Goal: Complete application form: Complete application form

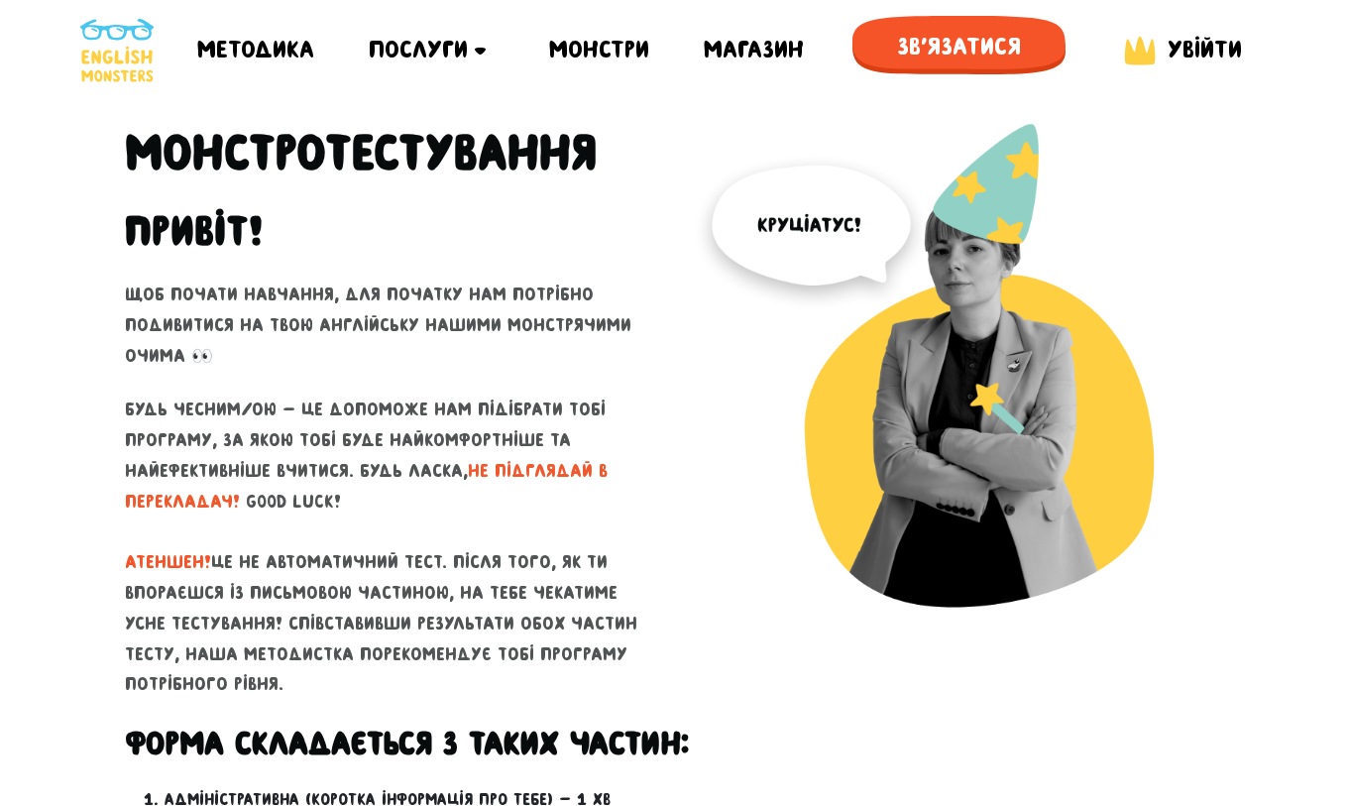
scroll to position [138, 0]
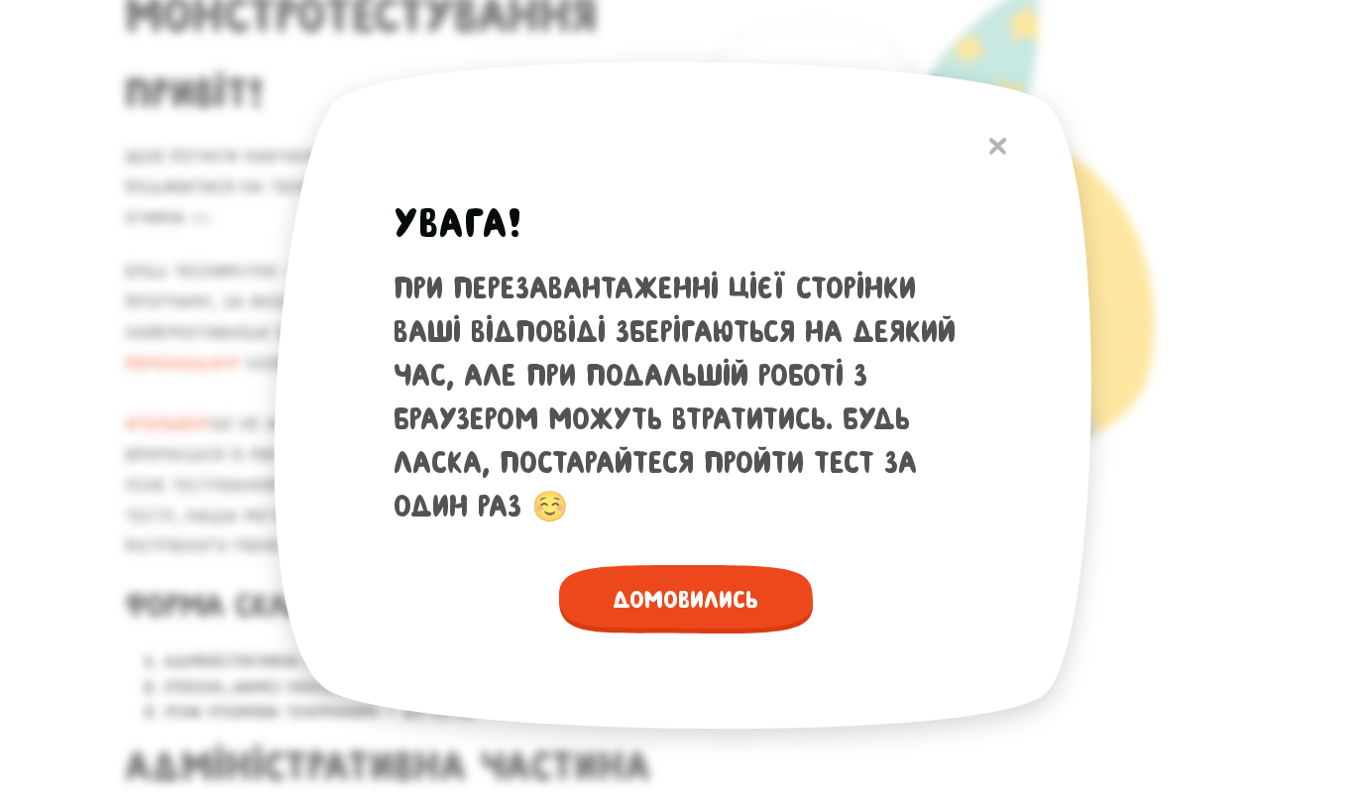
click at [683, 596] on span "Домовились" at bounding box center [686, 599] width 254 height 68
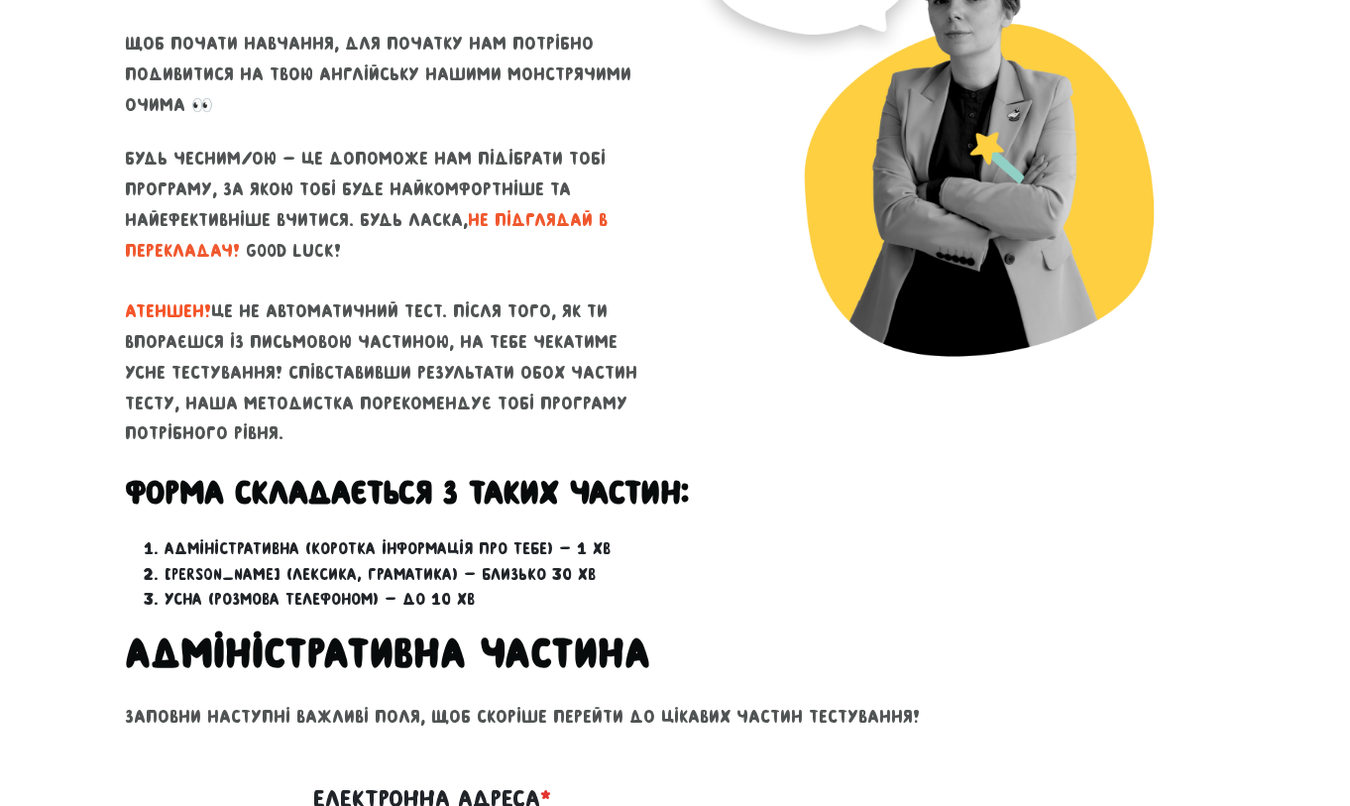
scroll to position [684, 0]
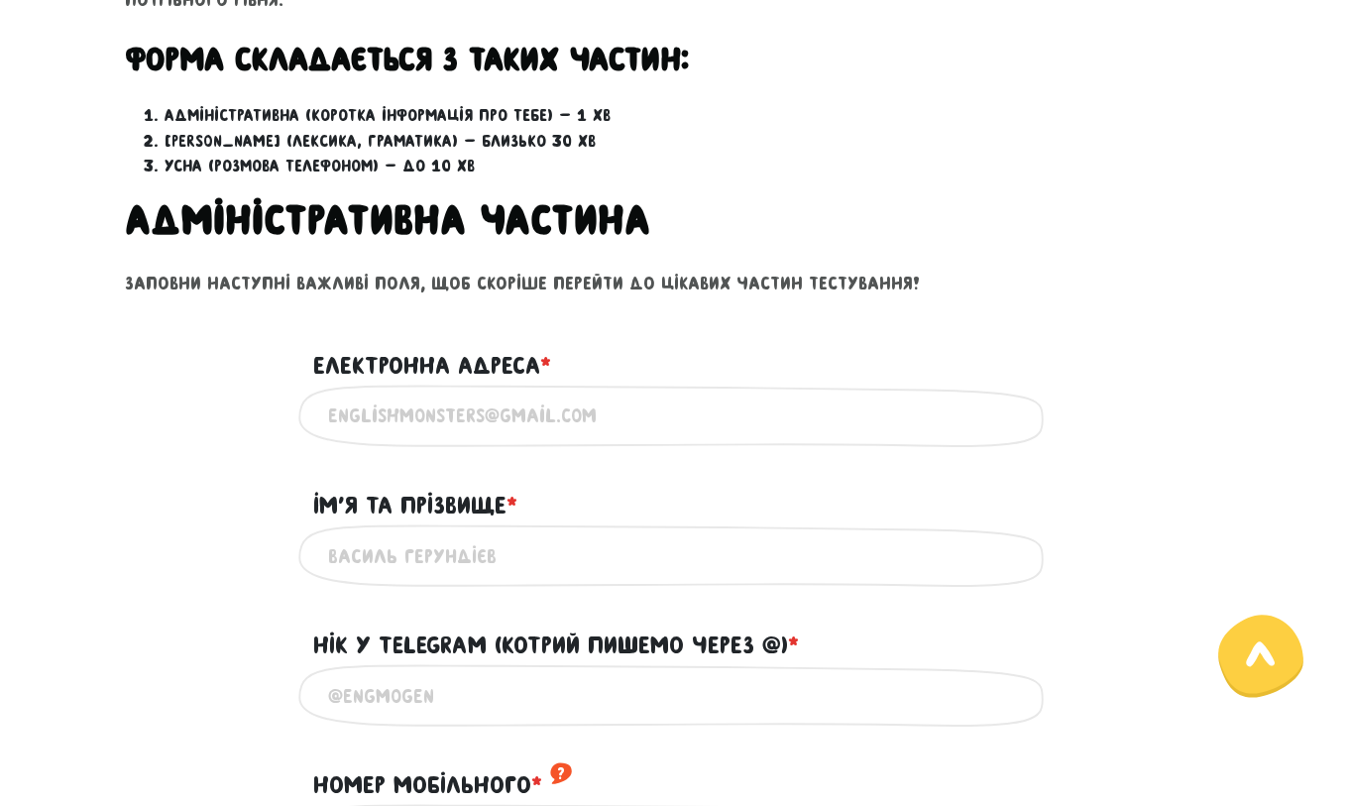
click at [526, 424] on input "Електронна адреса * ?" at bounding box center [675, 415] width 694 height 45
type input "[EMAIL_ADDRESS][DOMAIN_NAME]"
type input "[PERSON_NAME]"
type input "[PHONE_NUMBER]"
click at [571, 564] on input "[PERSON_NAME]" at bounding box center [675, 555] width 694 height 45
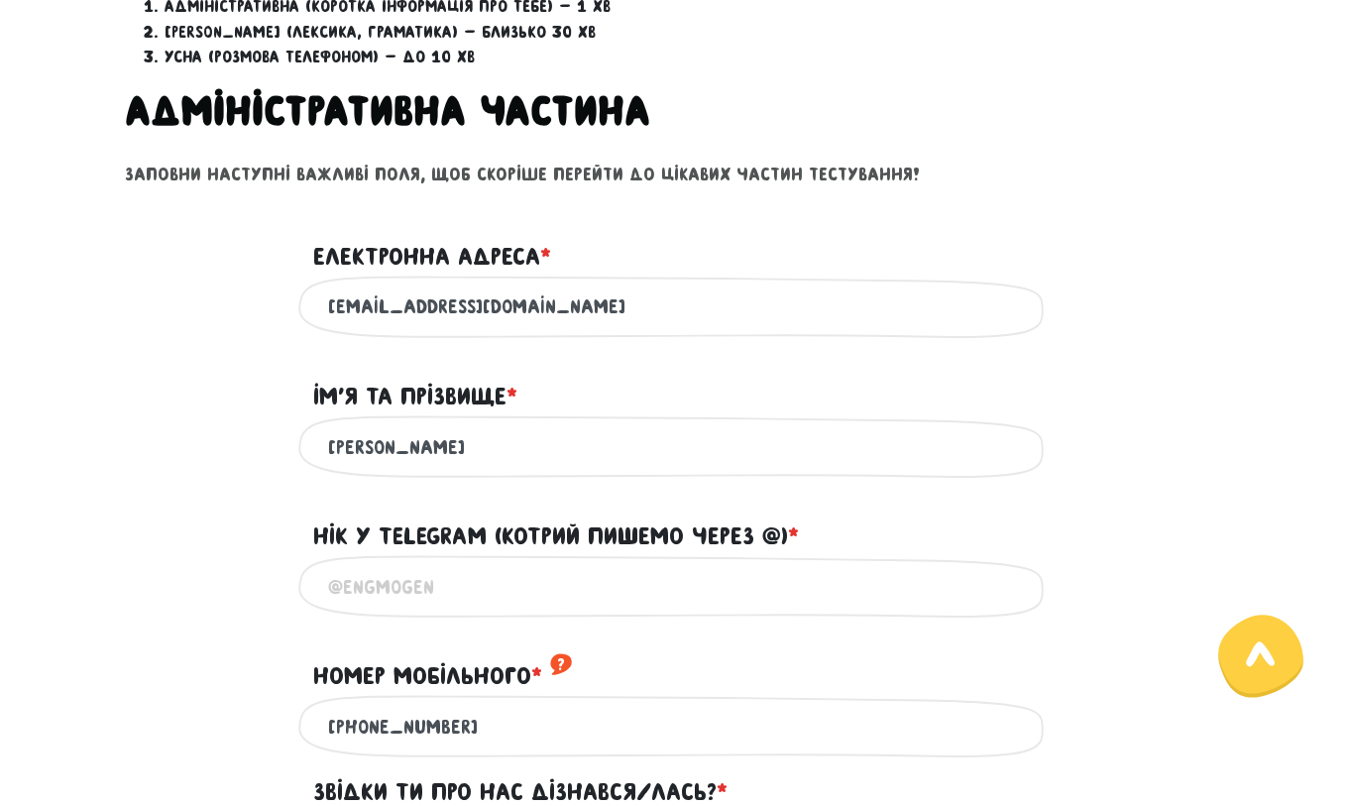
scroll to position [999, 0]
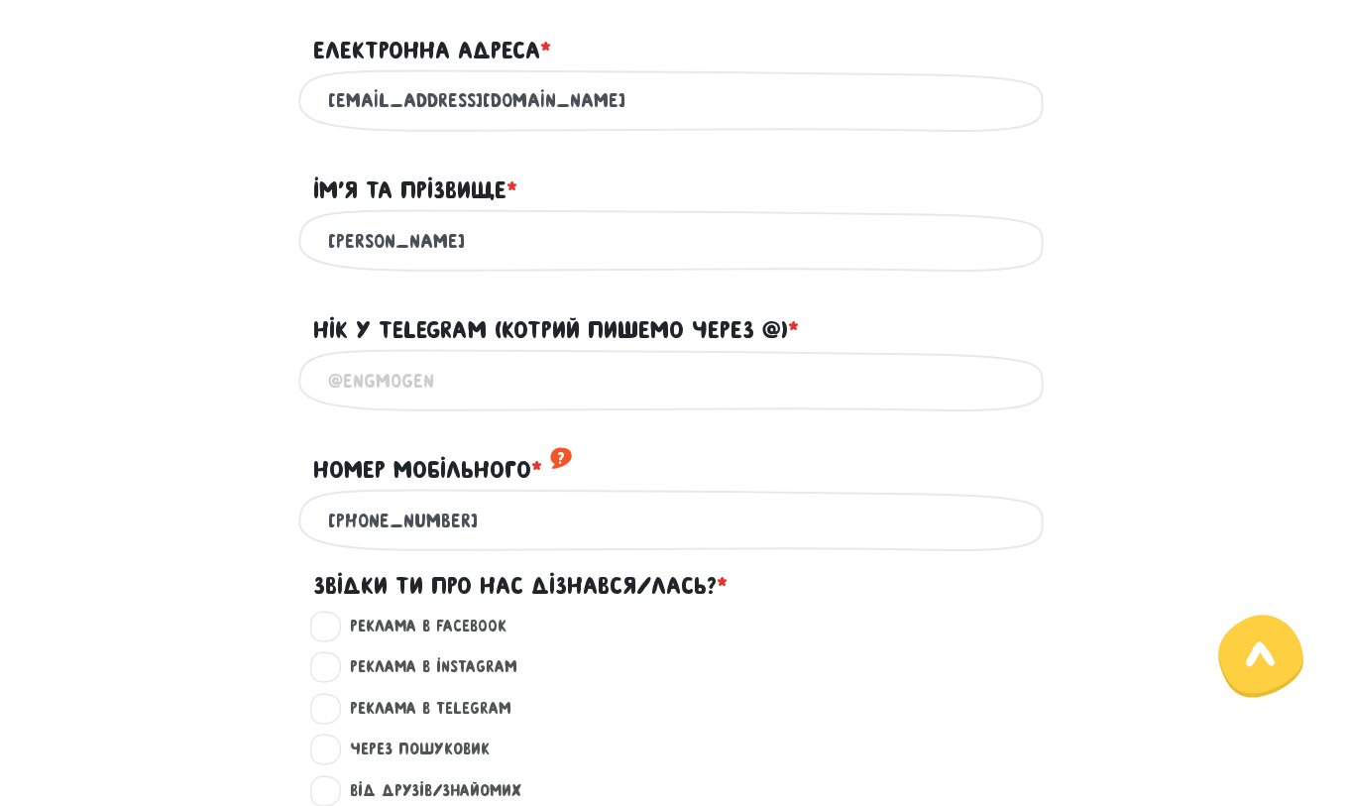
click at [466, 400] on input "Нік у Telegram (котрий пишемо через @) * ?" at bounding box center [675, 380] width 694 height 45
type input "@mobarton"
click at [557, 542] on input "[PHONE_NUMBER]" at bounding box center [675, 520] width 694 height 45
drag, startPoint x: 557, startPoint y: 542, endPoint x: 380, endPoint y: 542, distance: 177.4
click at [380, 542] on input "[PHONE_NUMBER]" at bounding box center [675, 520] width 694 height 45
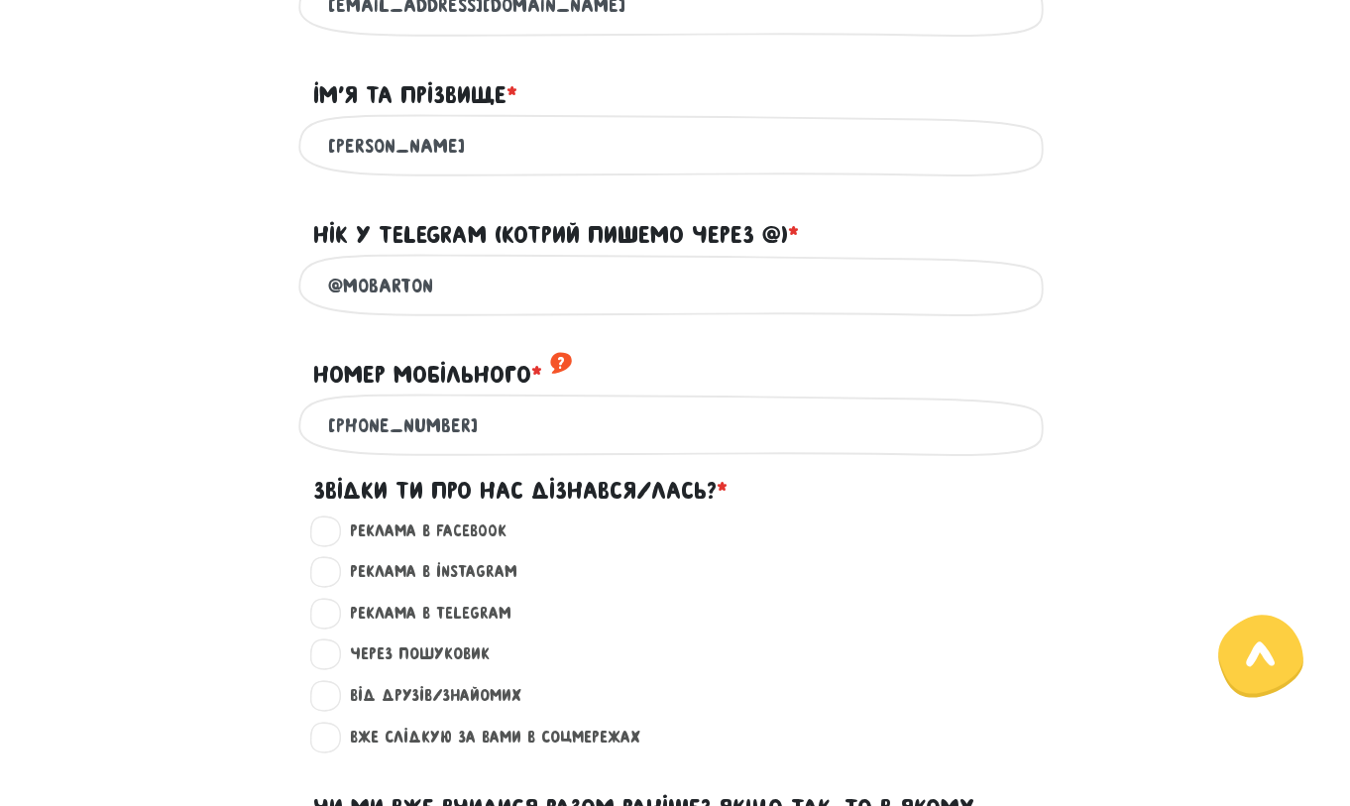
scroll to position [1105, 0]
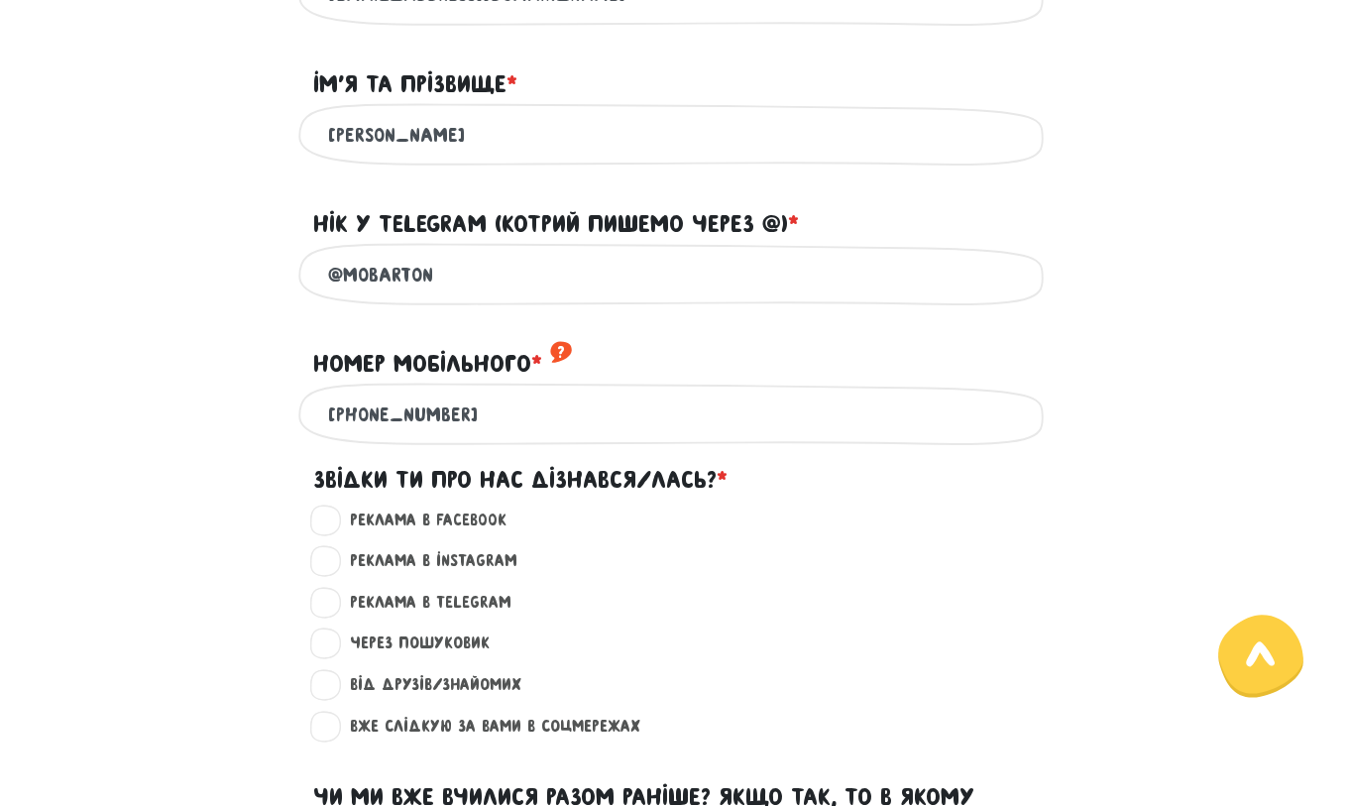
type input "[PHONE_NUMBER]"
click at [333, 739] on label "Вже слідкую за вами в соцмережах ?" at bounding box center [486, 727] width 307 height 26
click at [327, 733] on input "Вже слідкую за вами в соцмережах ?" at bounding box center [326, 724] width 16 height 20
radio input "true"
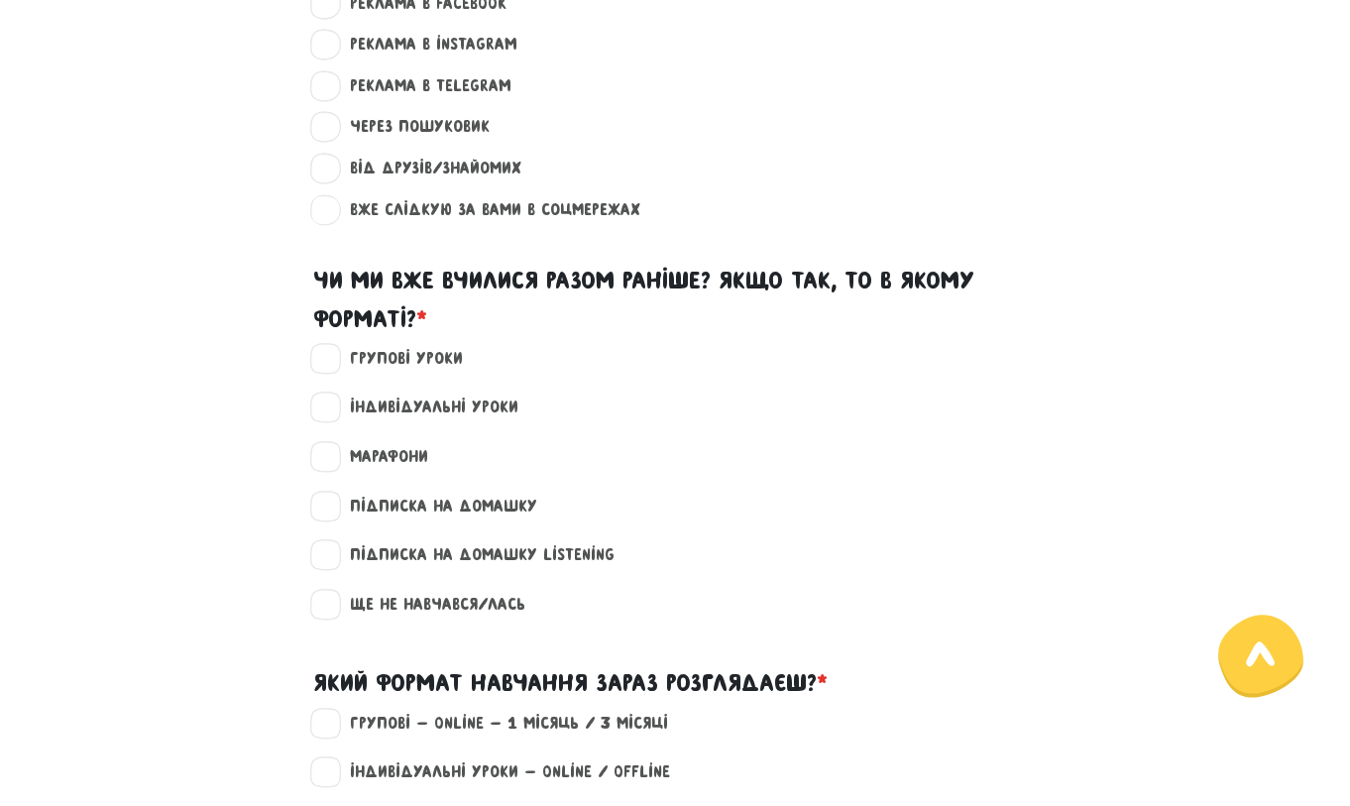
scroll to position [1631, 0]
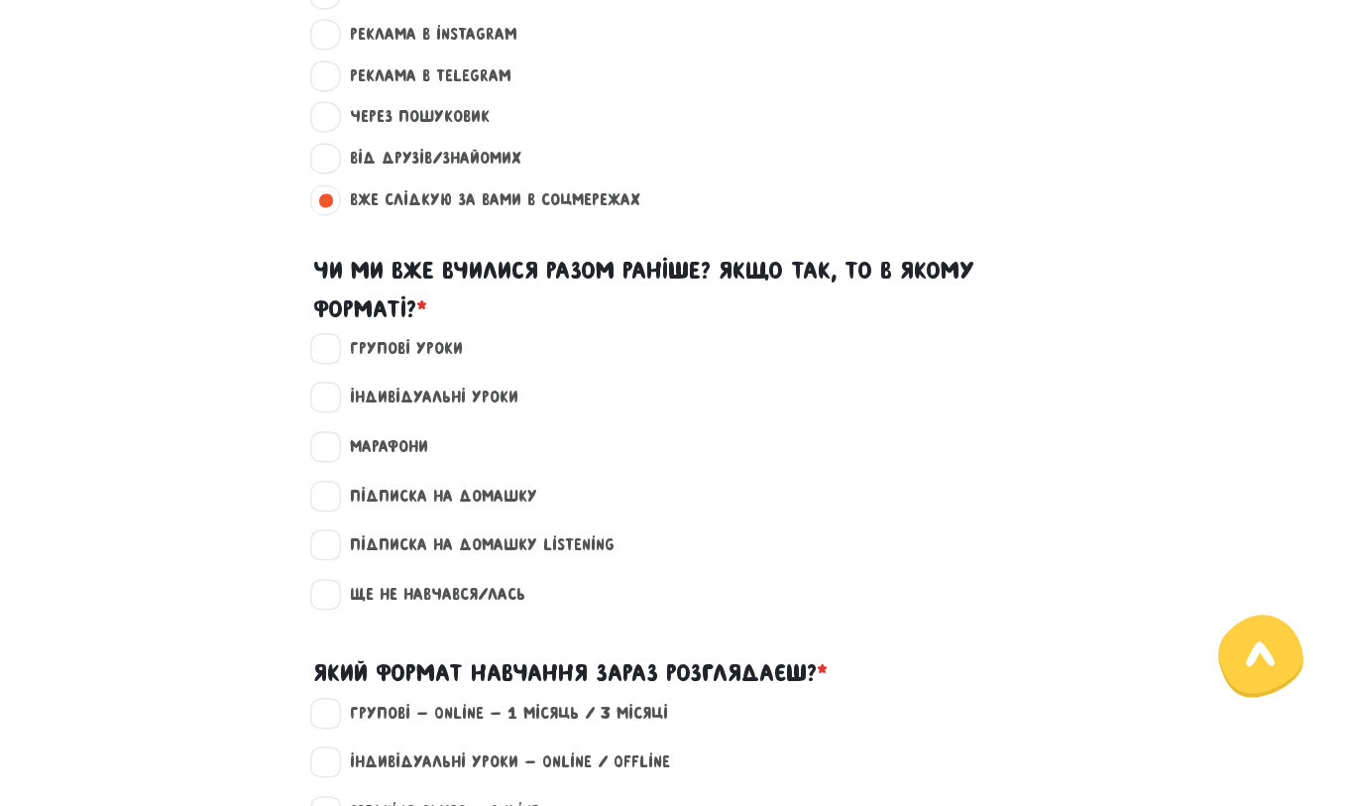
click at [333, 460] on label "Марафони" at bounding box center [380, 447] width 95 height 26
click at [325, 454] on input "Марафони" at bounding box center [326, 444] width 16 height 20
click at [333, 460] on label "Марафони" at bounding box center [380, 447] width 95 height 26
click at [322, 454] on input "Марафони" at bounding box center [326, 444] width 16 height 20
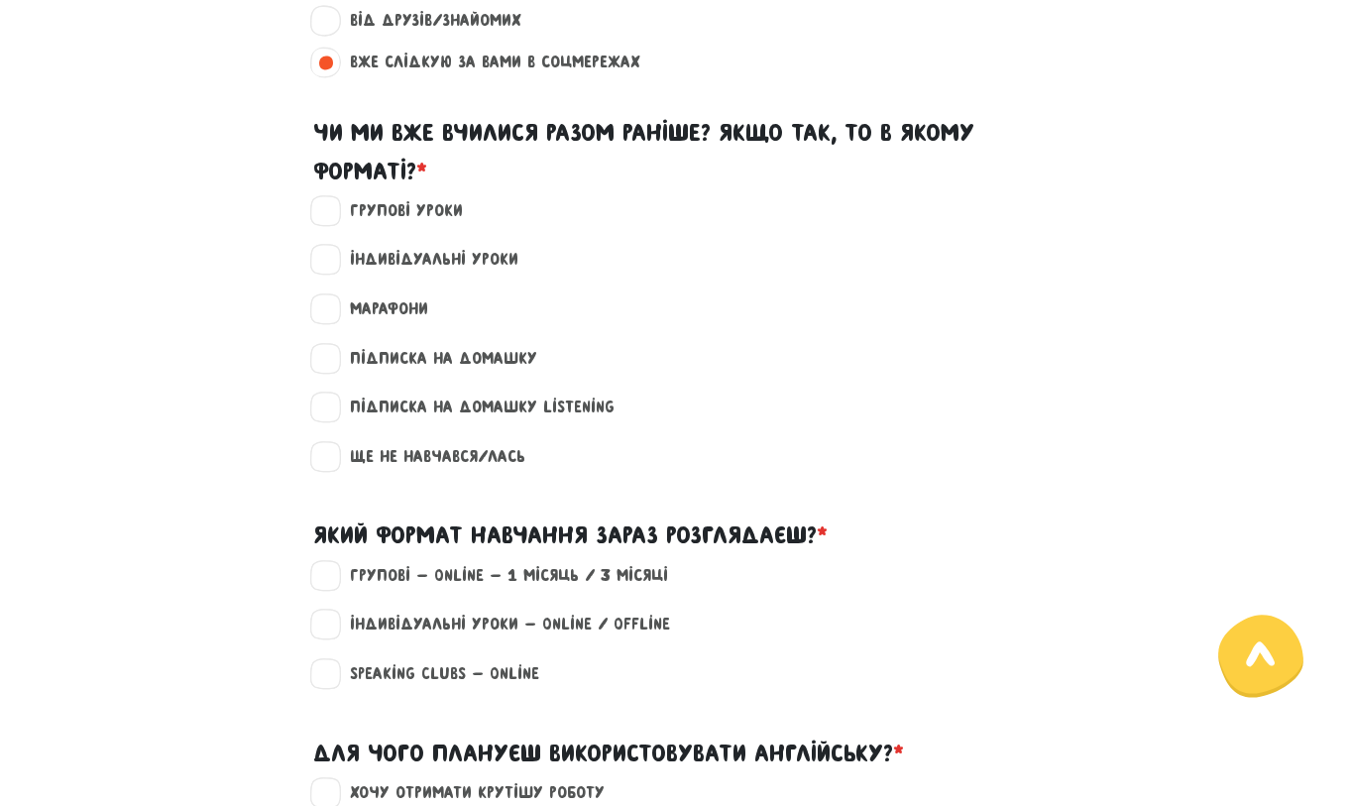
click at [333, 322] on label "Марафони" at bounding box center [380, 309] width 95 height 26
click at [325, 316] on input "Марафони" at bounding box center [326, 306] width 16 height 20
checkbox input "true"
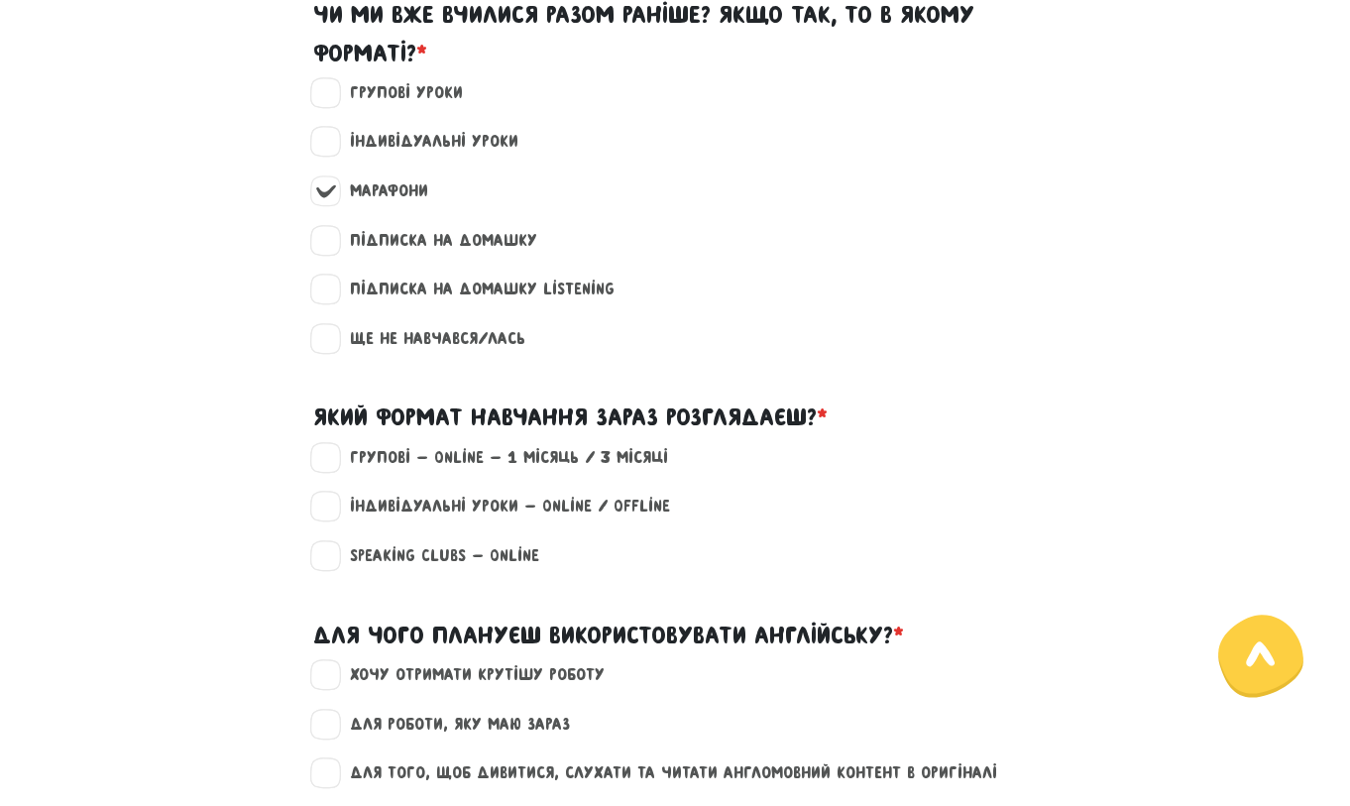
scroll to position [1900, 0]
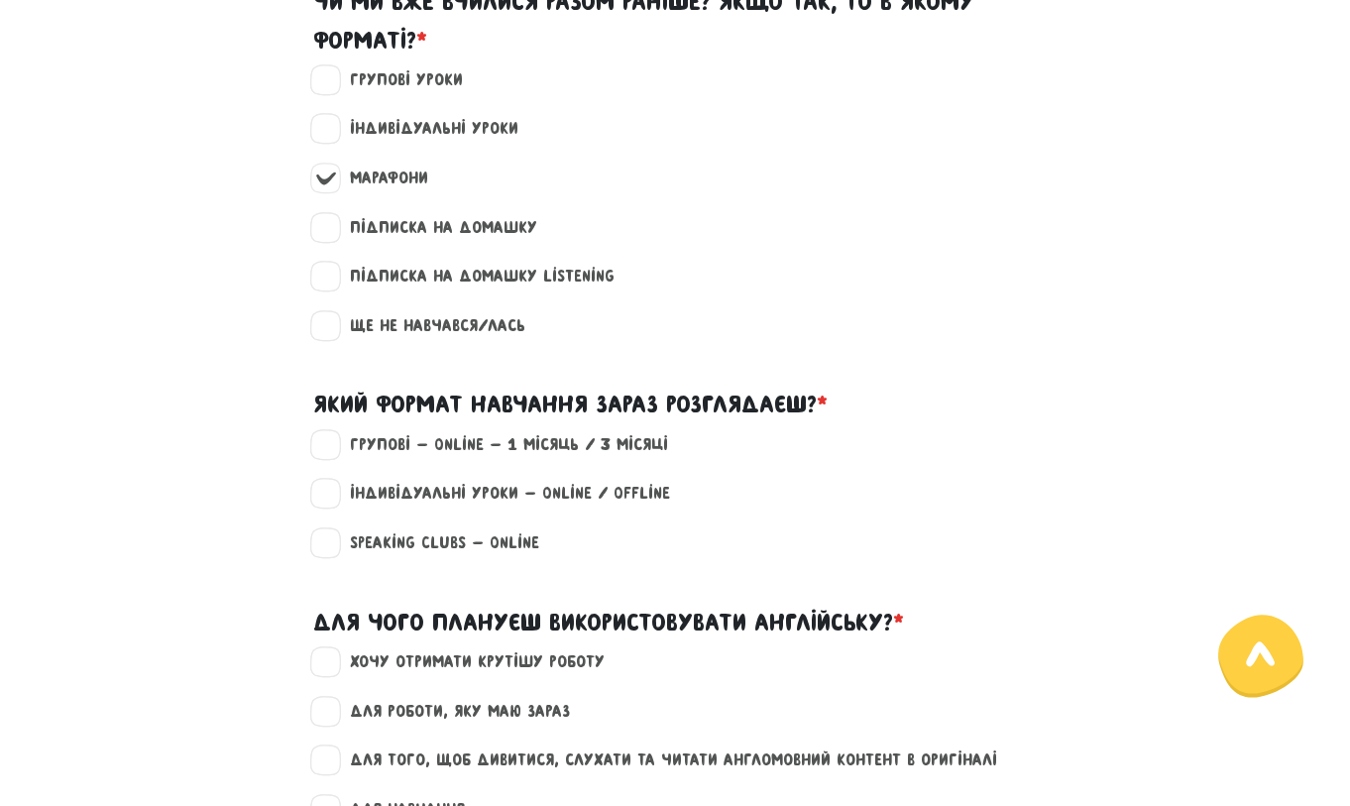
click at [333, 458] on label "Групові - Online - 1 місяць / 3 місяці" at bounding box center [500, 445] width 335 height 26
click at [330, 452] on input "Групові - Online - 1 місяць / 3 місяці" at bounding box center [326, 442] width 16 height 20
checkbox input "true"
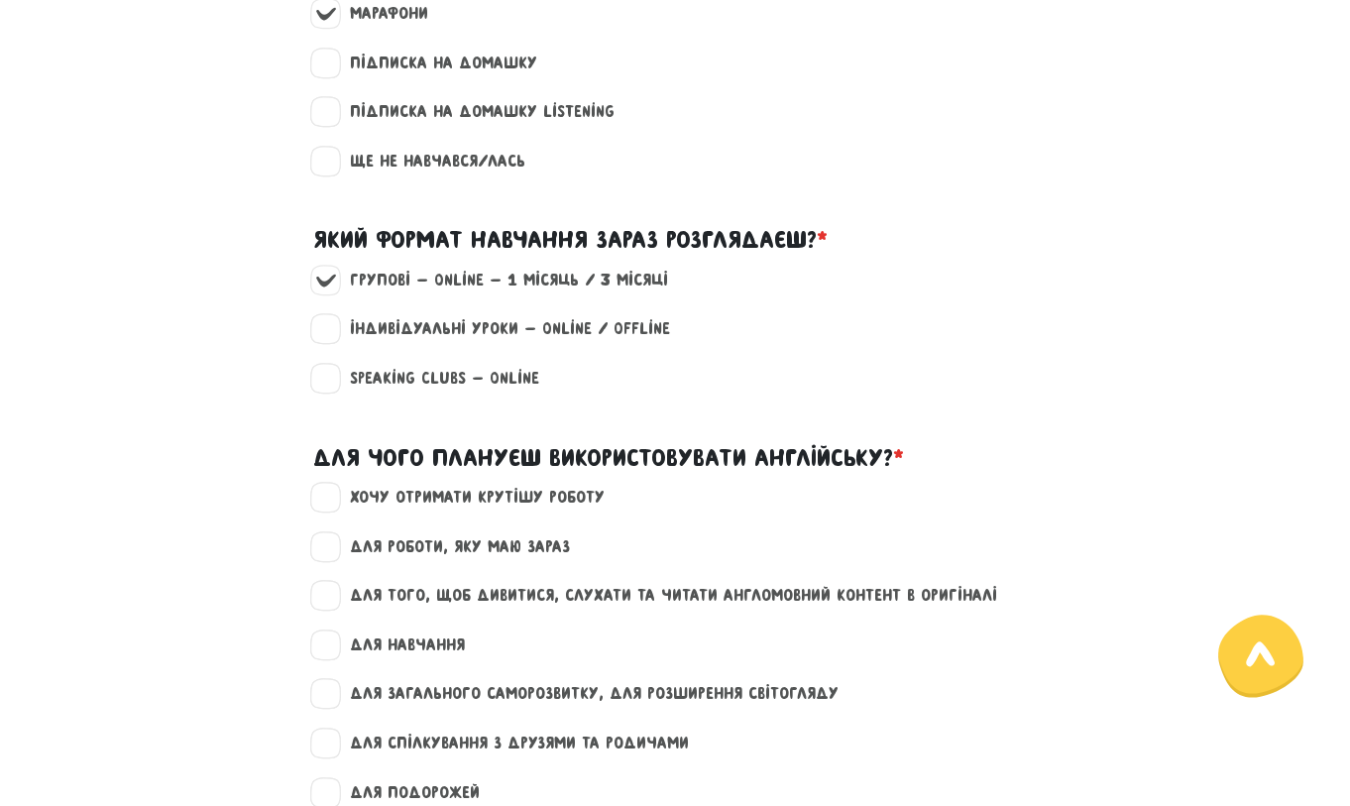
scroll to position [2080, 0]
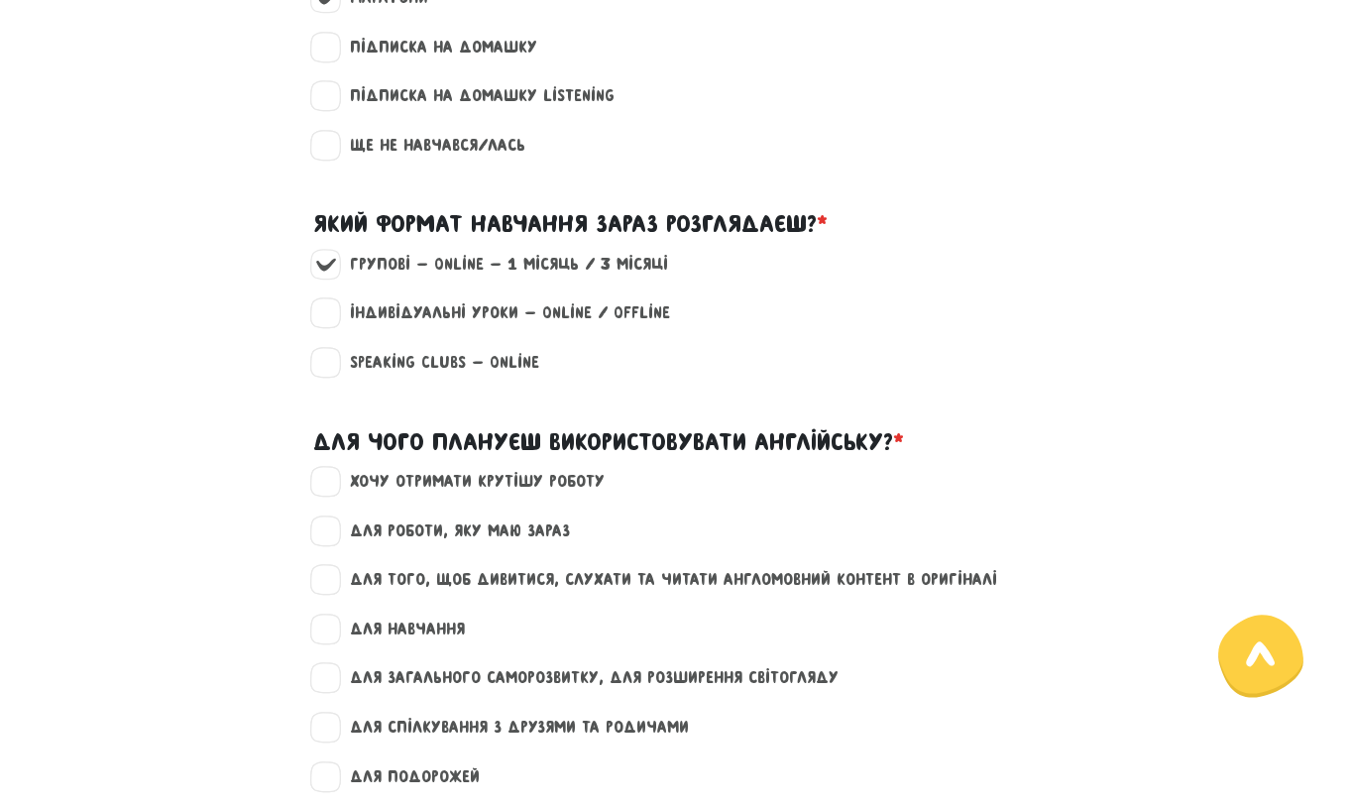
click at [335, 495] on label "хочу отримати крутішу роботу" at bounding box center [469, 482] width 272 height 26
click at [334, 489] on input "хочу отримати крутішу роботу" at bounding box center [326, 479] width 16 height 20
checkbox input "true"
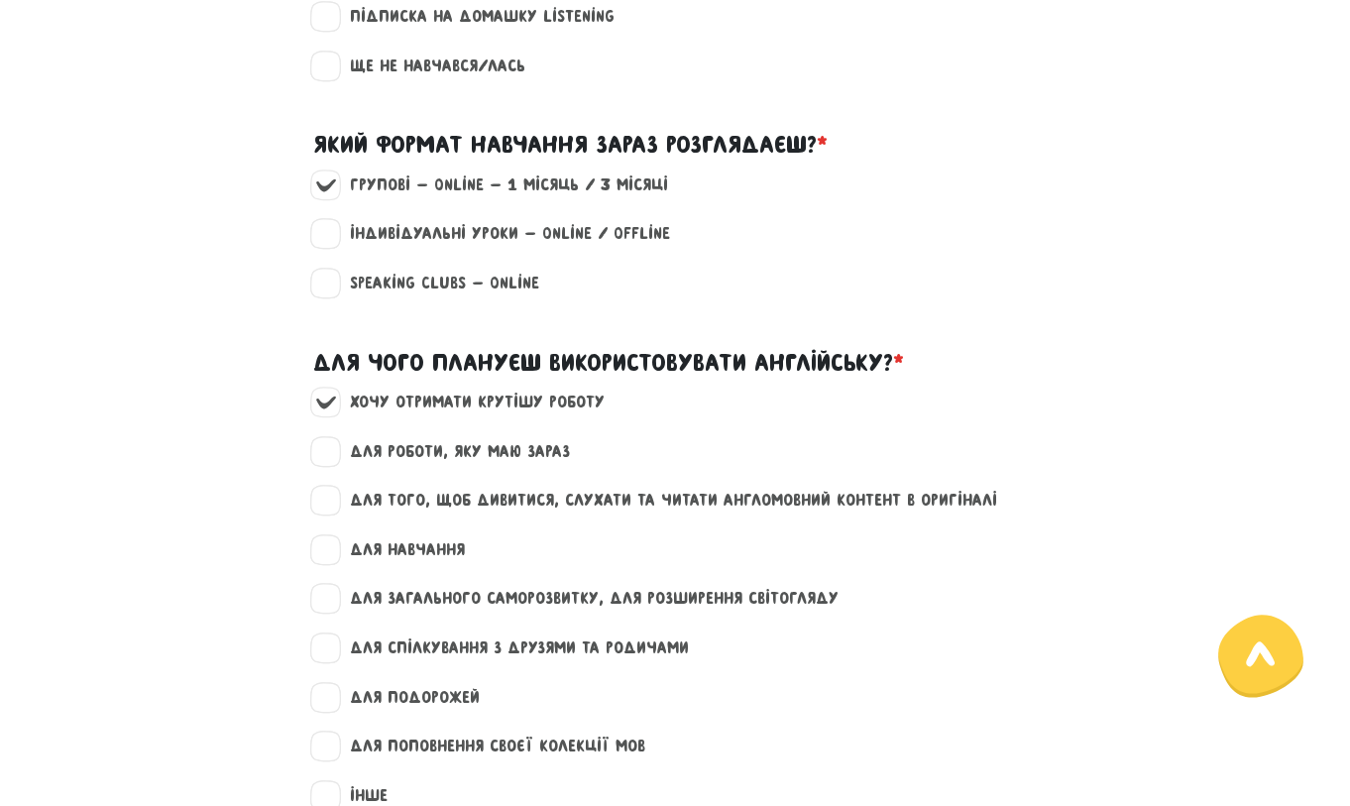
scroll to position [2161, 0]
click at [333, 611] on label "для загального саморозвитку, для розширення світогляду" at bounding box center [585, 598] width 505 height 26
click at [326, 605] on input "для загального саморозвитку, для розширення світогляду" at bounding box center [326, 595] width 16 height 20
checkbox input "true"
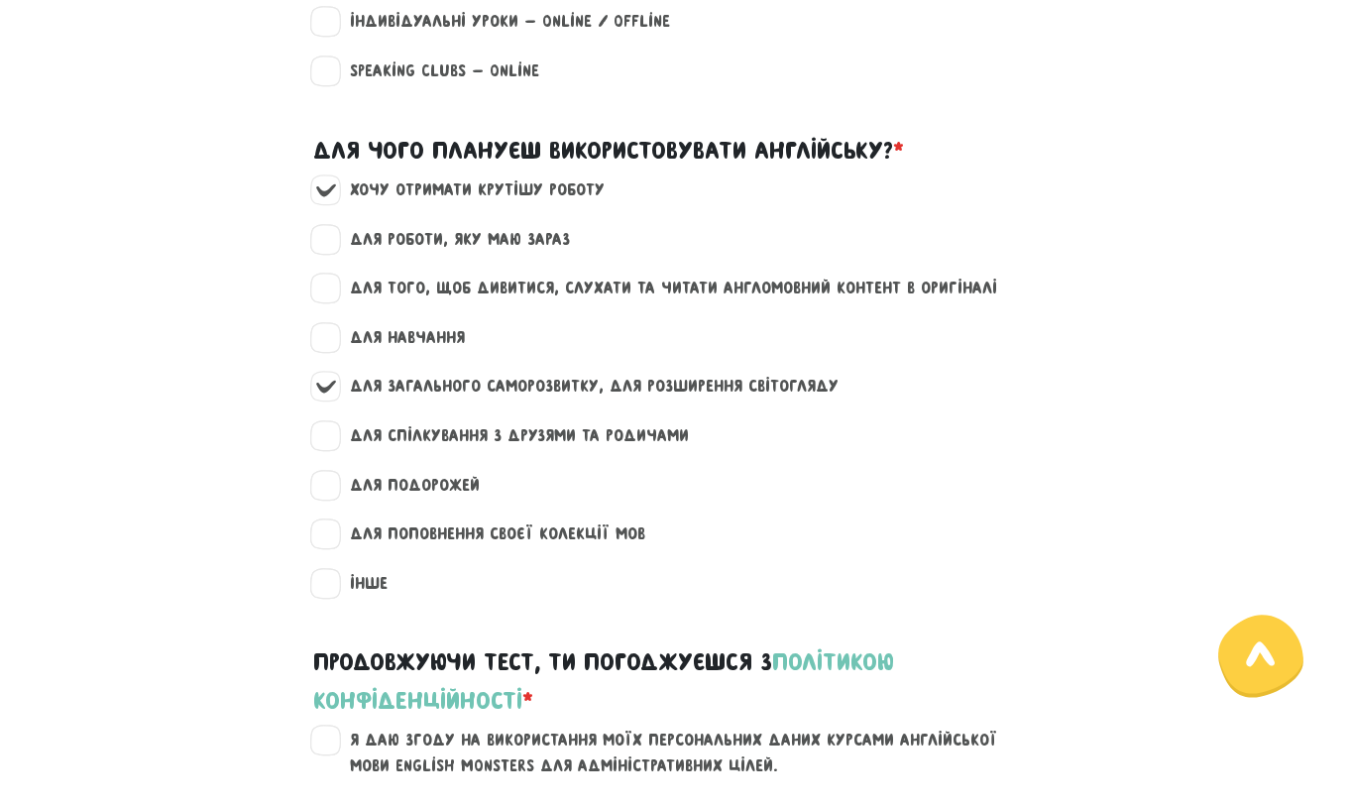
scroll to position [2384, 0]
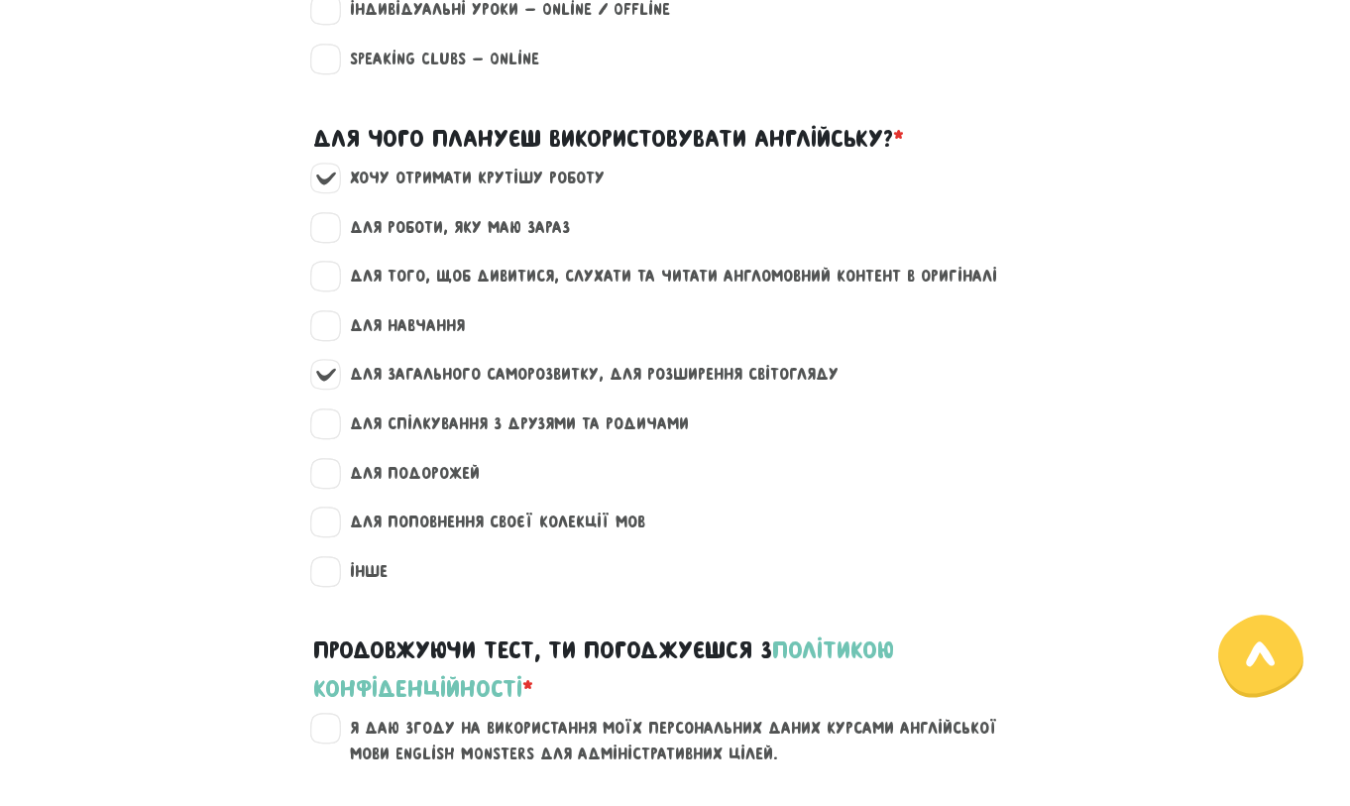
click at [333, 289] on label "для того, щоб дивитися, слухати та читати англомовний контент в оригіналі" at bounding box center [665, 277] width 664 height 26
click at [328, 283] on input "для того, щоб дивитися, слухати та читати англомовний контент в оригіналі" at bounding box center [326, 274] width 16 height 20
checkbox input "true"
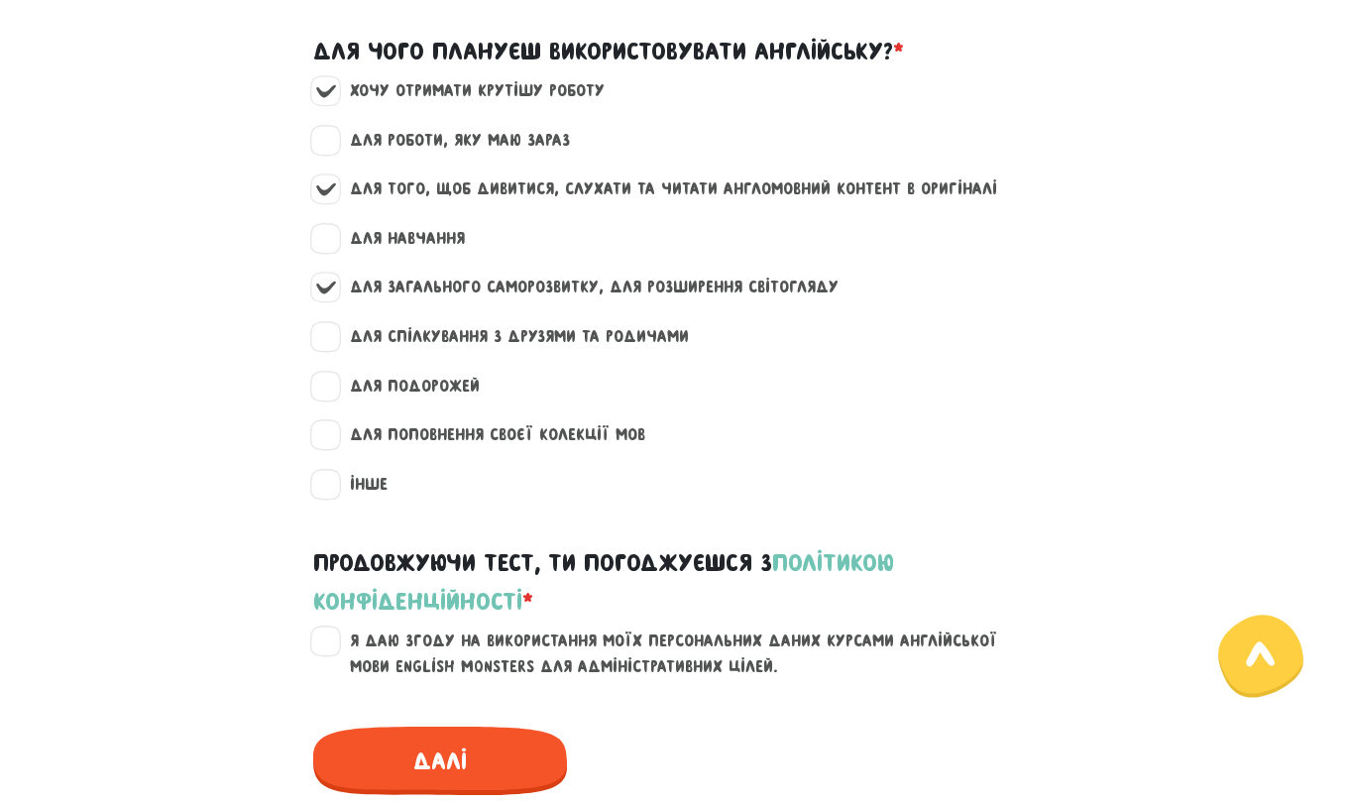
scroll to position [2521, 0]
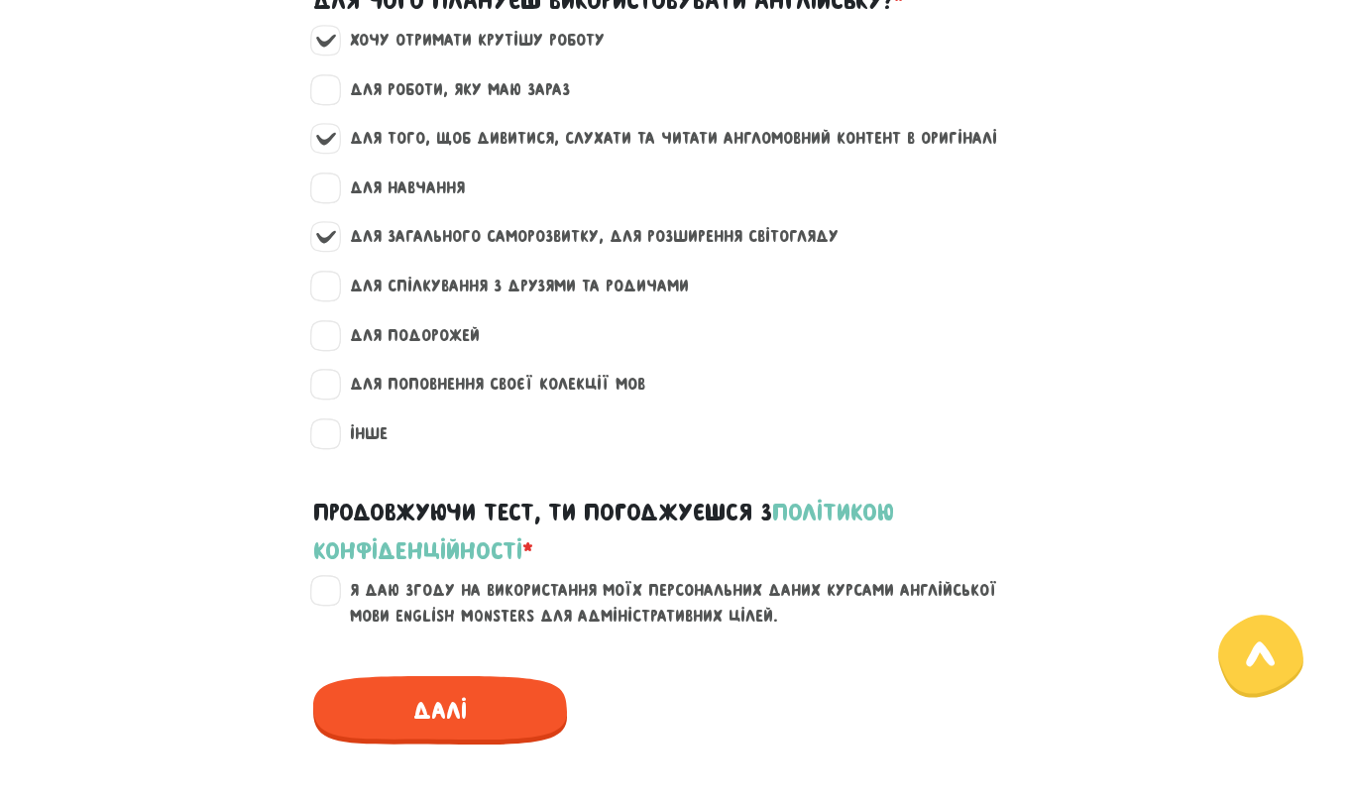
click at [336, 609] on label "Я даю згоду на використання моїх персональних даних курсами англійської мови En…" at bounding box center [687, 603] width 708 height 51
click at [334, 598] on input "Я даю згоду на використання моїх персональних даних курсами англійської мови En…" at bounding box center [326, 588] width 16 height 20
checkbox input "true"
click at [434, 738] on span "Далі" at bounding box center [440, 710] width 254 height 68
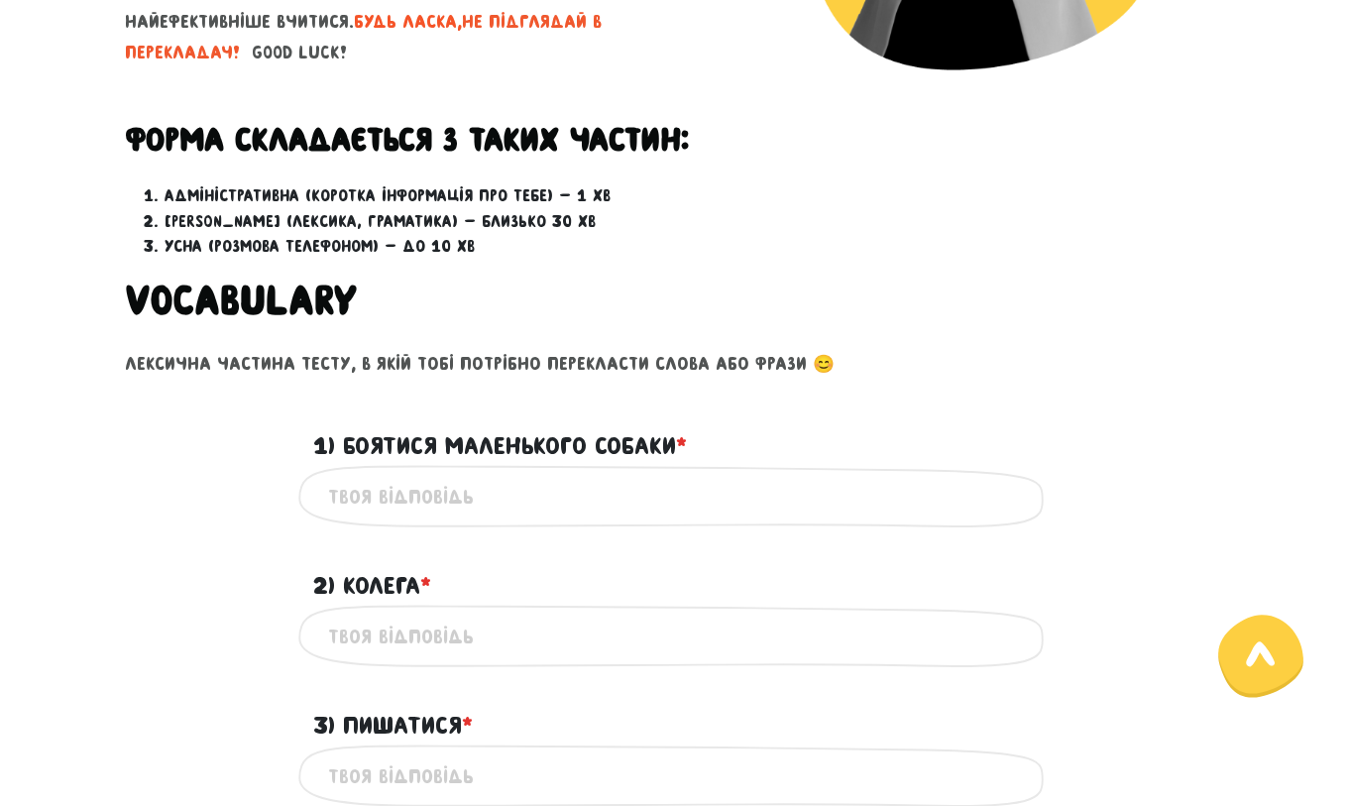
scroll to position [551, 0]
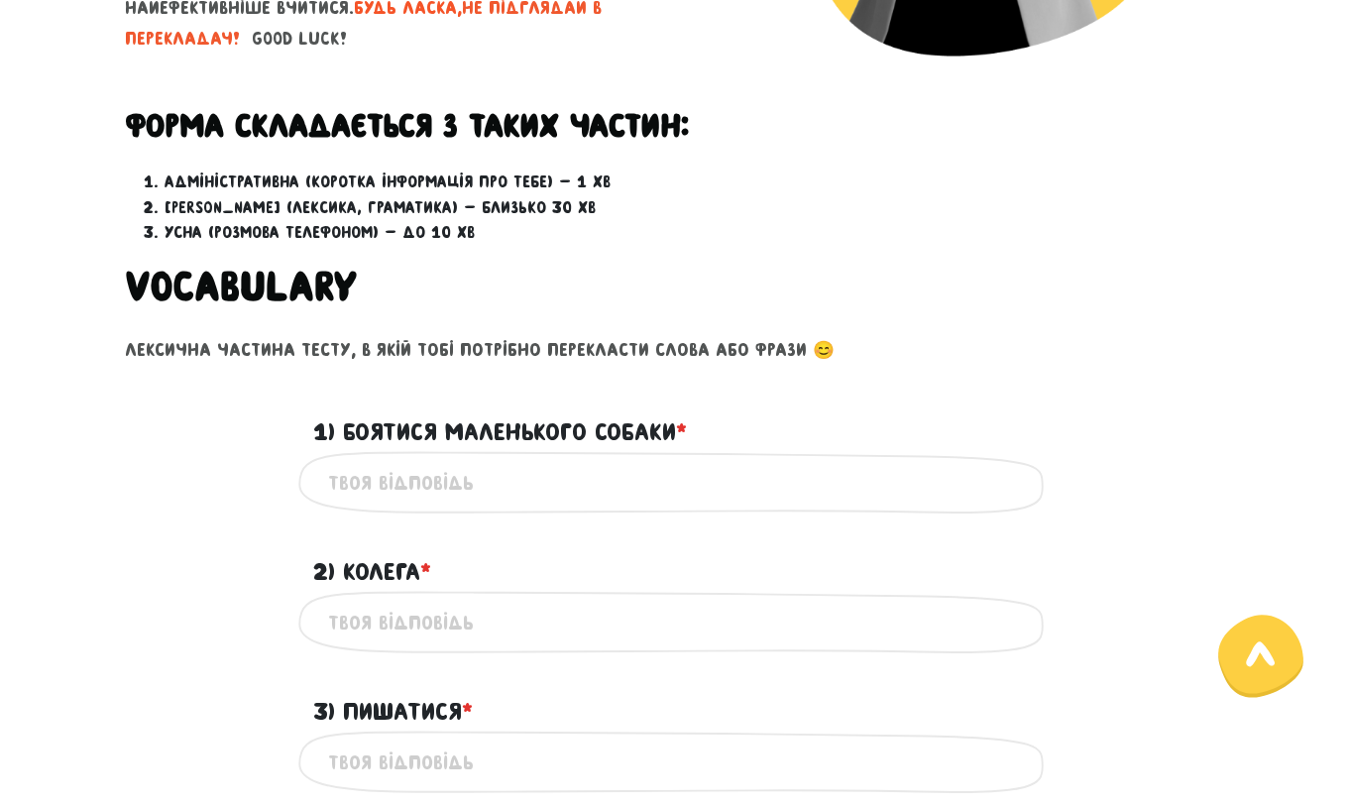
click at [439, 487] on input "1) Боятися маленького собаки * ?" at bounding box center [675, 482] width 694 height 45
type input "to be afraid of a small dog"
click at [375, 617] on input "2) Колега * ?" at bounding box center [675, 622] width 694 height 45
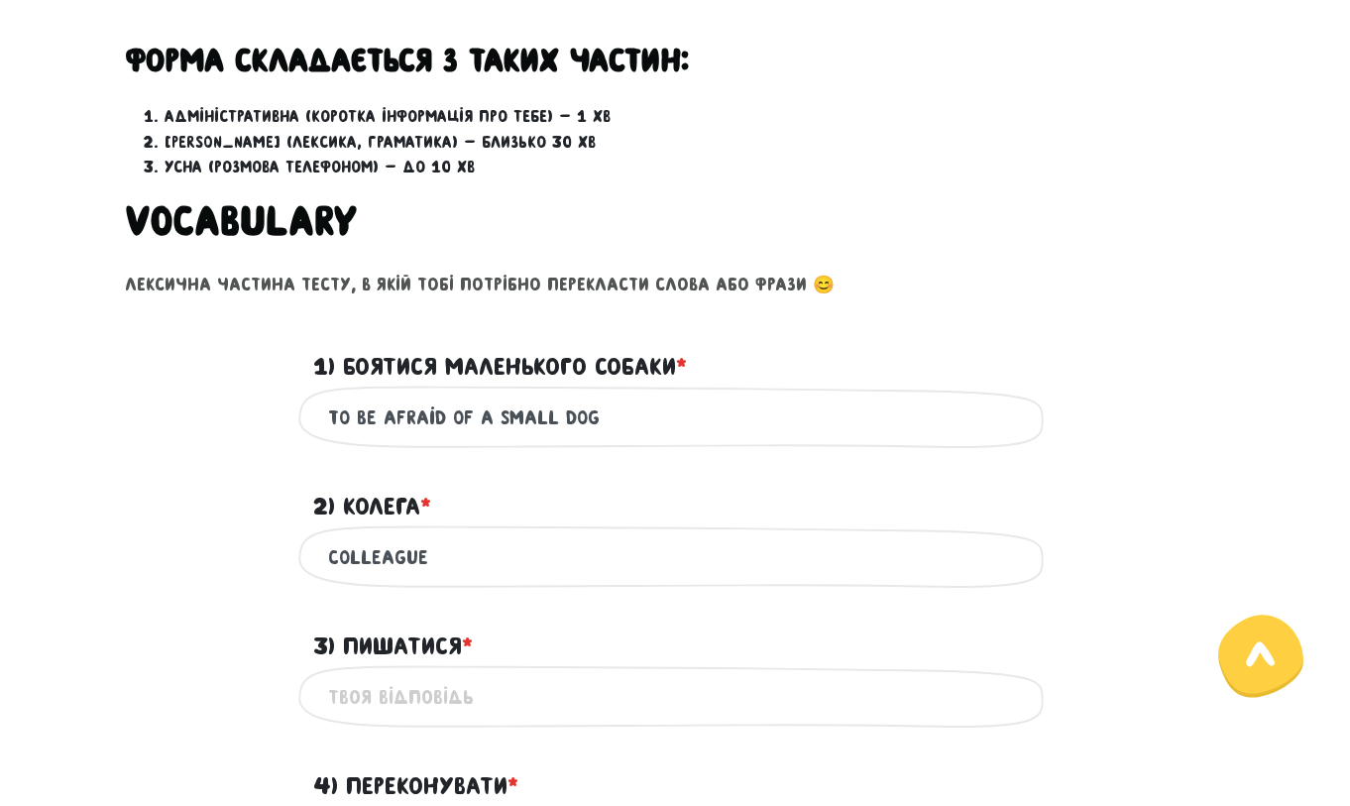
scroll to position [636, 0]
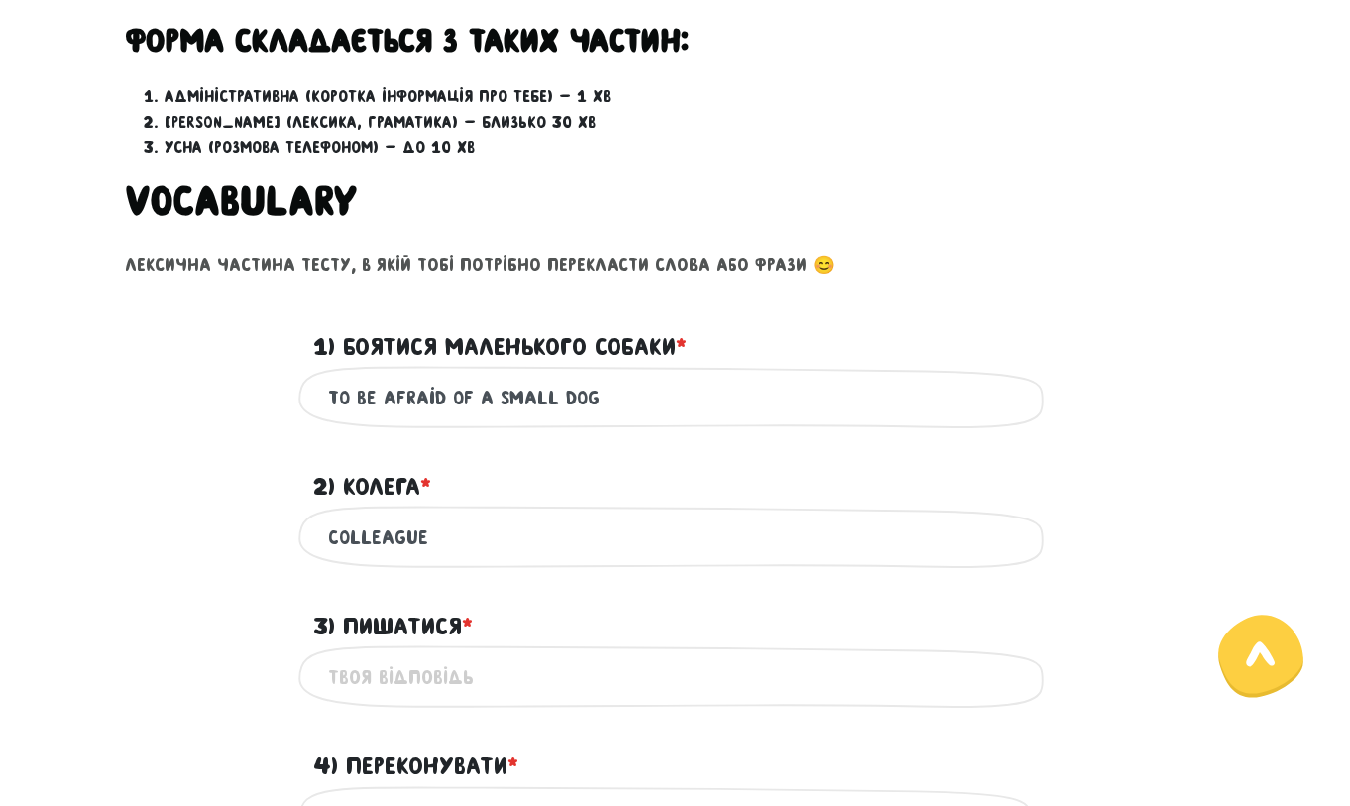
type input "Colleague"
click at [410, 687] on input "3) Пишатися * ?" at bounding box center [675, 676] width 694 height 45
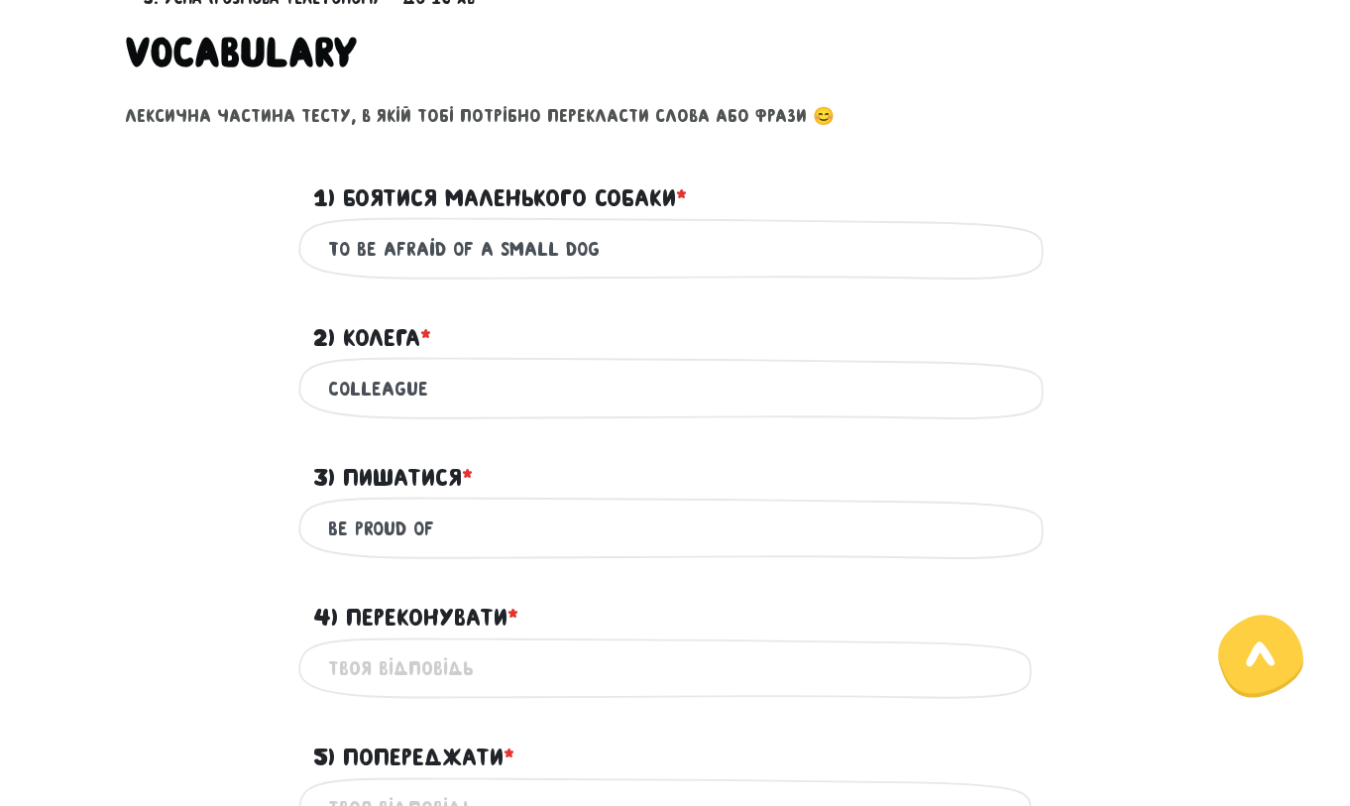
type input "be proud of"
click at [498, 679] on input "4) Переконувати * ?" at bounding box center [675, 668] width 694 height 45
click at [504, 675] on input "4) Переконувати * ?" at bounding box center [675, 668] width 694 height 45
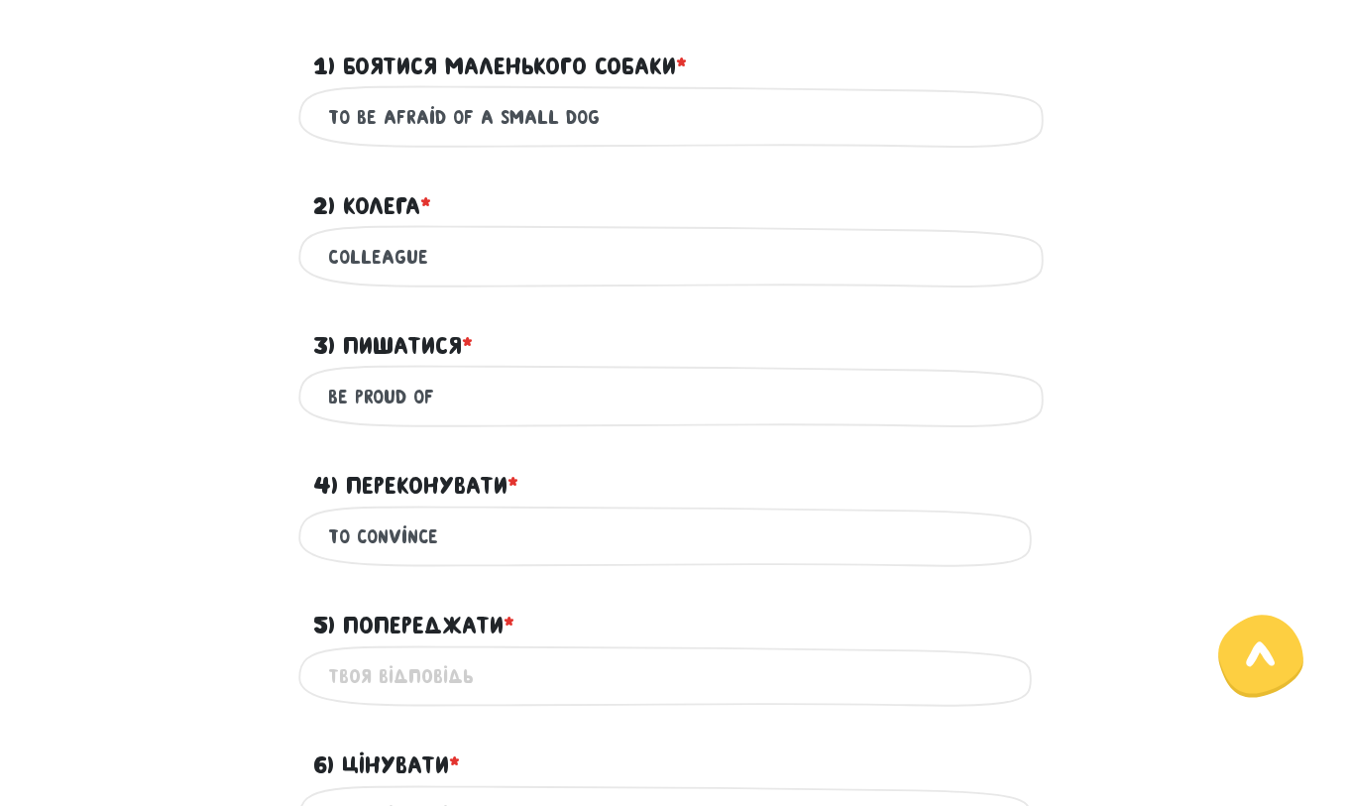
scroll to position [920, 0]
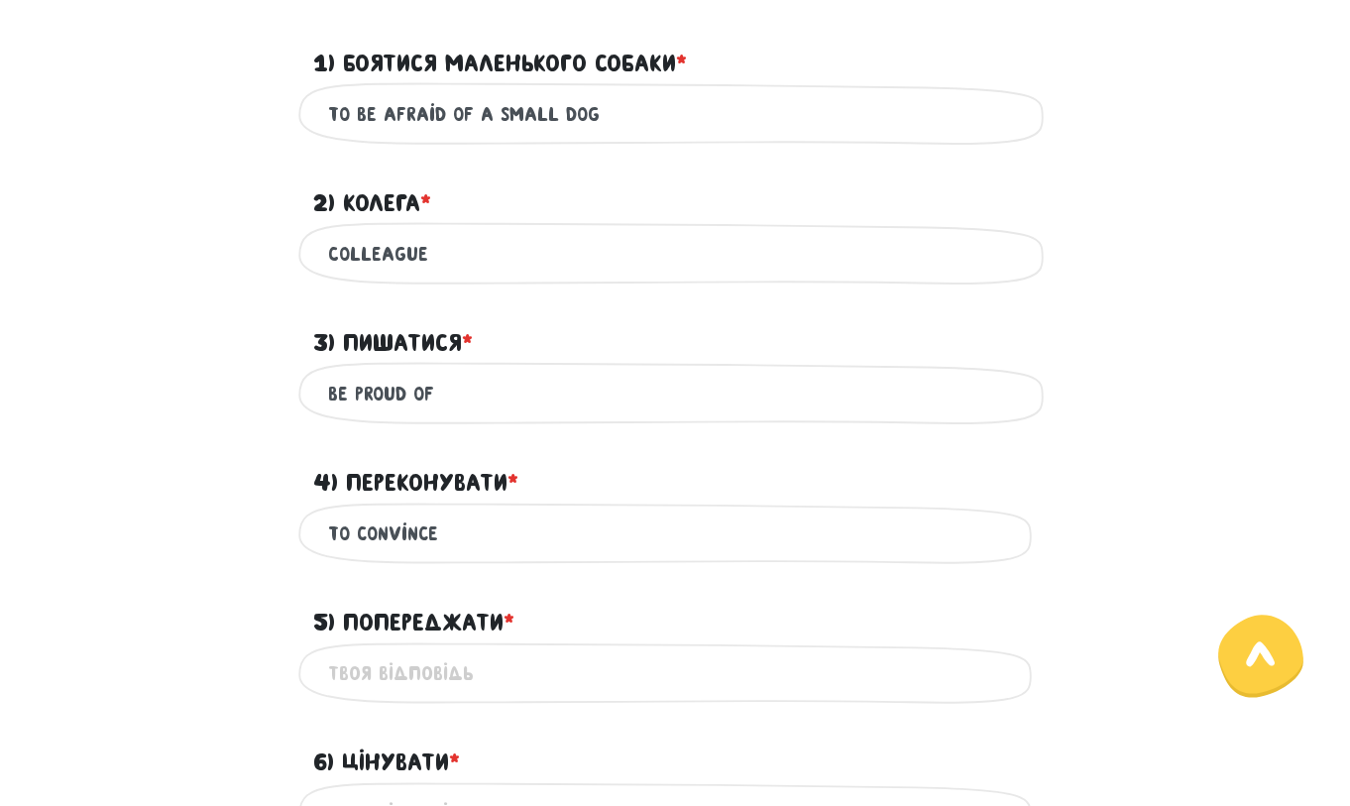
type input "to convince"
click at [431, 666] on input "5) Попереджати * ?" at bounding box center [675, 673] width 694 height 45
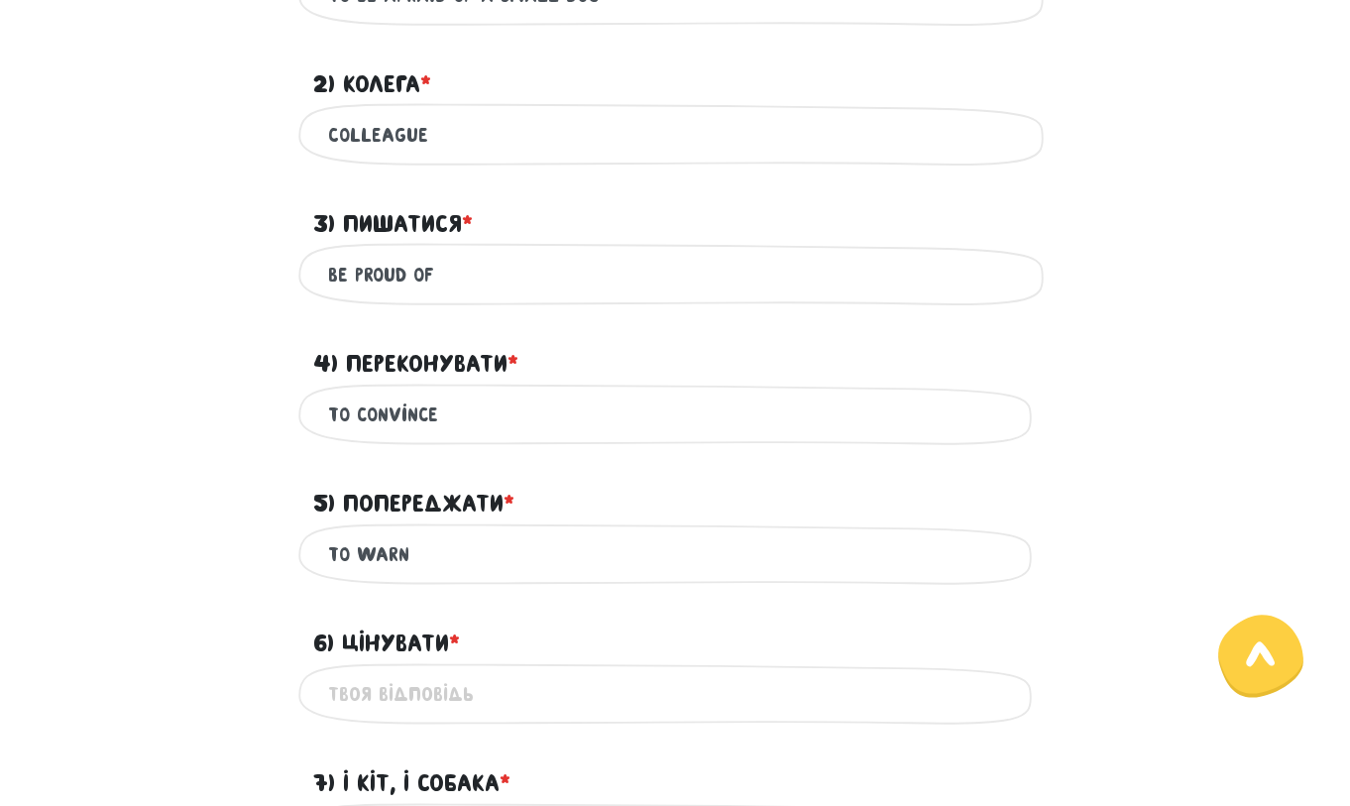
scroll to position [1041, 0]
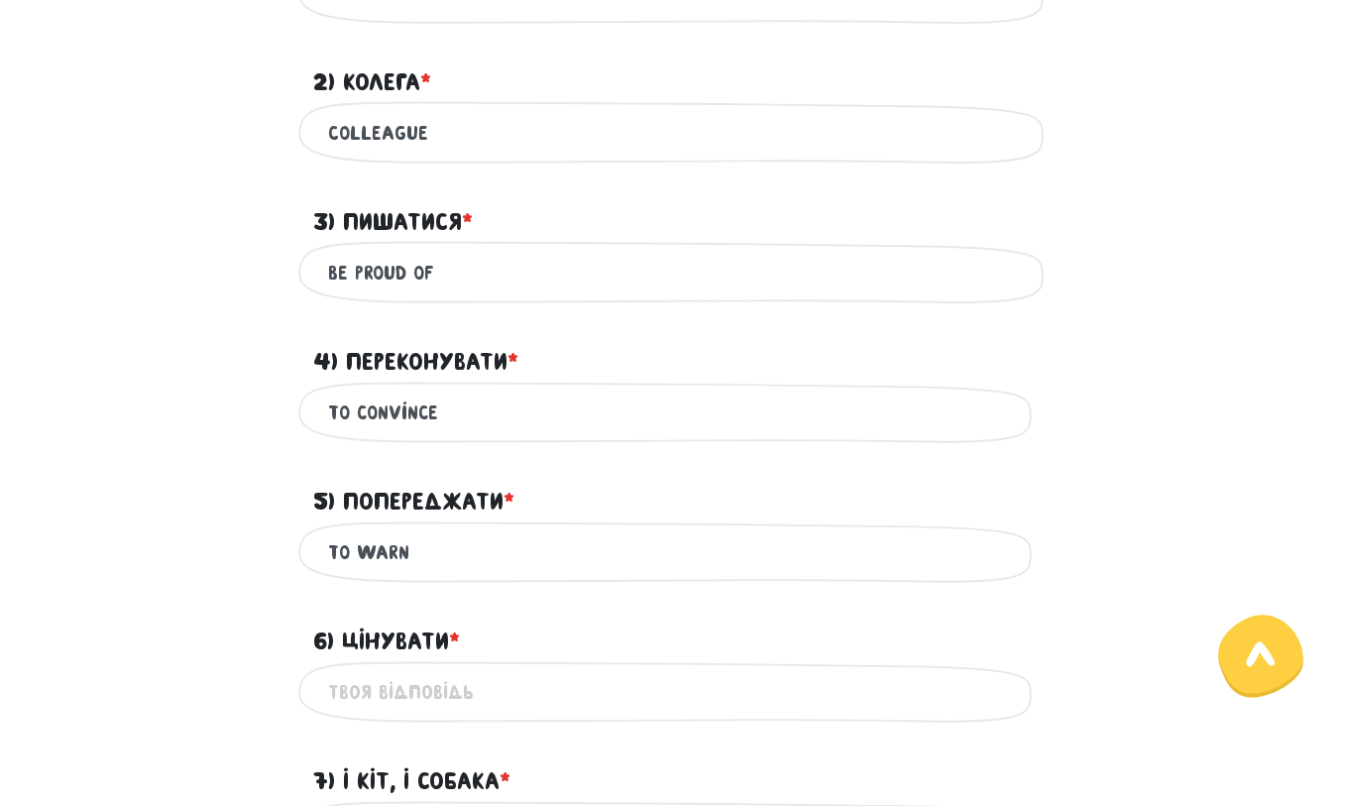
type input "to warn"
click at [416, 681] on input "6) Цінувати * ?" at bounding box center [675, 692] width 694 height 45
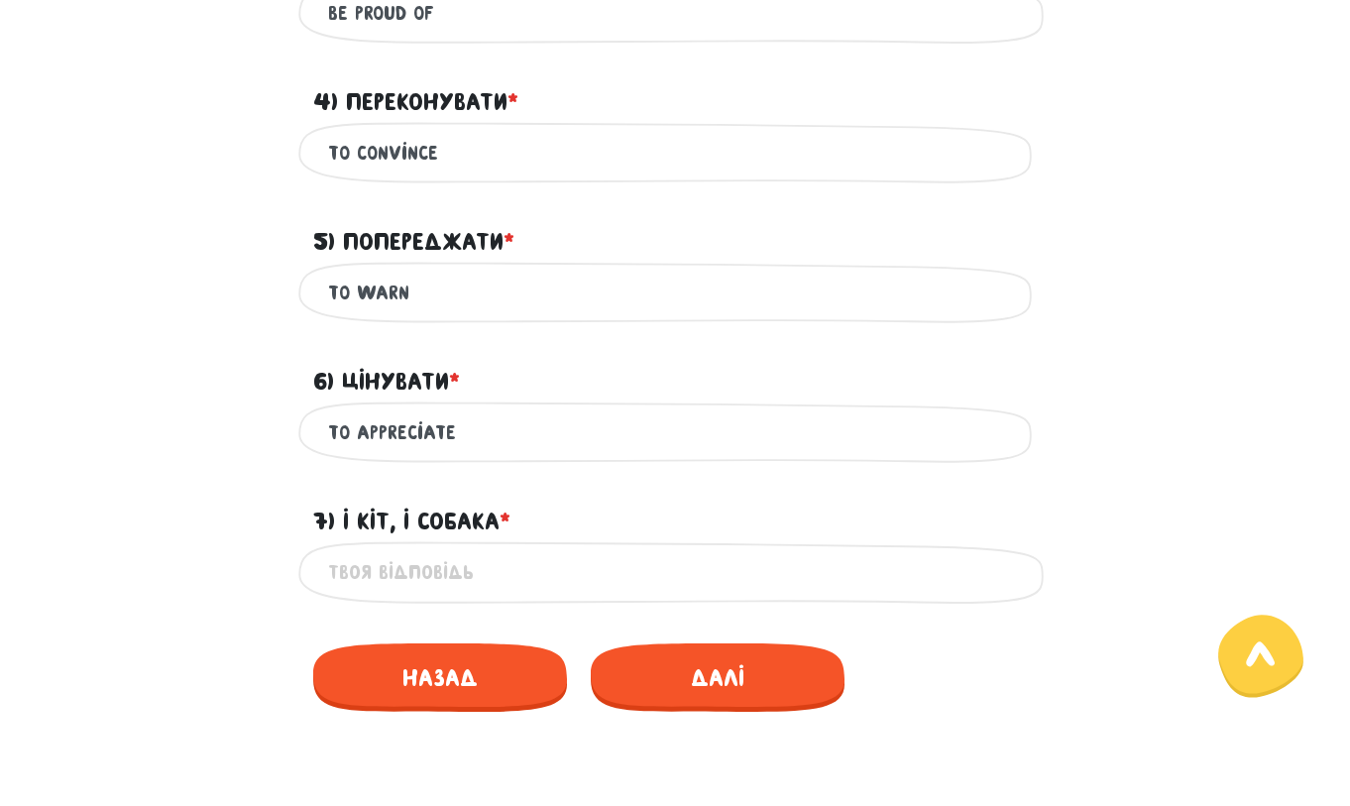
scroll to position [1309, 0]
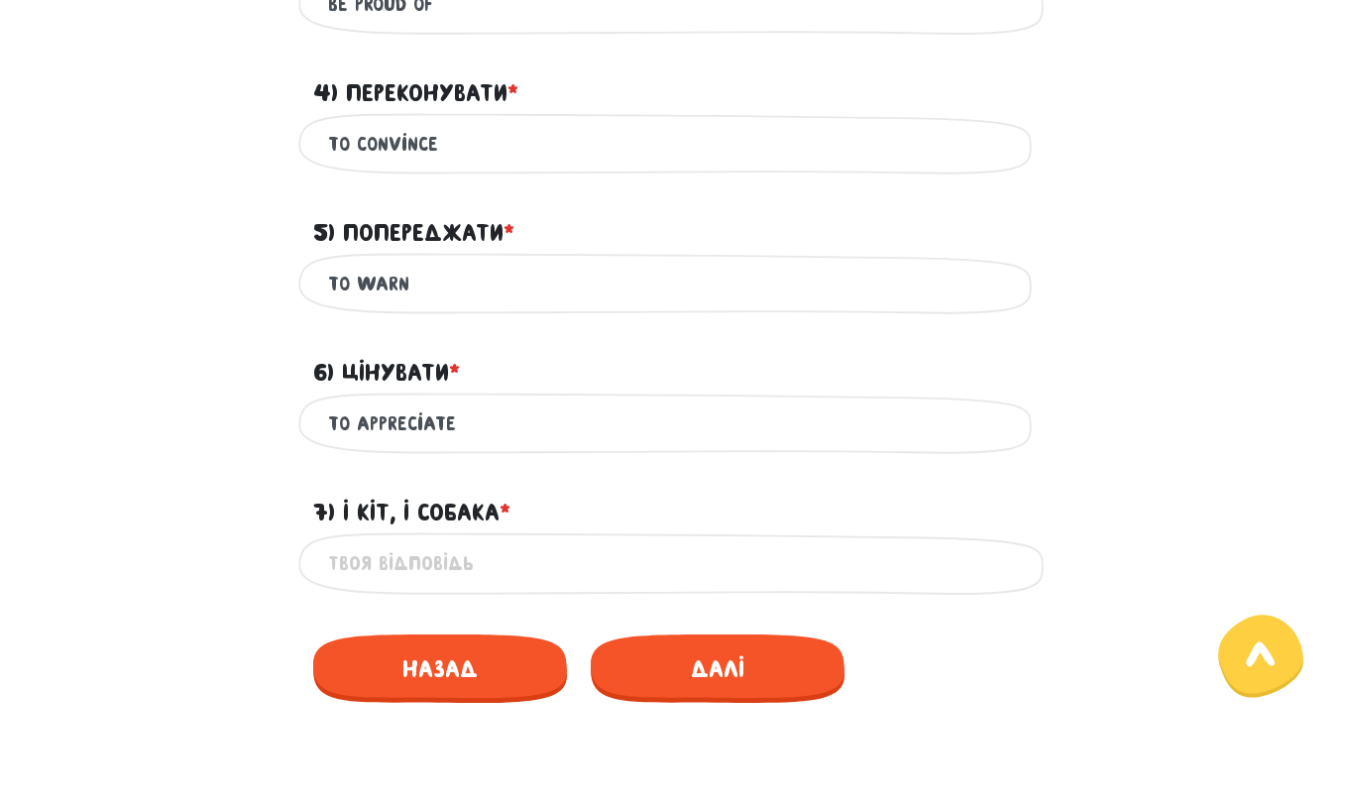
type input "to appreciate"
click at [379, 580] on input "7) І кіт, і собака * ?" at bounding box center [675, 563] width 694 height 45
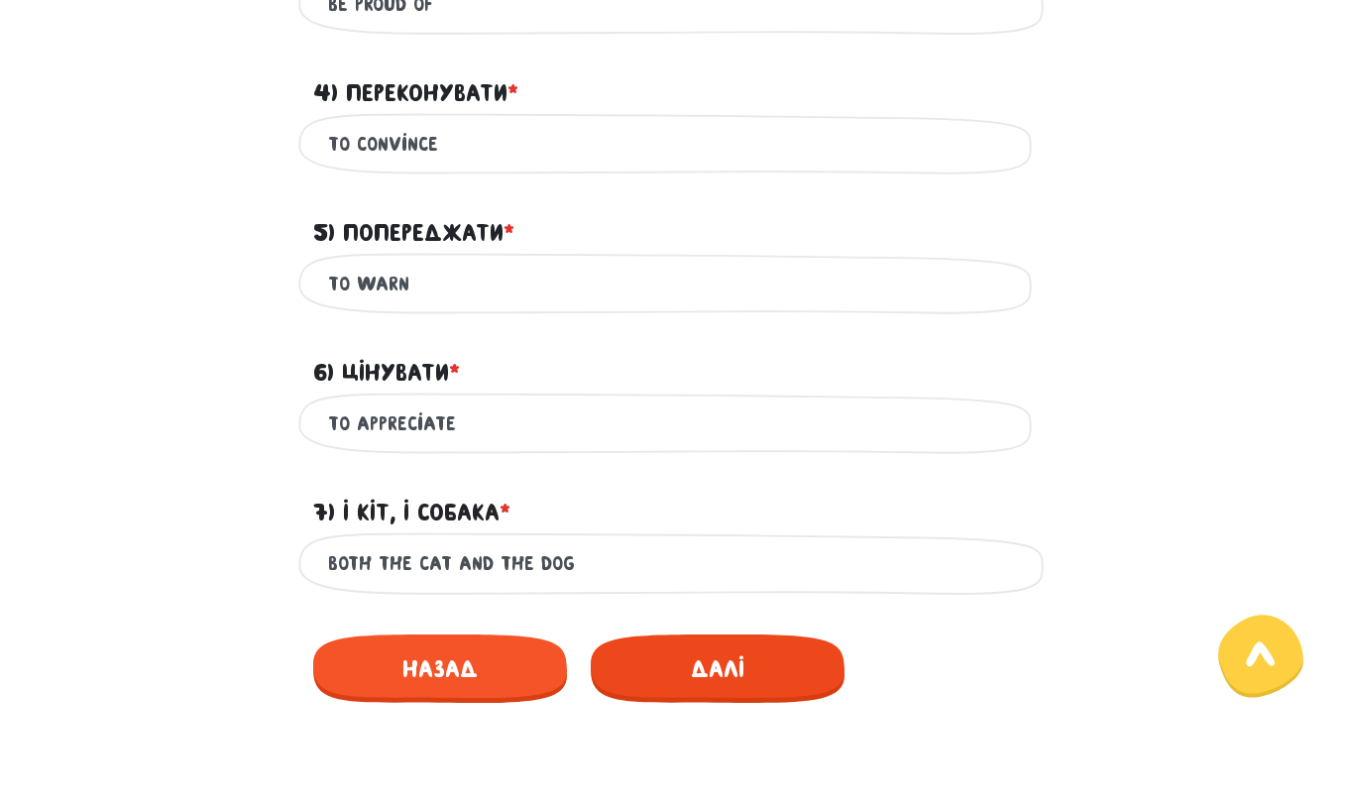
type input "both the cat and the dog"
click at [681, 677] on span "Далі" at bounding box center [718, 668] width 254 height 68
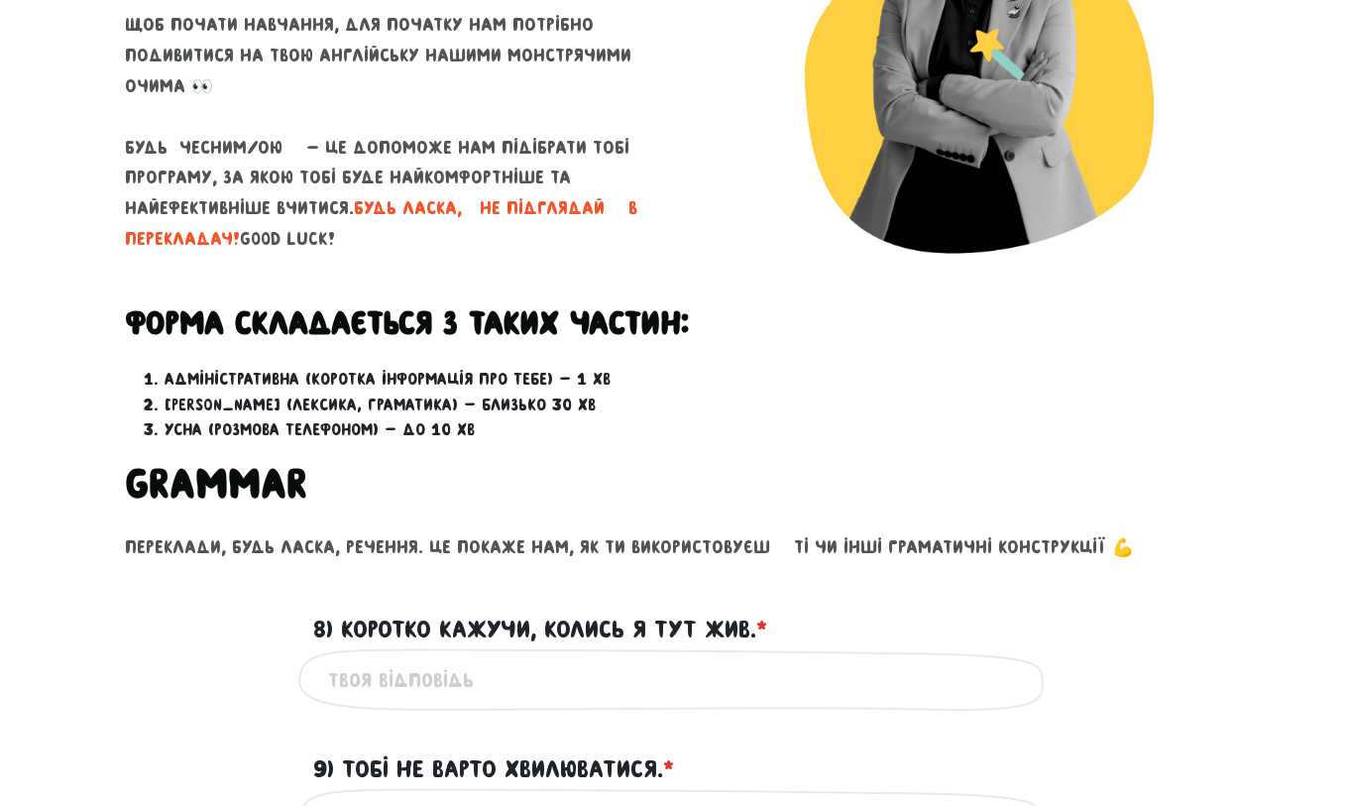
scroll to position [388, 0]
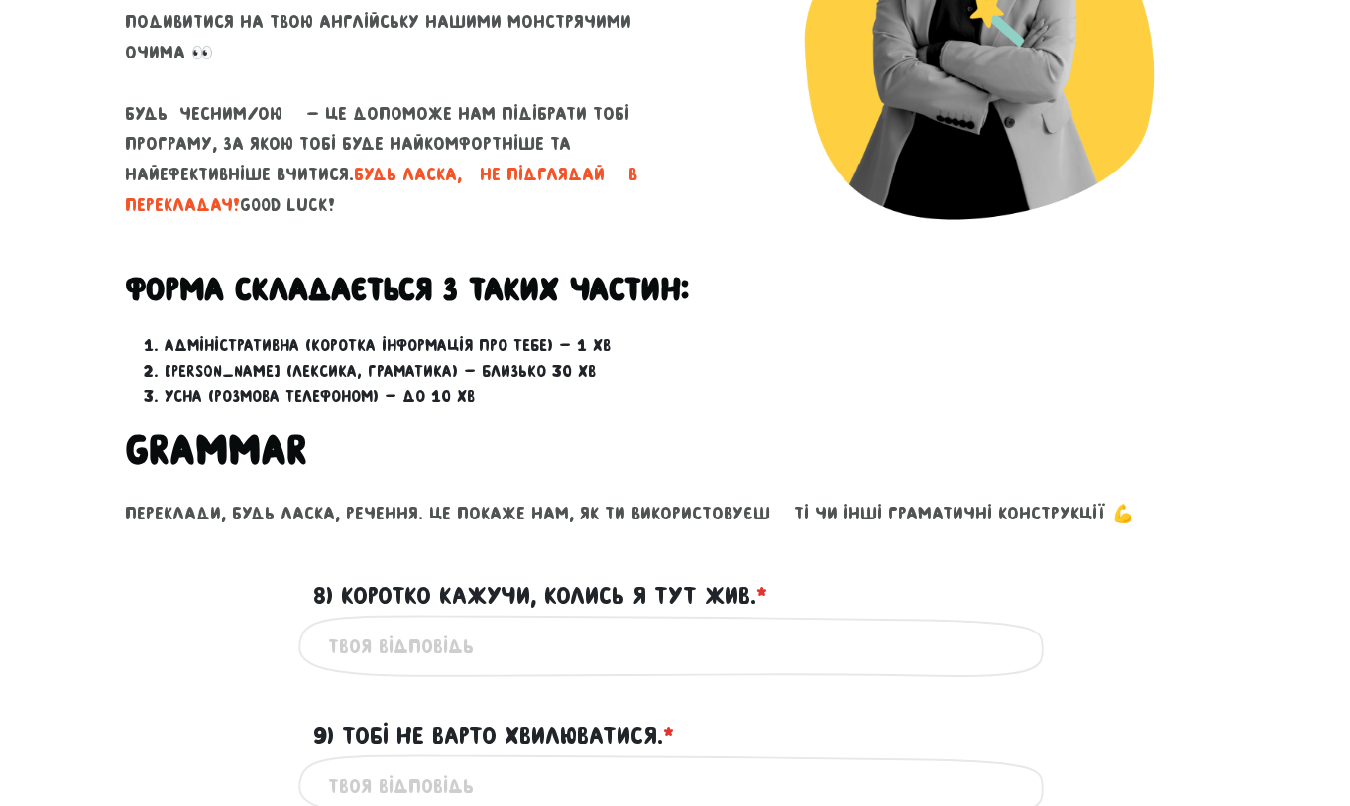
click at [501, 642] on input "8) Коротко кажучи, колись я тут жив. * ?" at bounding box center [675, 645] width 694 height 45
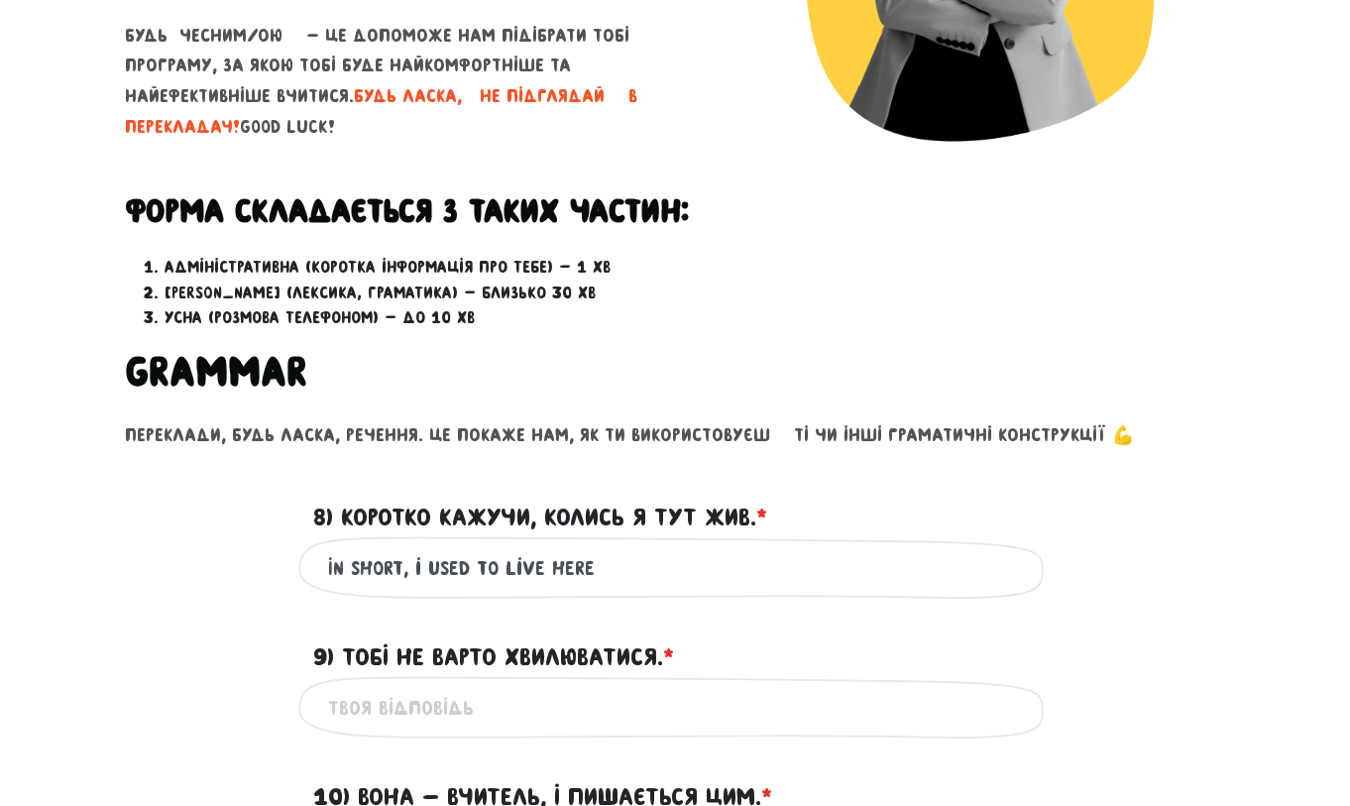
scroll to position [467, 0]
type input "In short, i used to live here"
click at [401, 720] on input "9) Тобі не варто хвилюватися. * ?" at bounding box center [675, 706] width 694 height 45
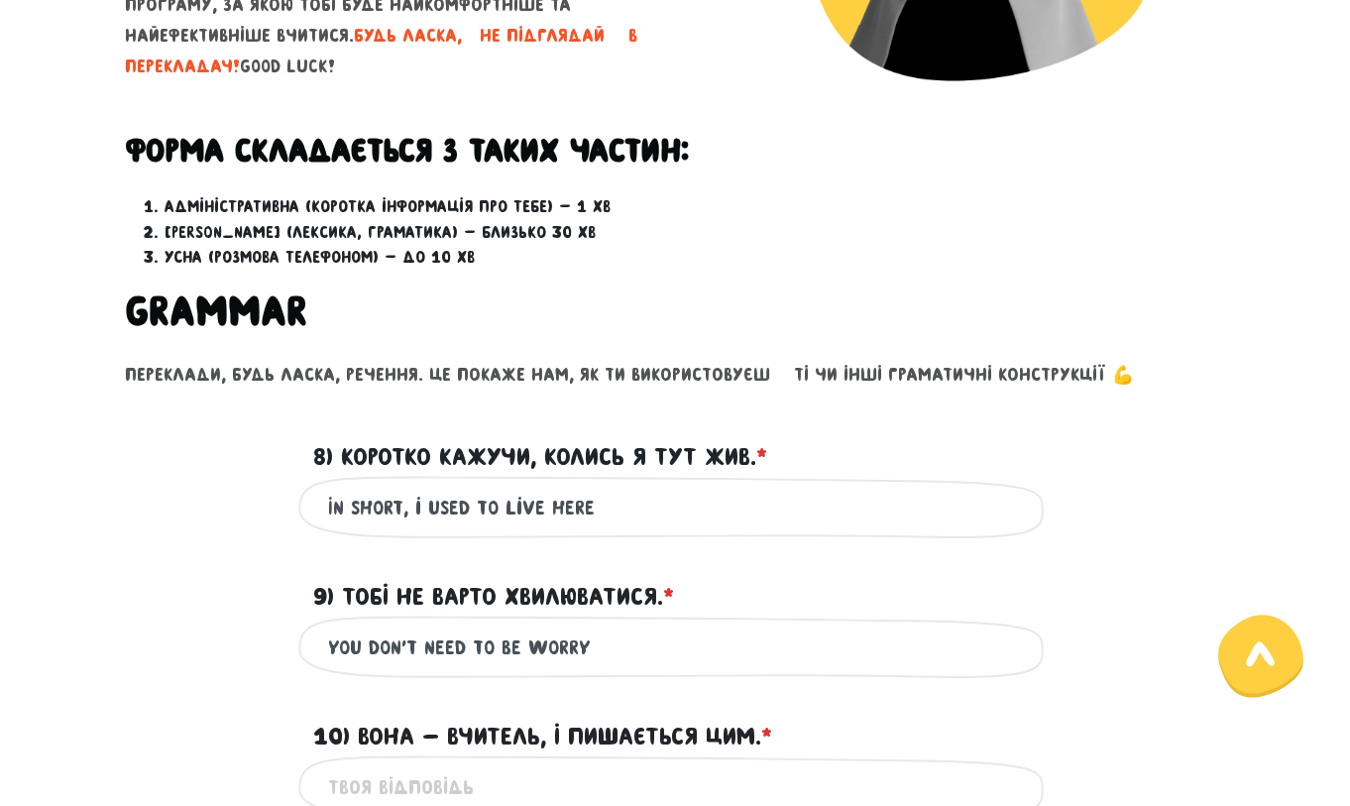
scroll to position [709, 0]
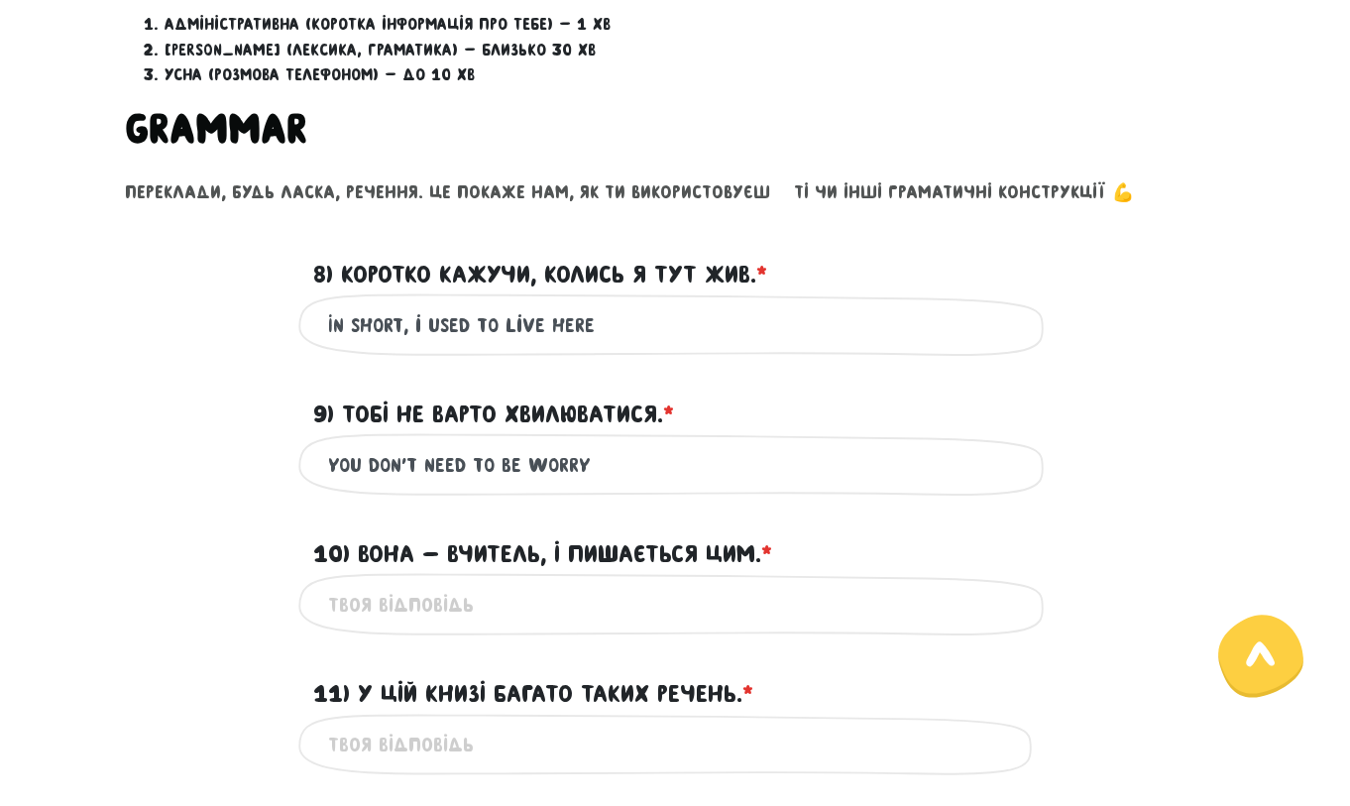
type input "you don’t need to be worry"
click at [431, 618] on input "10) Вона - вчитель, і пишається цим. * ?" at bounding box center [675, 604] width 694 height 45
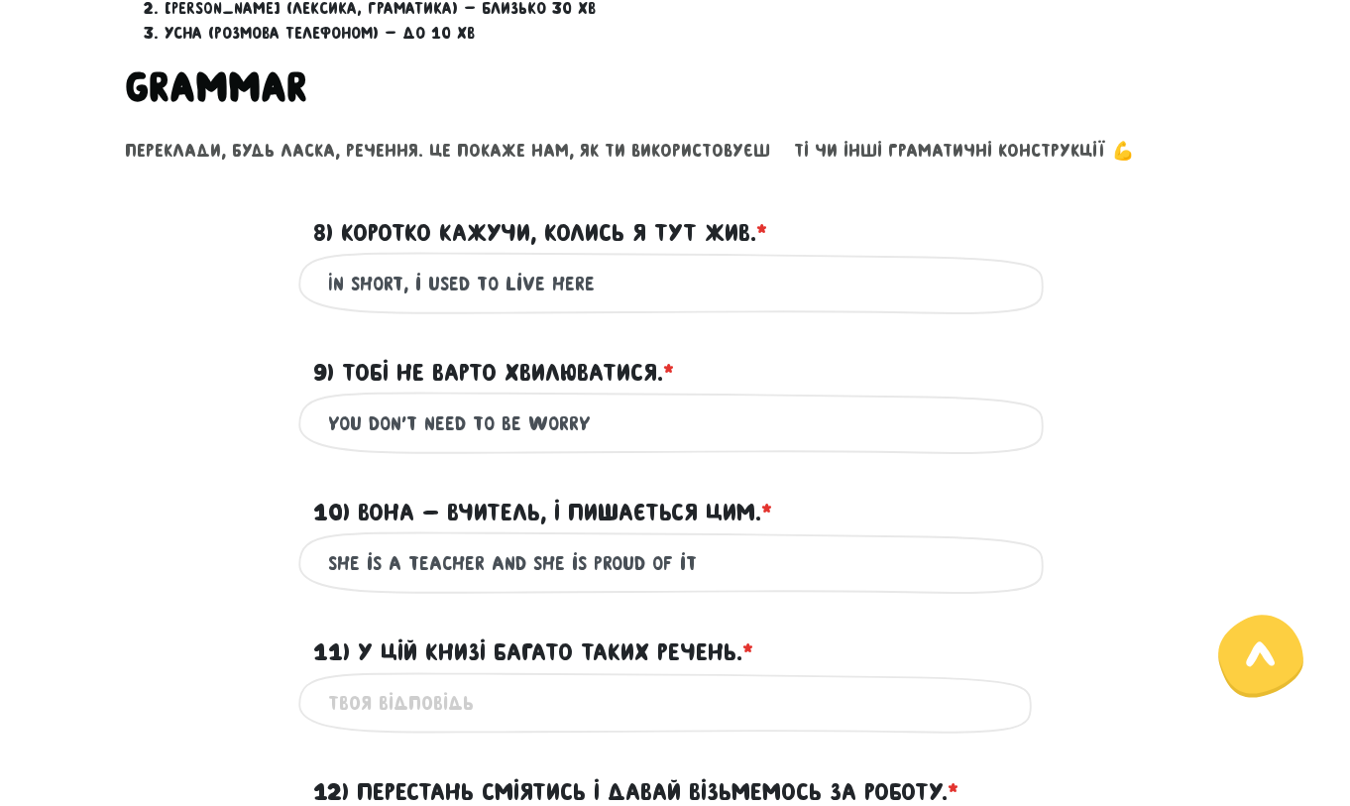
scroll to position [785, 0]
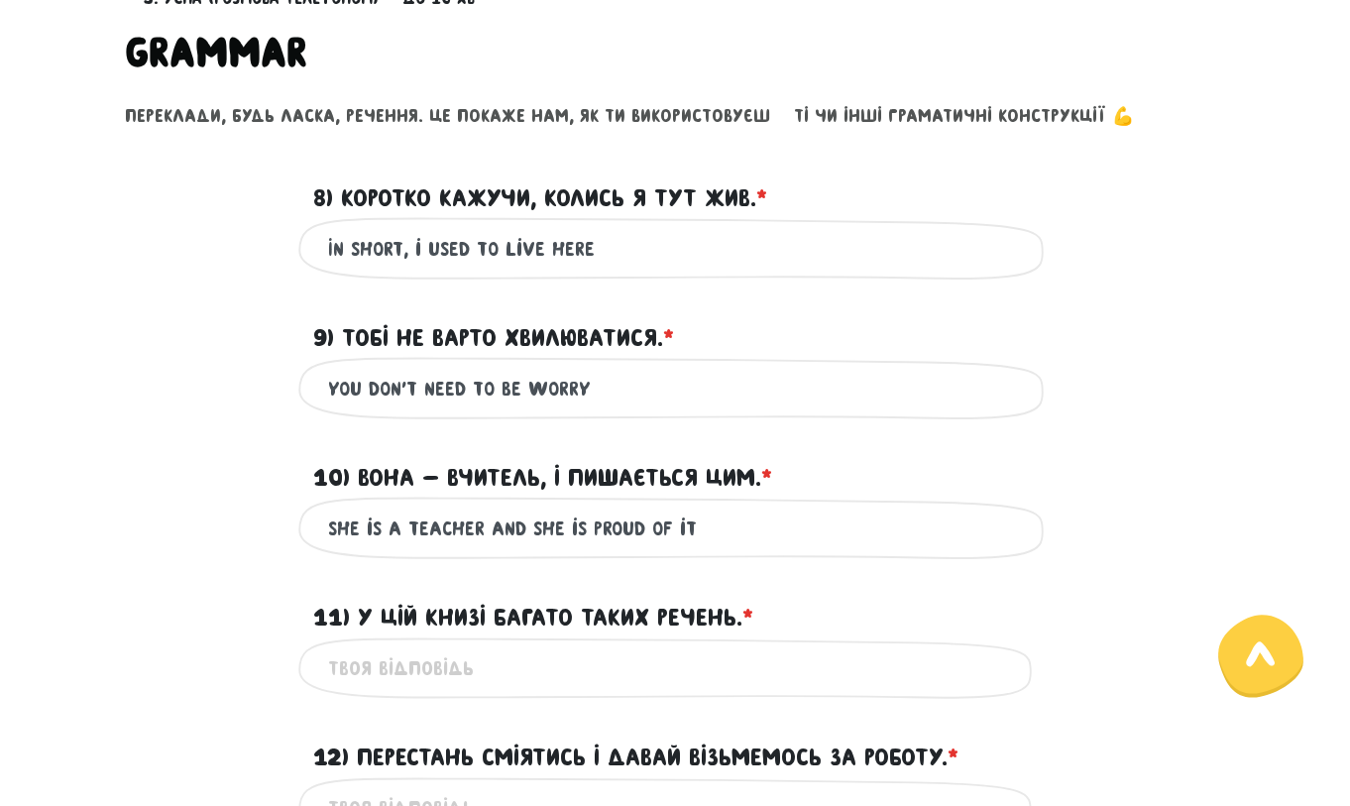
drag, startPoint x: 580, startPoint y: 526, endPoint x: 529, endPoint y: 524, distance: 50.6
click at [529, 524] on input "She is a teacher and she is proud of it" at bounding box center [675, 527] width 694 height 45
type input "She is a teacher and proud of it"
click at [522, 670] on input "11) У цій книзі багато таких речень. * ?" at bounding box center [675, 668] width 694 height 45
drag, startPoint x: 562, startPoint y: 674, endPoint x: 464, endPoint y: 668, distance: 98.3
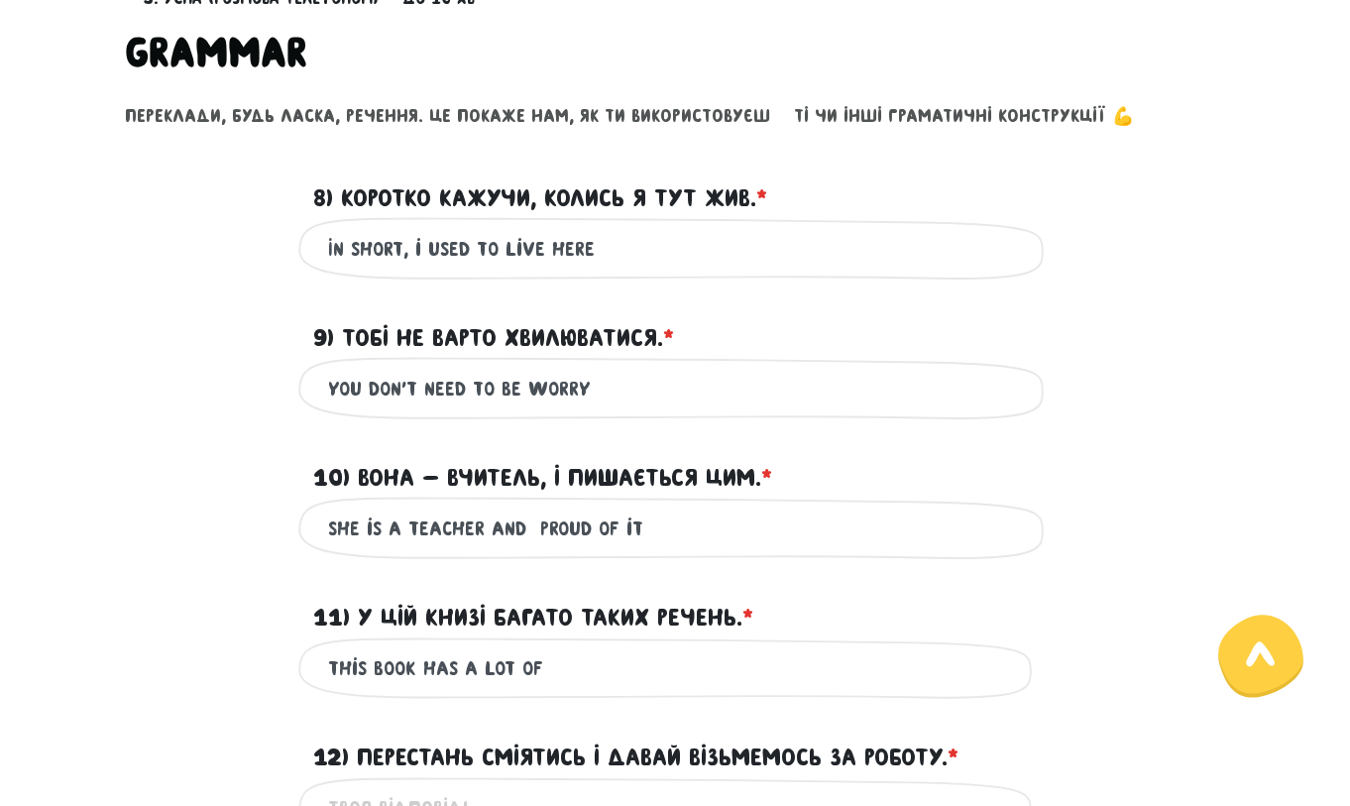
click at [464, 668] on input "This book has a lot of" at bounding box center [675, 668] width 694 height 45
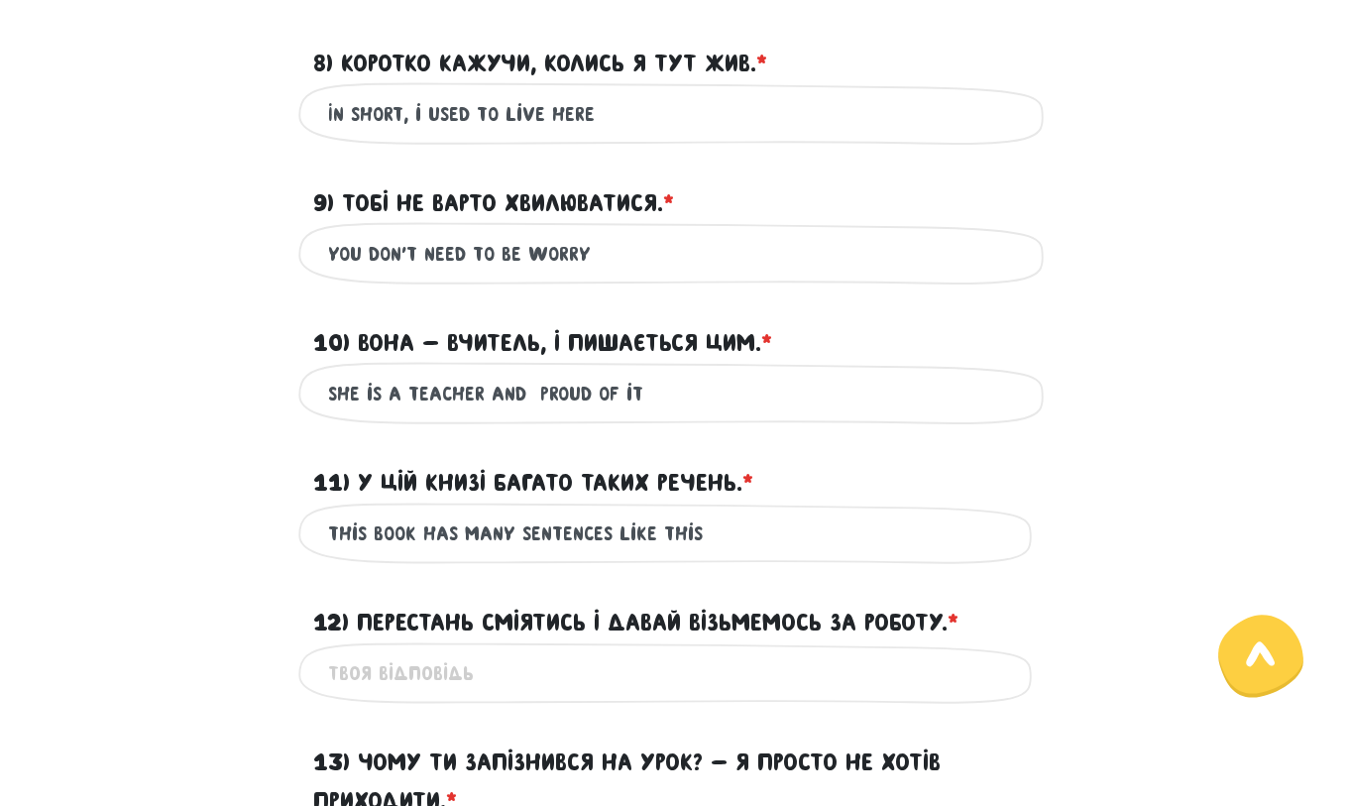
scroll to position [922, 0]
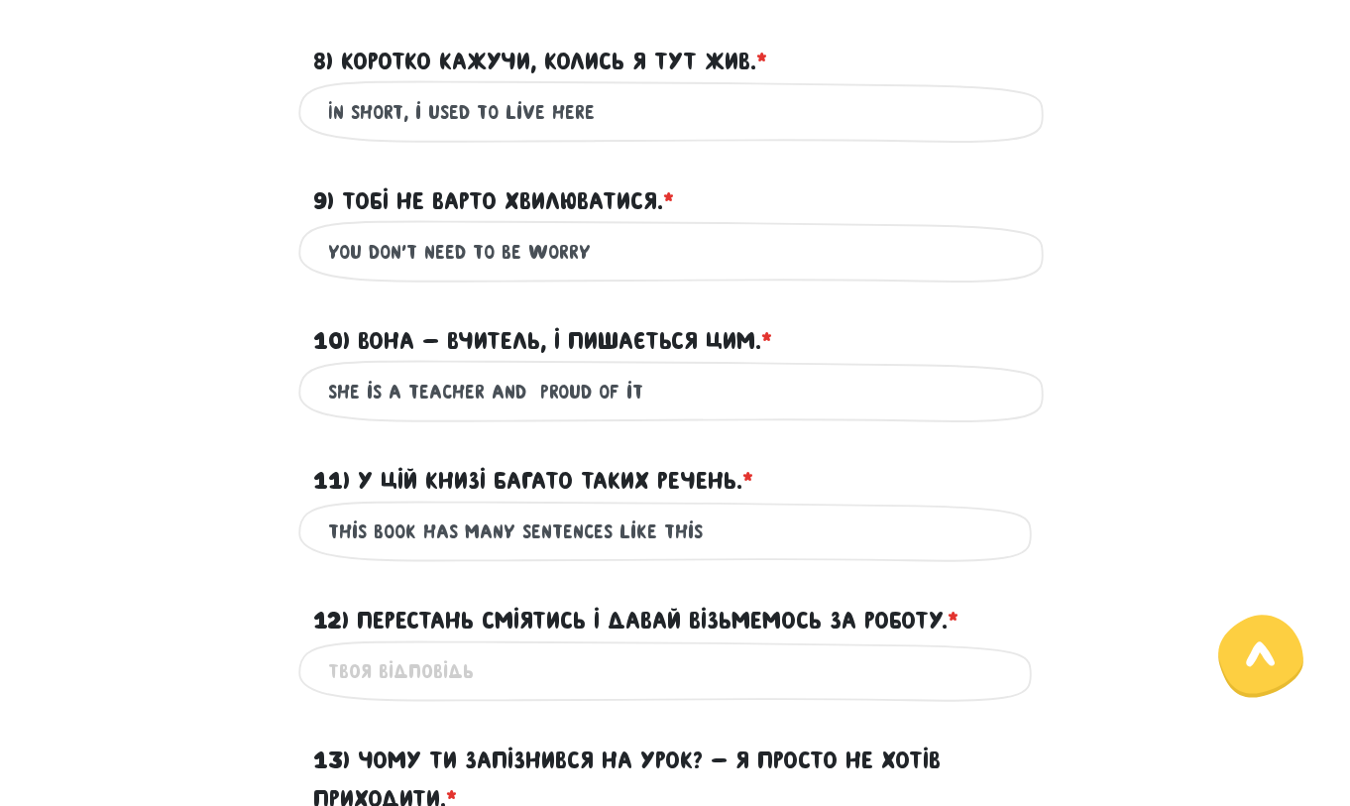
type input "This book has many sentences like this"
click at [489, 685] on input "12) Перестань сміятись і давай візьмемось за роботу. * ?" at bounding box center [675, 671] width 694 height 45
drag, startPoint x: 581, startPoint y: 670, endPoint x: 558, endPoint y: 673, distance: 23.0
click at [558, 673] on input "Stop laughing and let’s do work" at bounding box center [675, 671] width 694 height 45
click at [684, 666] on input "Stop laughing and let’s start work" at bounding box center [675, 671] width 694 height 45
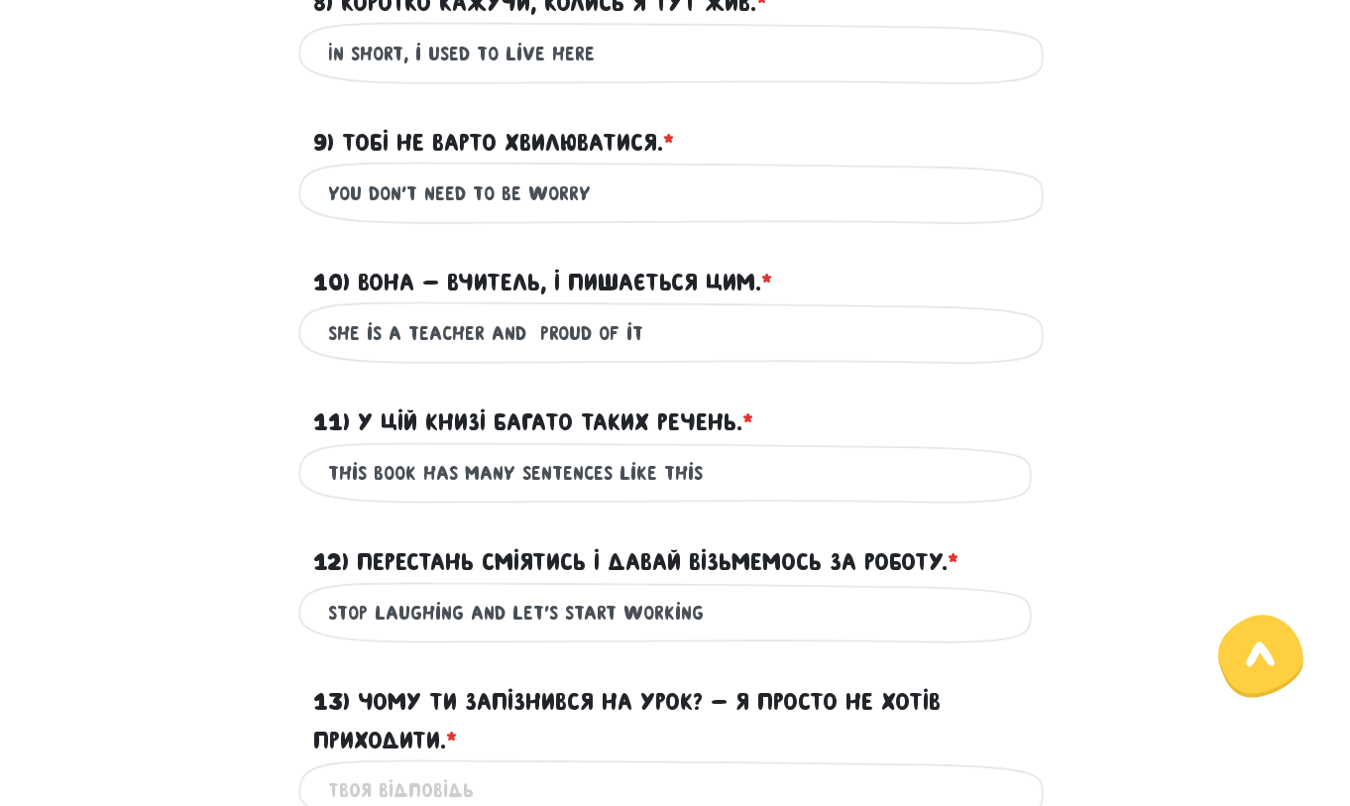
scroll to position [1180, 0]
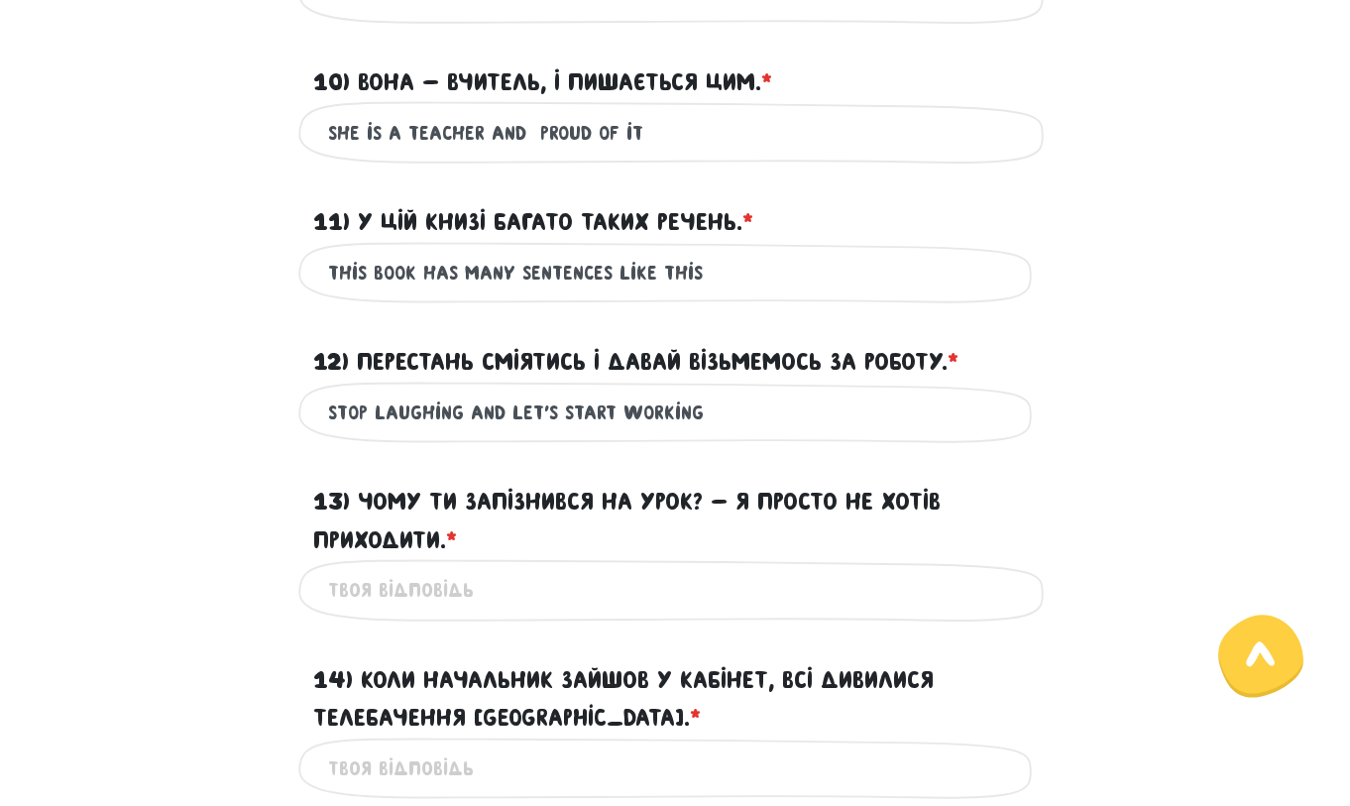
type input "Stop laughing and let’s start working"
click at [469, 589] on input "13) Чому ти запізнився на урок? - Я просто не хотів приходити. * ?" at bounding box center [675, 590] width 694 height 45
click at [493, 586] on input "13) Чому ти запізнився на урок? - Я просто не хотів приходити. * ?" at bounding box center [675, 590] width 694 height 45
click at [421, 593] on input "Why you are late to lessons? i dont want come" at bounding box center [675, 590] width 694 height 45
click at [381, 593] on input "Why you are late to lessons? i dont want come" at bounding box center [675, 590] width 694 height 45
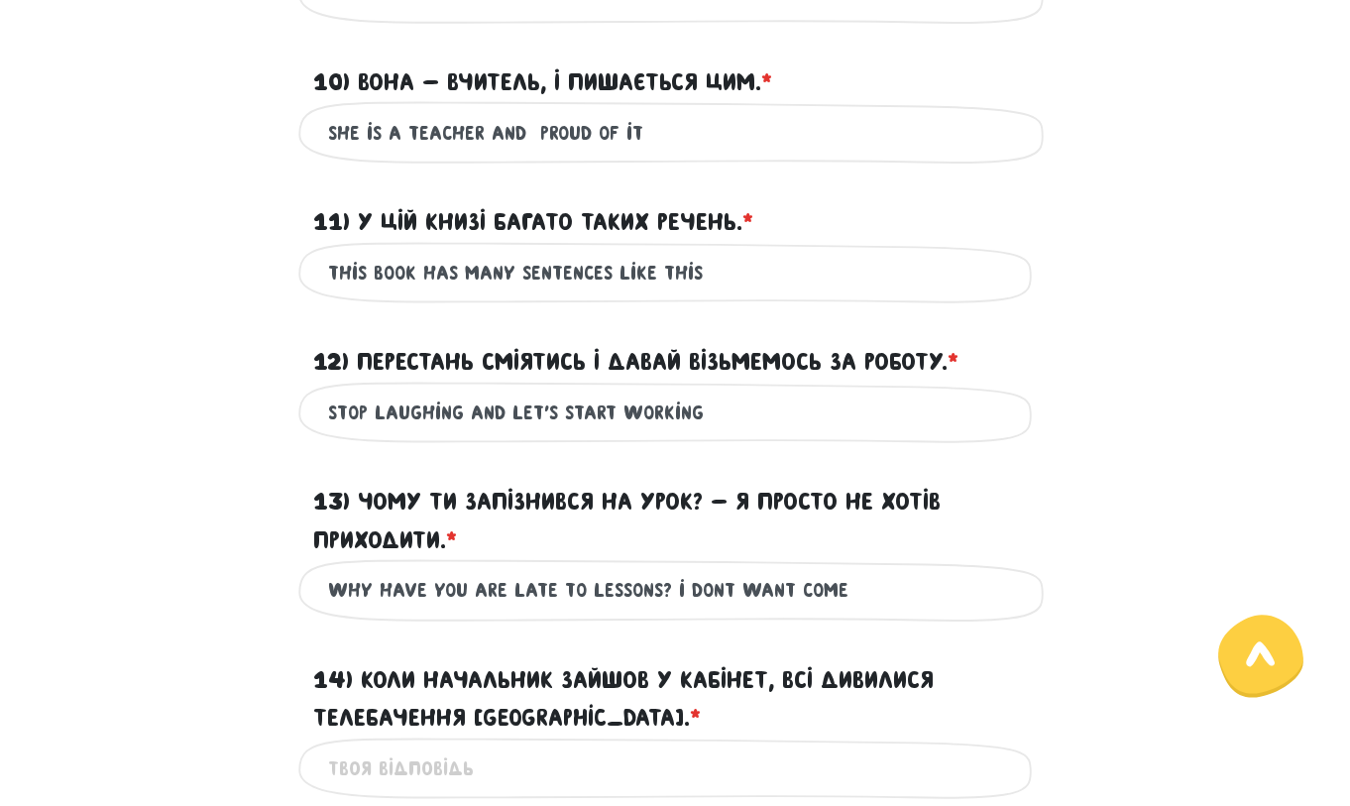
drag, startPoint x: 428, startPoint y: 593, endPoint x: 378, endPoint y: 593, distance: 50.5
click at [378, 593] on input "Why have you are late to lessons? i dont want come" at bounding box center [675, 590] width 694 height 45
drag, startPoint x: 525, startPoint y: 595, endPoint x: 505, endPoint y: 592, distance: 20.0
click at [505, 592] on input "Why you are late to lessons? i dont want come" at bounding box center [675, 590] width 694 height 45
drag, startPoint x: 681, startPoint y: 594, endPoint x: 652, endPoint y: 594, distance: 28.7
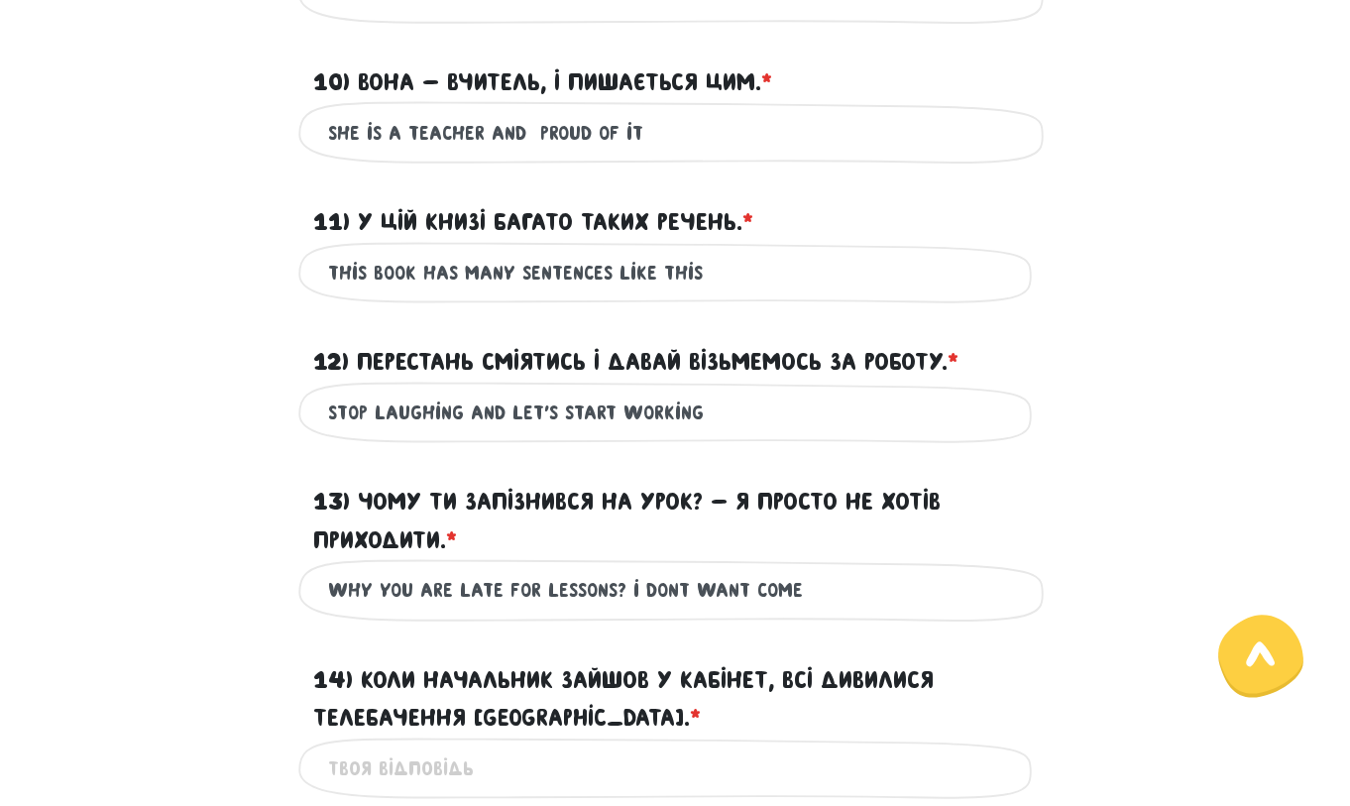
click at [652, 594] on input "Why you are late for lessons? i dont want come" at bounding box center [675, 590] width 694 height 45
click at [754, 587] on input "Why you are late for lessons? i didn’t want come" at bounding box center [675, 590] width 694 height 45
drag, startPoint x: 714, startPoint y: 589, endPoint x: 714, endPoint y: 608, distance: 18.8
click at [714, 589] on input "Why you are late for lessons? i didn’t want to come" at bounding box center [675, 590] width 694 height 45
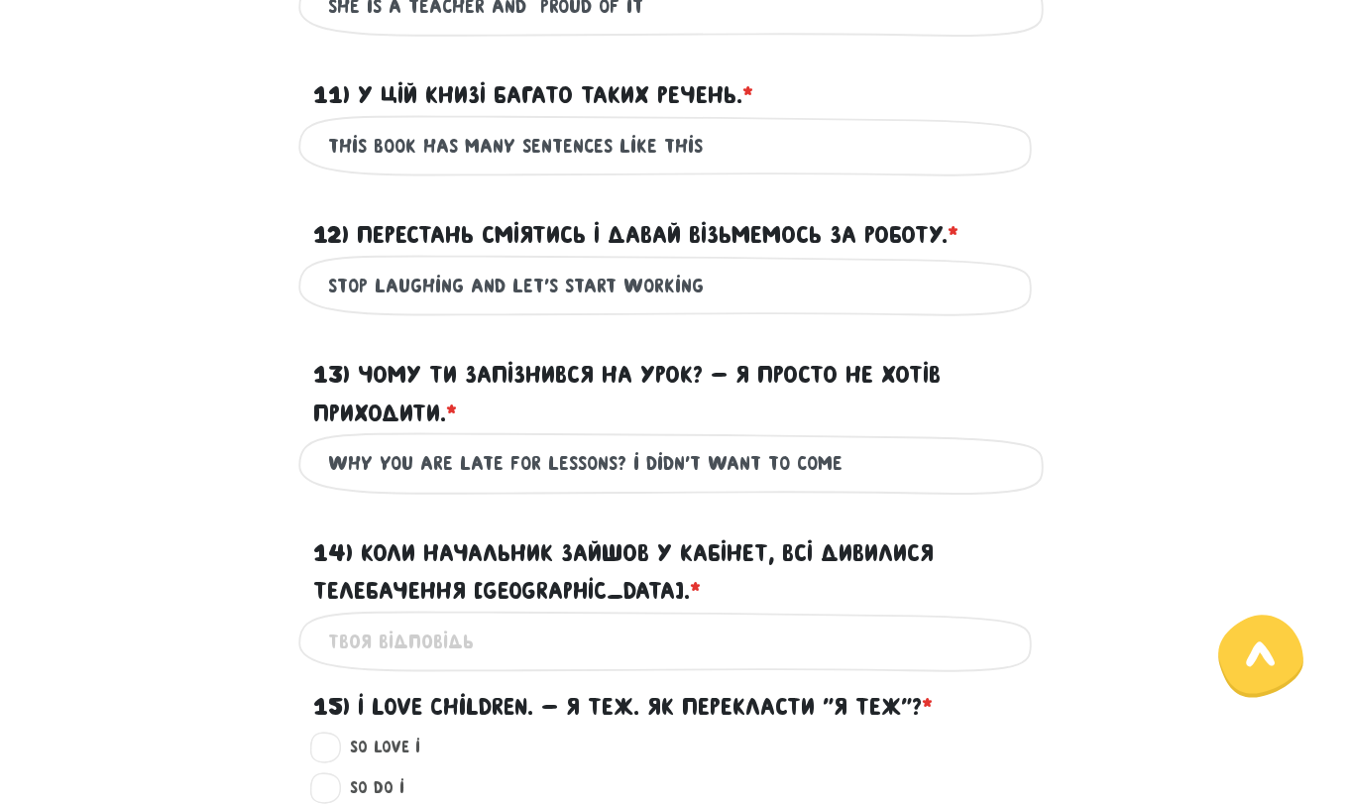
type input "Why you are late for lessons? i didn’t want to come"
click at [473, 647] on input "14) Коли начальник зайшов у кабінет, всі дивилися Телебачення [GEOGRAPHIC_DATA]…" at bounding box center [675, 641] width 694 height 45
drag, startPoint x: 515, startPoint y: 637, endPoint x: 479, endPoint y: 633, distance: 36.9
click at [479, 633] on input "While the boss has come to a" at bounding box center [675, 641] width 694 height 45
drag, startPoint x: 502, startPoint y: 639, endPoint x: 486, endPoint y: 639, distance: 15.9
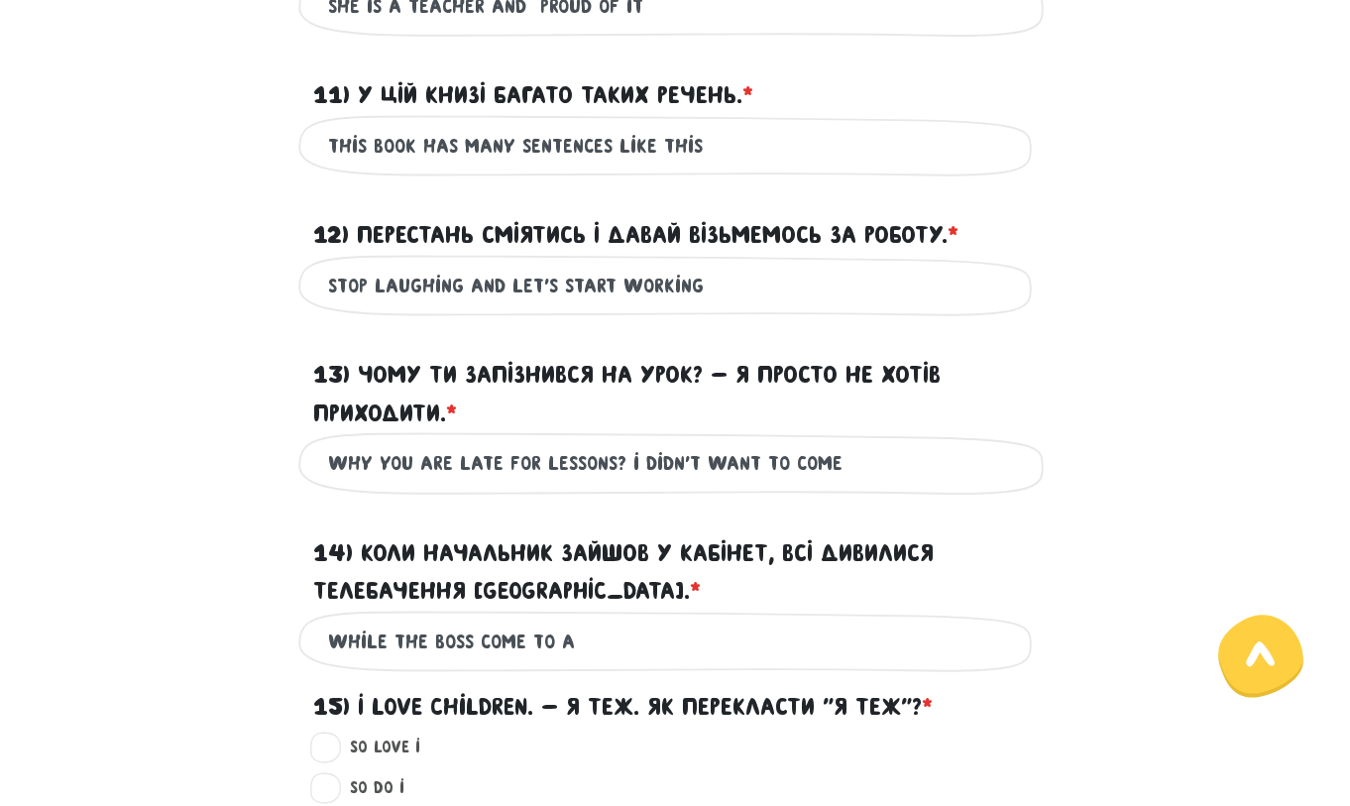
click at [486, 639] on input "While the boss come to a" at bounding box center [675, 641] width 694 height 45
click at [577, 649] on input "While the boss came to a" at bounding box center [675, 641] width 694 height 45
drag, startPoint x: 389, startPoint y: 636, endPoint x: 357, endPoint y: 637, distance: 31.7
click at [357, 637] on input "While the boss came to a everyone are waiting toronto tv" at bounding box center [675, 641] width 694 height 45
click at [547, 646] on input "When the boss came to a everyone are waiting toronto tv" at bounding box center [675, 641] width 694 height 45
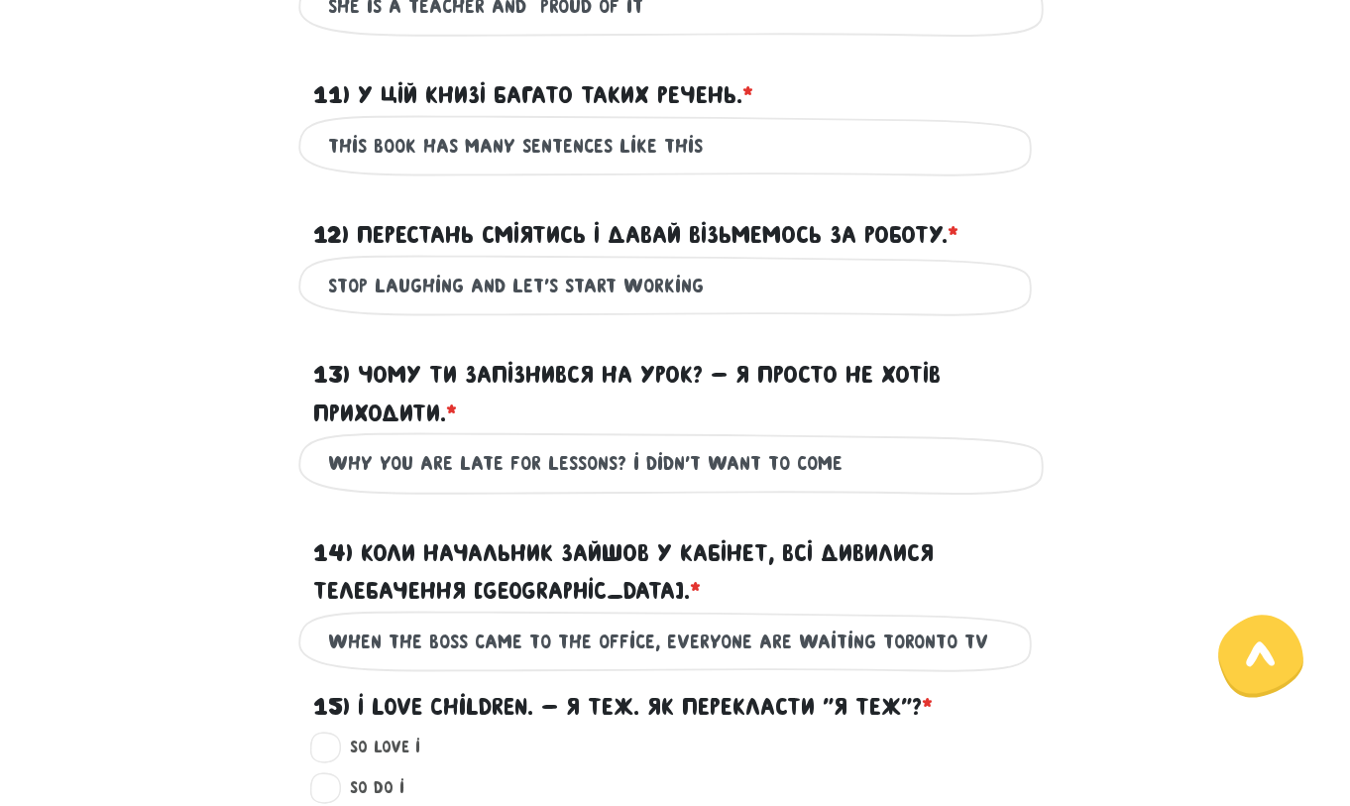
drag, startPoint x: 862, startPoint y: 639, endPoint x: 785, endPoint y: 638, distance: 77.3
click at [785, 638] on input "When the boss came to the office, everyone are waiting toronto tv" at bounding box center [675, 641] width 694 height 45
drag, startPoint x: 780, startPoint y: 638, endPoint x: 751, endPoint y: 639, distance: 28.8
click at [751, 639] on input "When the boss came to the office, everyone are waiting toronto tv" at bounding box center [675, 641] width 694 height 45
drag, startPoint x: 858, startPoint y: 640, endPoint x: 812, endPoint y: 645, distance: 46.8
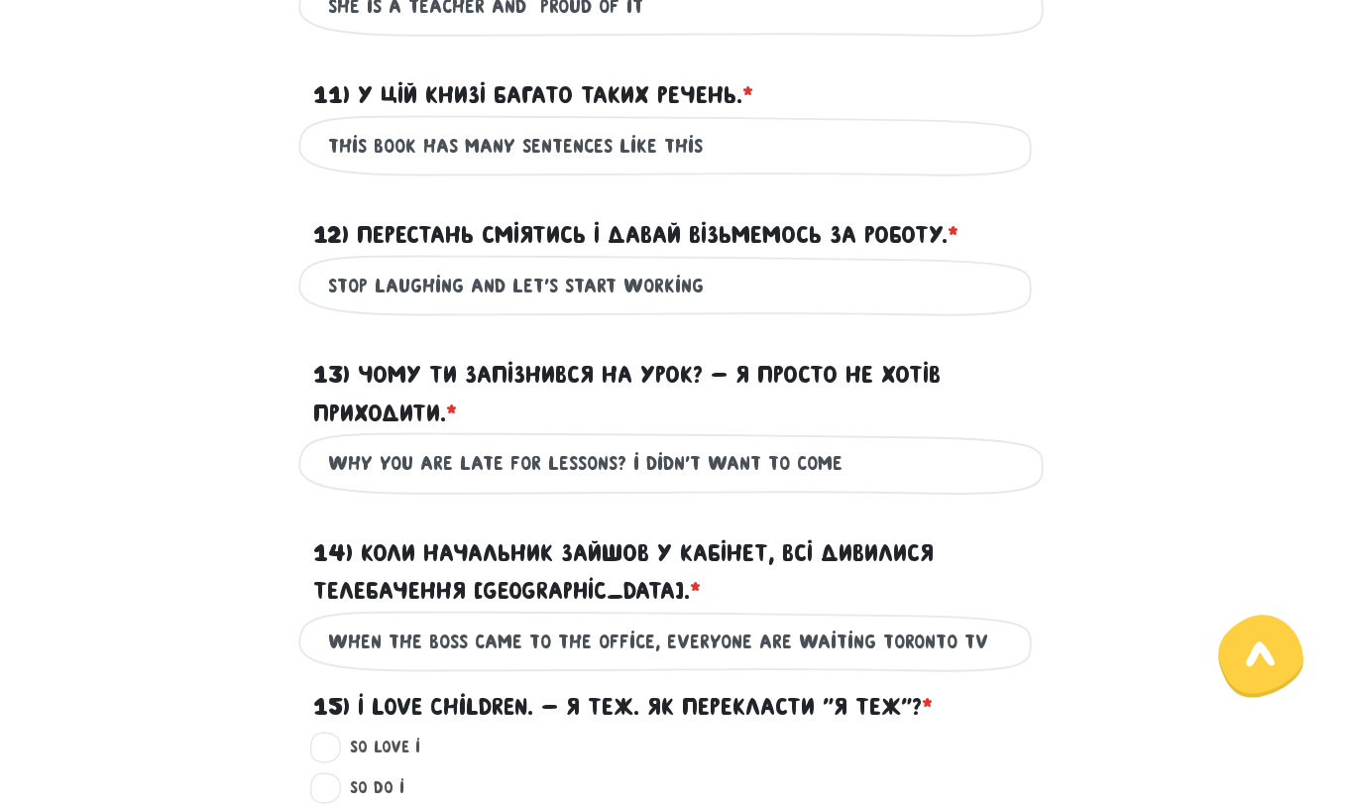
click at [812, 645] on input "When the boss came to the office, everyone are waiting toronto tv" at bounding box center [675, 641] width 694 height 45
drag, startPoint x: 779, startPoint y: 645, endPoint x: 749, endPoint y: 642, distance: 29.9
click at [749, 642] on input "When the boss came to the office, everyone are watching toronto tv" at bounding box center [675, 641] width 694 height 45
click at [892, 636] on input "When the boss came to the office, everyone was watching toronto tv" at bounding box center [675, 641] width 694 height 45
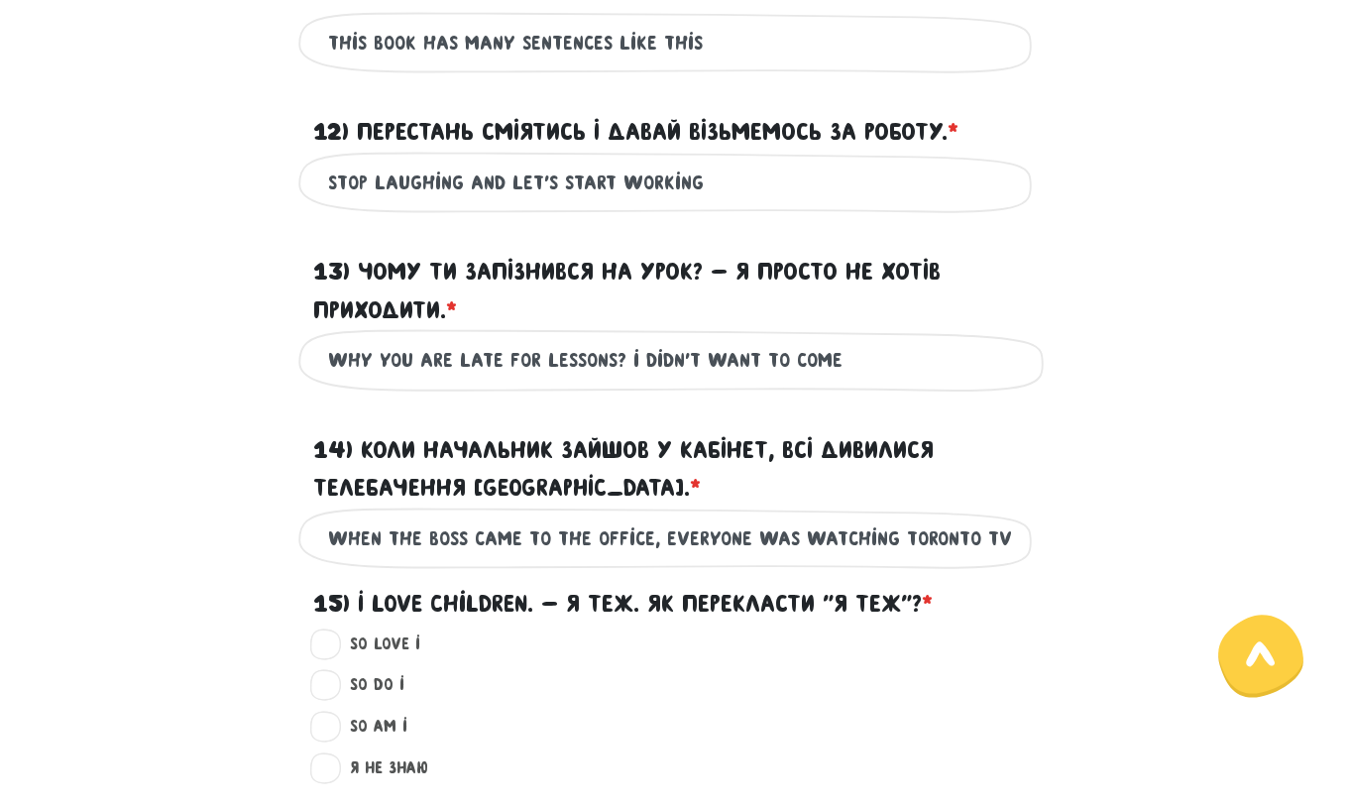
scroll to position [1421, 0]
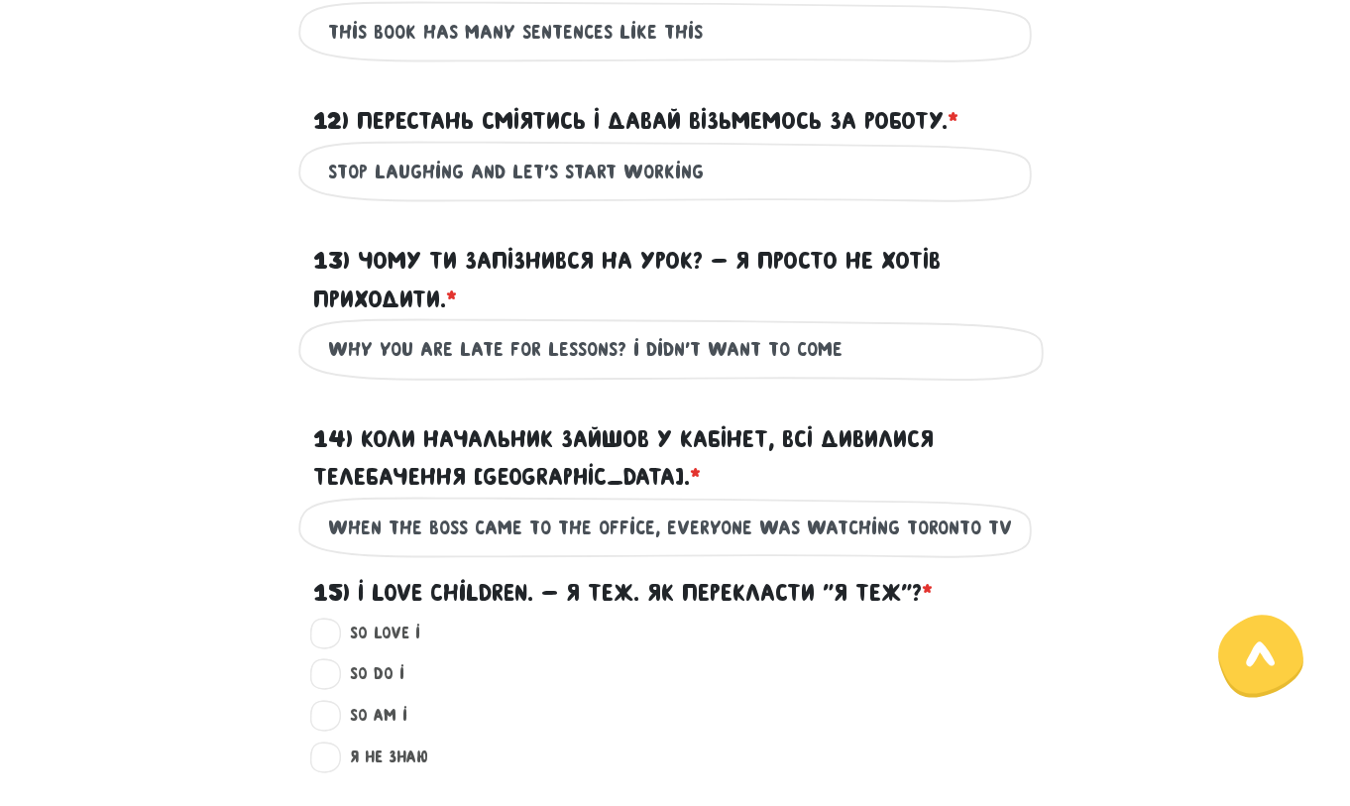
type input "When the boss came to the office, everyone was watching toronto tv"
click at [333, 672] on label "So do I ?" at bounding box center [368, 674] width 71 height 26
click at [328, 672] on input "So do I ?" at bounding box center [326, 671] width 16 height 20
radio input "true"
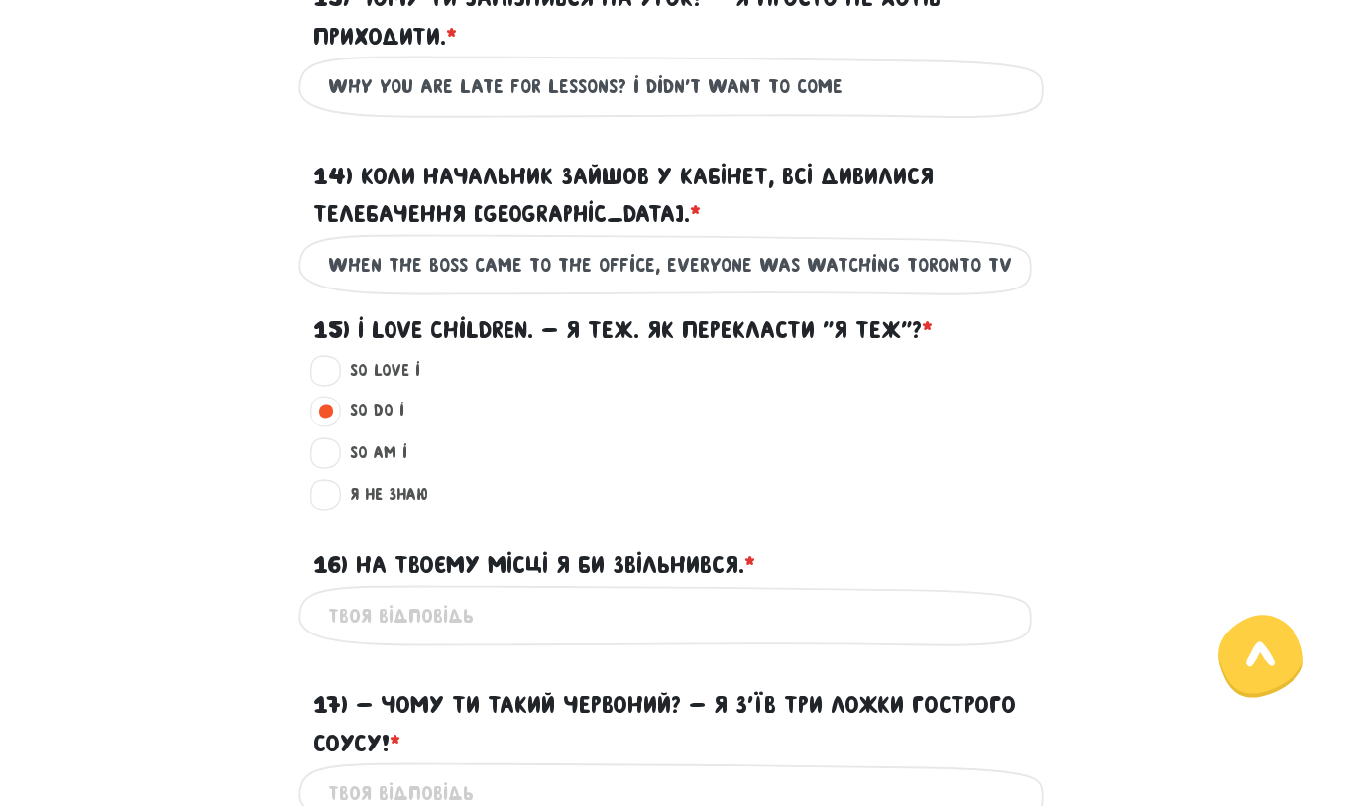
scroll to position [1685, 0]
click at [571, 611] on input "16) На твоєму місці я би звільнився. * ?" at bounding box center [675, 615] width 694 height 45
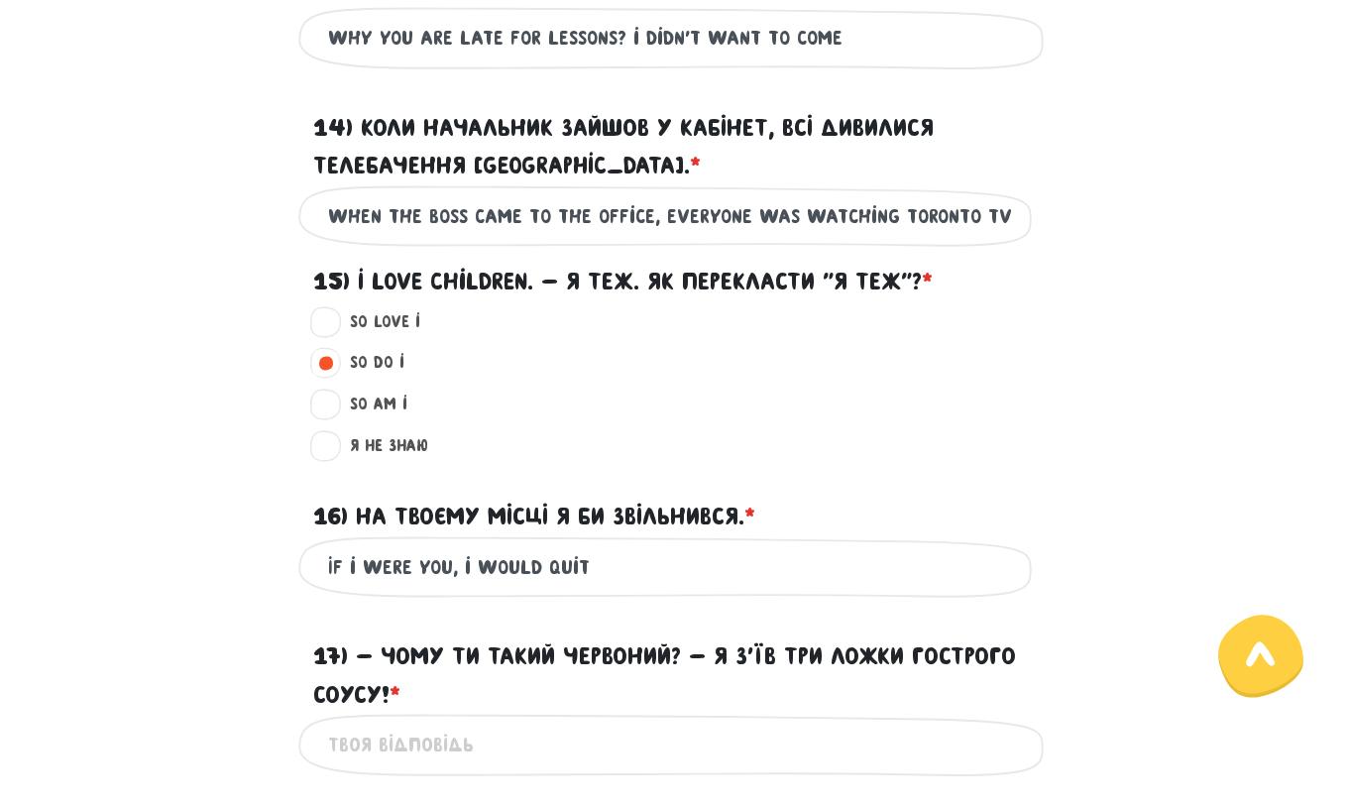
scroll to position [1765, 0]
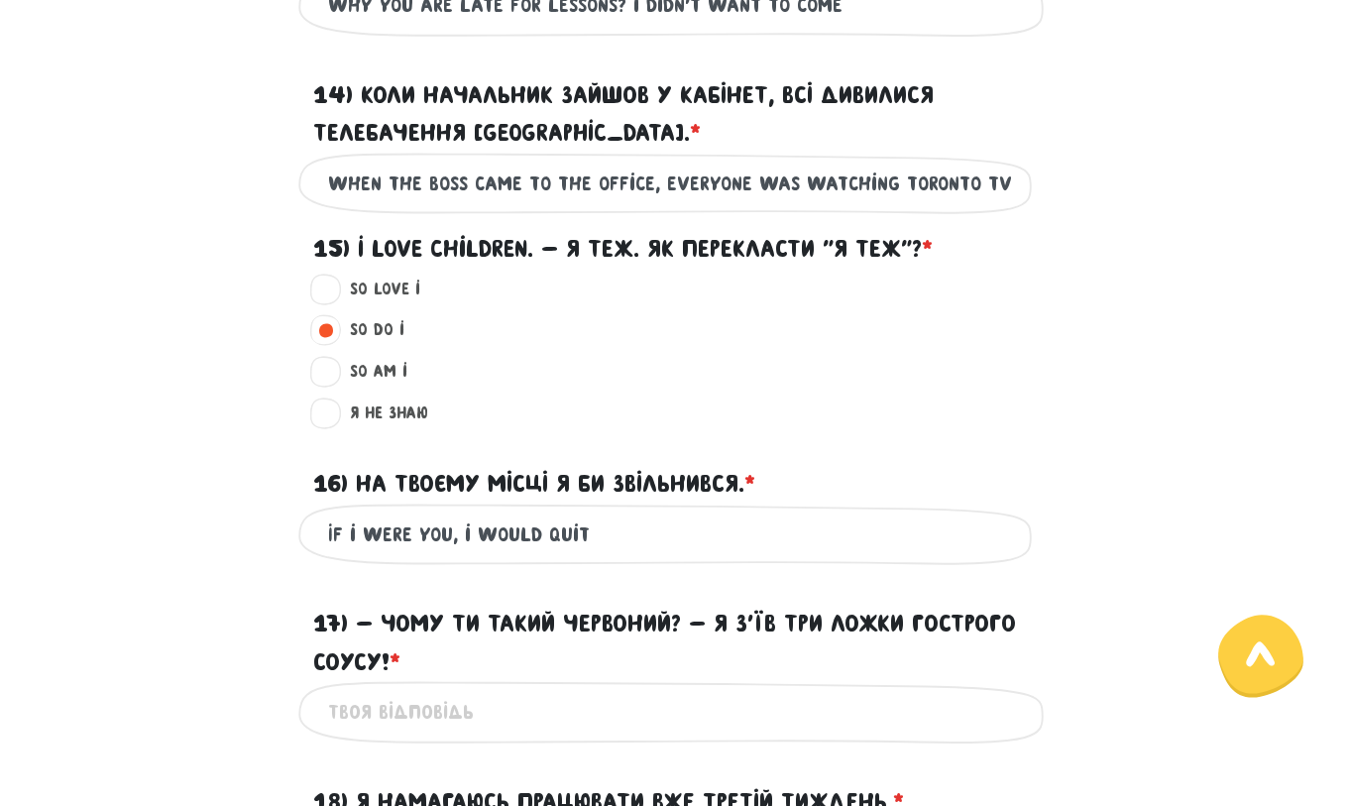
type input "If i were you, i would quit"
click at [635, 716] on input "17) - Чому ти такий червоний? - Я з’їв три ложки гострого соусу! * ?" at bounding box center [675, 712] width 694 height 45
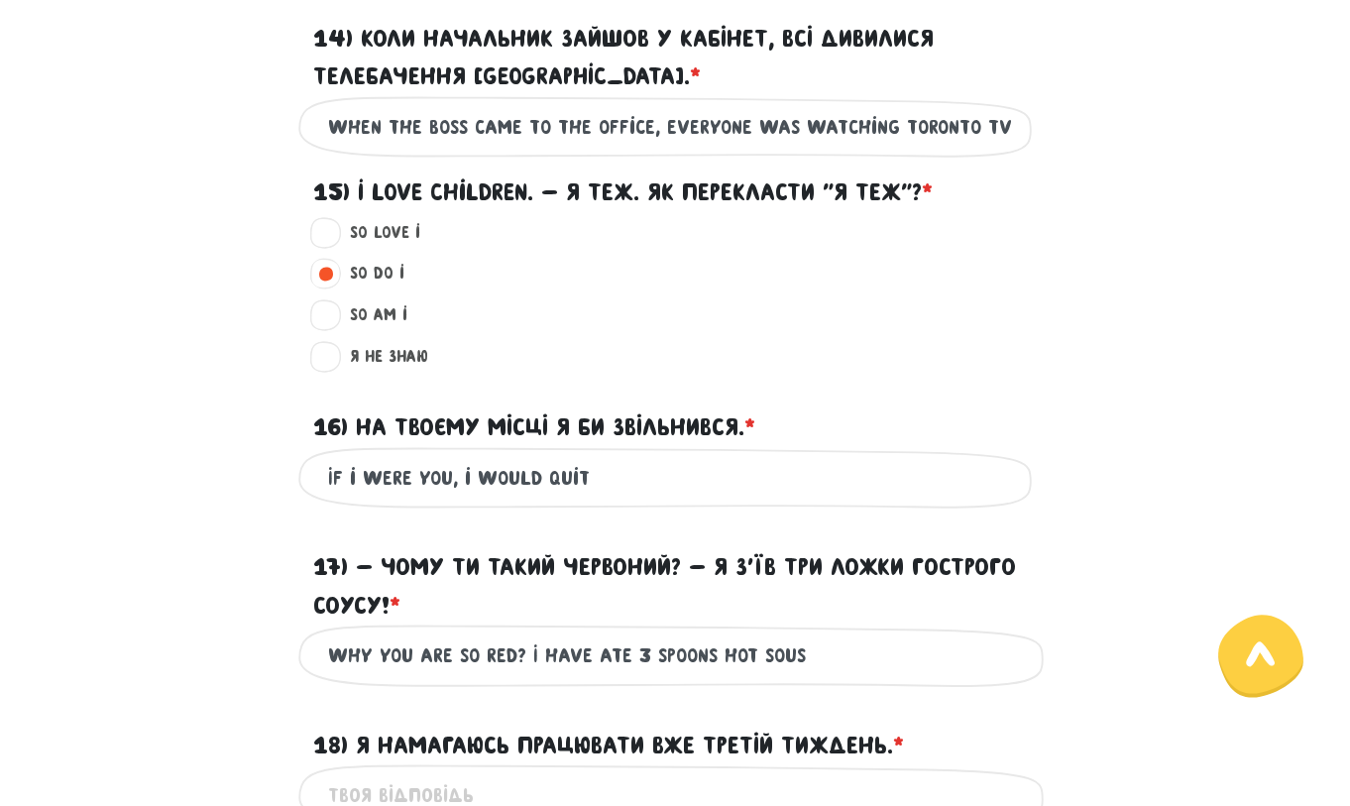
scroll to position [2082, 0]
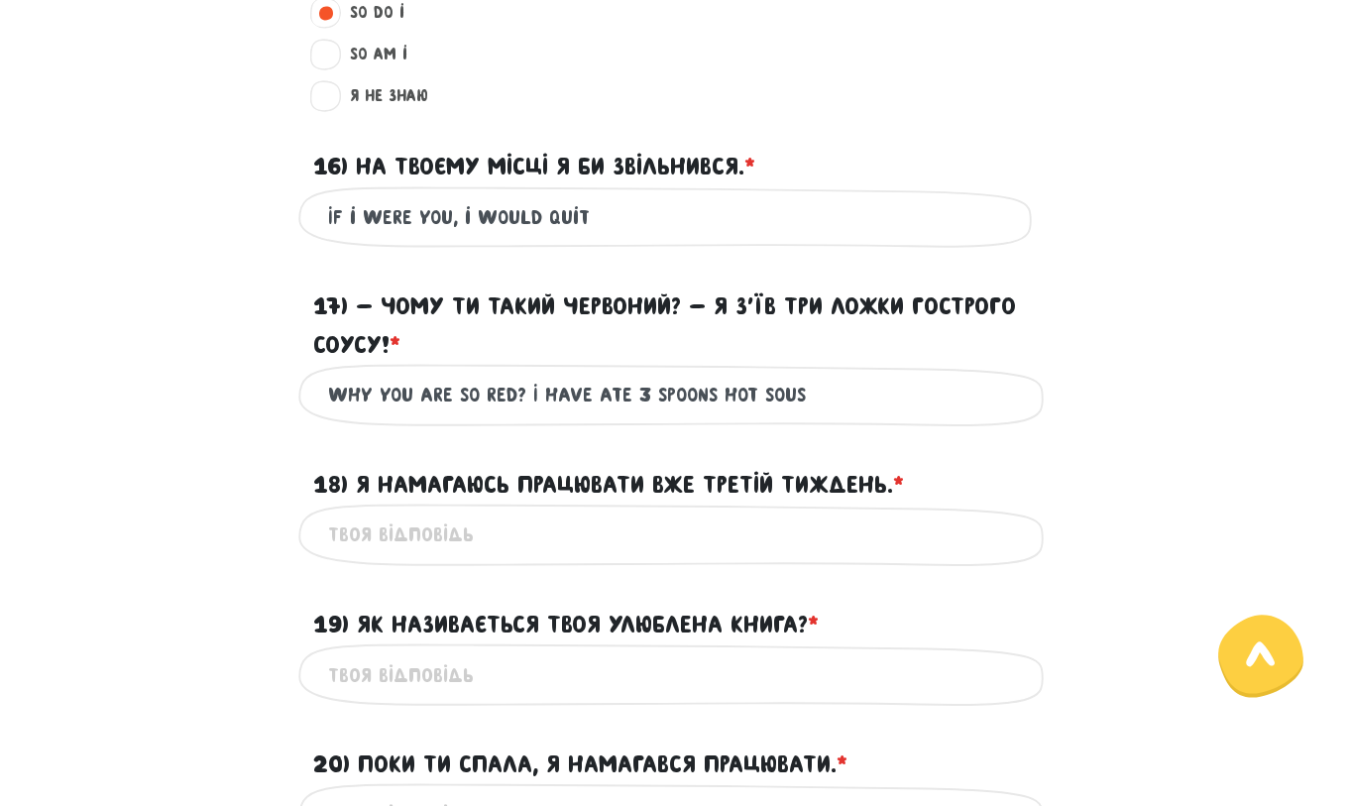
drag, startPoint x: 835, startPoint y: 401, endPoint x: 713, endPoint y: 389, distance: 122.6
click at [713, 389] on input "Why you are so red? I have ate 3 spoons hot sous" at bounding box center [675, 395] width 694 height 45
type input "Why you are so red? I have ate 3 spoons of spicy sauce"
click at [517, 541] on input "18) Я намагаюсь працювати вже третій тиждень. * ?" at bounding box center [675, 534] width 694 height 45
drag, startPoint x: 371, startPoint y: 535, endPoint x: 343, endPoint y: 535, distance: 27.8
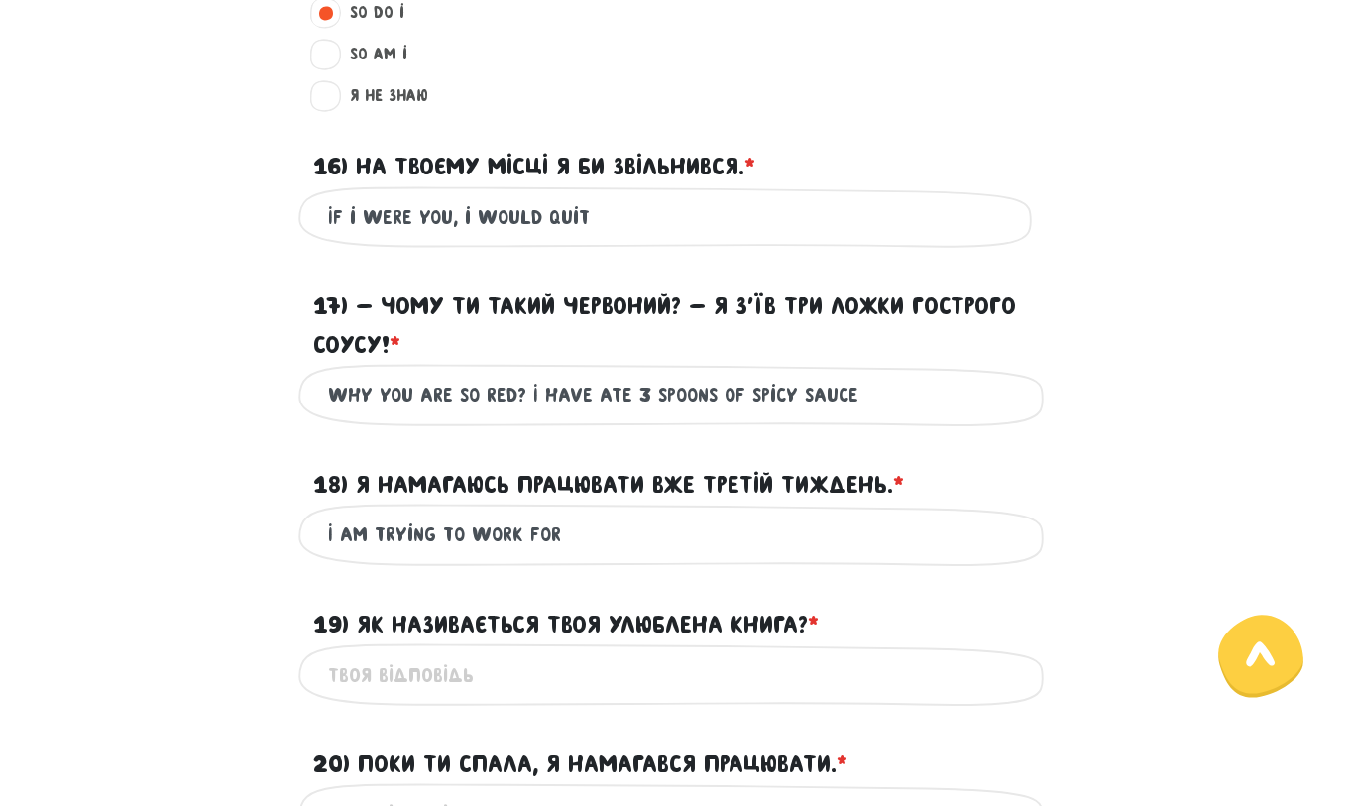
click at [343, 535] on input "I am trying to work for" at bounding box center [675, 534] width 694 height 45
click at [625, 536] on input "I have been trying to work for" at bounding box center [675, 534] width 694 height 45
type input "I have been trying to work for three weeks"
click at [489, 674] on input "19) Як називається твоя улюблена книга? * ?" at bounding box center [675, 674] width 694 height 45
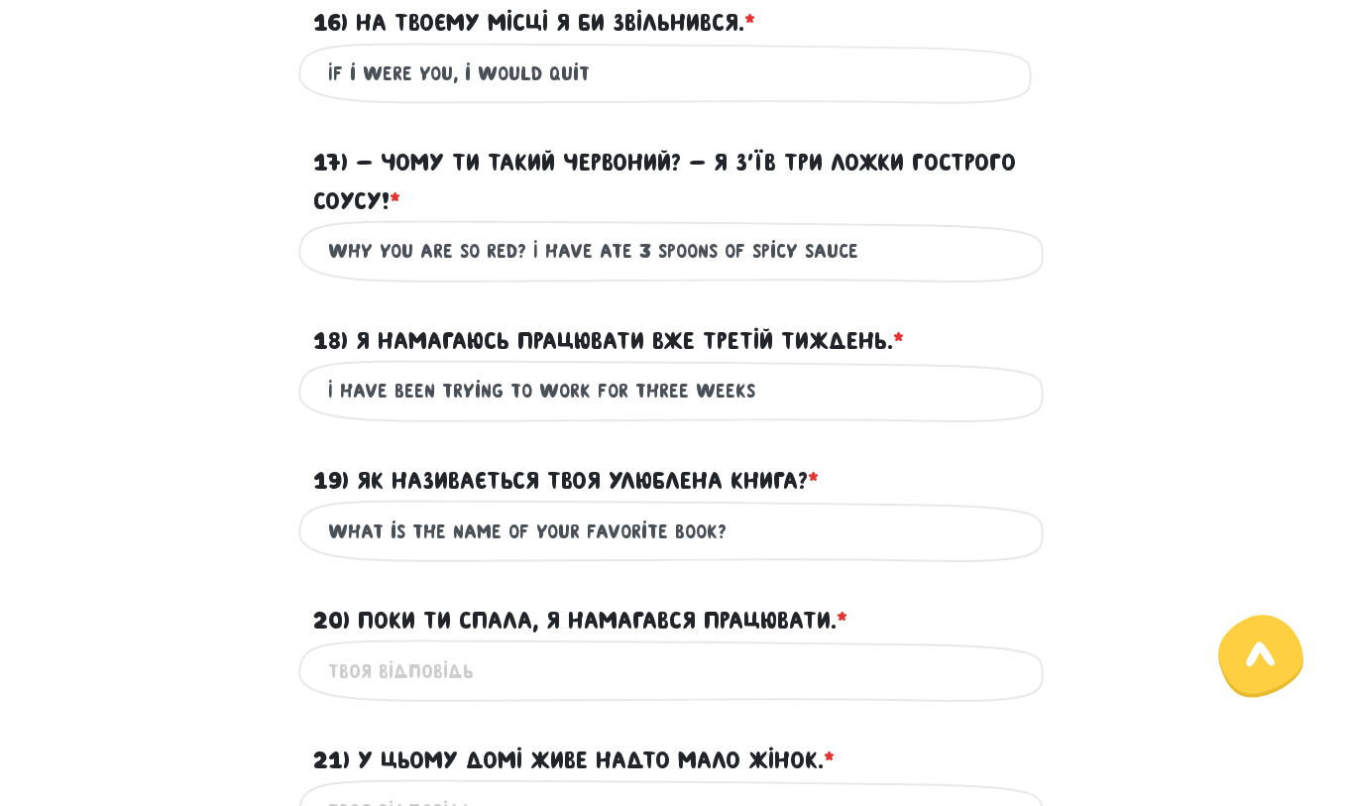
scroll to position [2228, 0]
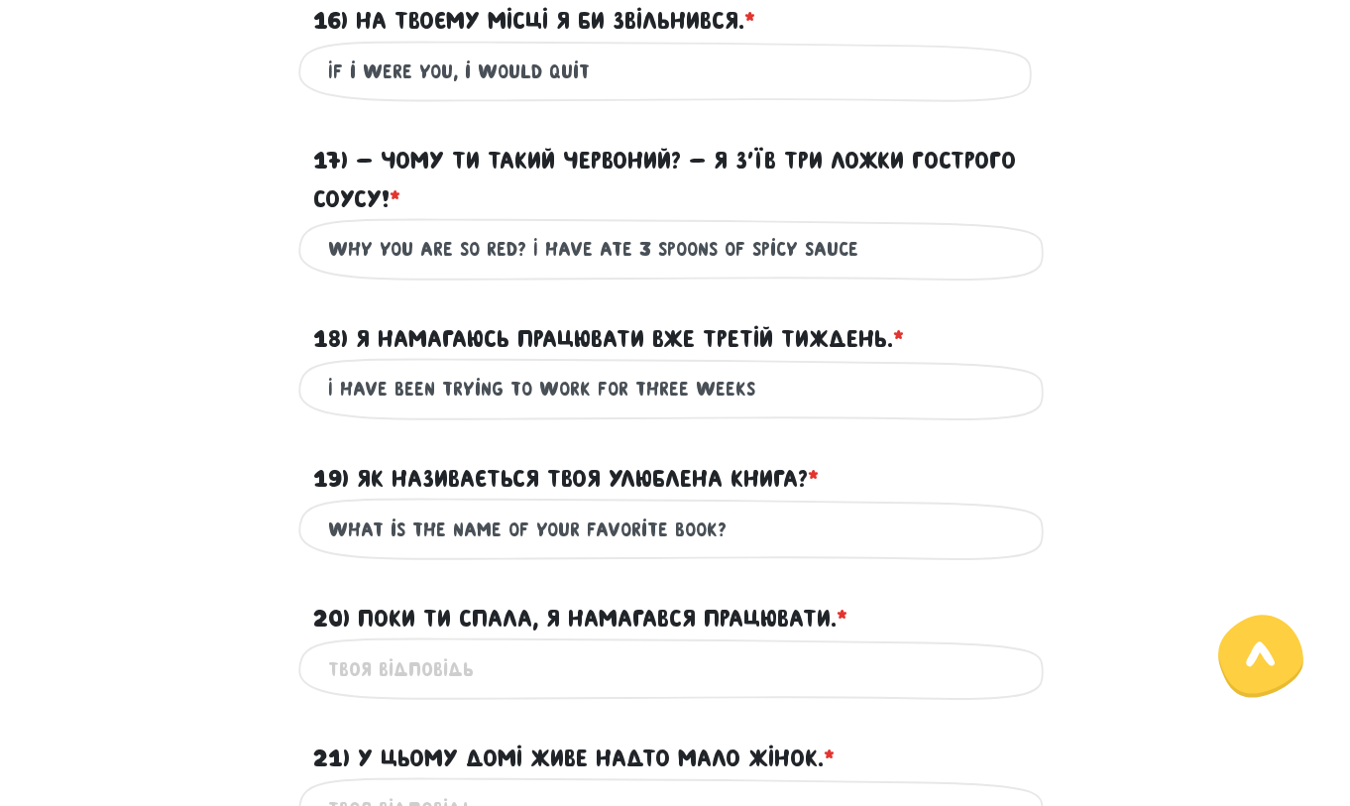
type input "What is the name of your favorite book?"
click at [453, 684] on input "20) Поки ти спала, я намагався працювати. * ?" at bounding box center [675, 668] width 694 height 45
drag, startPoint x: 465, startPoint y: 674, endPoint x: 428, endPoint y: 673, distance: 36.7
click at [428, 673] on input "When you are sleeping" at bounding box center [675, 668] width 694 height 45
click at [566, 670] on input "When you were sleeping" at bounding box center [675, 668] width 694 height 45
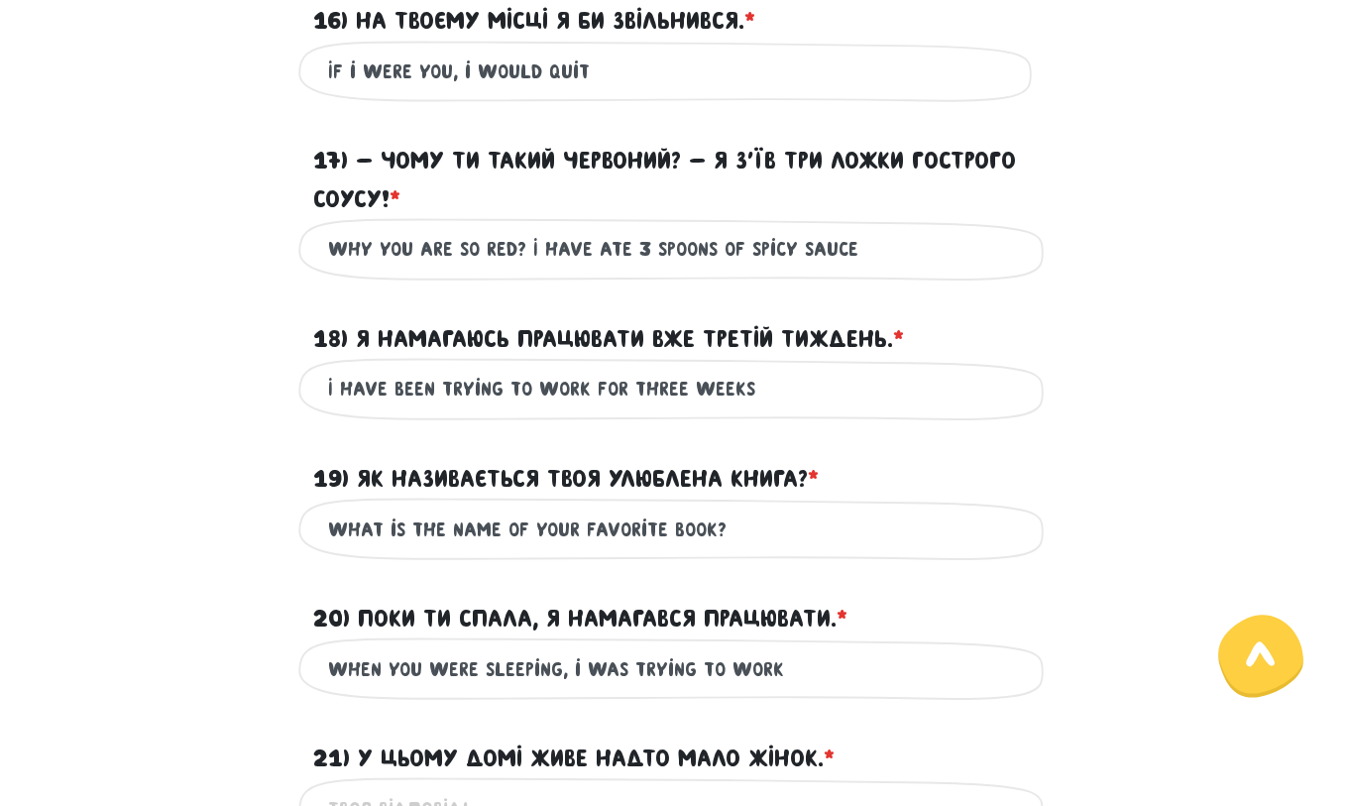
scroll to position [2542, 0]
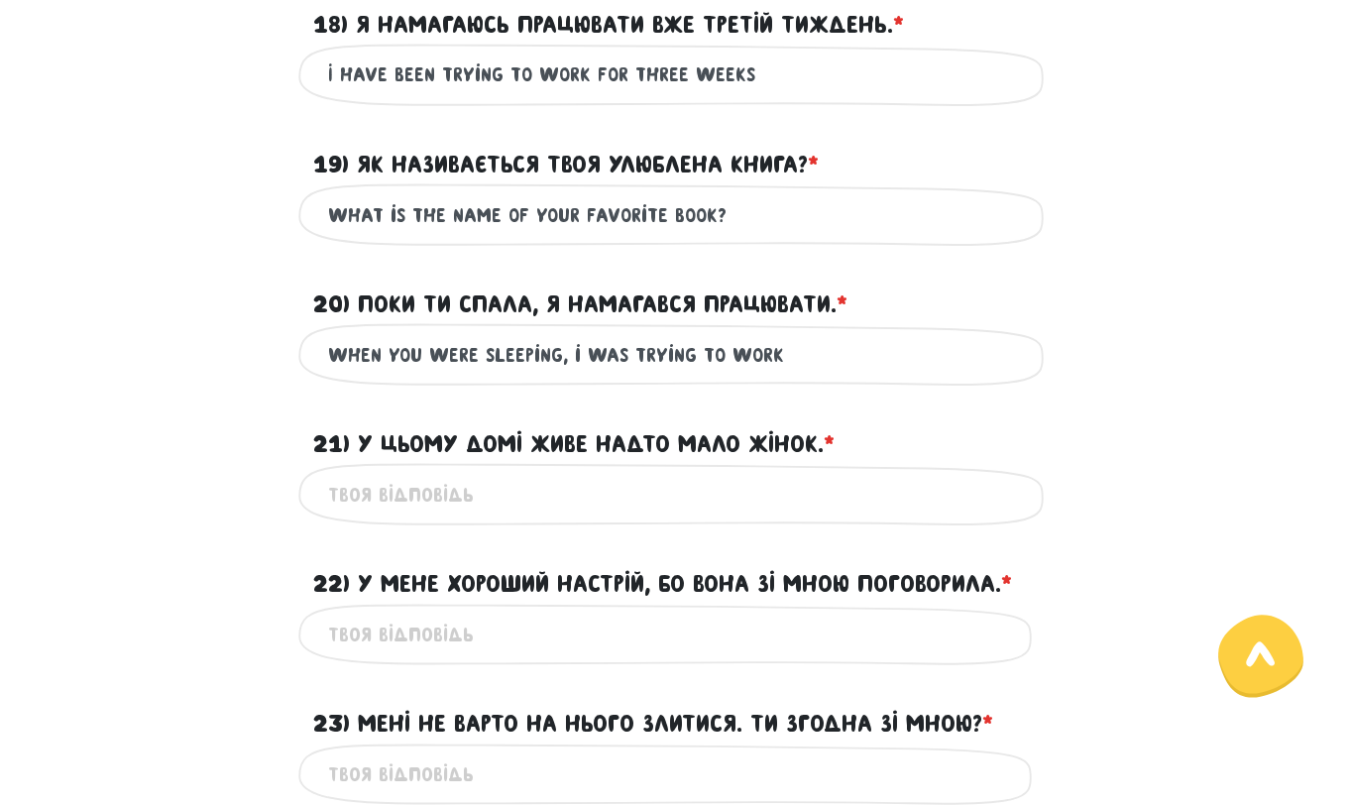
type input "When you were sleeping, i was trying to work"
click at [442, 506] on input "21) У цьому домі живе надто мало жінок. * ?" at bounding box center [675, 494] width 694 height 45
type input "I"
drag, startPoint x: 537, startPoint y: 490, endPoint x: 310, endPoint y: 494, distance: 227.0
click at [310, 494] on div "In this house live to Це обов'язкове поле" at bounding box center [674, 494] width 753 height 62
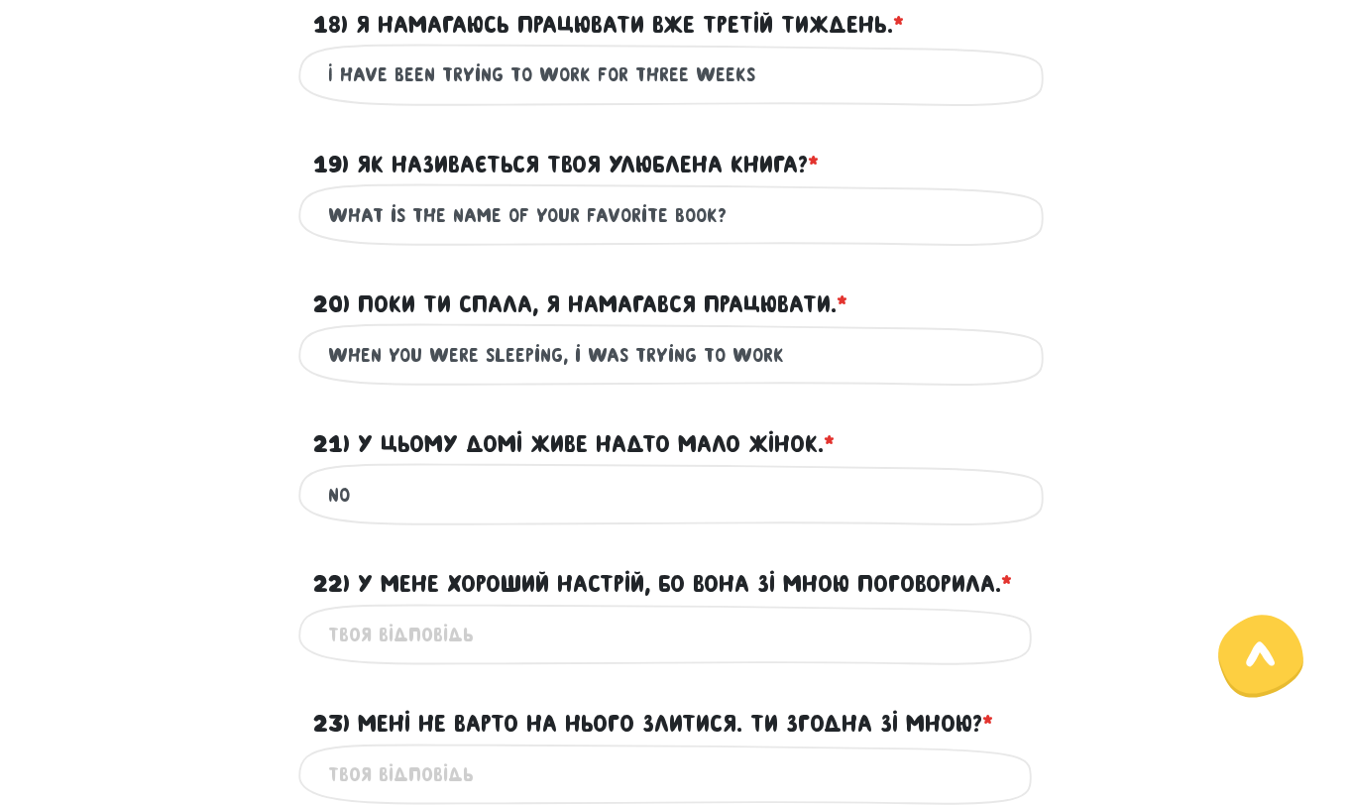
type input "N"
type input "T"
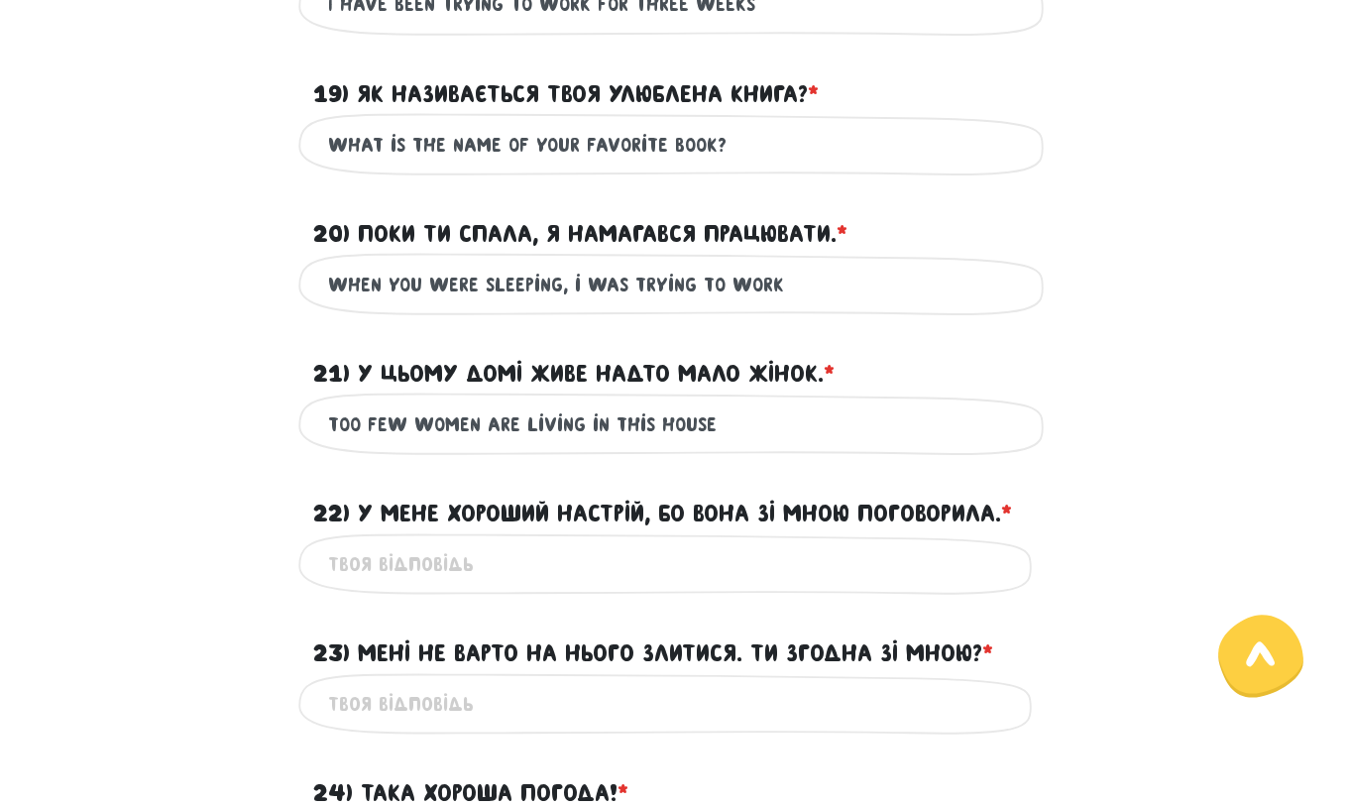
scroll to position [2624, 0]
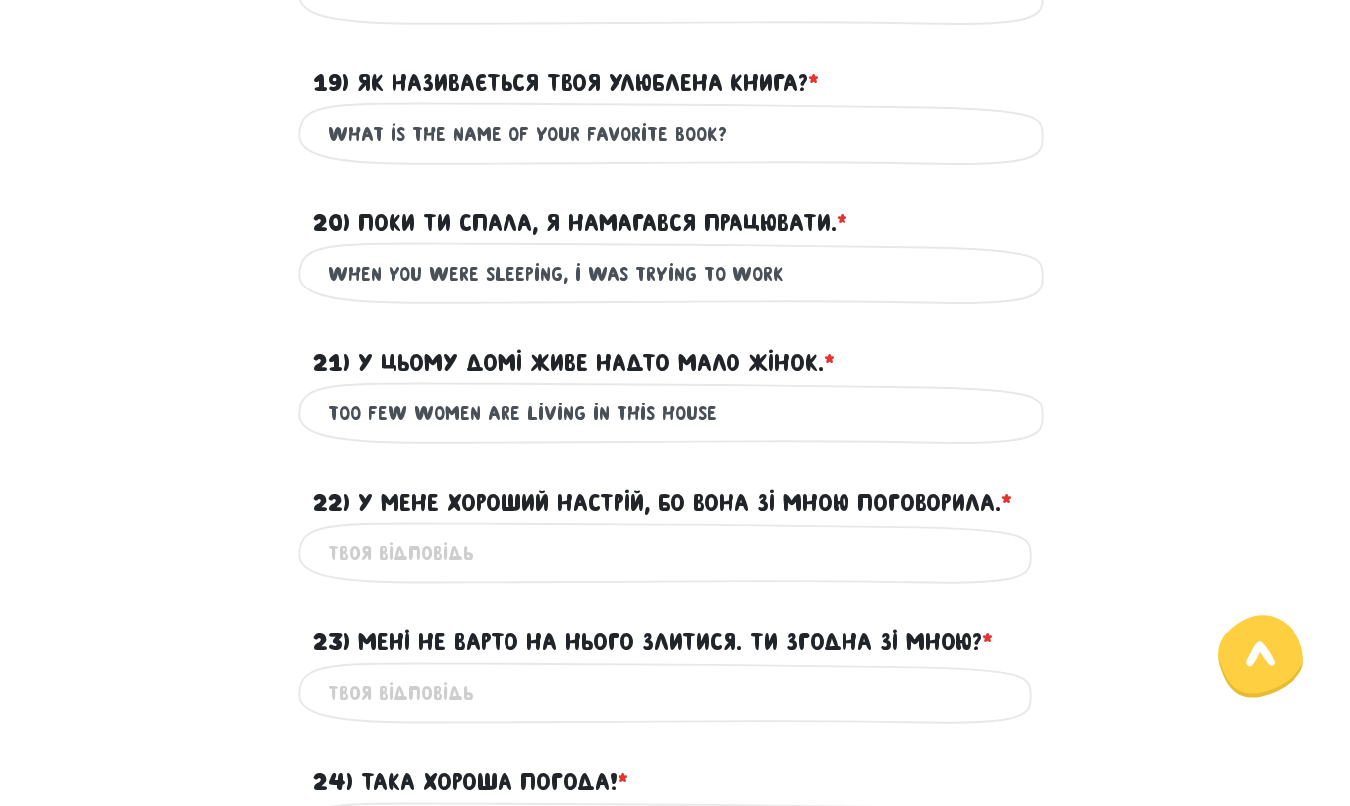
type input "Too few women are living in this house"
click at [424, 549] on input "22) У мене хороший настрій, бо вона зі мною поговорила. * ?" at bounding box center [675, 553] width 694 height 45
type input "I have a good mood, because she was speaking to me"
click at [424, 703] on input "23) Мені не варто на нього злитися. Ти згодна зі мною? * ?" at bounding box center [675, 693] width 694 height 45
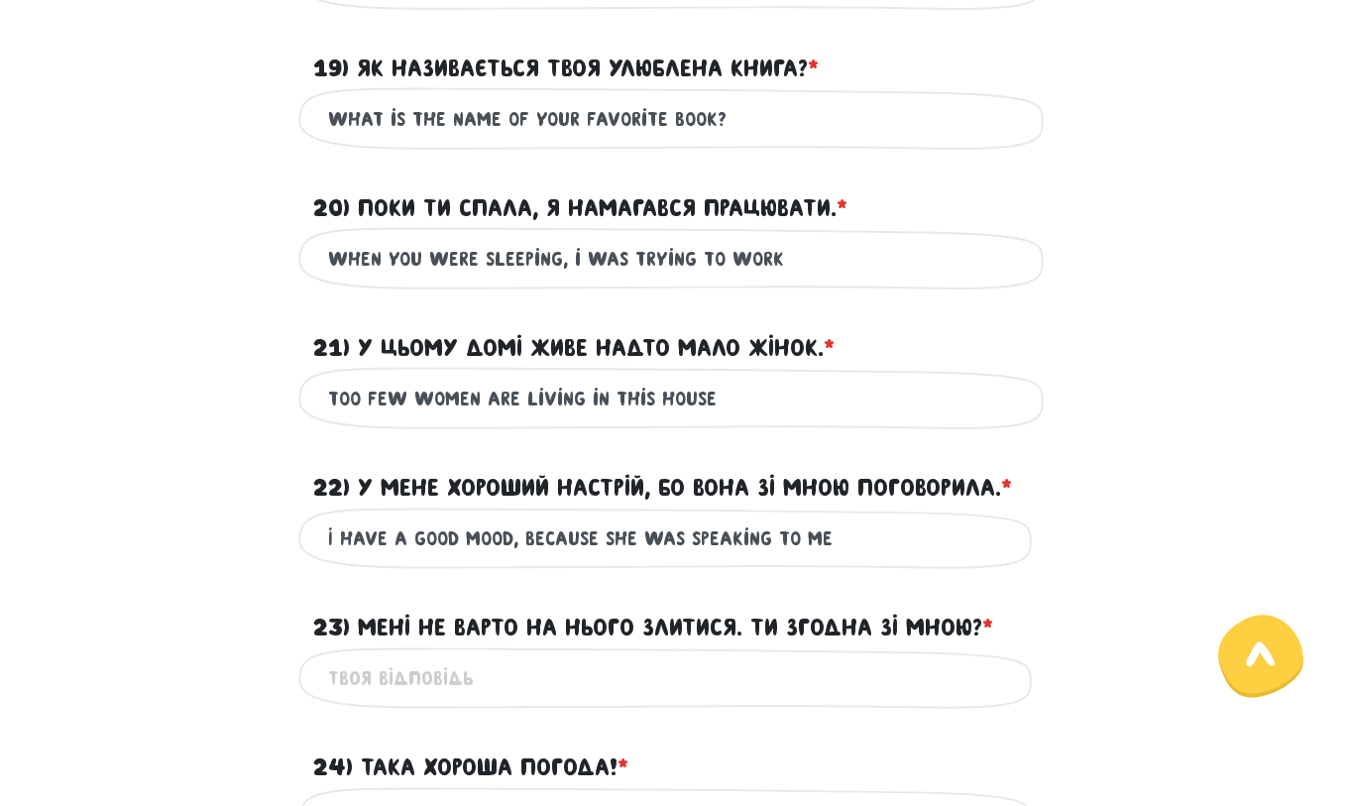
scroll to position [2639, 0]
drag, startPoint x: 543, startPoint y: 678, endPoint x: 505, endPoint y: 677, distance: 37.7
click at [505, 677] on input "I dotn need to be argue with him. Do you agree?" at bounding box center [675, 677] width 694 height 45
click at [815, 674] on input "I dotn need to be angry with him. Do you agree?" at bounding box center [675, 677] width 694 height 45
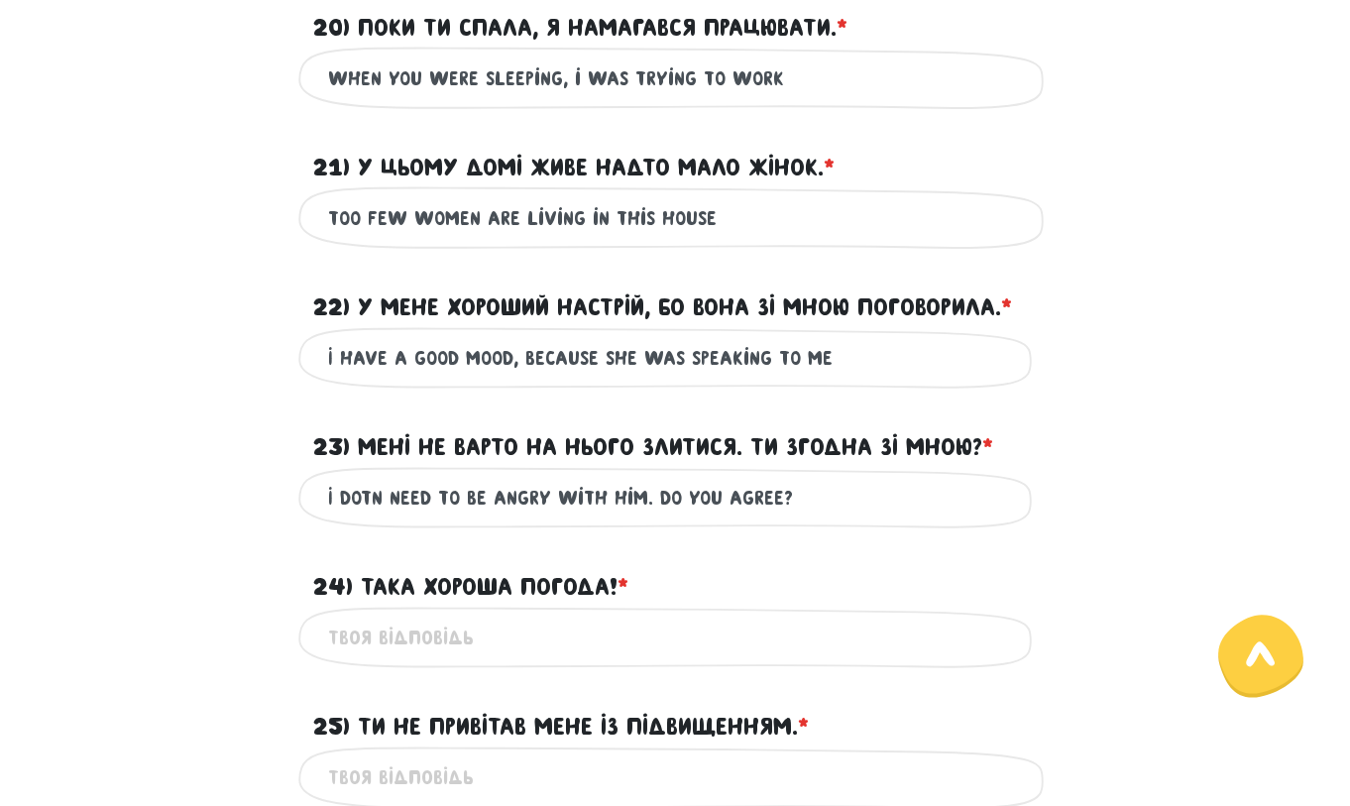
scroll to position [2855, 0]
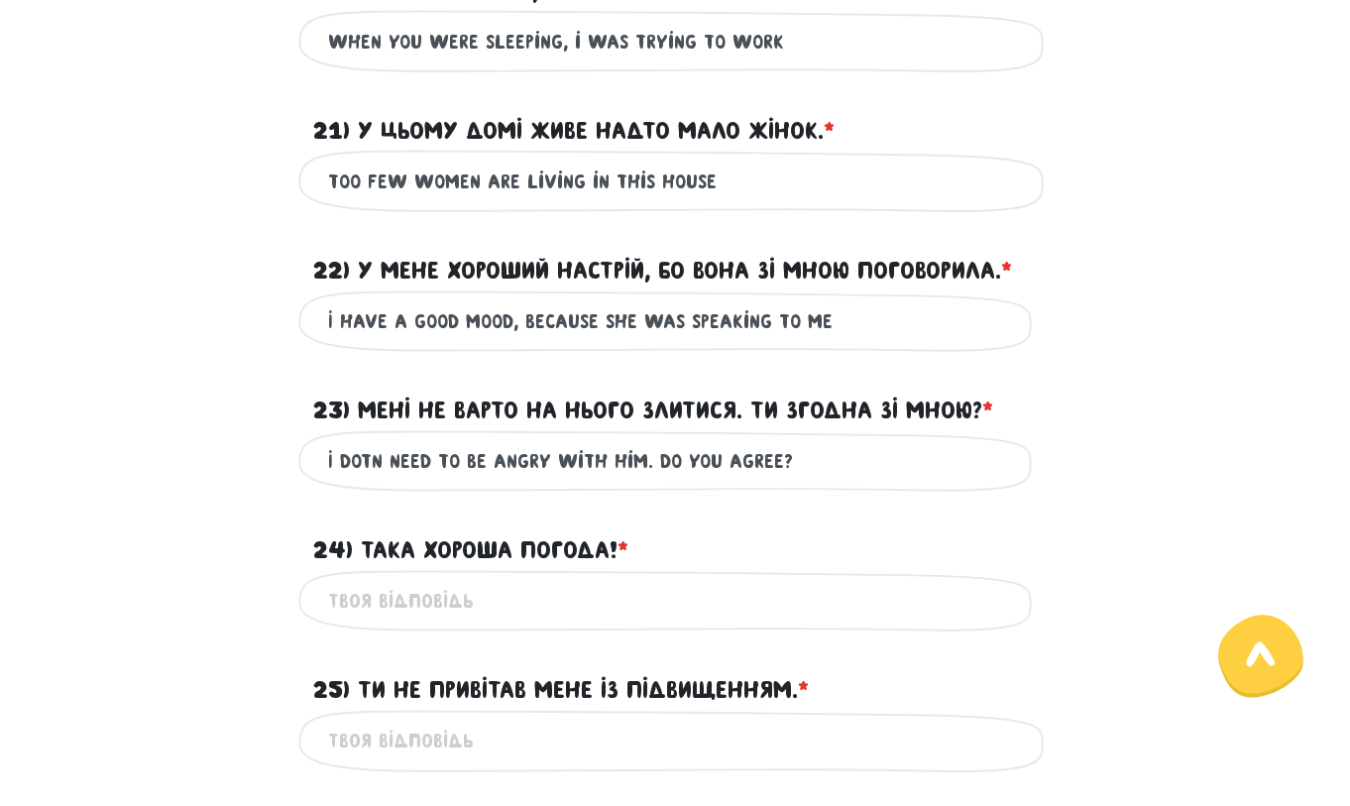
type input "I dotn need to be angry with him. Do you agree?"
click at [438, 610] on input "24) Така хороша погода! * ?" at bounding box center [675, 601] width 694 height 45
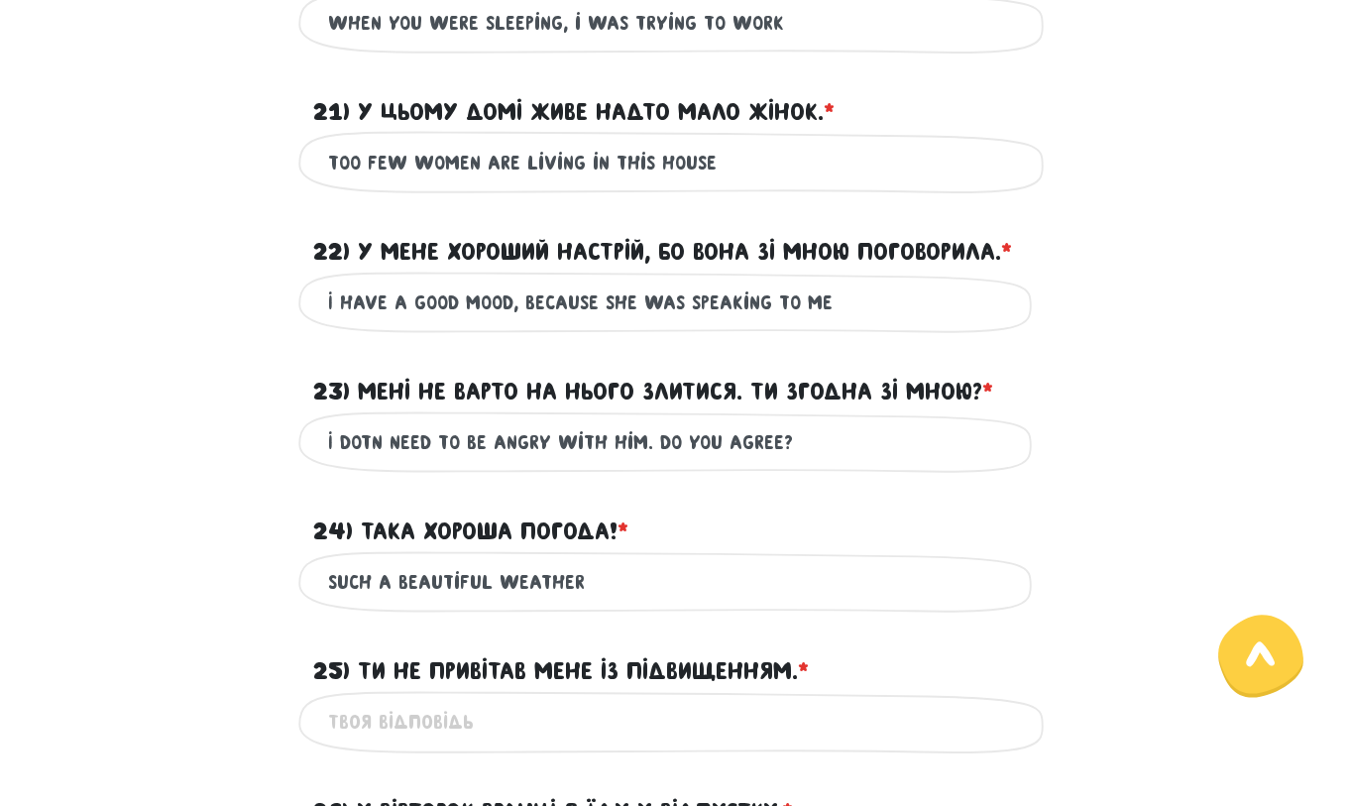
scroll to position [2875, 0]
type input "Such a beautiful weather"
click at [545, 719] on input "25) Ти не привітав мене із підвищенням. * ?" at bounding box center [675, 721] width 694 height 45
click at [532, 733] on input "Yoy didn’t" at bounding box center [675, 721] width 694 height 45
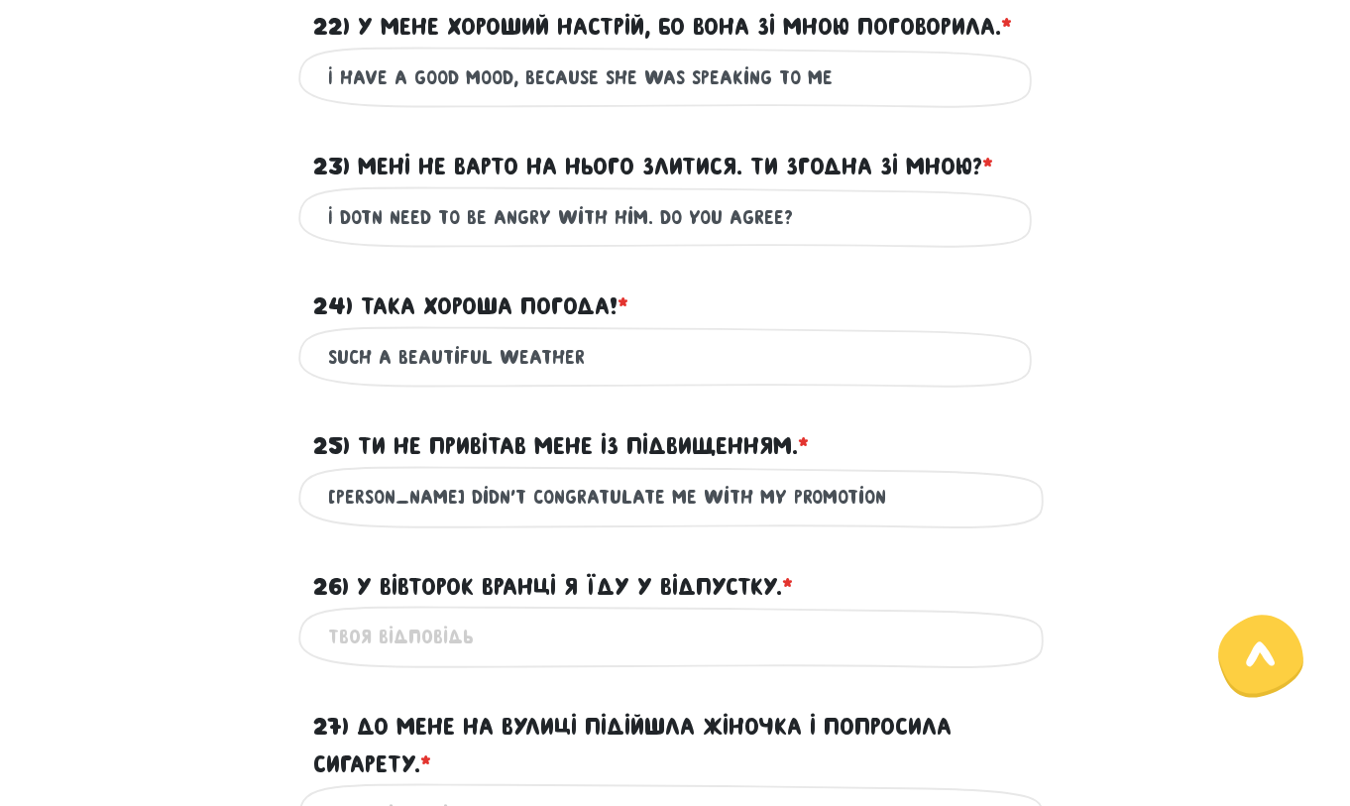
scroll to position [3378, 0]
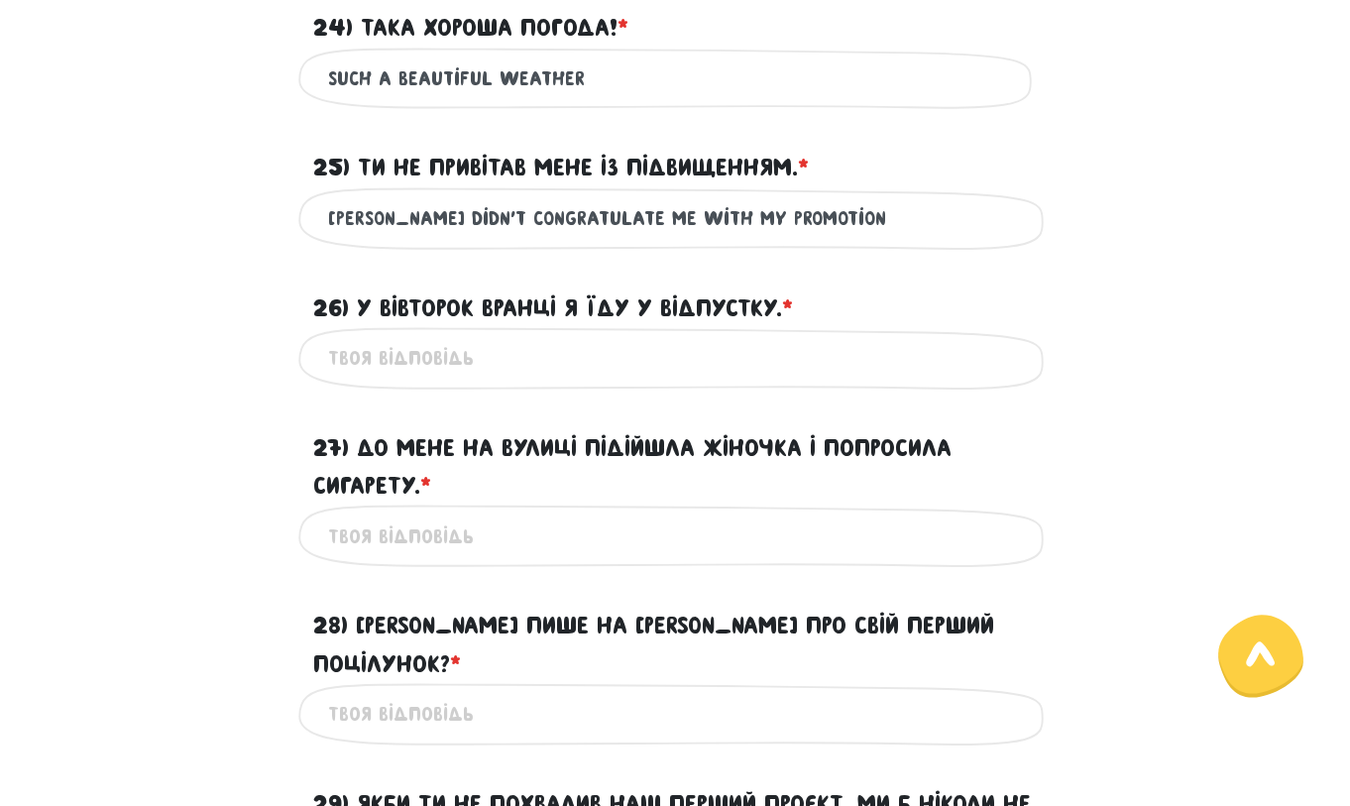
type input "[PERSON_NAME] didn’t congratulate me with my promotion"
click at [477, 380] on div "Це обов'язкове поле" at bounding box center [674, 358] width 753 height 62
click at [473, 366] on input "26) У вівторок вранці я їду у відпустку. * ?" at bounding box center [675, 358] width 694 height 45
drag, startPoint x: 530, startPoint y: 361, endPoint x: 432, endPoint y: 356, distance: 98.2
click at [432, 356] on input "I am going to holiday in [DATE] morning" at bounding box center [675, 358] width 694 height 45
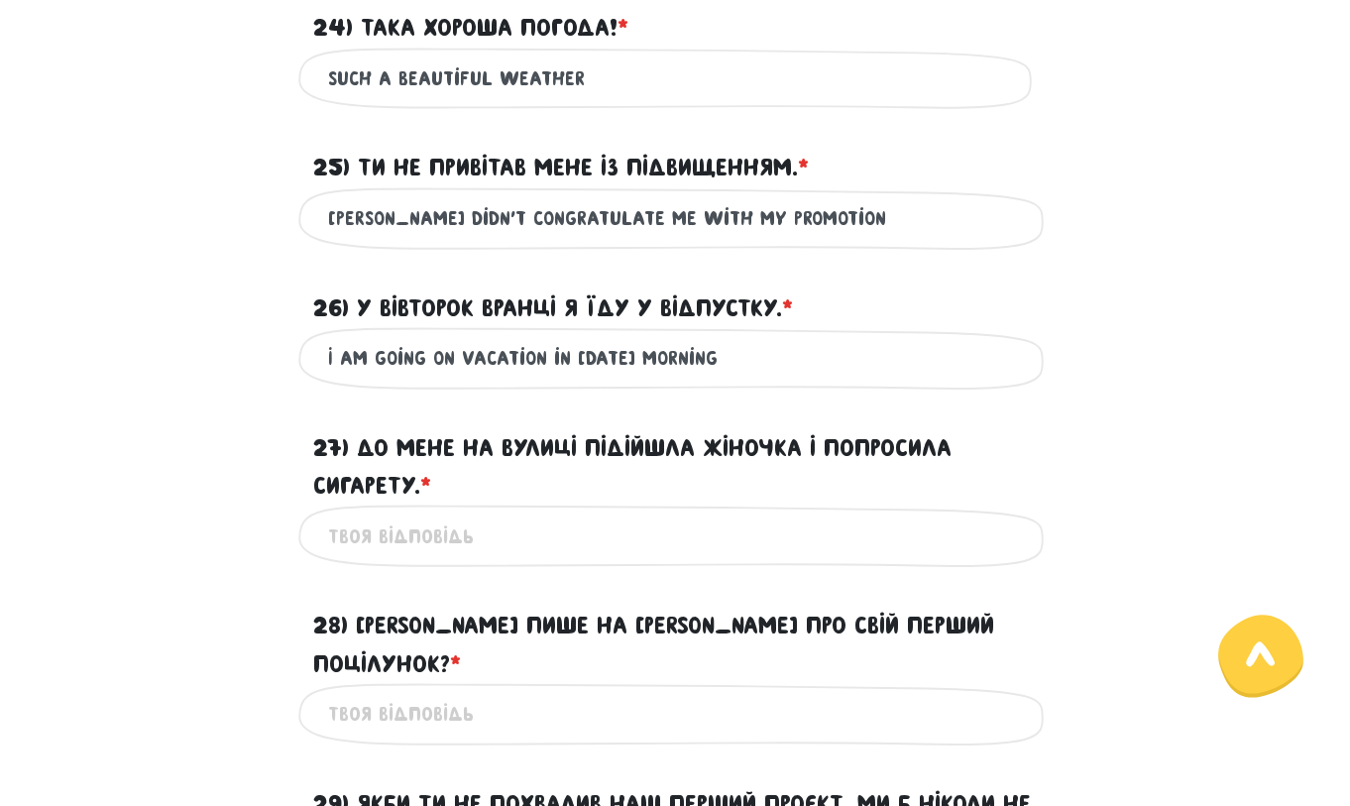
click at [551, 360] on input "I am going on vacation in [DATE] morning" at bounding box center [675, 358] width 694 height 45
click at [594, 364] on input "I am going on vacation [DATE] morning" at bounding box center [675, 358] width 694 height 45
drag, startPoint x: 609, startPoint y: 360, endPoint x: 598, endPoint y: 360, distance: 10.9
click at [598, 360] on input "I am going on vacation on Tursday morning" at bounding box center [675, 358] width 694 height 45
type input "I am going on vacation [DATE] morning"
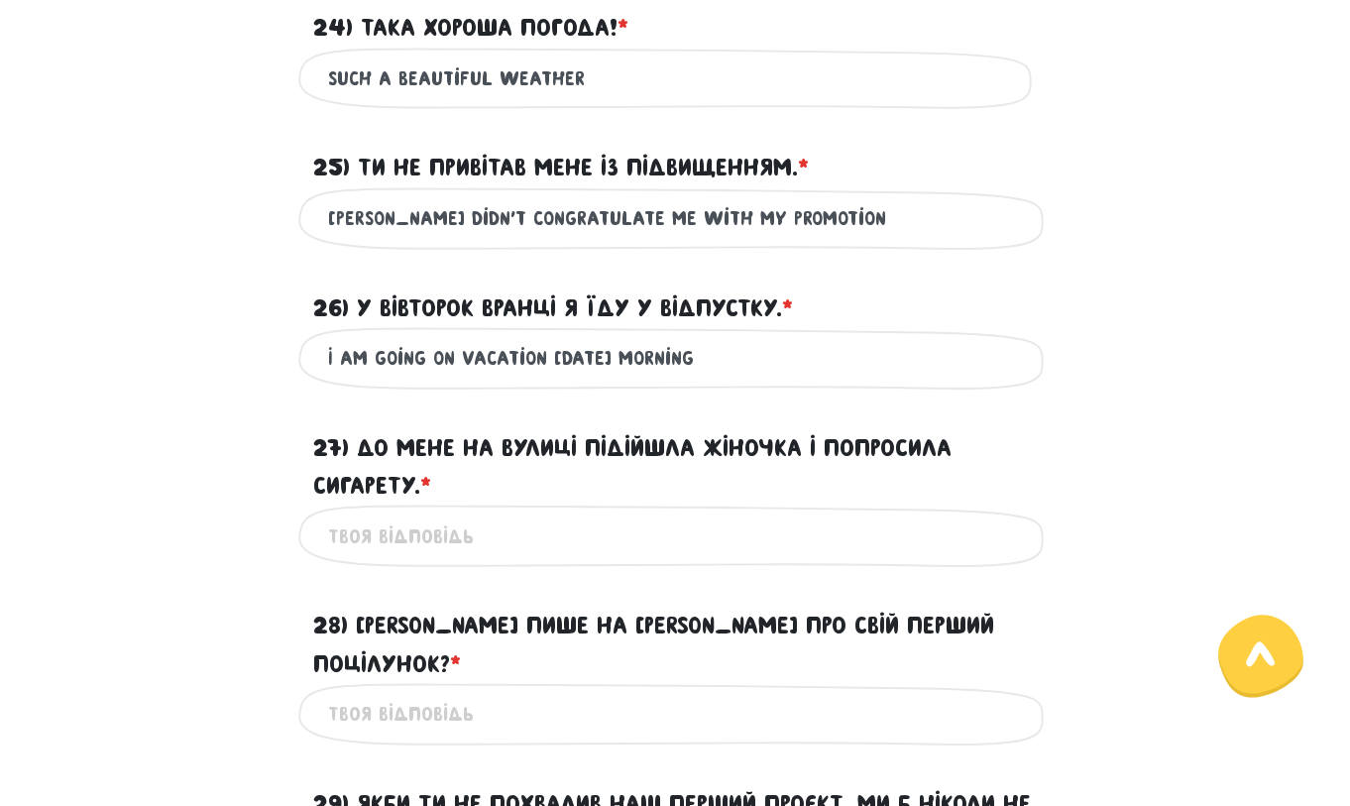
click at [523, 537] on input "27) До мене на вулиці підійшла жіночка і попросила сигарету. * ?" at bounding box center [675, 535] width 694 height 45
drag, startPoint x: 472, startPoint y: 536, endPoint x: 425, endPoint y: 536, distance: 46.6
click at [425, 536] on input "A woman came to me on the street and" at bounding box center [675, 535] width 694 height 45
click at [729, 534] on input "A woman came to me on the street and" at bounding box center [675, 535] width 694 height 45
click at [711, 533] on input "A woman came to me on the street and asking" at bounding box center [675, 535] width 694 height 45
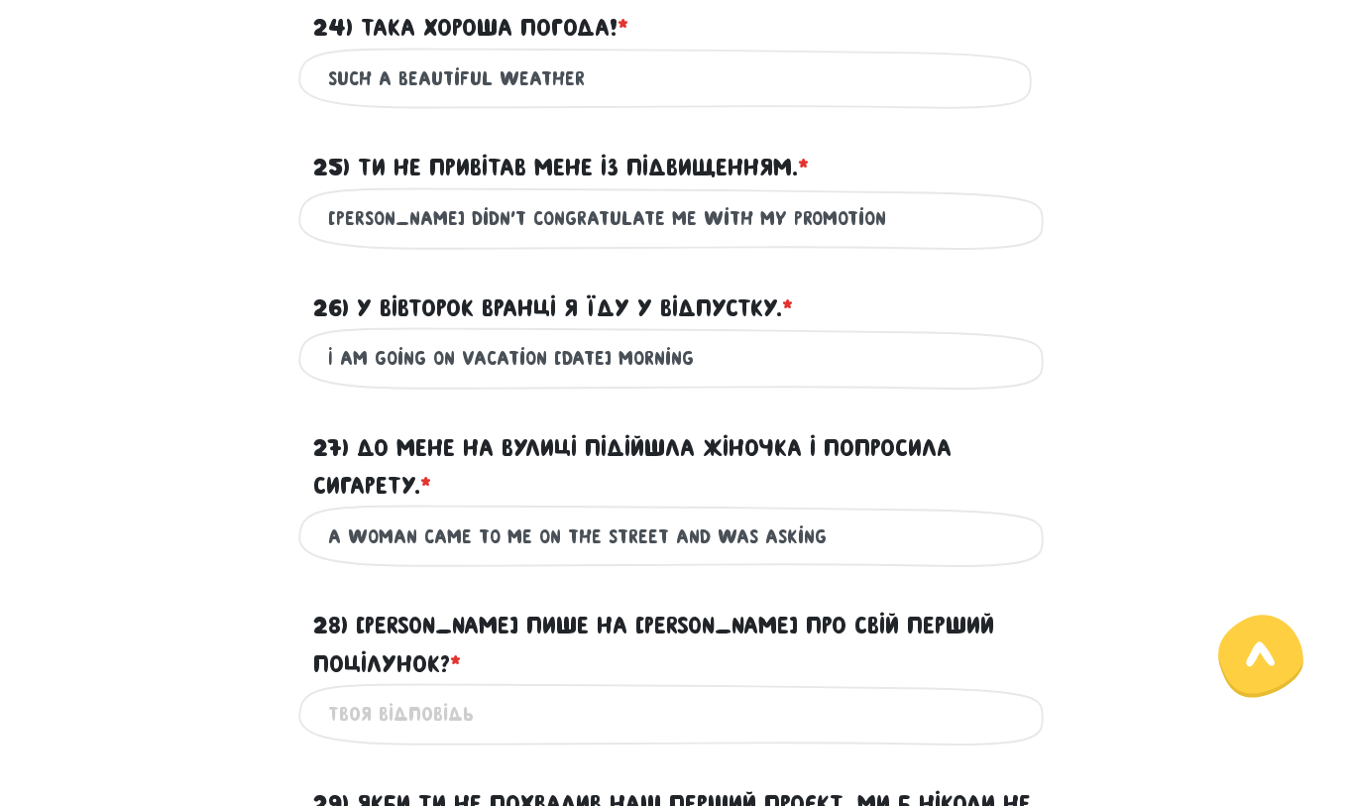
click at [713, 540] on input "A woman came to me on the street and was asking" at bounding box center [675, 535] width 694 height 45
click at [862, 541] on input "A woman came to me on the street and she was asking" at bounding box center [675, 535] width 694 height 45
drag, startPoint x: 772, startPoint y: 535, endPoint x: 750, endPoint y: 537, distance: 21.9
click at [750, 537] on input "A woman came to me on the street and she was asking for cigarettes" at bounding box center [675, 535] width 694 height 45
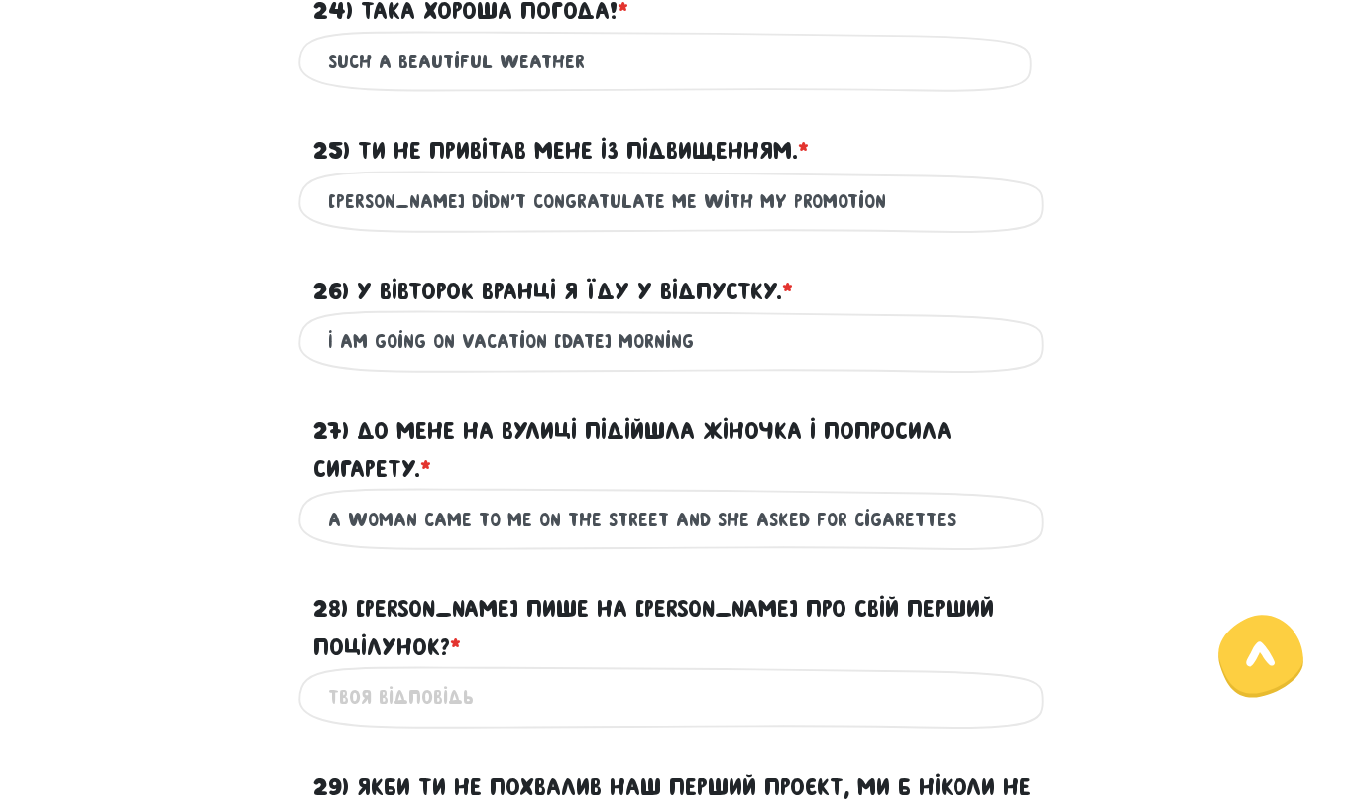
scroll to position [3398, 0]
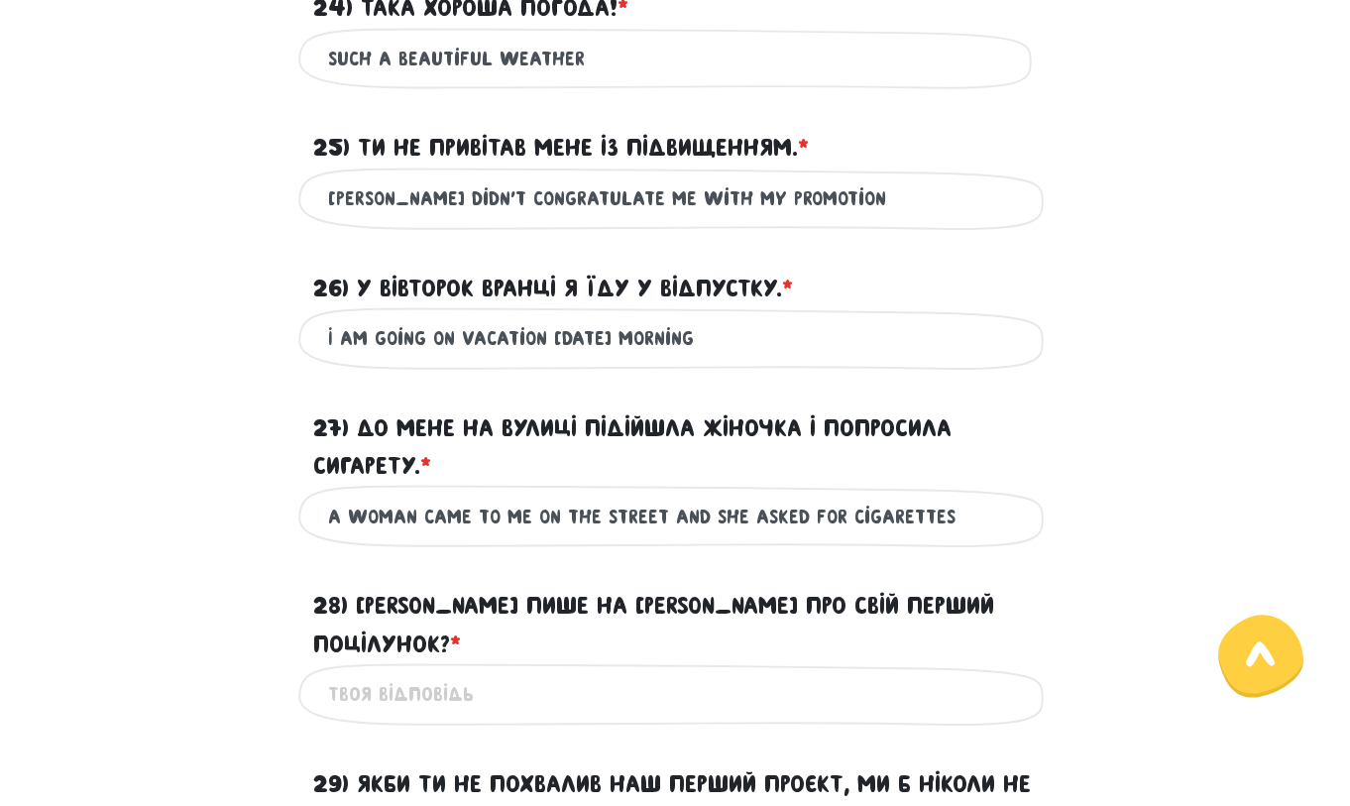
type input "A woman came to me on the street and she asked for cigarettes"
click at [695, 672] on input "28) [PERSON_NAME] пише на [PERSON_NAME] про свій перший поцілунок? * ?" at bounding box center [675, 694] width 694 height 45
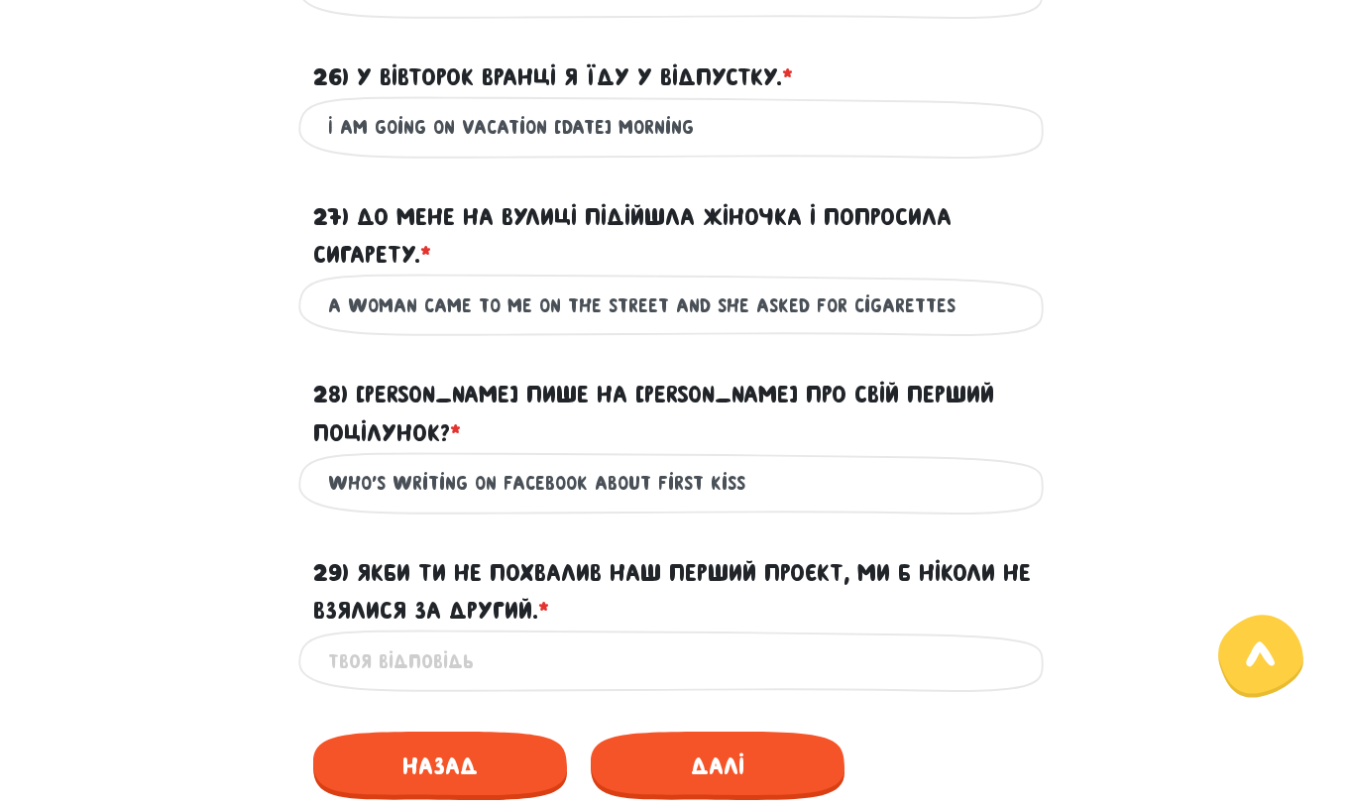
scroll to position [3434, 0]
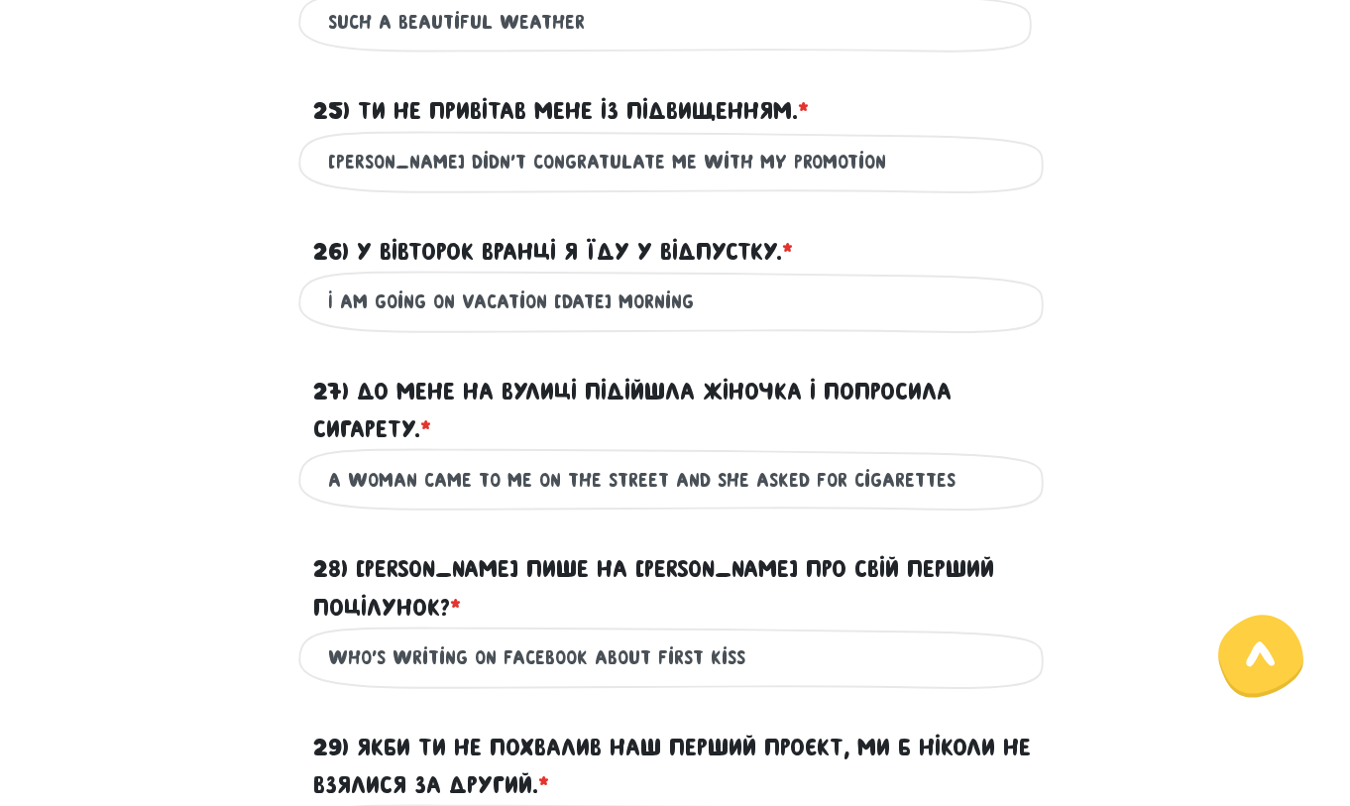
click at [646, 635] on input "Who’s writing on facebook about first kiss" at bounding box center [675, 657] width 694 height 45
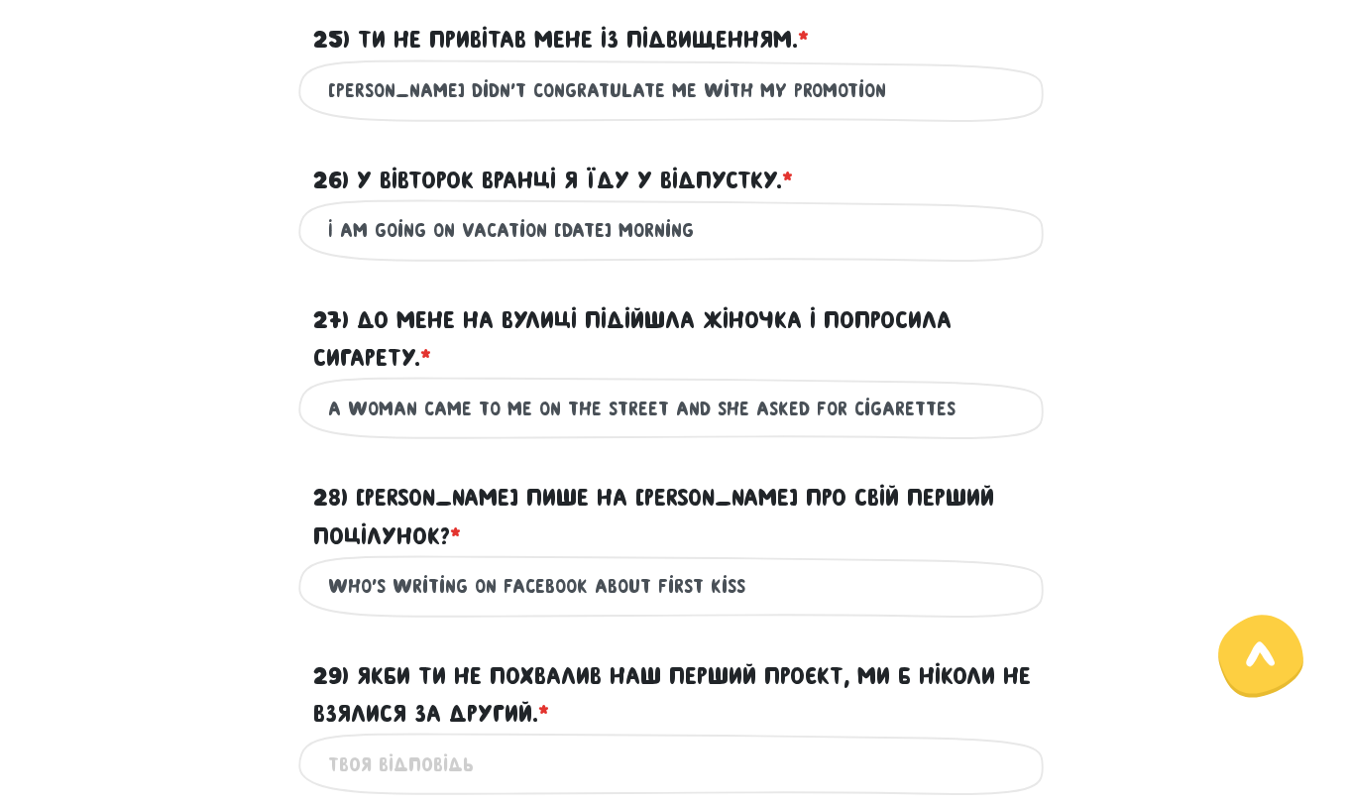
scroll to position [3525, 0]
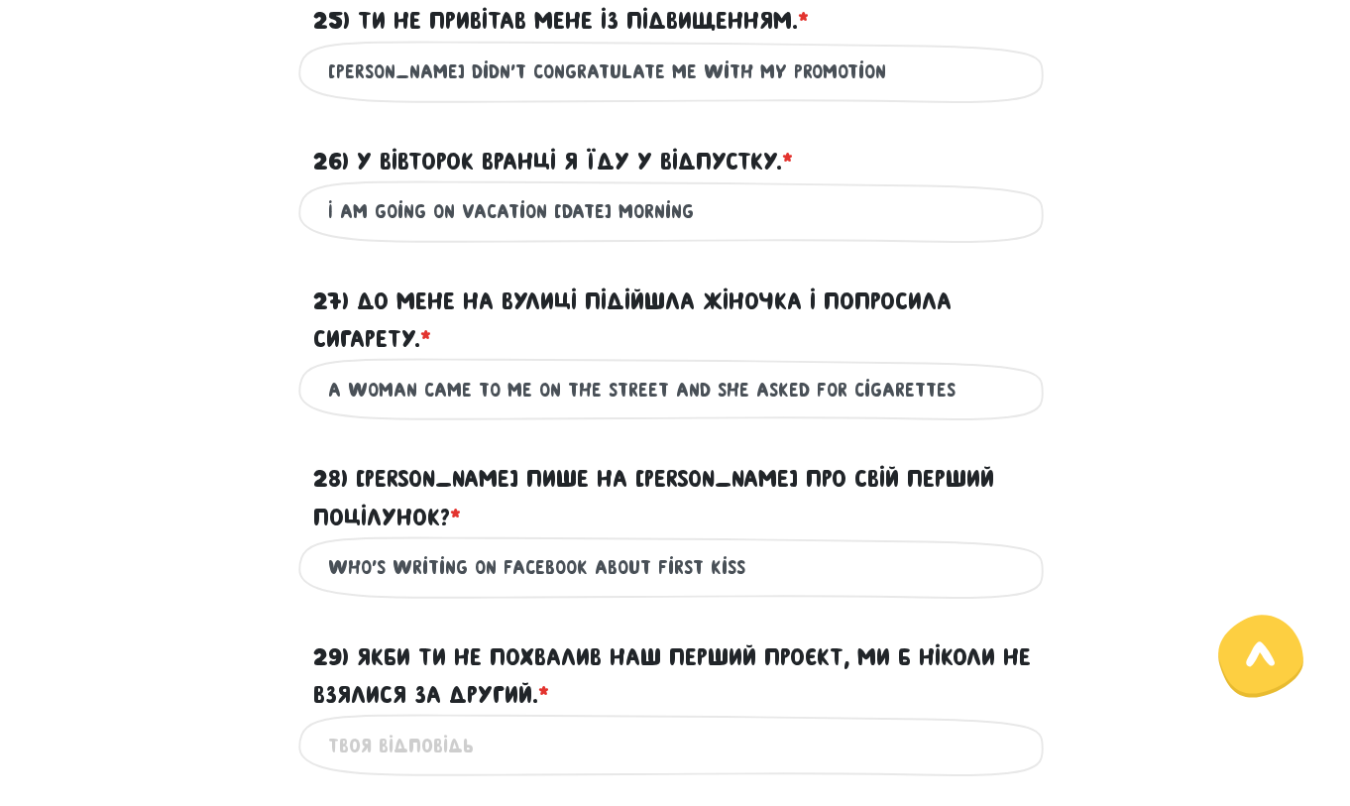
type input "Who’s writing on facebook about first kiss"
click at [543, 723] on input "29) Якби ти не похвалив наш перший проєкт, ми б ніколи не взялися за другий. * ?" at bounding box center [675, 745] width 694 height 45
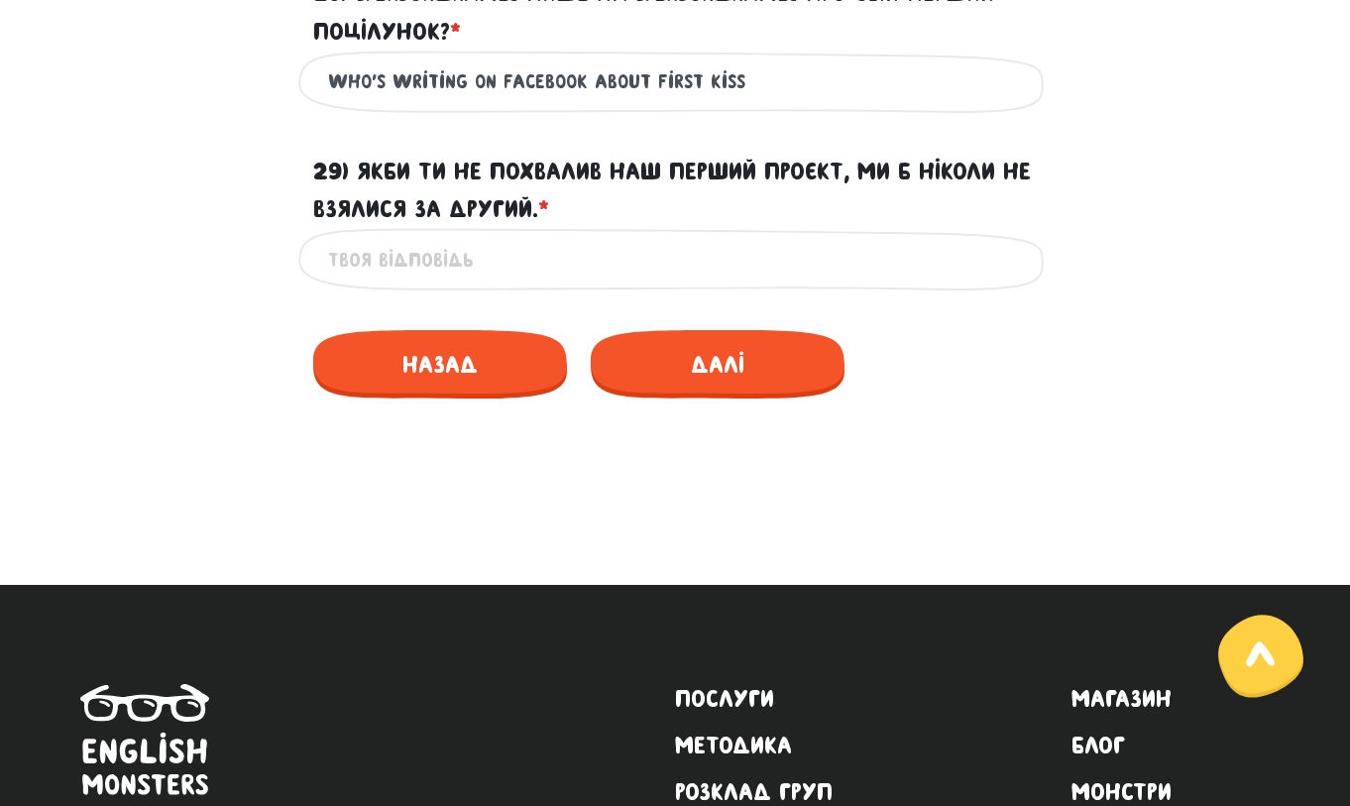
scroll to position [4012, 0]
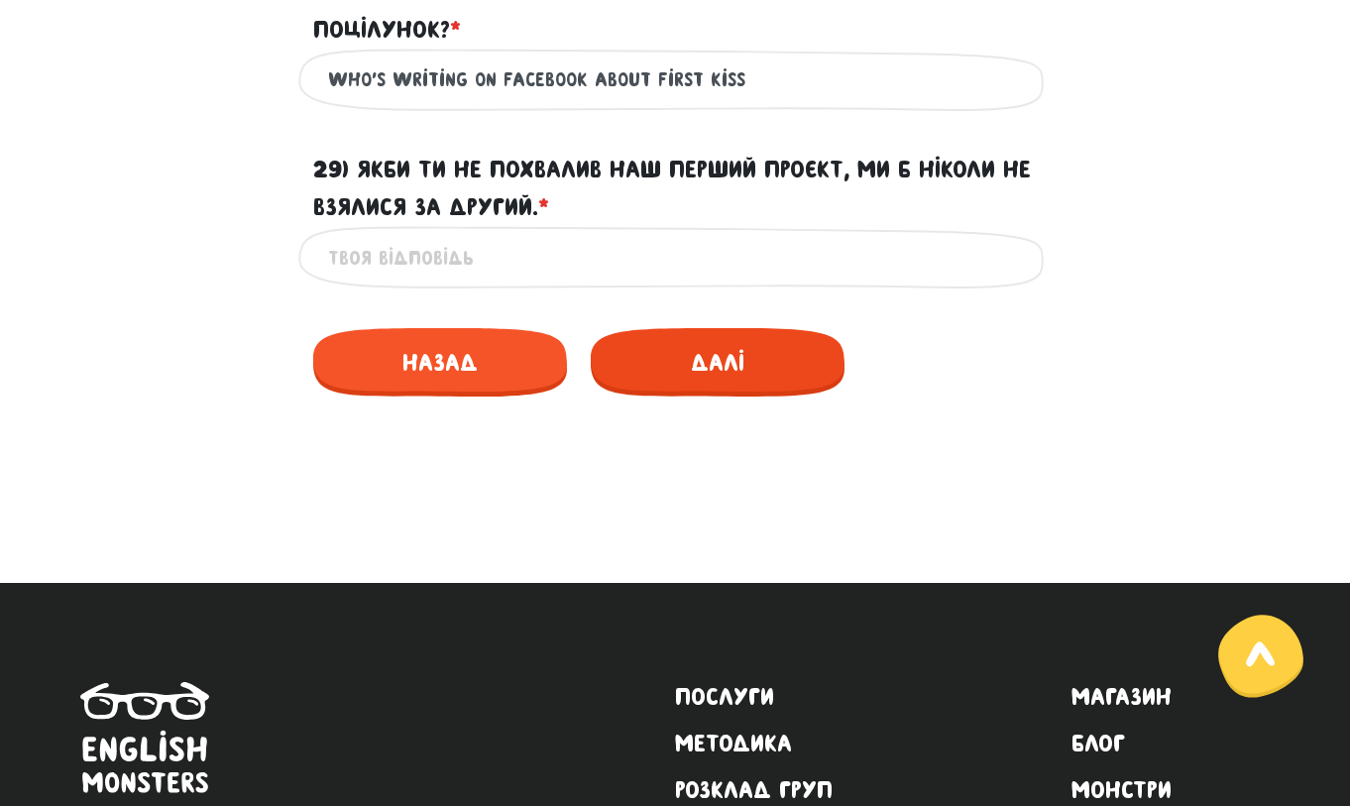
click at [730, 328] on span "Далі" at bounding box center [718, 362] width 254 height 68
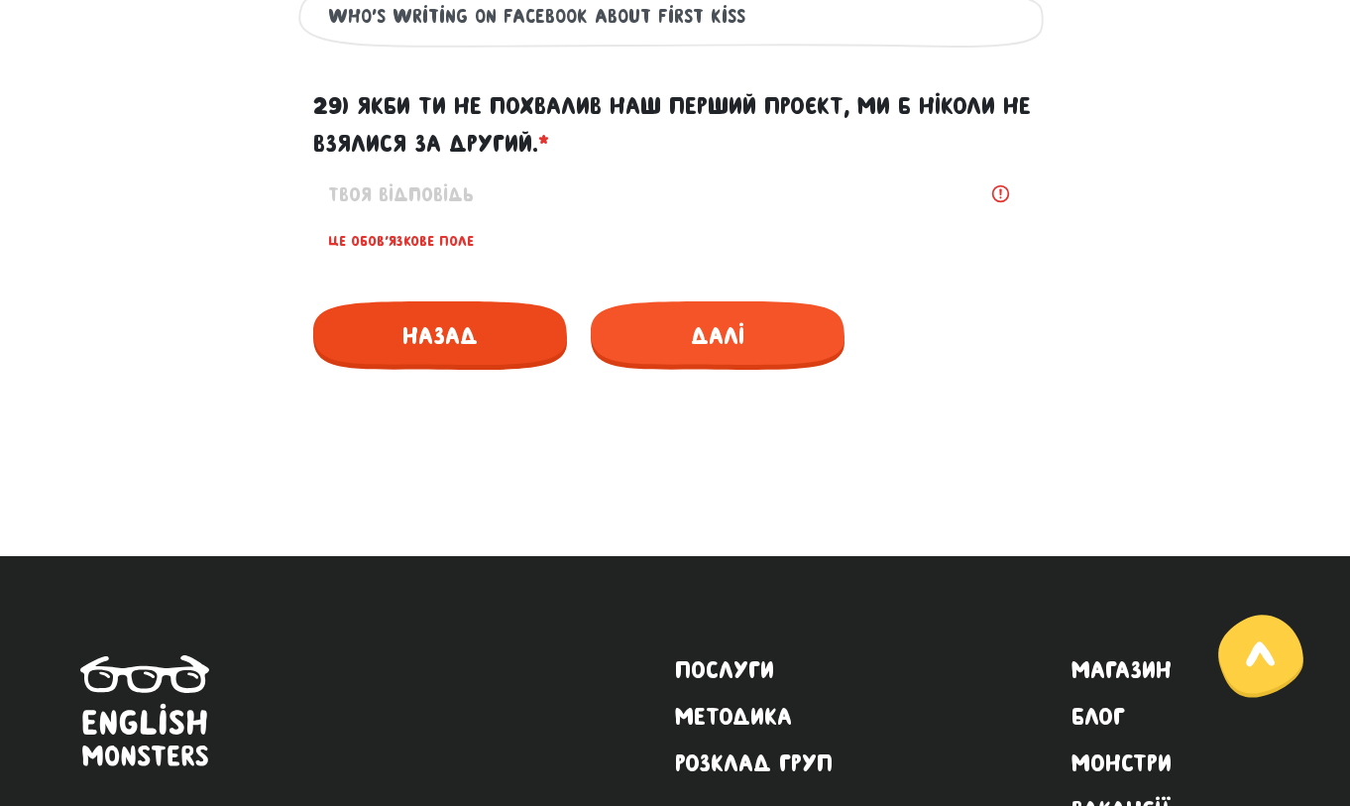
scroll to position [4023, 0]
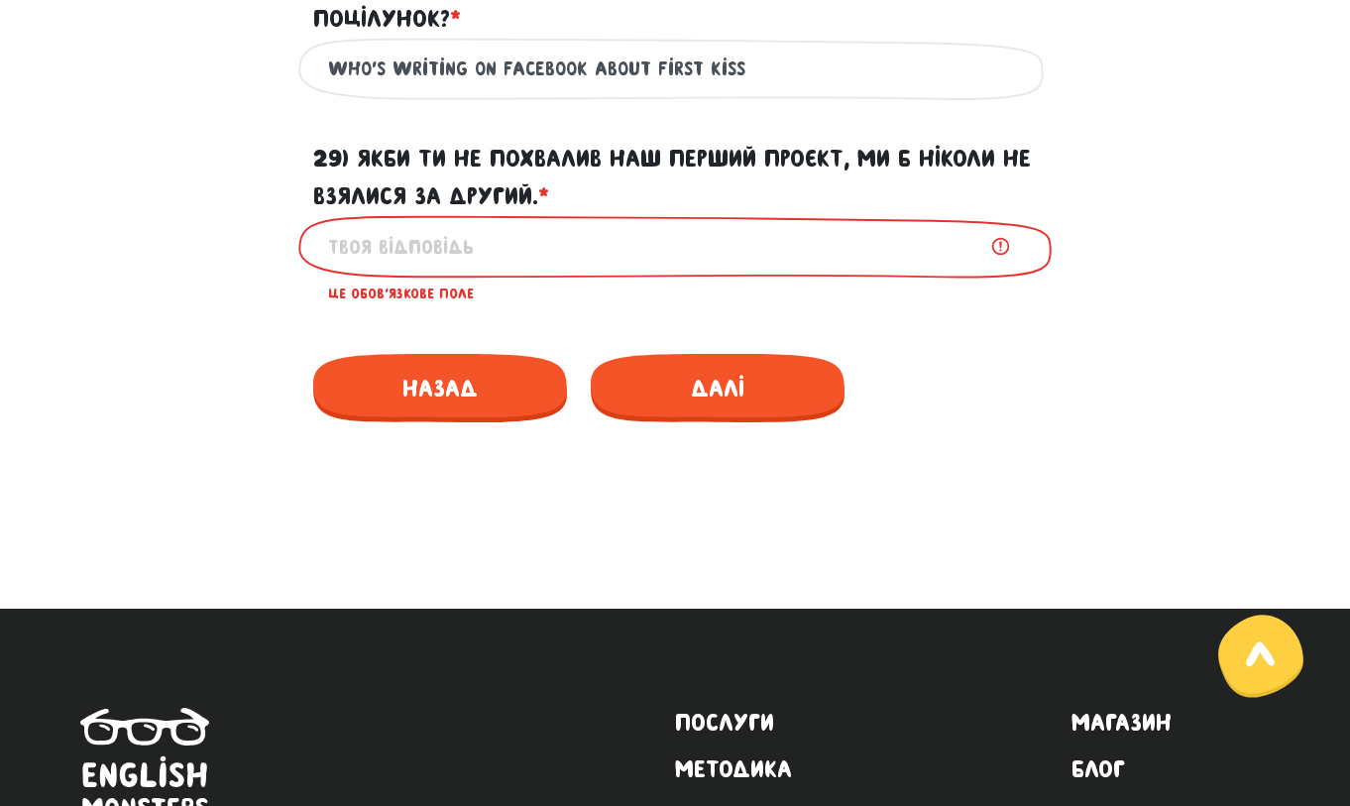
click at [419, 224] on input "29) Якби ти не похвалив наш перший проєкт, ми б ніколи не взялися за другий. * ?" at bounding box center [675, 246] width 694 height 45
type input "я"
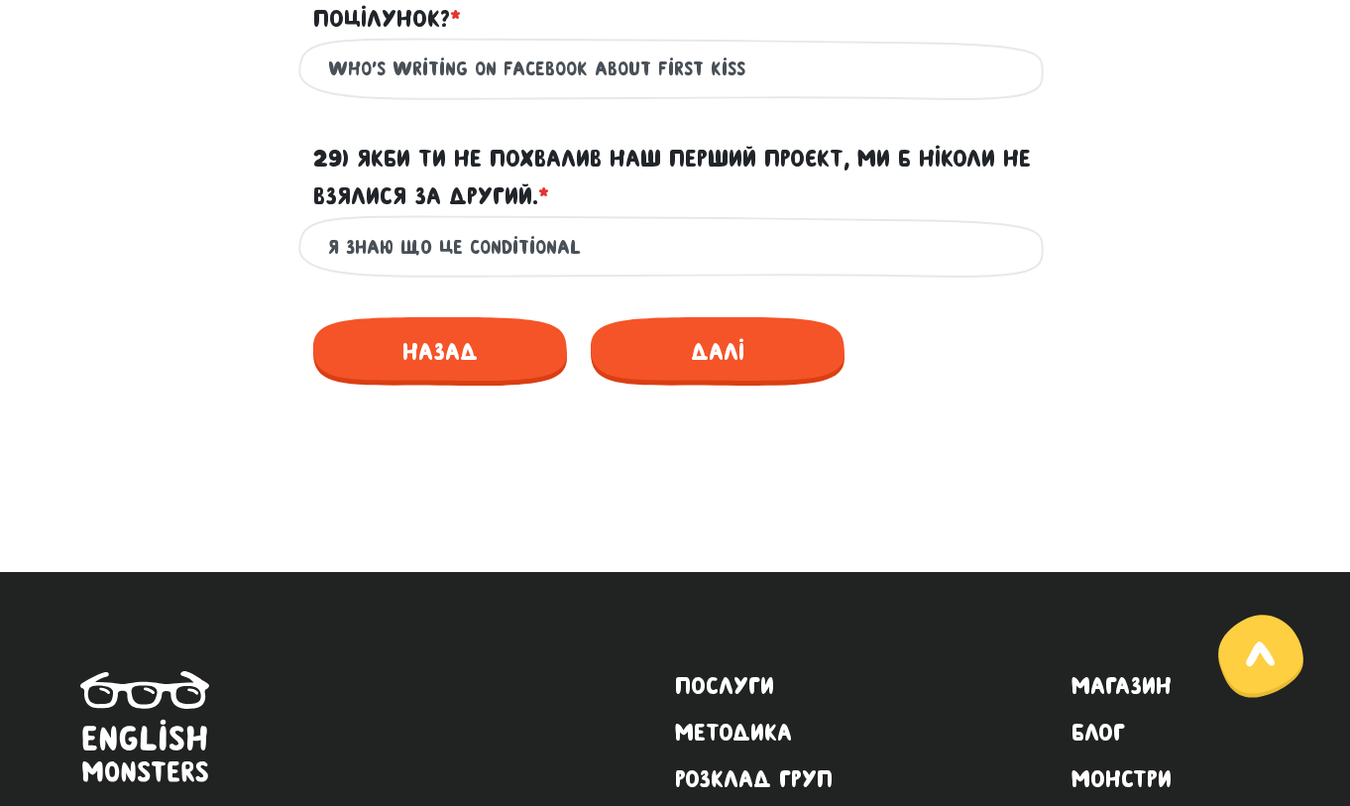
drag, startPoint x: 462, startPoint y: 211, endPoint x: 307, endPoint y: 211, distance: 154.6
click at [307, 215] on div "я знаю що це conditional Це обов'язкове поле" at bounding box center [674, 246] width 753 height 62
click at [680, 224] on input "у мене проблеми з conditional" at bounding box center [675, 246] width 694 height 45
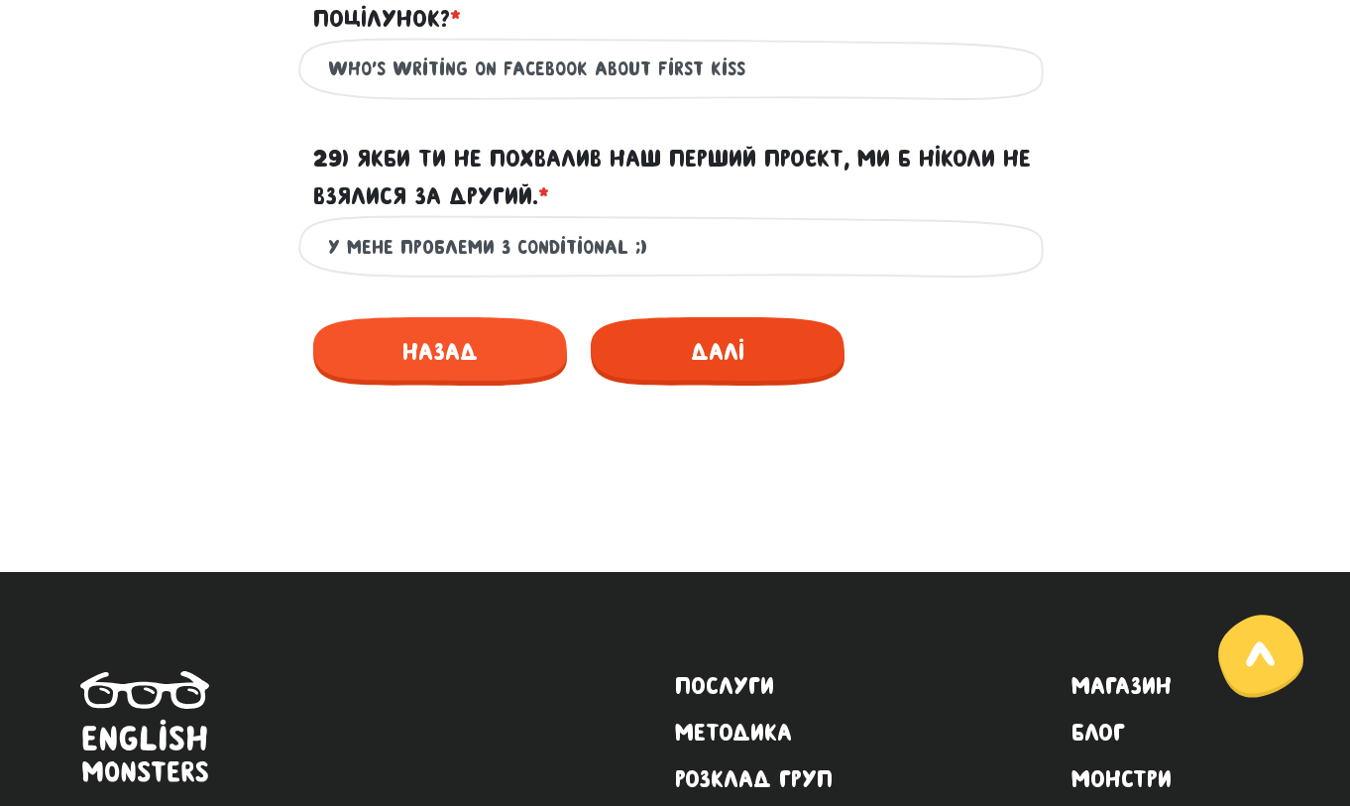
type input "у мене проблеми з conditional ;)"
click at [776, 317] on span "Далі" at bounding box center [718, 351] width 254 height 68
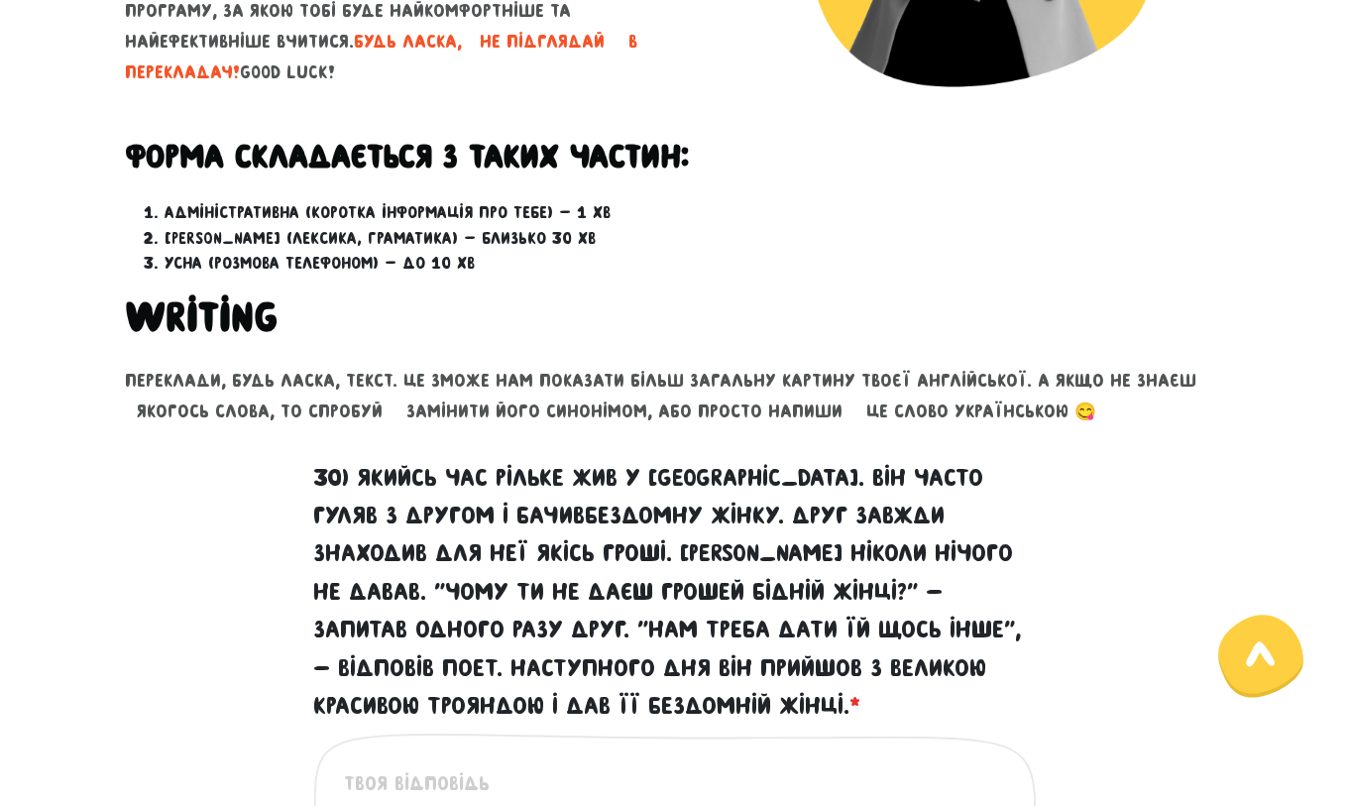
scroll to position [657, 0]
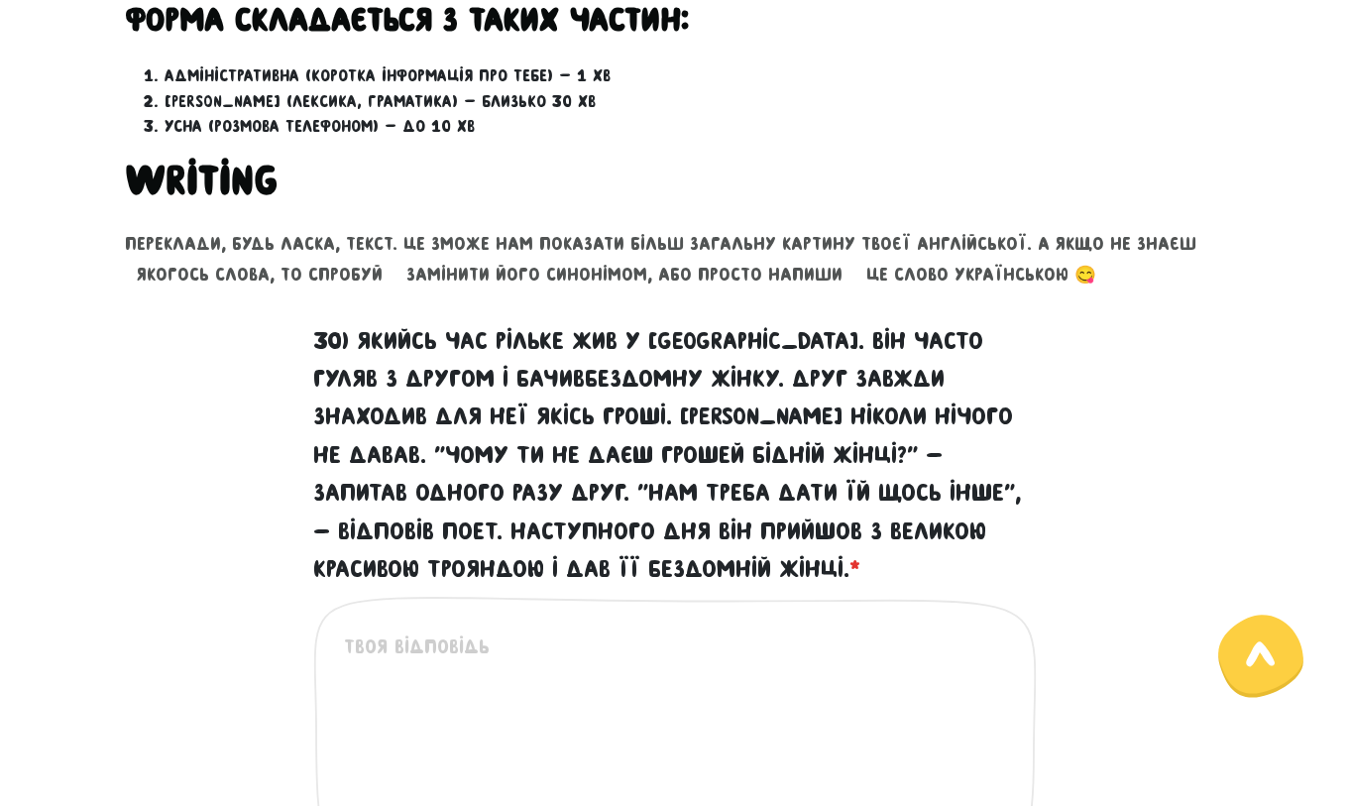
click at [558, 616] on div "Це обов'язкове поле" at bounding box center [675, 759] width 724 height 327
click at [556, 657] on textarea "30) Якийсь час Рільке жив у [GEOGRAPHIC_DATA]. Він часто гуляв з другом і бачив…" at bounding box center [676, 753] width 664 height 244
drag, startPoint x: 352, startPoint y: 653, endPoint x: 337, endPoint y: 653, distance: 14.9
click at [337, 653] on div "I used to live Це обов'язкове поле" at bounding box center [675, 759] width 724 height 327
click at [521, 646] on textarea "[PERSON_NAME] used to live" at bounding box center [676, 753] width 664 height 244
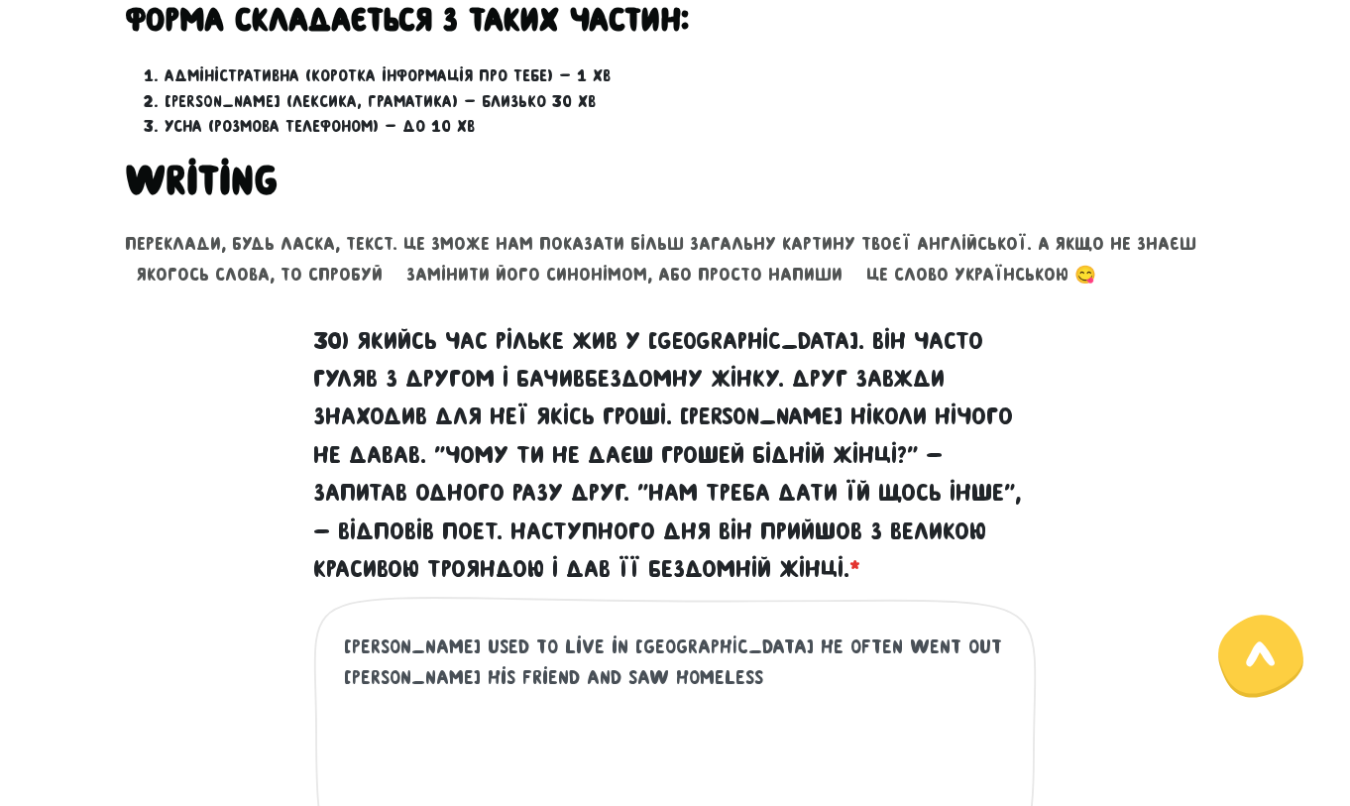
click at [394, 678] on textarea "[PERSON_NAME] used to live in [GEOGRAPHIC_DATA] he often went out [PERSON_NAME]…" at bounding box center [676, 753] width 664 height 244
click at [498, 679] on textarea "[PERSON_NAME] used to live in [GEOGRAPHIC_DATA] he often went out [PERSON_NAME]…" at bounding box center [676, 753] width 664 height 244
click at [411, 676] on textarea "[PERSON_NAME] used to live in [GEOGRAPHIC_DATA] he often went out [PERSON_NAME]…" at bounding box center [676, 753] width 664 height 244
click at [537, 683] on textarea "[PERSON_NAME] used to live in [GEOGRAPHIC_DATA] he often went out [PERSON_NAME]…" at bounding box center [676, 753] width 664 height 244
click at [611, 645] on textarea "[PERSON_NAME] used to live in [GEOGRAPHIC_DATA] he often went out whit his frie…" at bounding box center [676, 753] width 664 height 244
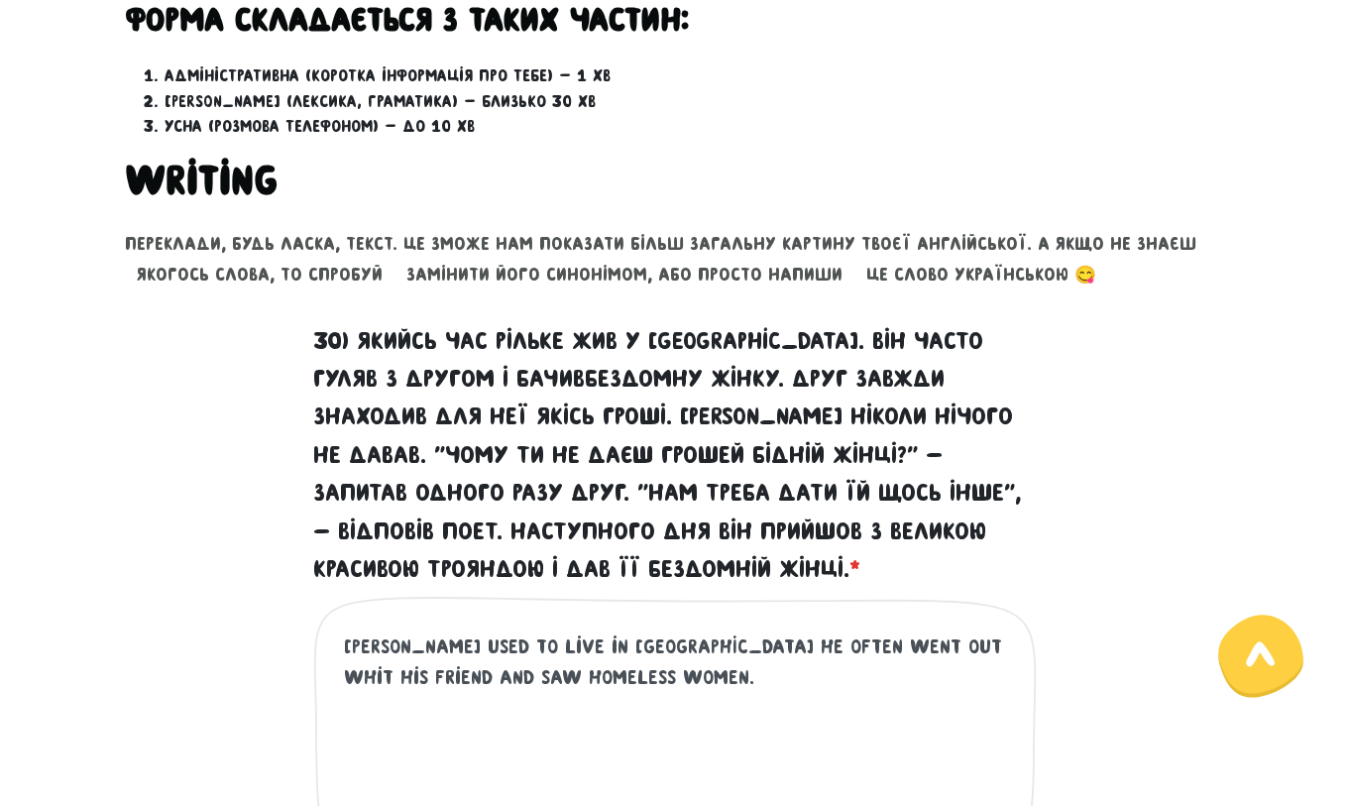
click at [0, 0] on lt-span "H e" at bounding box center [0, 0] width 0 height 0
click at [808, 646] on textarea "[PERSON_NAME] used to live in [GEOGRAPHIC_DATA]. He often went out whit his fri…" at bounding box center [676, 753] width 664 height 244
click at [0, 0] on lt-em "with" at bounding box center [0, 0] width 0 height 0
click at [589, 683] on textarea "[PERSON_NAME] used to live in [GEOGRAPHIC_DATA]. He often went out with his fri…" at bounding box center [676, 753] width 664 height 244
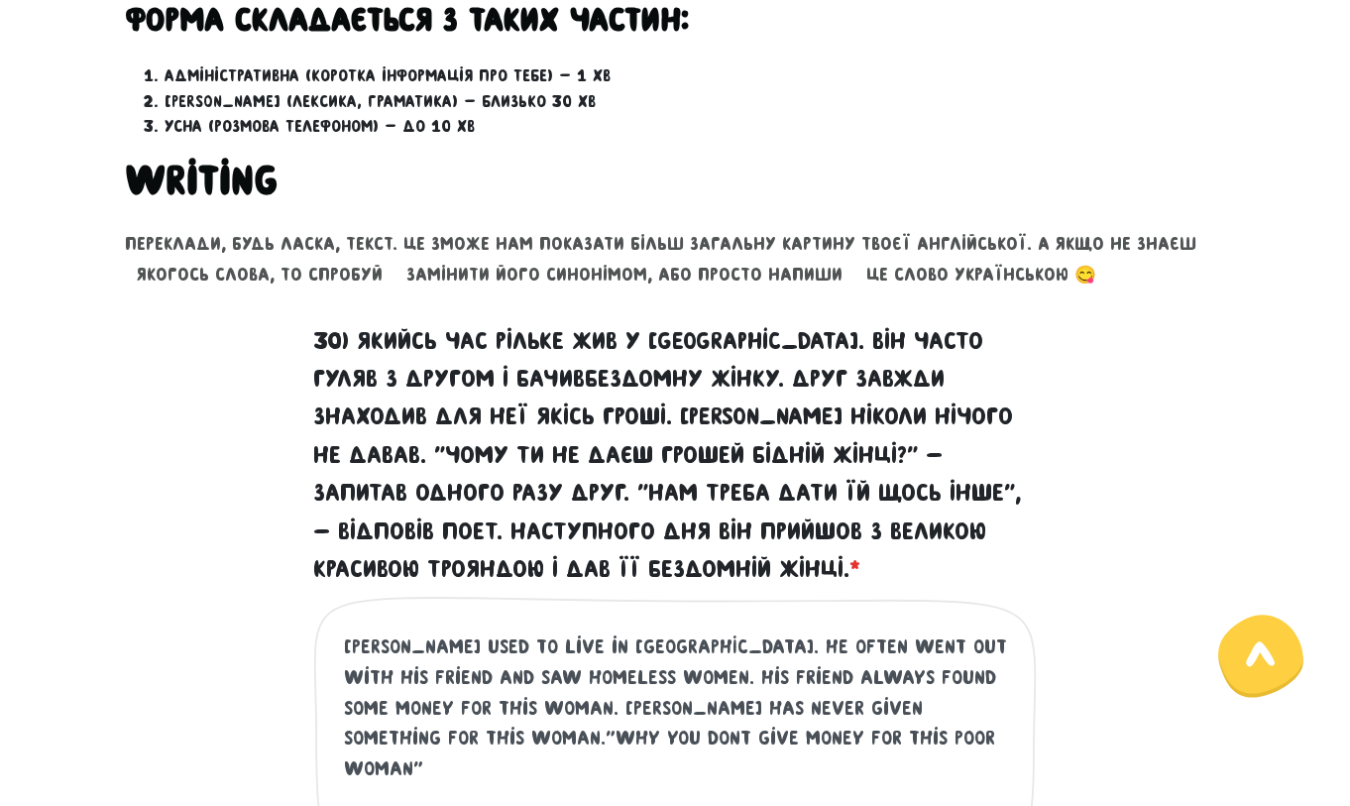
click at [745, 744] on textarea "[PERSON_NAME] used to live in [GEOGRAPHIC_DATA]. He often went out with his fri…" at bounding box center [676, 753] width 664 height 244
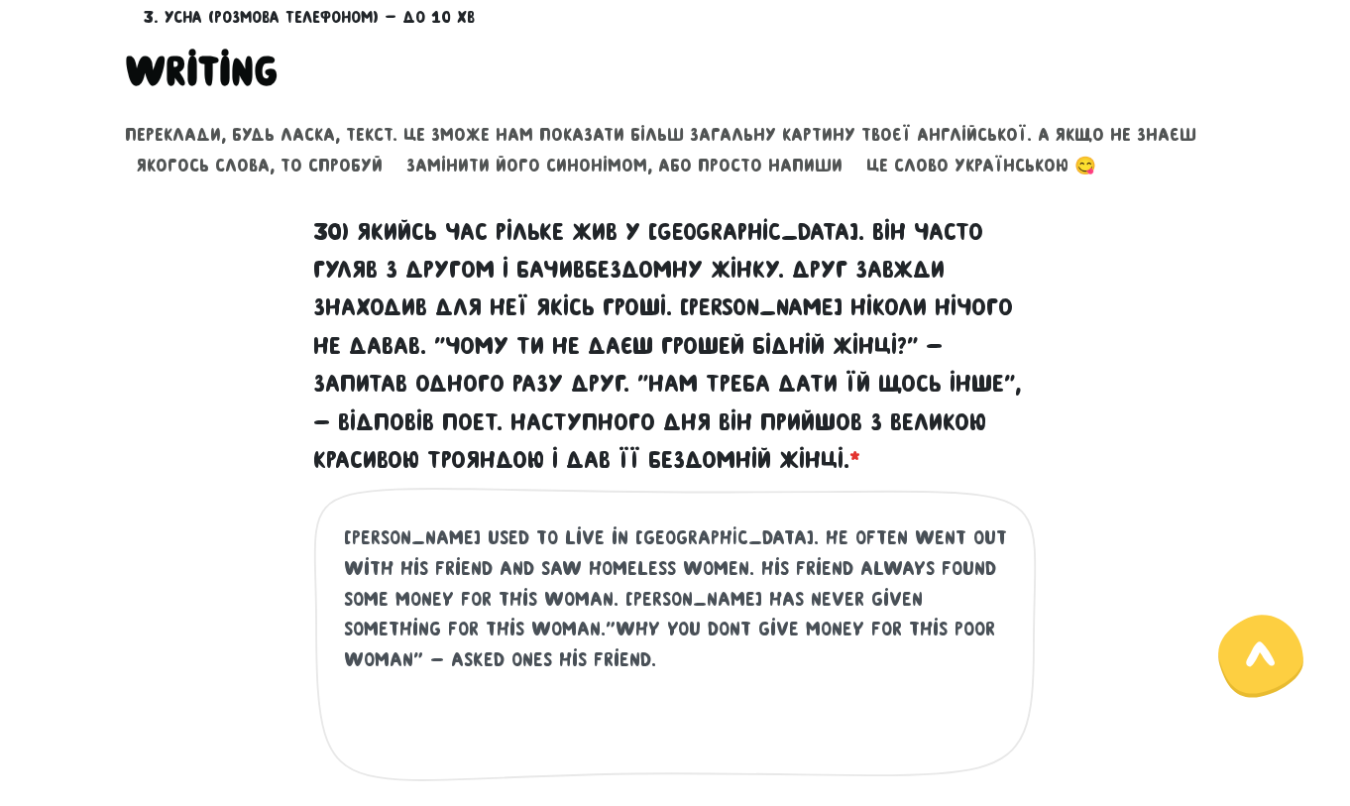
scroll to position [769, 0]
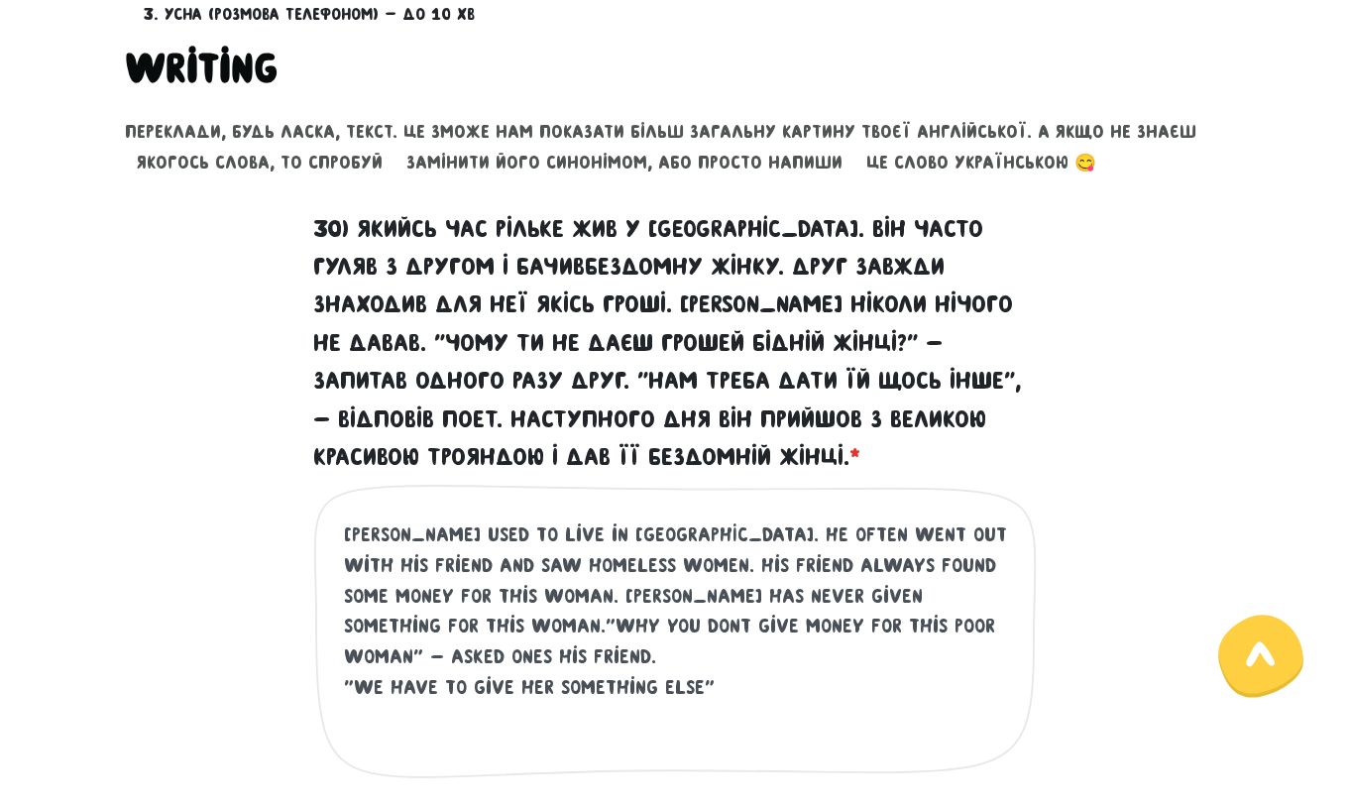
click at [740, 670] on textarea "[PERSON_NAME] used to live in [GEOGRAPHIC_DATA]. He often went out with his fri…" at bounding box center [676, 641] width 664 height 244
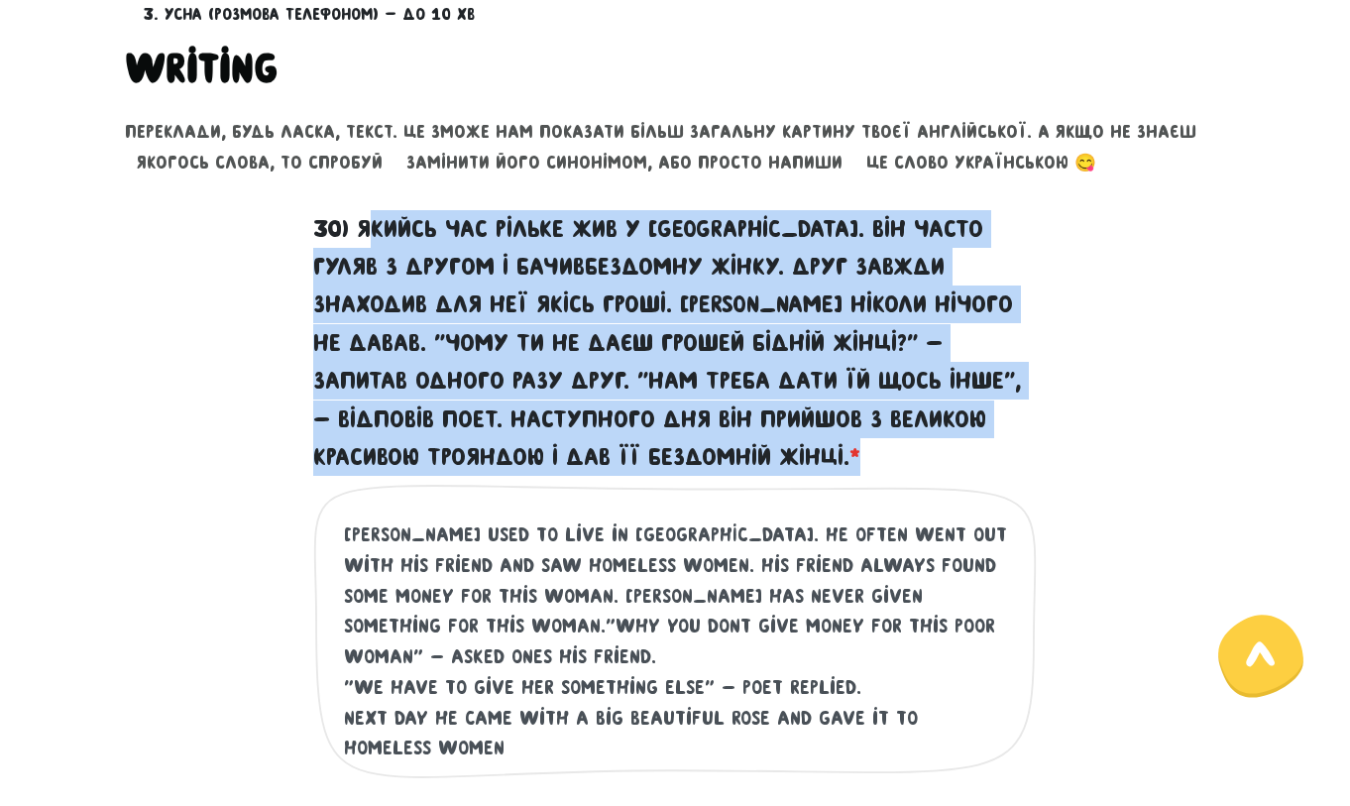
drag, startPoint x: 629, startPoint y: 419, endPoint x: 370, endPoint y: 217, distance: 329.1
click at [370, 217] on label "30) Якийсь час Рільке жив у [GEOGRAPHIC_DATA]. Він часто гуляв з другом і бачив…" at bounding box center [675, 343] width 724 height 267
click at [674, 456] on label "30) Якийсь час Рільке жив у [GEOGRAPHIC_DATA]. Він часто гуляв з другом і бачив…" at bounding box center [675, 343] width 724 height 267
click at [674, 519] on textarea "[PERSON_NAME] used to live in [GEOGRAPHIC_DATA]. He often went out with his fri…" at bounding box center [676, 641] width 664 height 244
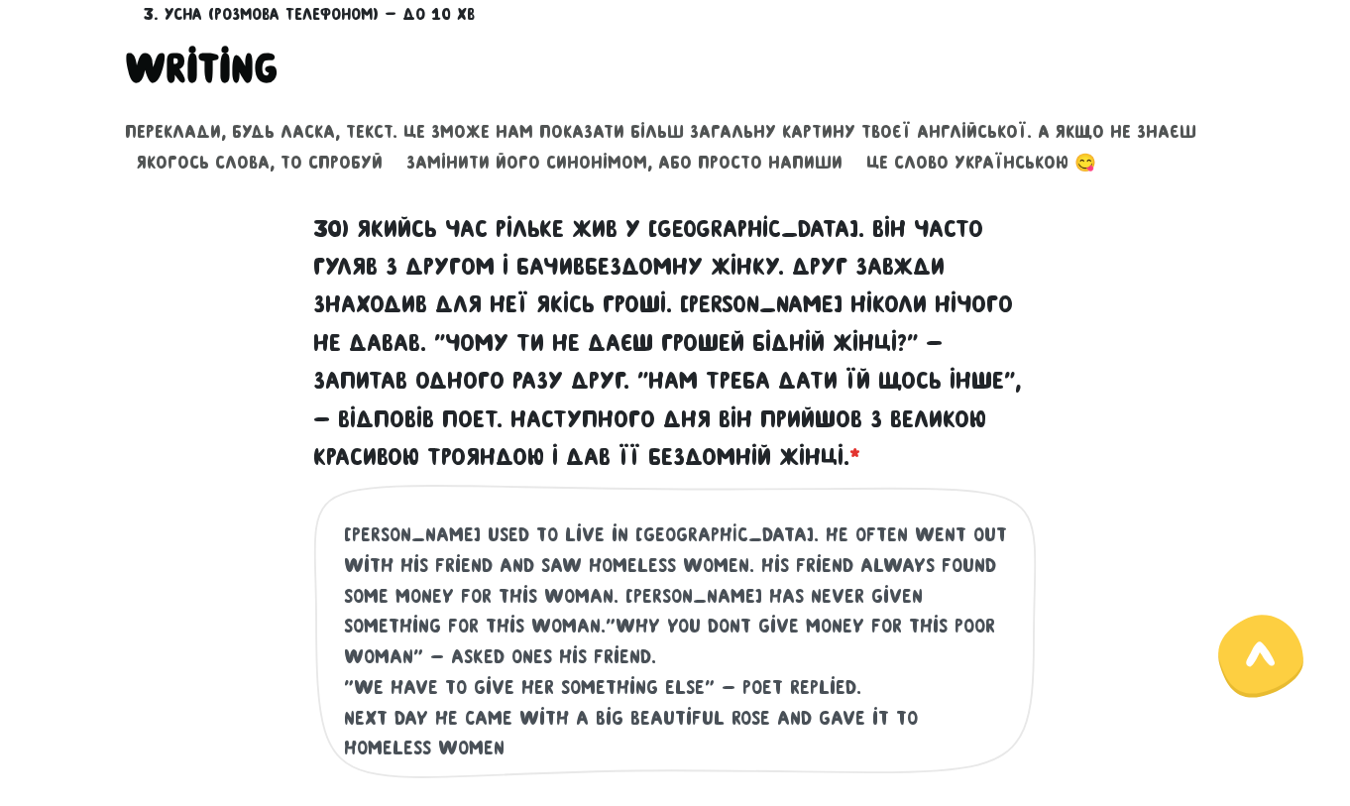
click at [393, 559] on textarea "[PERSON_NAME] used to live in [GEOGRAPHIC_DATA]. He often went out with his fri…" at bounding box center [676, 641] width 664 height 244
click at [554, 565] on textarea "[PERSON_NAME] used to live in [GEOGRAPHIC_DATA]. He often went out with his fri…" at bounding box center [676, 641] width 664 height 244
click at [0, 0] on lt-span "a homeless wom a n" at bounding box center [0, 0] width 0 height 0
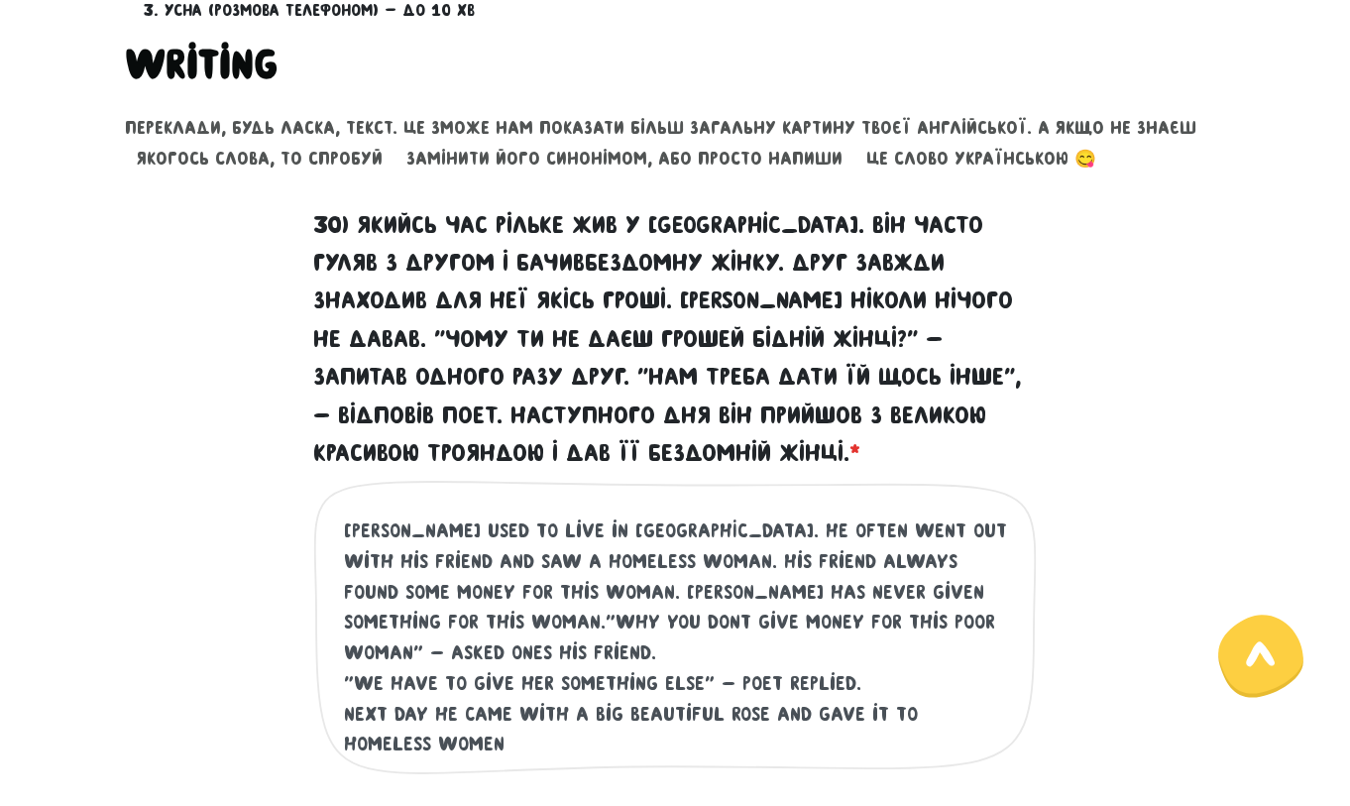
scroll to position [773, 0]
drag, startPoint x: 932, startPoint y: 623, endPoint x: 842, endPoint y: 623, distance: 89.2
click at [842, 623] on textarea "[PERSON_NAME] used to live in [GEOGRAPHIC_DATA]. He often went out with his fri…" at bounding box center [676, 637] width 664 height 244
click at [742, 617] on textarea "[PERSON_NAME] used to live in [GEOGRAPHIC_DATA]. He often went out with his fri…" at bounding box center [676, 637] width 664 height 244
paste textarea "his friend"
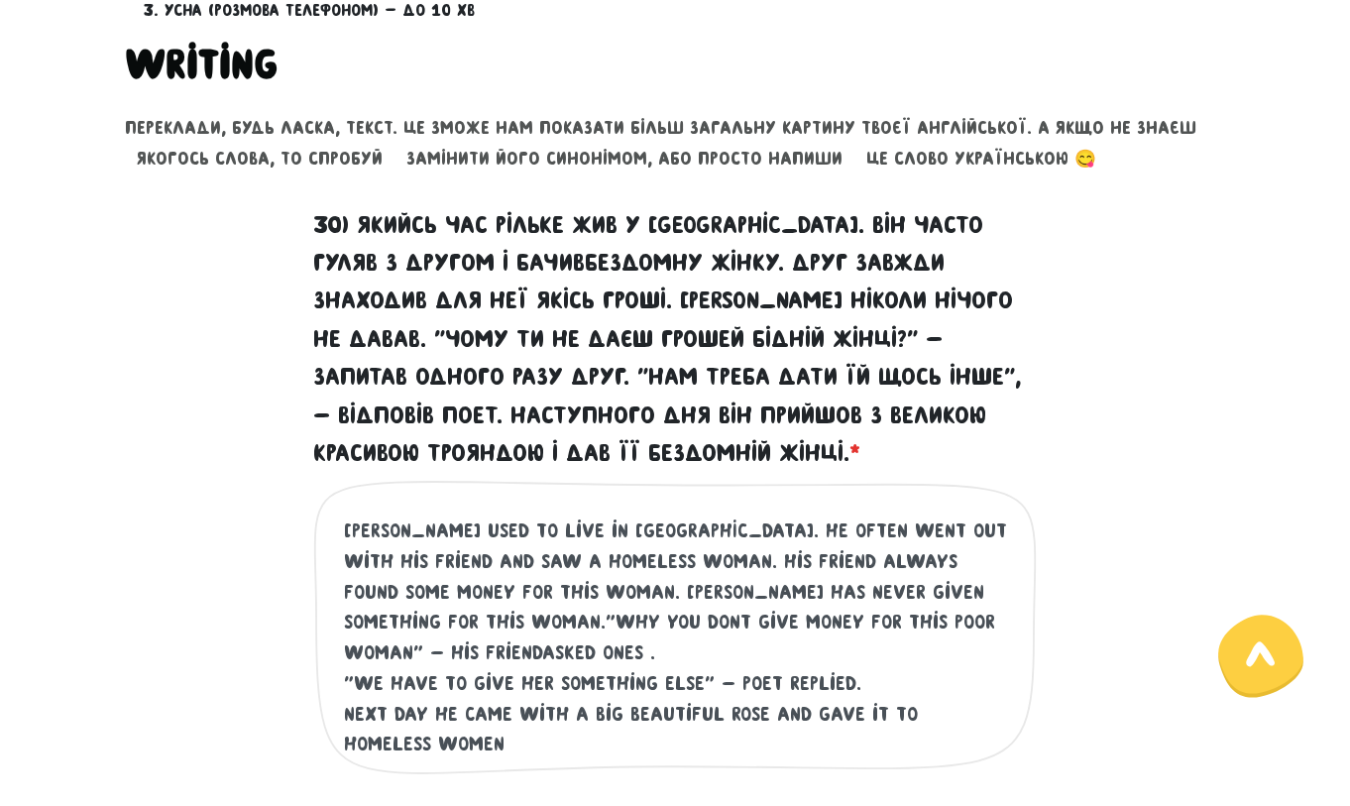
click at [925, 618] on textarea "[PERSON_NAME] used to live in [GEOGRAPHIC_DATA]. He often went out with his fri…" at bounding box center [676, 637] width 664 height 244
click at [0, 0] on lt-span "." at bounding box center [0, 0] width 0 height 0
click at [809, 617] on textarea "[PERSON_NAME] used to live in [GEOGRAPHIC_DATA]. He often went out with his fri…" at bounding box center [676, 637] width 664 height 244
click at [827, 625] on textarea "[PERSON_NAME] used to live in [GEOGRAPHIC_DATA]. He often went out with his fri…" at bounding box center [676, 637] width 664 height 244
drag, startPoint x: 932, startPoint y: 624, endPoint x: 908, endPoint y: 623, distance: 23.8
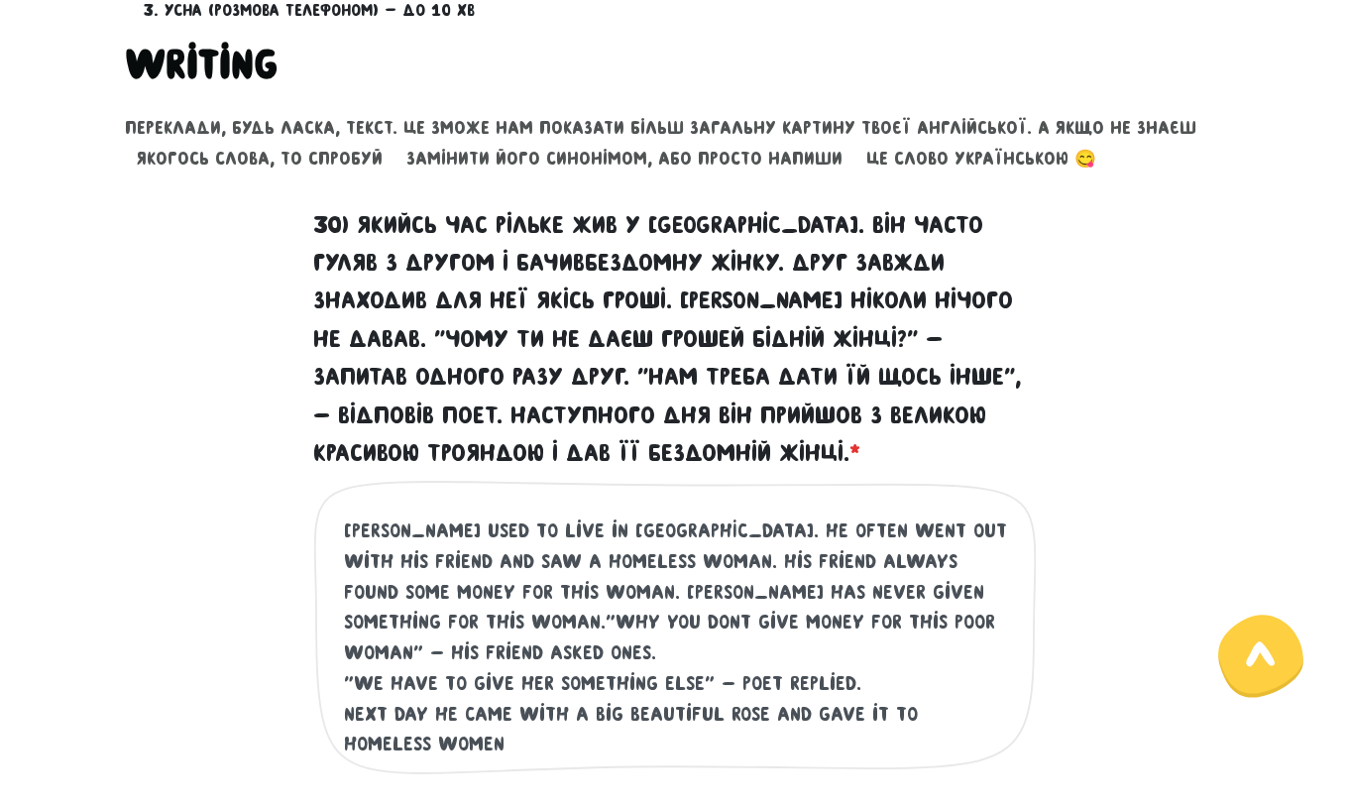
click at [908, 623] on textarea "[PERSON_NAME] used to live in [GEOGRAPHIC_DATA]. He often went out with his fri…" at bounding box center [676, 637] width 664 height 244
click at [492, 665] on textarea "[PERSON_NAME] used to live in [GEOGRAPHIC_DATA]. He often went out with his fri…" at bounding box center [676, 637] width 664 height 244
click at [729, 656] on textarea "[PERSON_NAME] used to live in [GEOGRAPHIC_DATA]. He often went out with his fri…" at bounding box center [676, 637] width 664 height 244
click at [349, 684] on textarea "[PERSON_NAME] used to live in [GEOGRAPHIC_DATA]. He often went out with his fri…" at bounding box center [676, 637] width 664 height 244
drag, startPoint x: 650, startPoint y: 681, endPoint x: 629, endPoint y: 684, distance: 21.0
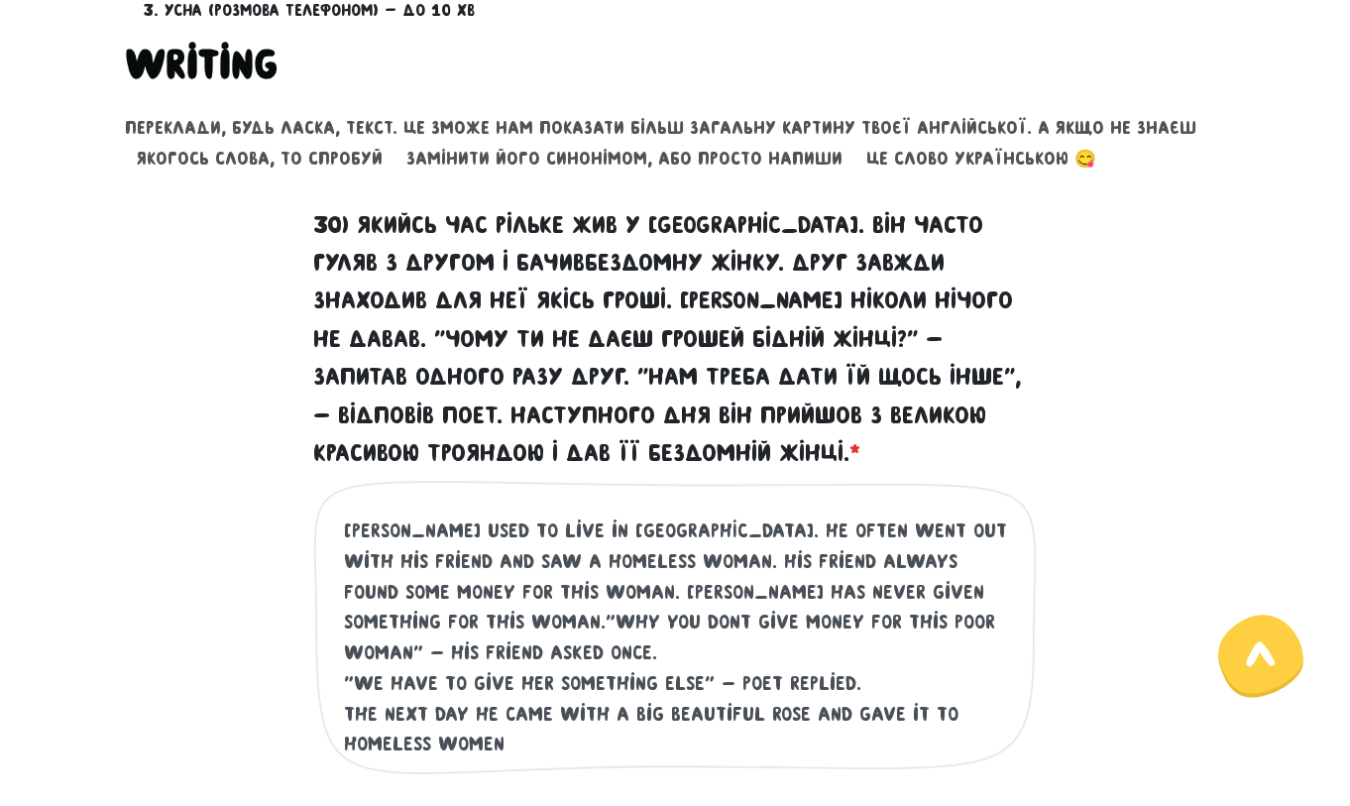
click at [629, 684] on textarea "[PERSON_NAME] used to live in [GEOGRAPHIC_DATA]. He often went out with his fri…" at bounding box center [676, 637] width 664 height 244
click at [490, 715] on textarea "[PERSON_NAME] used to live in [GEOGRAPHIC_DATA]. He often went out with his fri…" at bounding box center [676, 637] width 664 height 244
click at [531, 719] on textarea "[PERSON_NAME] used to live in [GEOGRAPHIC_DATA]. He often went out with his fri…" at bounding box center [676, 637] width 664 height 244
click at [345, 710] on textarea "[PERSON_NAME] used to live in [GEOGRAPHIC_DATA]. He often went out with his fri…" at bounding box center [676, 637] width 664 height 244
click at [518, 731] on textarea "[PERSON_NAME] used to live in [GEOGRAPHIC_DATA]. He often went out with his fri…" at bounding box center [676, 637] width 664 height 244
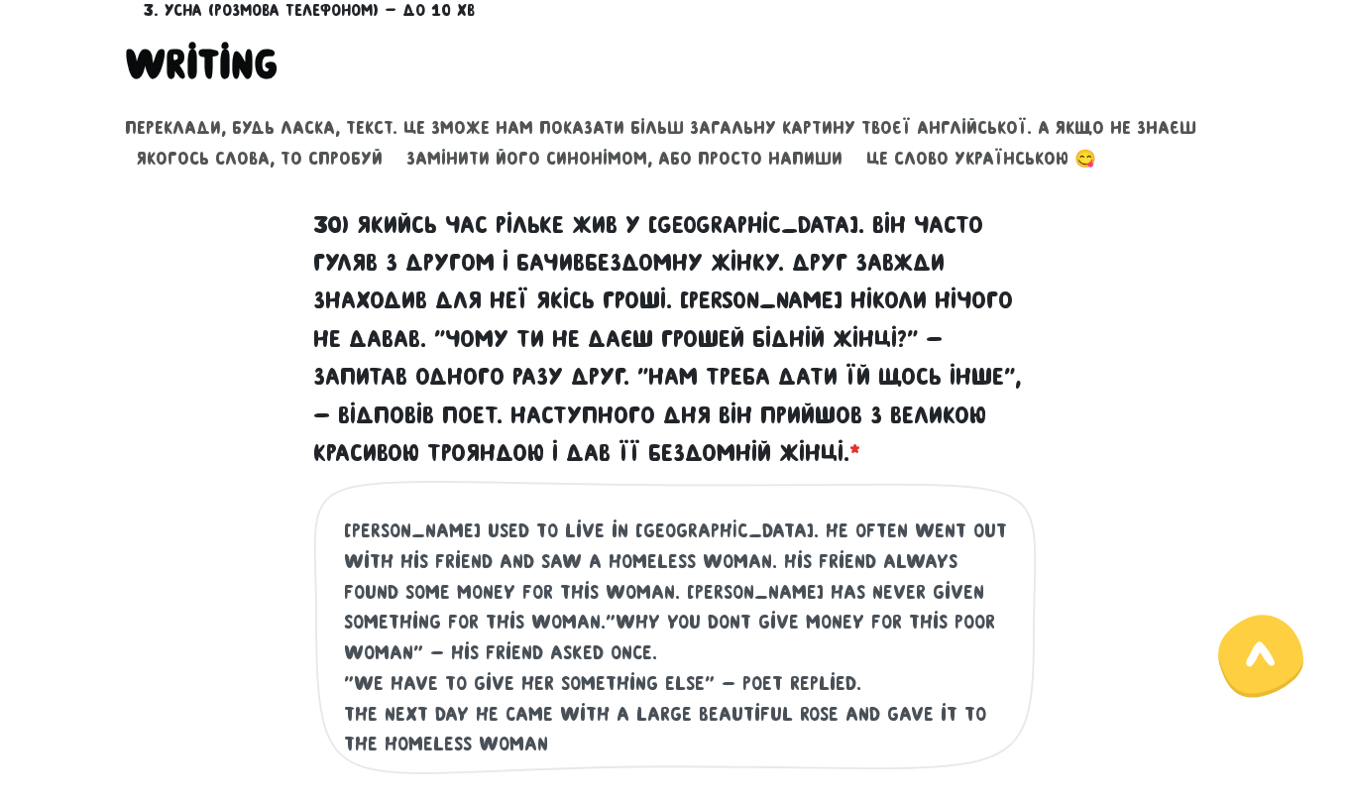
click at [368, 617] on textarea "[PERSON_NAME] used to live in [GEOGRAPHIC_DATA]. He often went out with his fri…" at bounding box center [676, 637] width 664 height 244
click at [0, 0] on lt-strong "n't" at bounding box center [0, 0] width 0 height 0
click at [907, 595] on textarea "[PERSON_NAME] used to live in [GEOGRAPHIC_DATA]. He often went out with his fri…" at bounding box center [676, 637] width 664 height 244
click at [0, 0] on lt-span "·Why" at bounding box center [0, 0] width 0 height 0
click at [892, 604] on textarea "[PERSON_NAME] used to live in [GEOGRAPHIC_DATA]. He often went out with his fri…" at bounding box center [676, 637] width 664 height 244
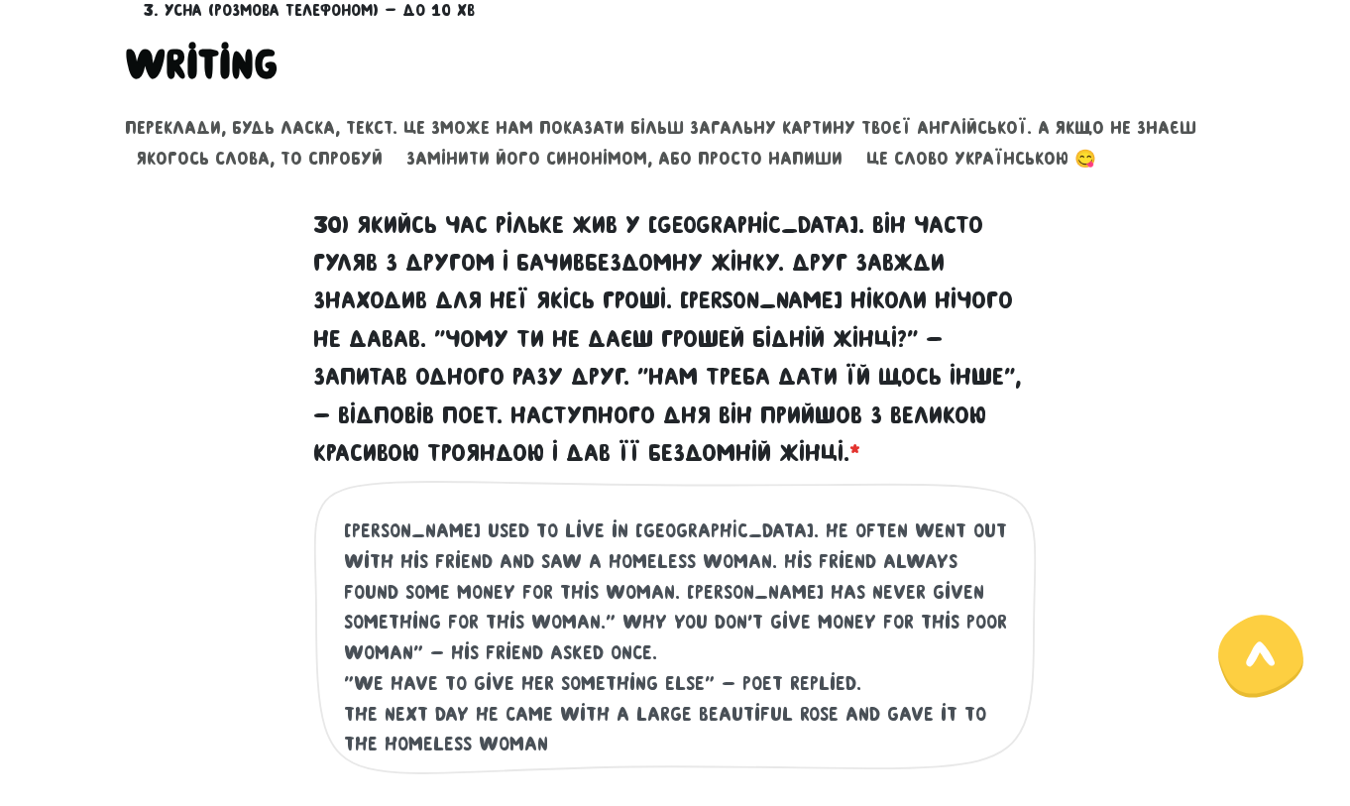
click at [708, 631] on textarea "[PERSON_NAME] used to live in [GEOGRAPHIC_DATA]. He often went out with his fri…" at bounding box center [676, 637] width 664 height 244
click at [663, 585] on textarea "[PERSON_NAME] used to live in [GEOGRAPHIC_DATA]. He often went out with his fri…" at bounding box center [676, 637] width 664 height 244
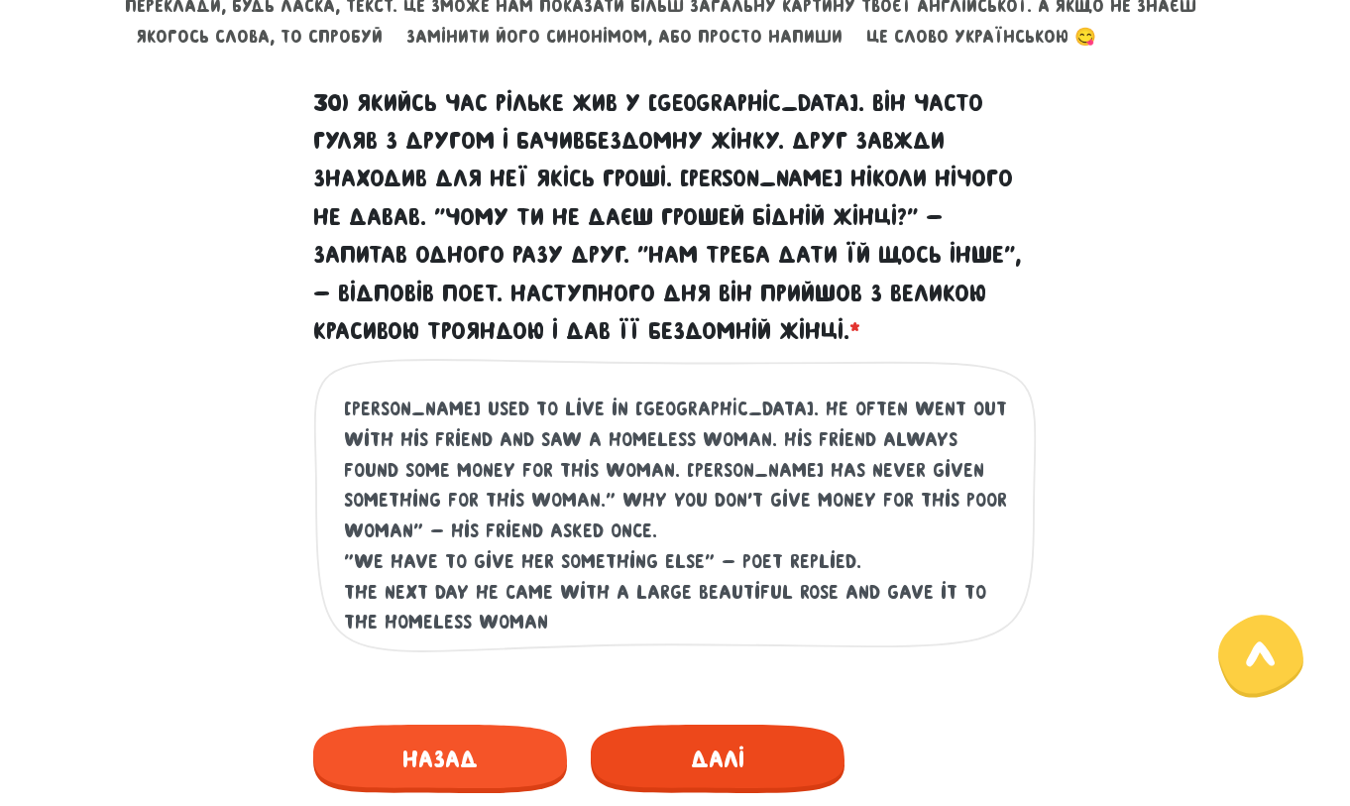
type textarea "[PERSON_NAME] used to live in [GEOGRAPHIC_DATA]. He often went out with his fri…"
click at [759, 769] on span "Далі" at bounding box center [718, 759] width 254 height 68
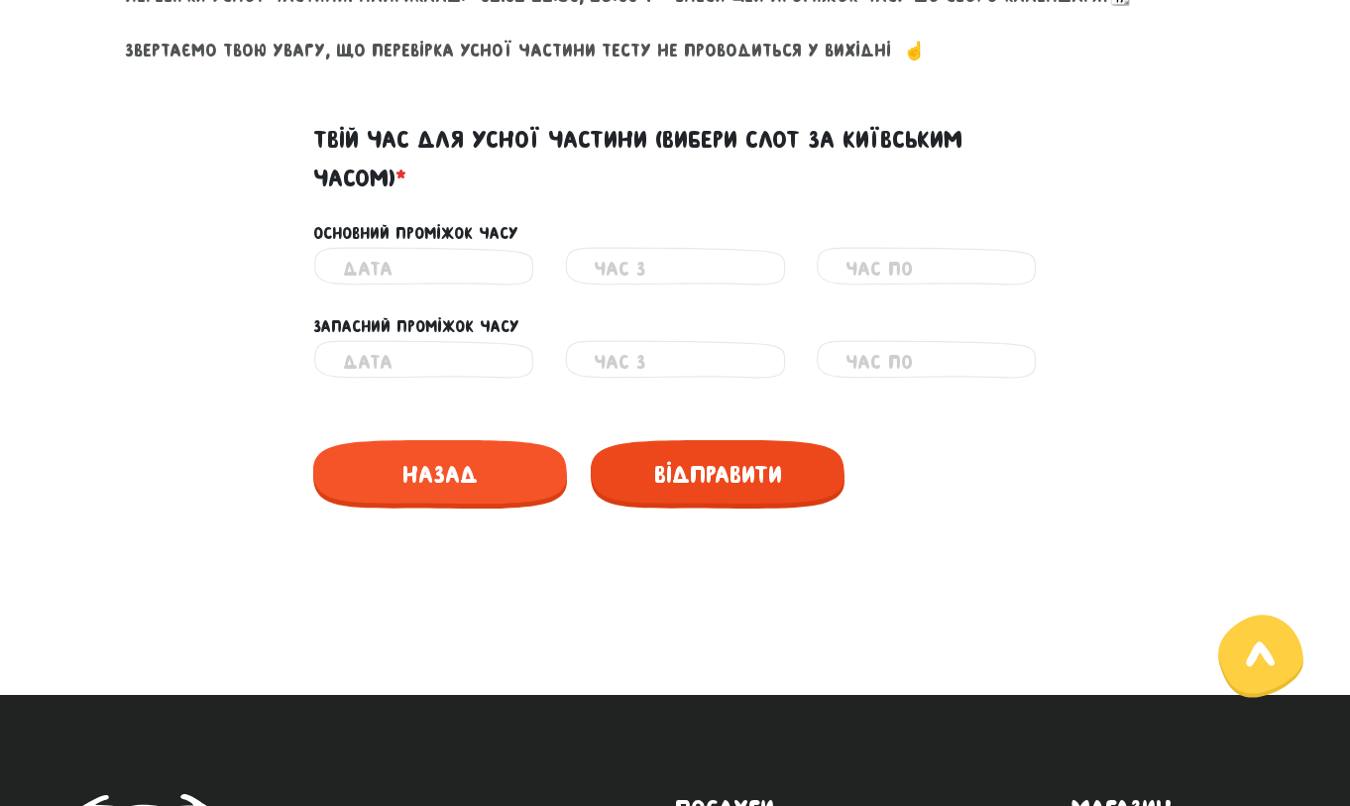
scroll to position [631, 0]
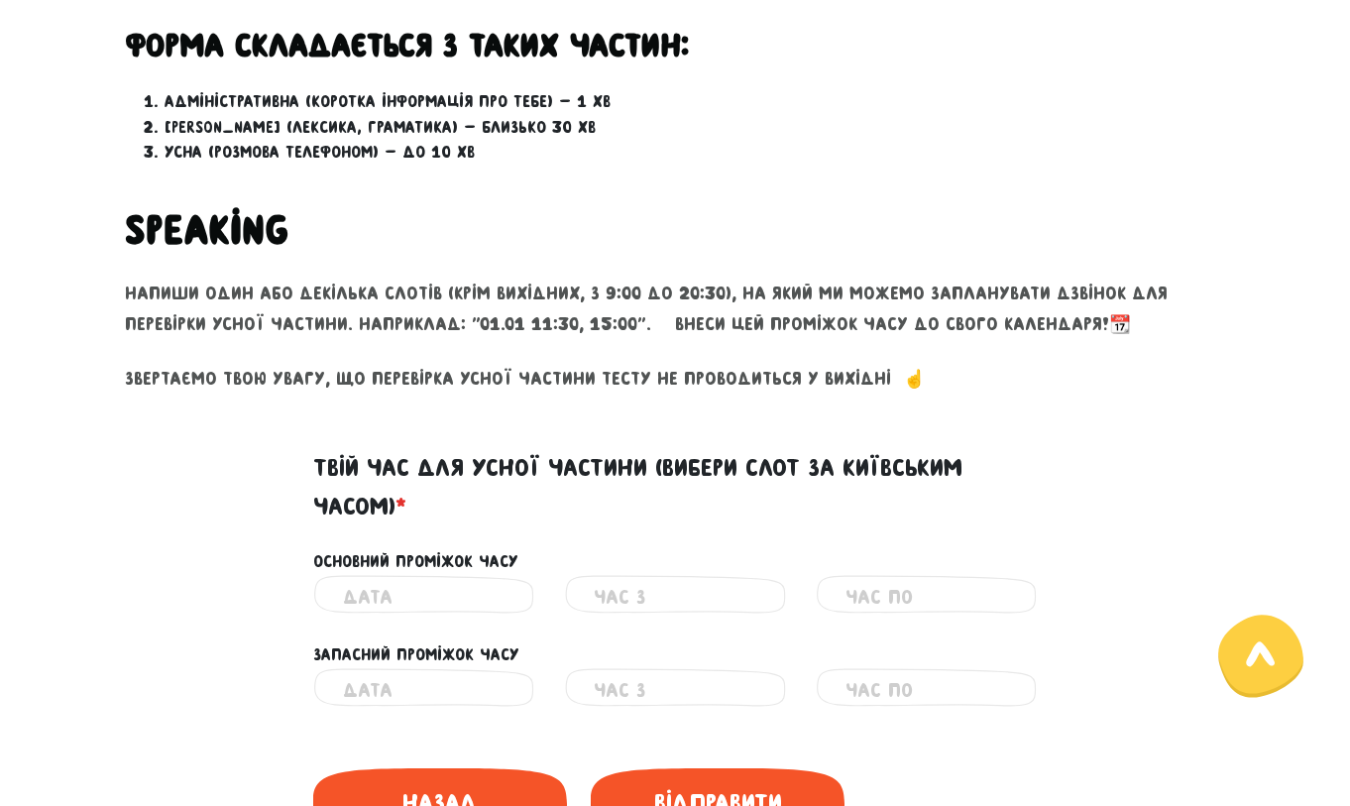
click at [461, 592] on input "text" at bounding box center [424, 597] width 162 height 45
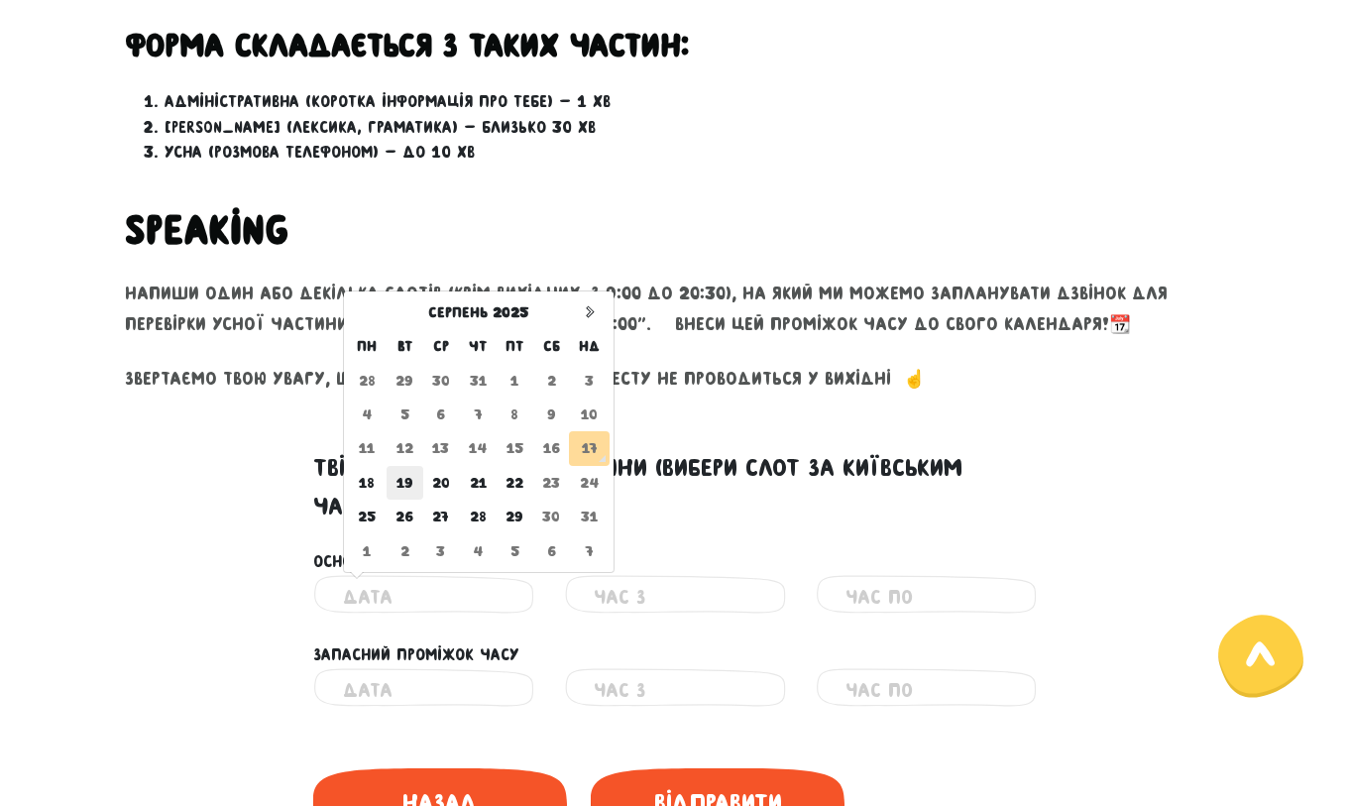
click at [395, 485] on td "19" at bounding box center [405, 483] width 37 height 34
type input "[DATE]"
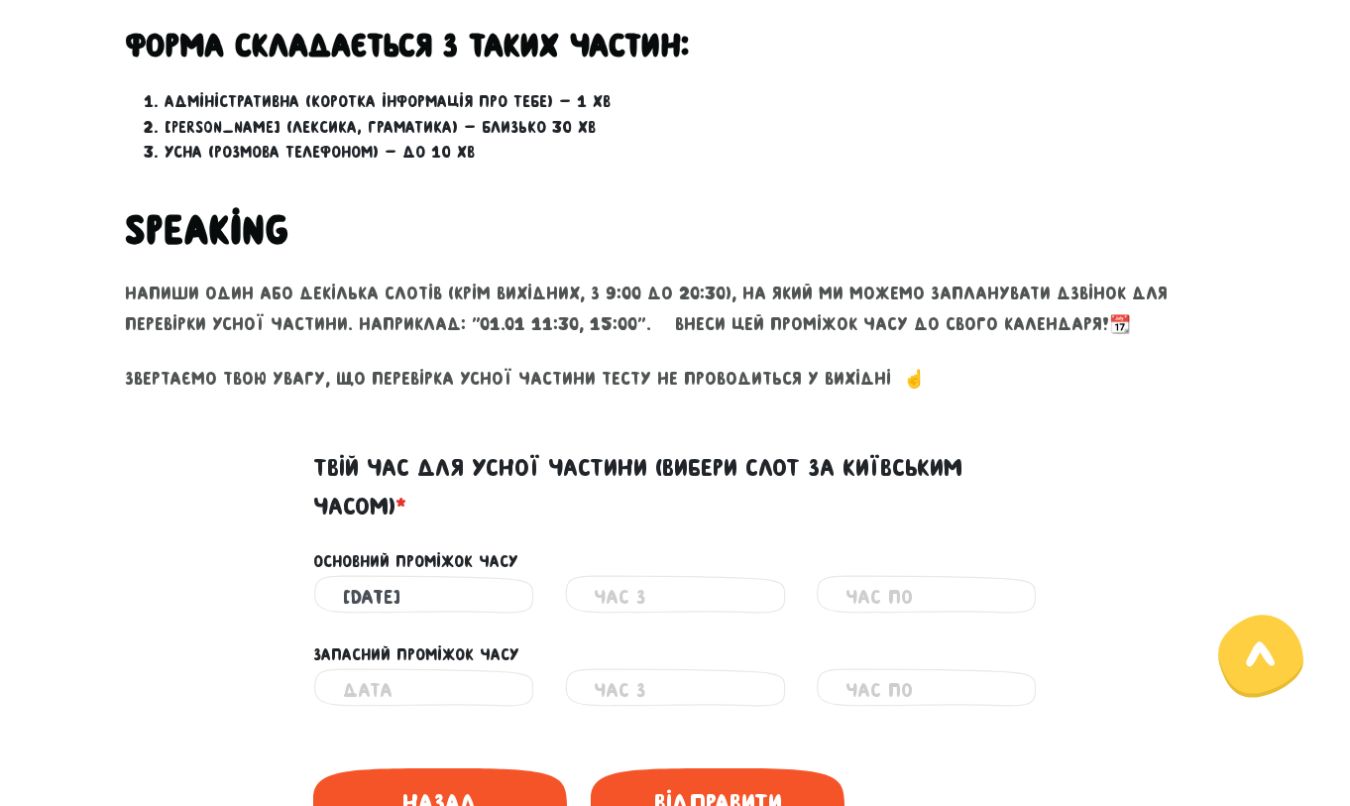
click at [619, 592] on input "text" at bounding box center [675, 597] width 162 height 45
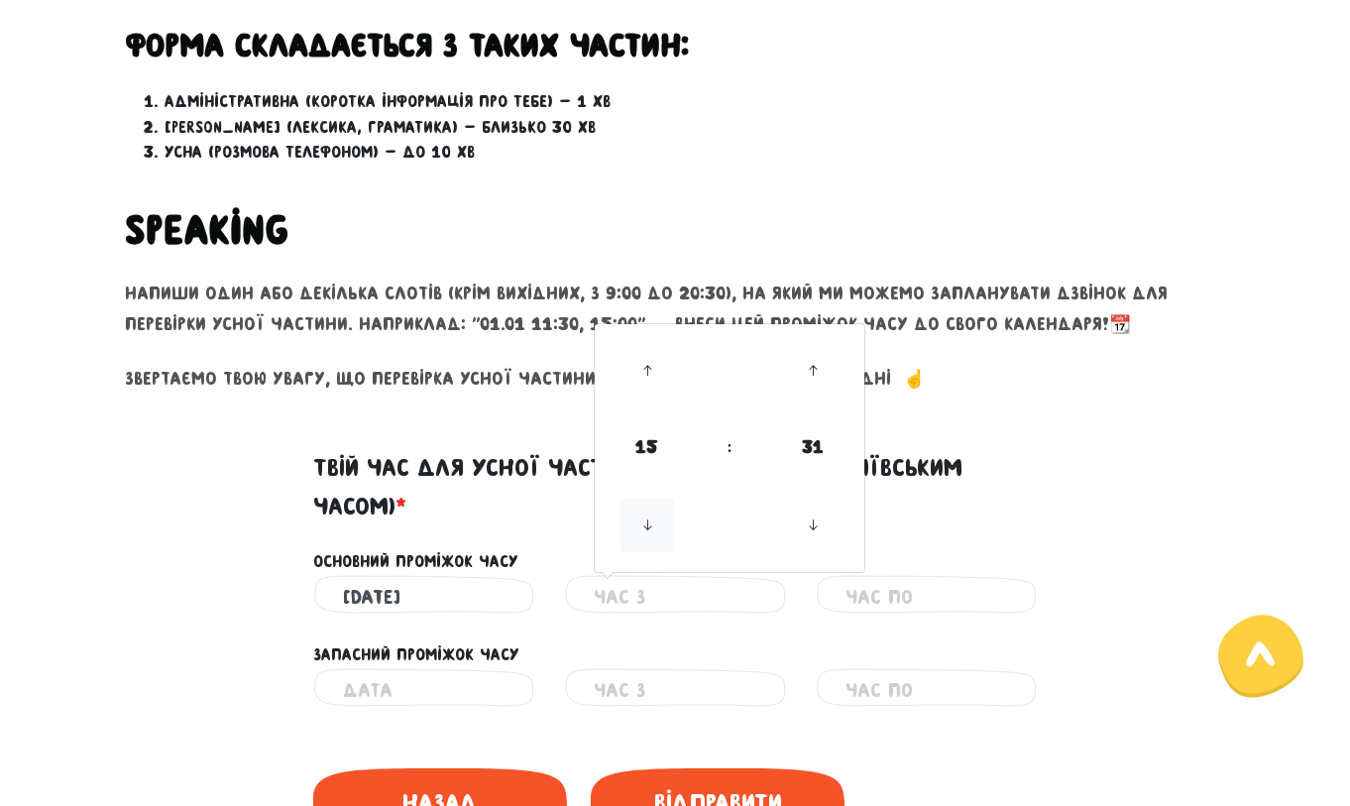
click at [656, 512] on icon at bounding box center [647, 526] width 54 height 54
click at [655, 372] on icon at bounding box center [647, 371] width 54 height 54
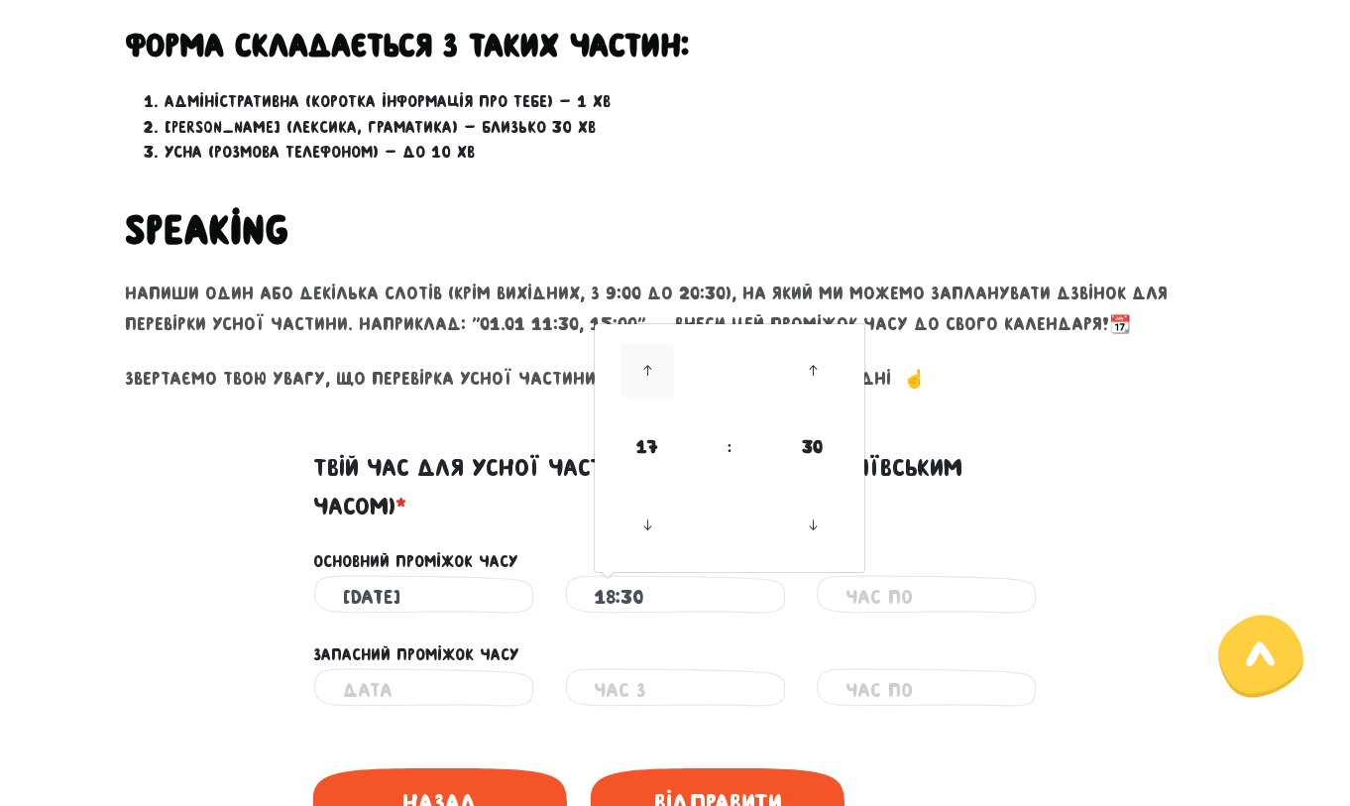
click at [655, 372] on icon at bounding box center [647, 371] width 54 height 54
click at [655, 521] on icon at bounding box center [647, 526] width 54 height 54
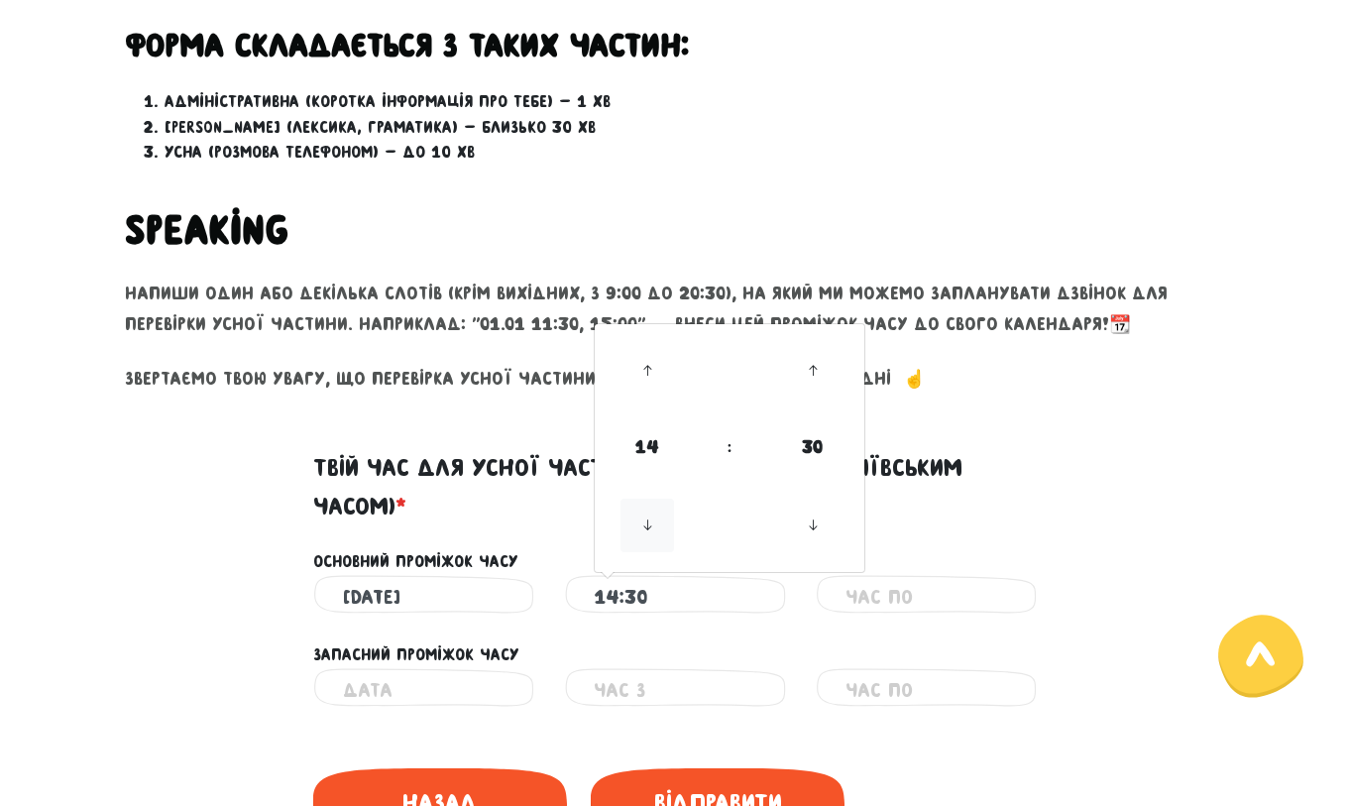
click at [655, 521] on icon at bounding box center [647, 526] width 54 height 54
click at [649, 374] on icon at bounding box center [647, 371] width 54 height 54
click at [820, 382] on icon at bounding box center [813, 371] width 54 height 54
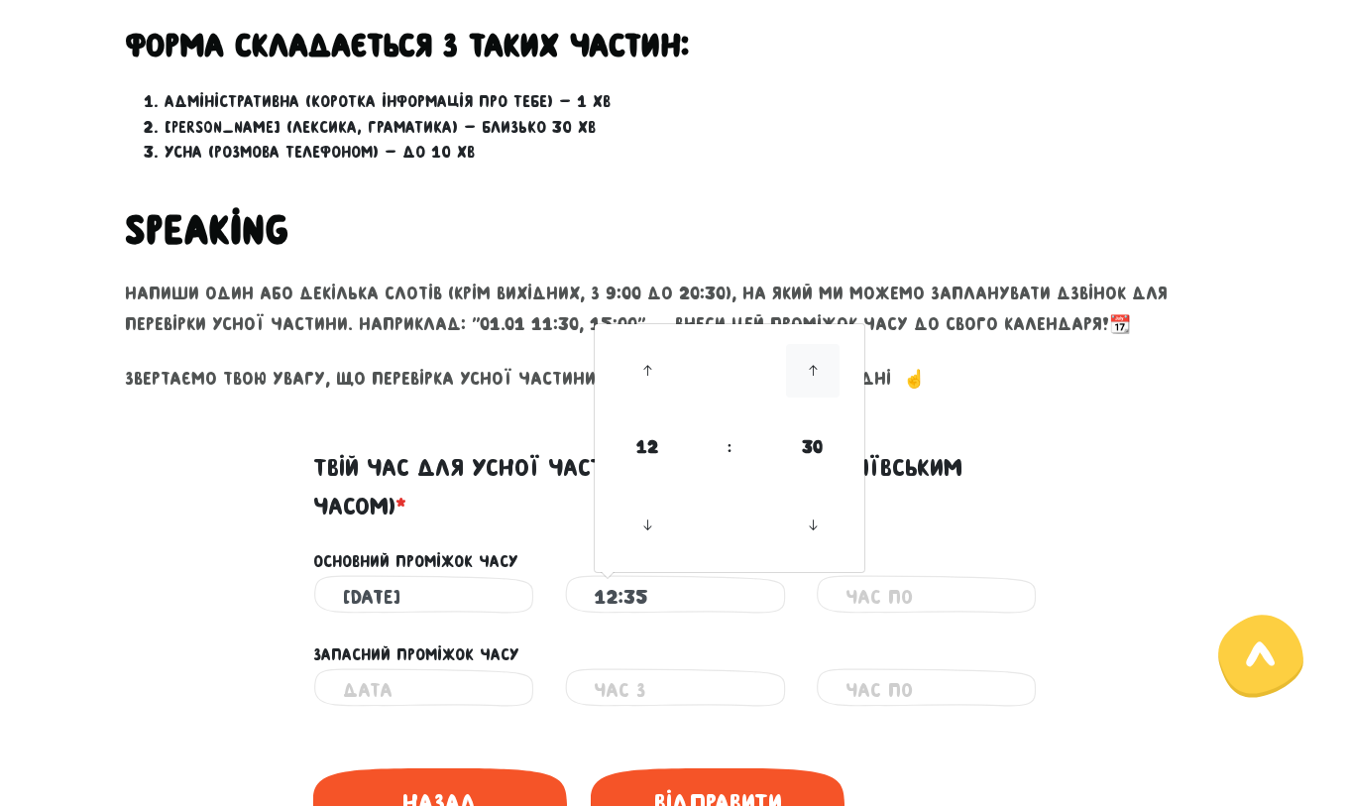
click at [820, 382] on icon at bounding box center [813, 371] width 54 height 54
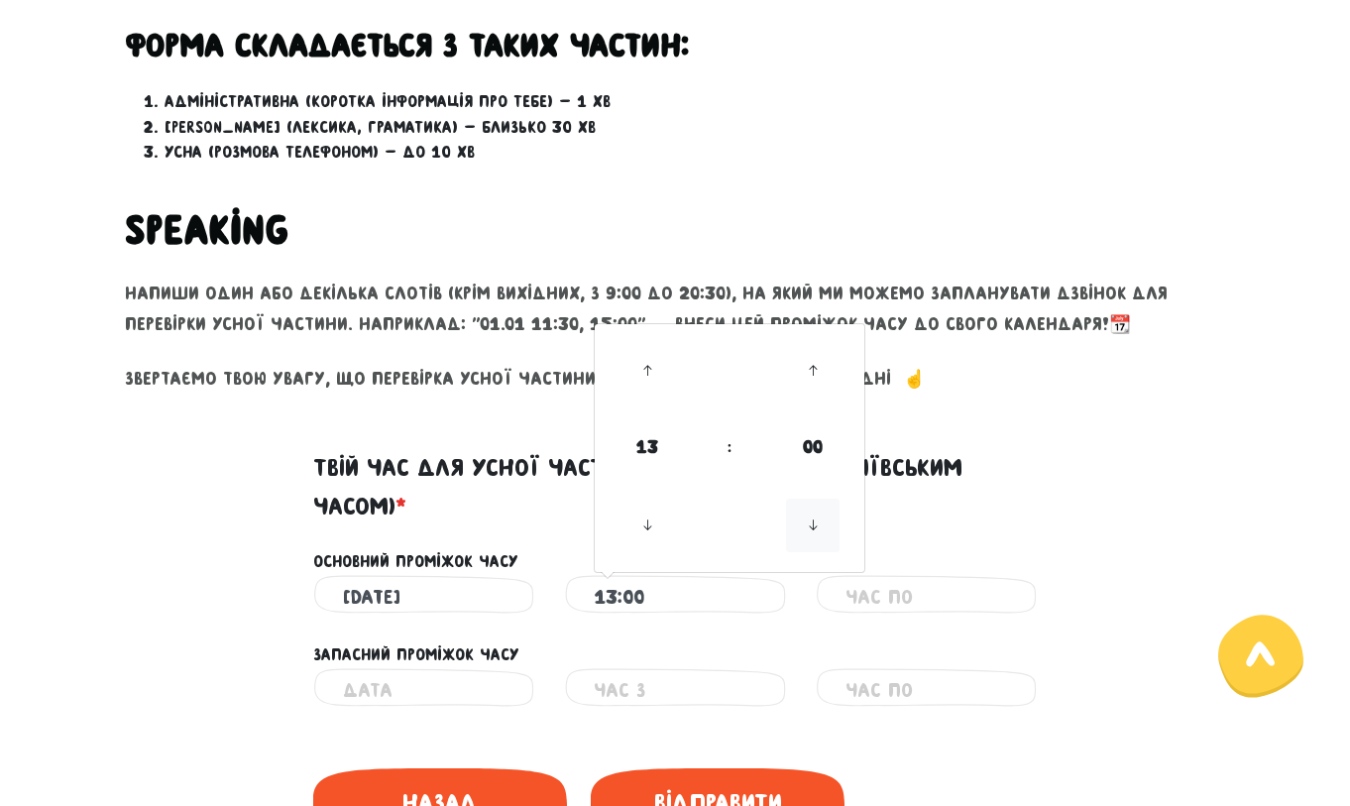
click at [823, 514] on icon at bounding box center [813, 526] width 54 height 54
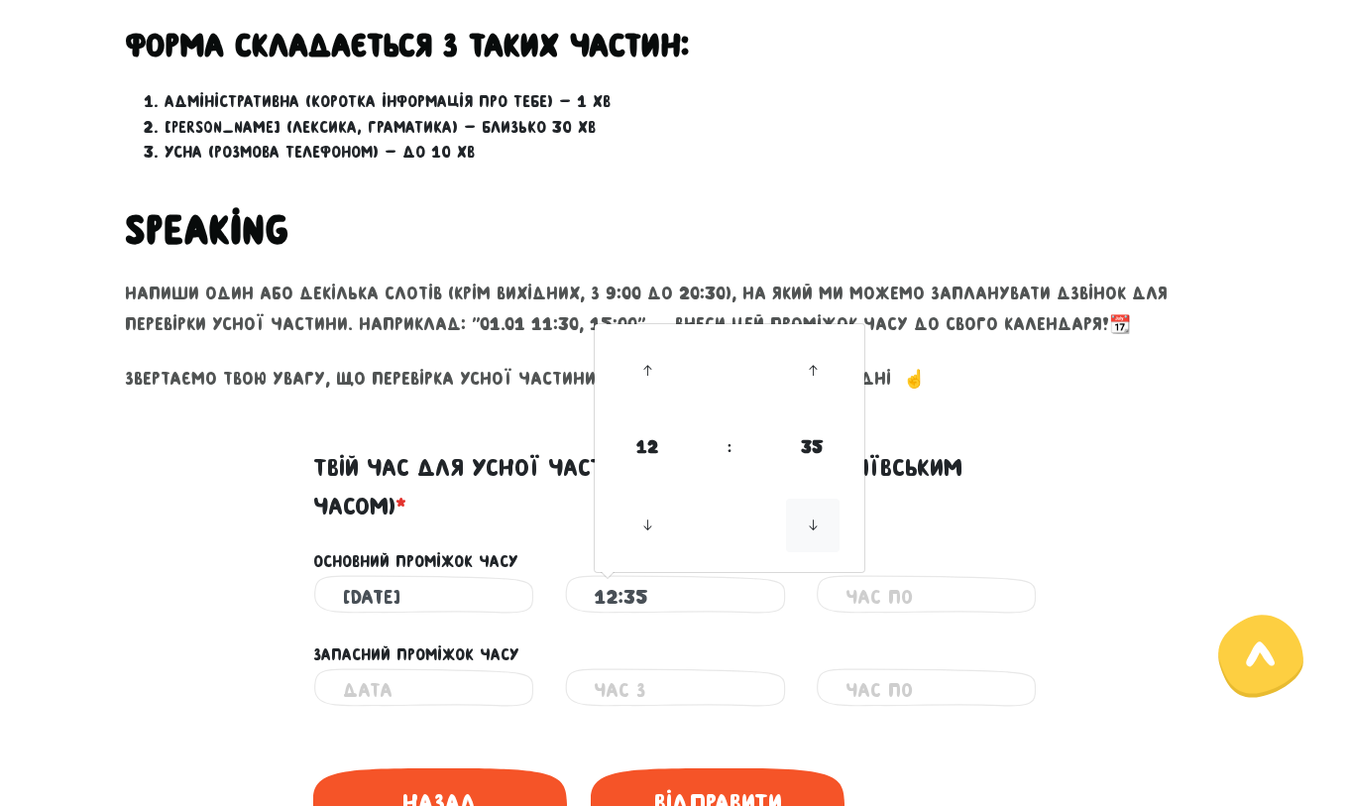
click at [823, 514] on icon at bounding box center [813, 526] width 54 height 54
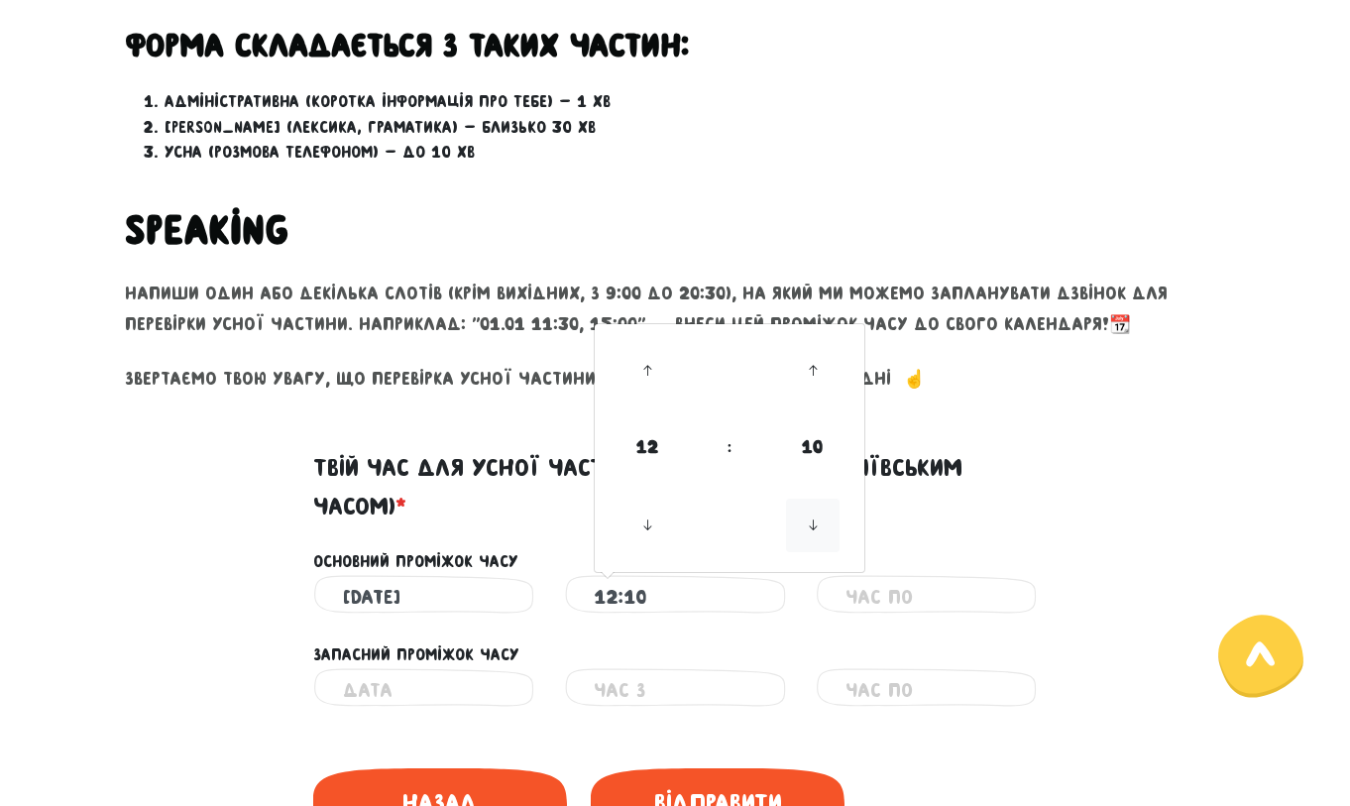
click at [823, 514] on icon at bounding box center [813, 526] width 54 height 54
type input "12:00"
click at [890, 601] on input "text" at bounding box center [926, 597] width 162 height 45
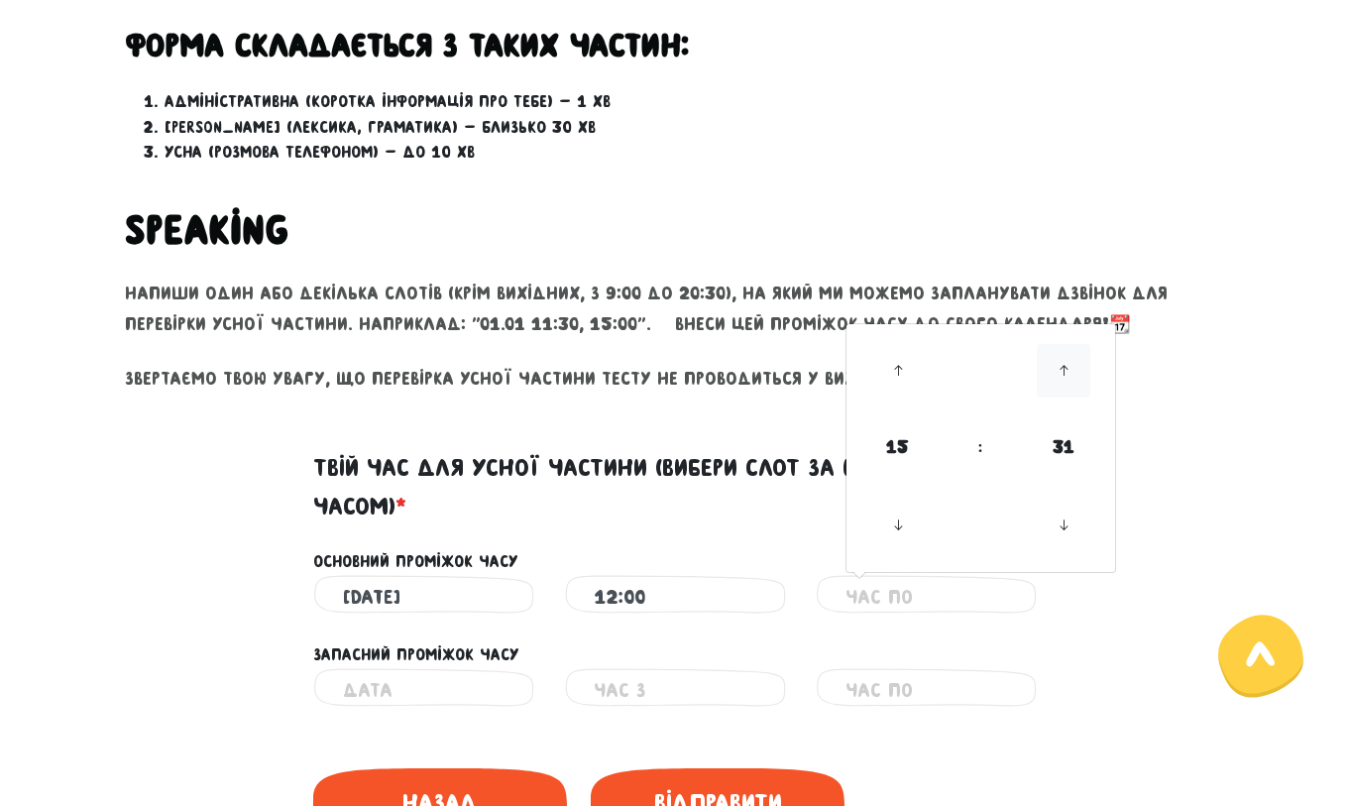
click at [1058, 381] on icon at bounding box center [1064, 371] width 54 height 54
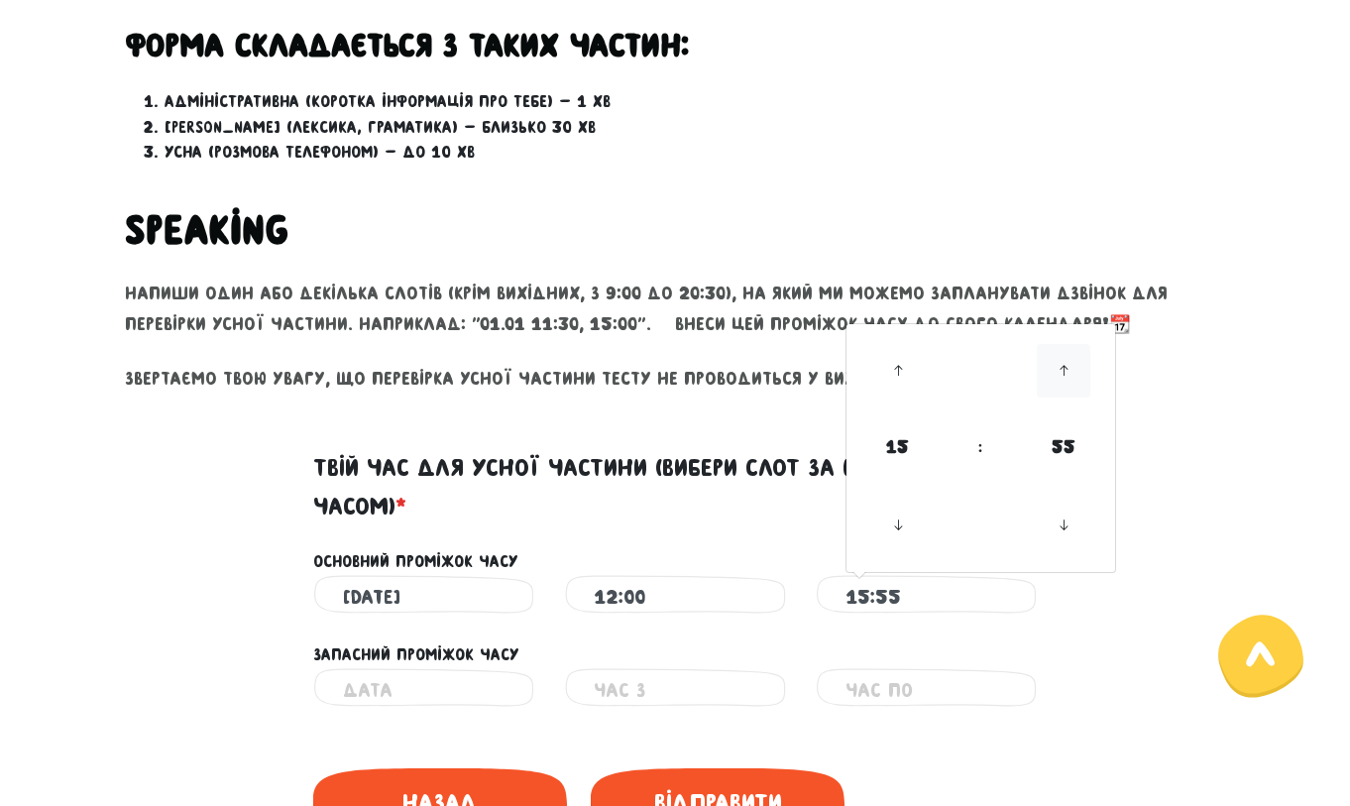
click at [1058, 381] on icon at bounding box center [1064, 371] width 54 height 54
click at [1067, 522] on icon at bounding box center [1064, 526] width 54 height 54
type input "16:00"
click at [1092, 620] on div "Запасний проміжок часу" at bounding box center [675, 643] width 1130 height 50
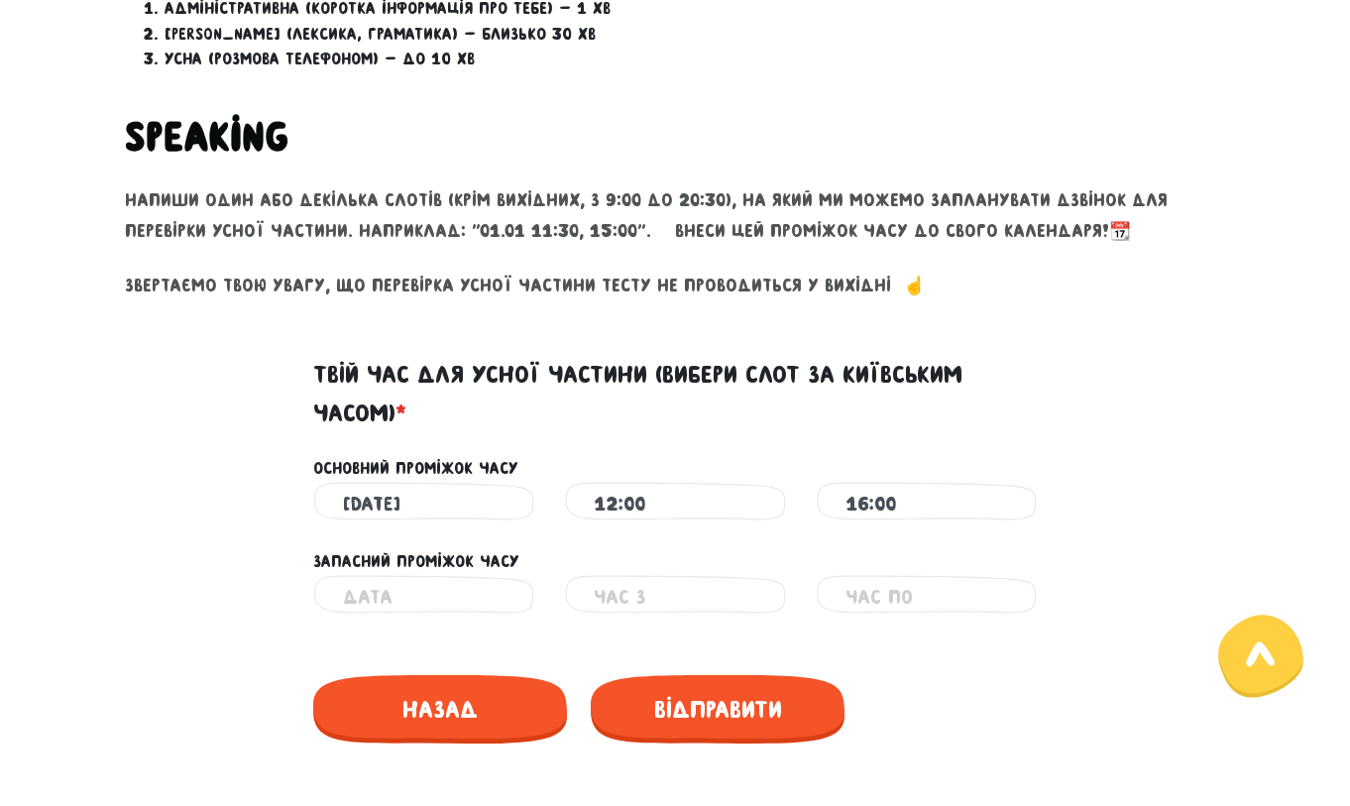
scroll to position [742, 0]
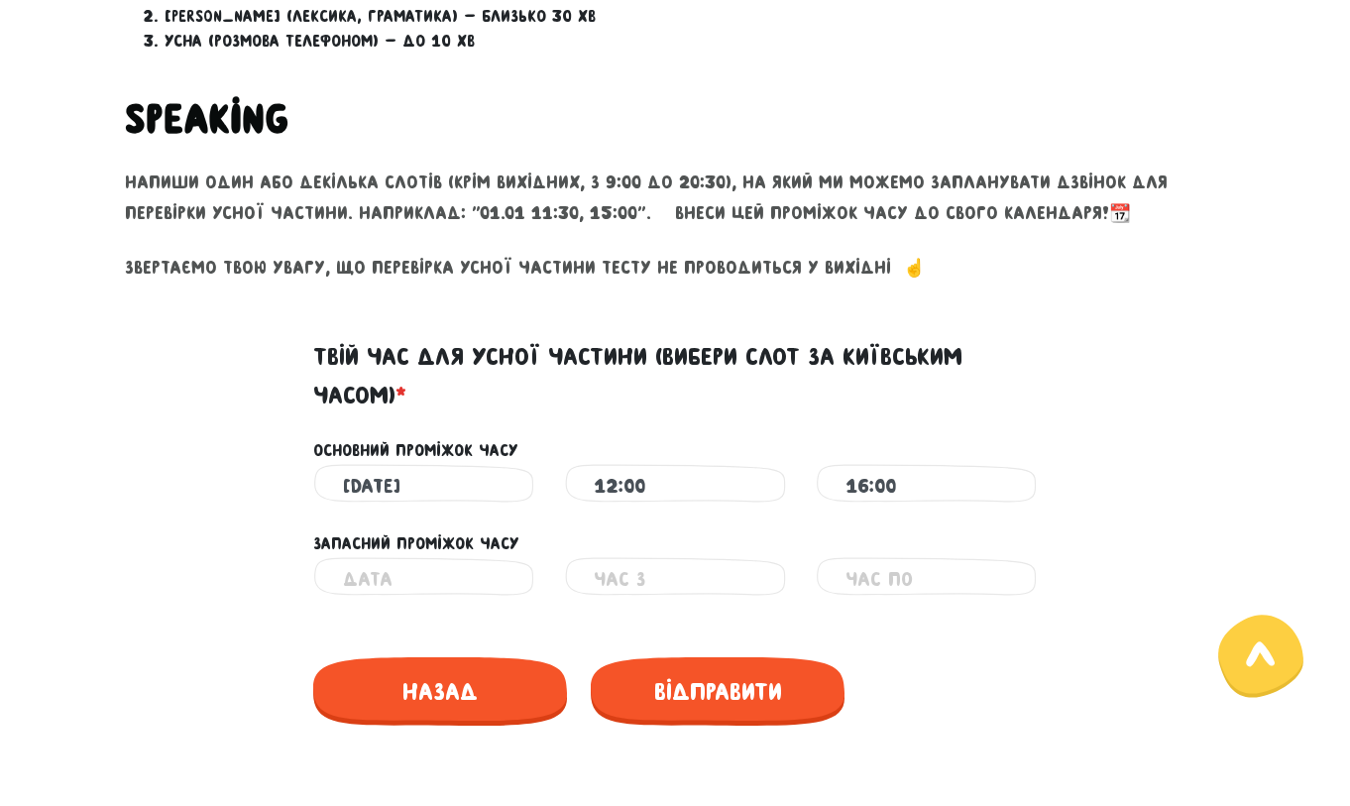
click at [466, 583] on input "text" at bounding box center [424, 579] width 162 height 45
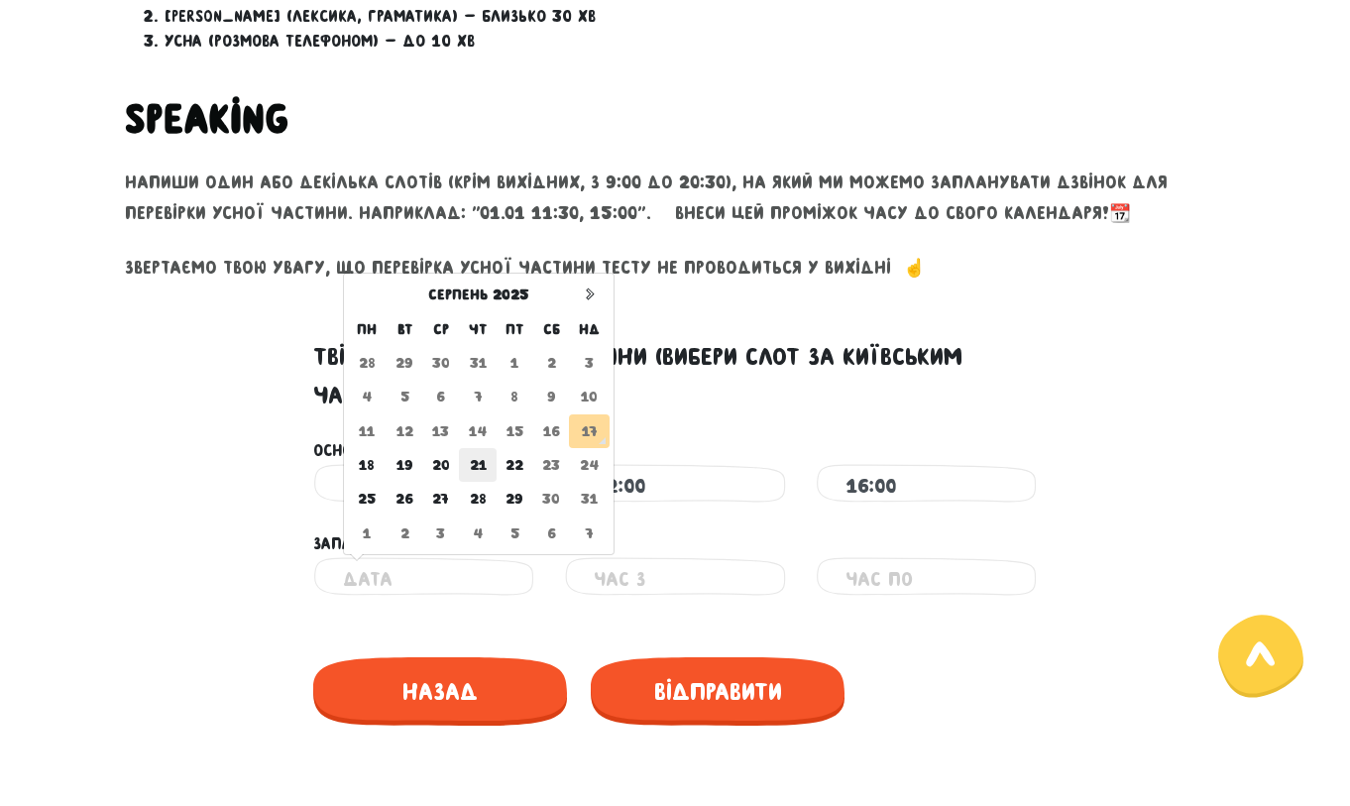
click at [488, 469] on td "21" at bounding box center [478, 465] width 38 height 34
type input "[DATE]"
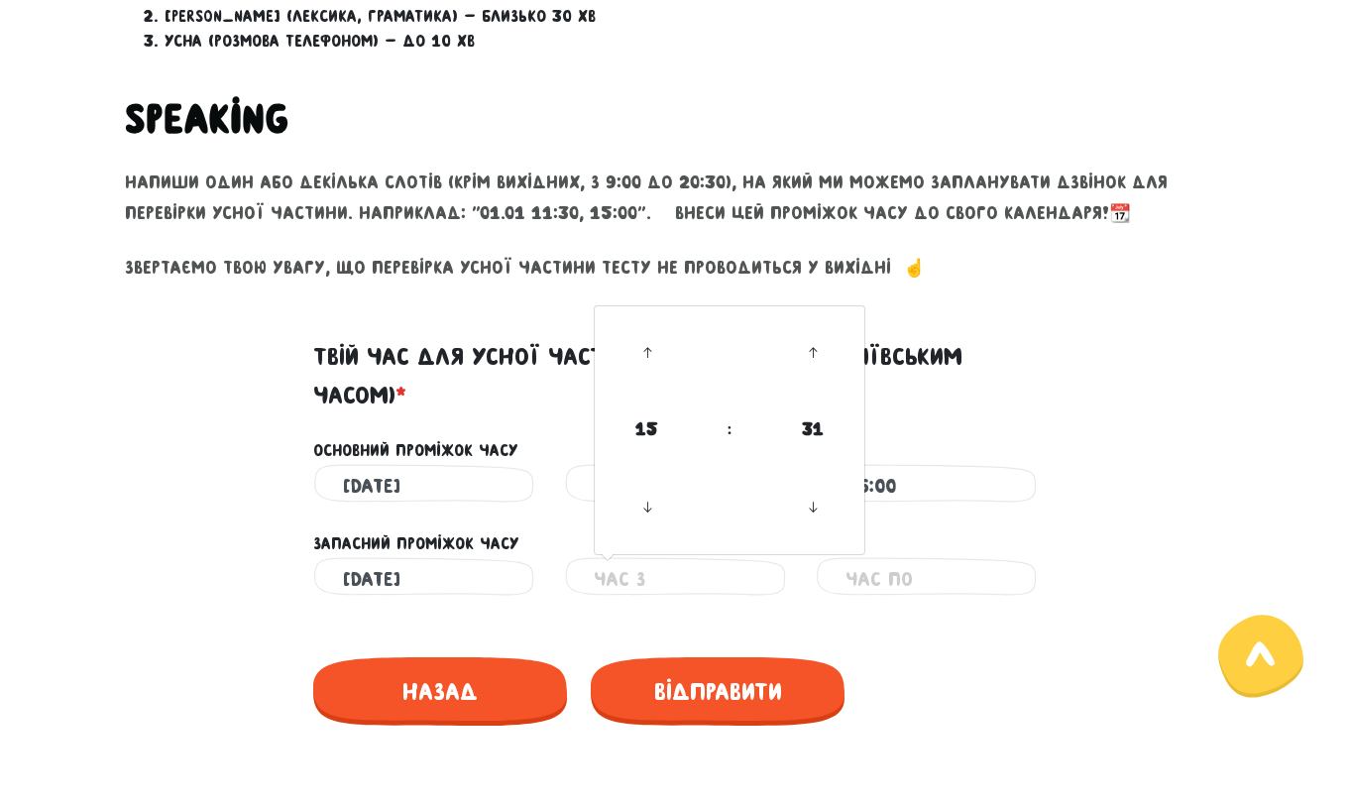
click at [634, 592] on input "text" at bounding box center [675, 579] width 162 height 45
click at [648, 344] on icon at bounding box center [647, 353] width 54 height 54
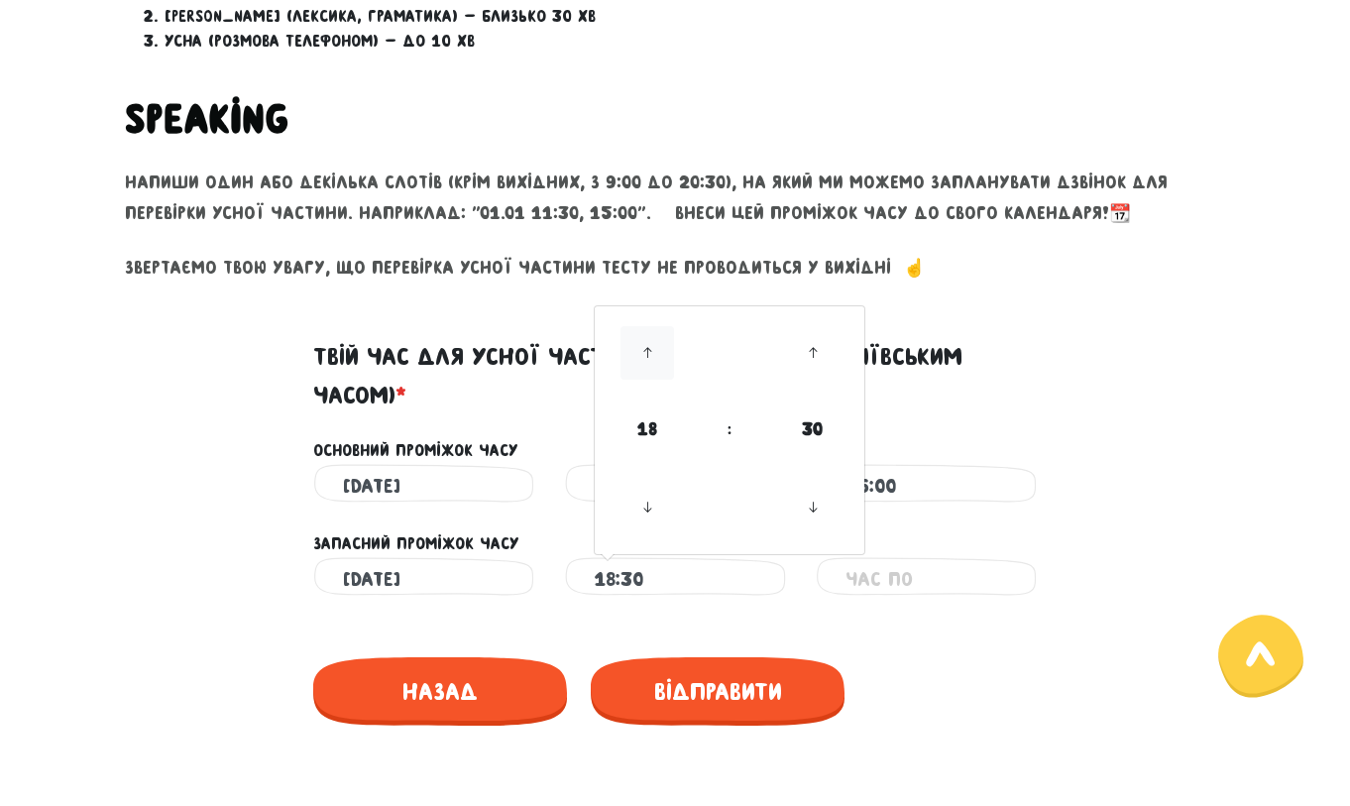
click at [648, 344] on icon at bounding box center [647, 353] width 54 height 54
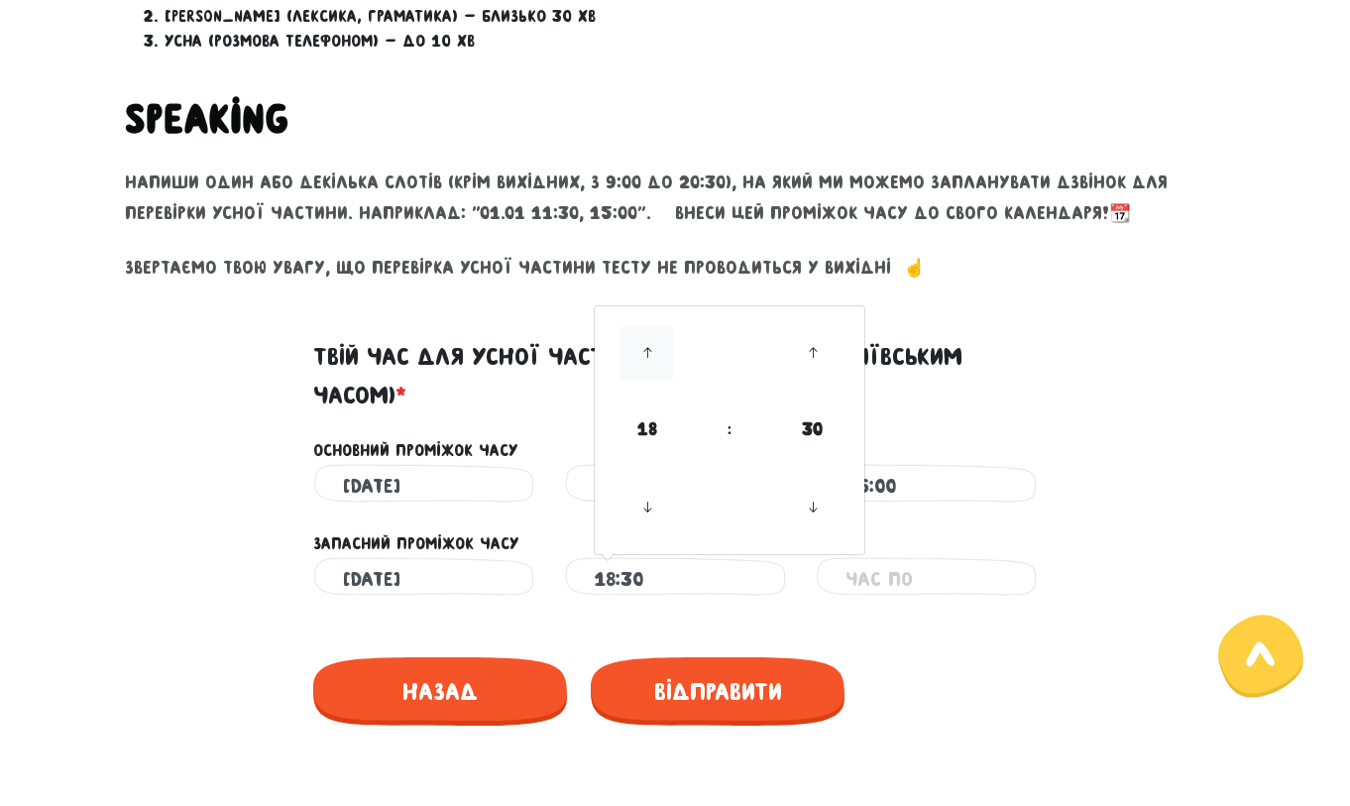
click at [648, 344] on icon at bounding box center [647, 353] width 54 height 54
click at [652, 507] on icon at bounding box center [647, 508] width 54 height 54
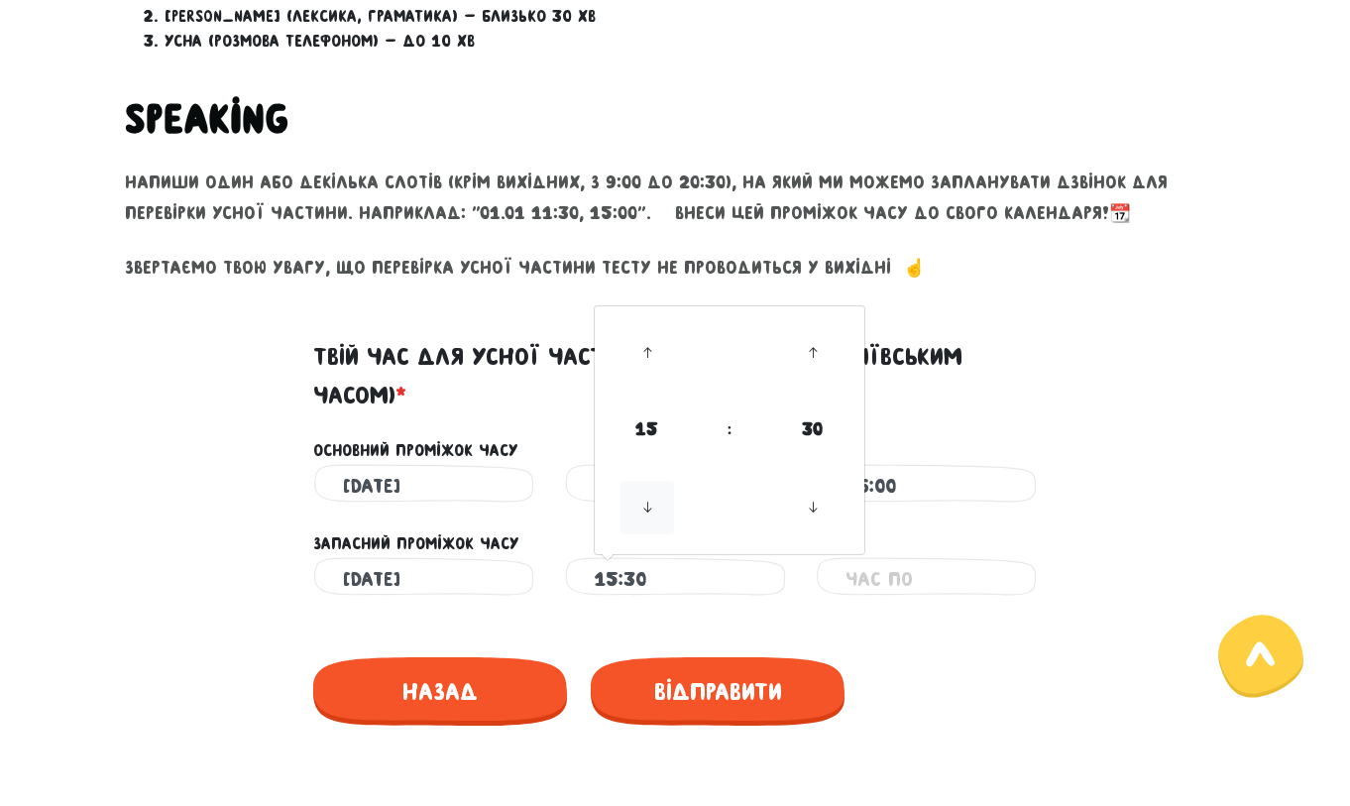
click at [652, 507] on icon at bounding box center [647, 508] width 54 height 54
click at [817, 362] on icon at bounding box center [813, 353] width 54 height 54
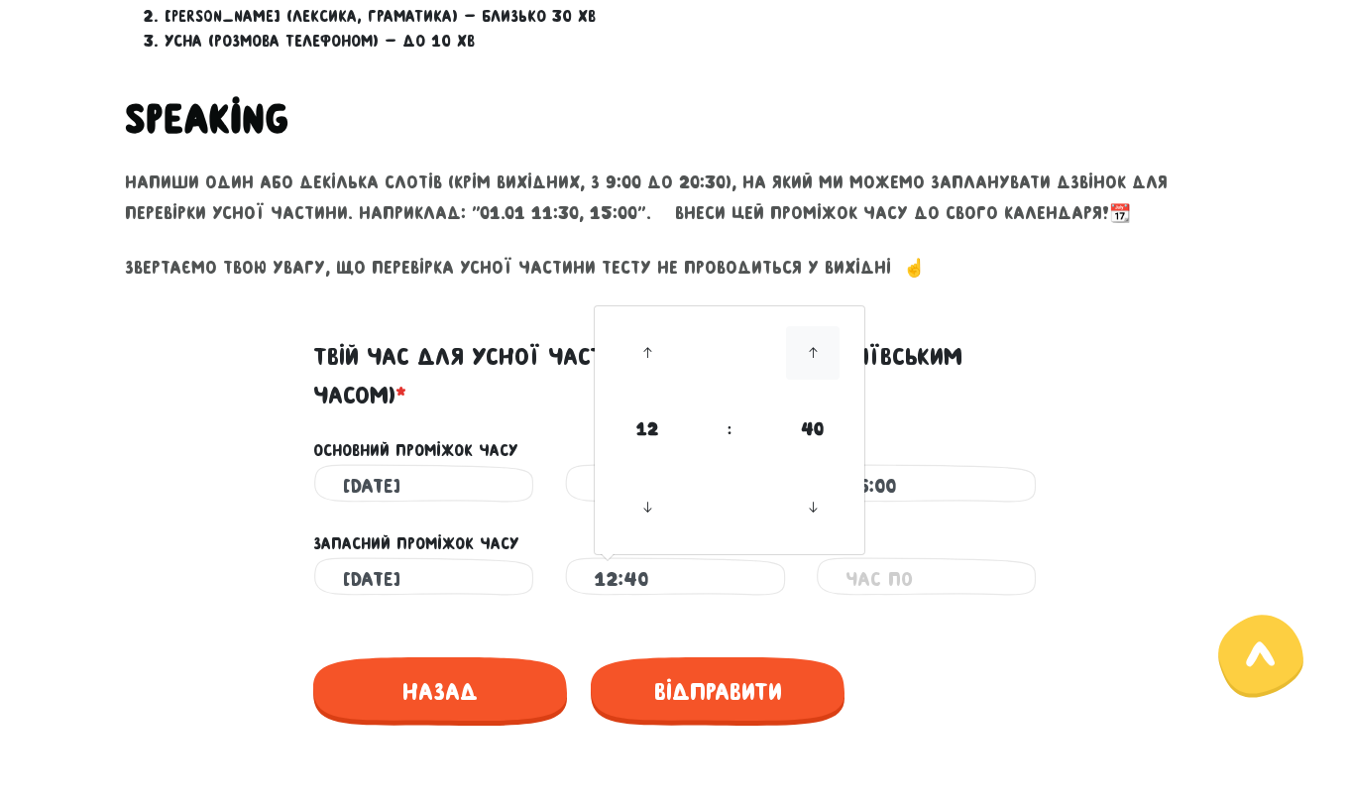
click at [817, 362] on icon at bounding box center [813, 353] width 54 height 54
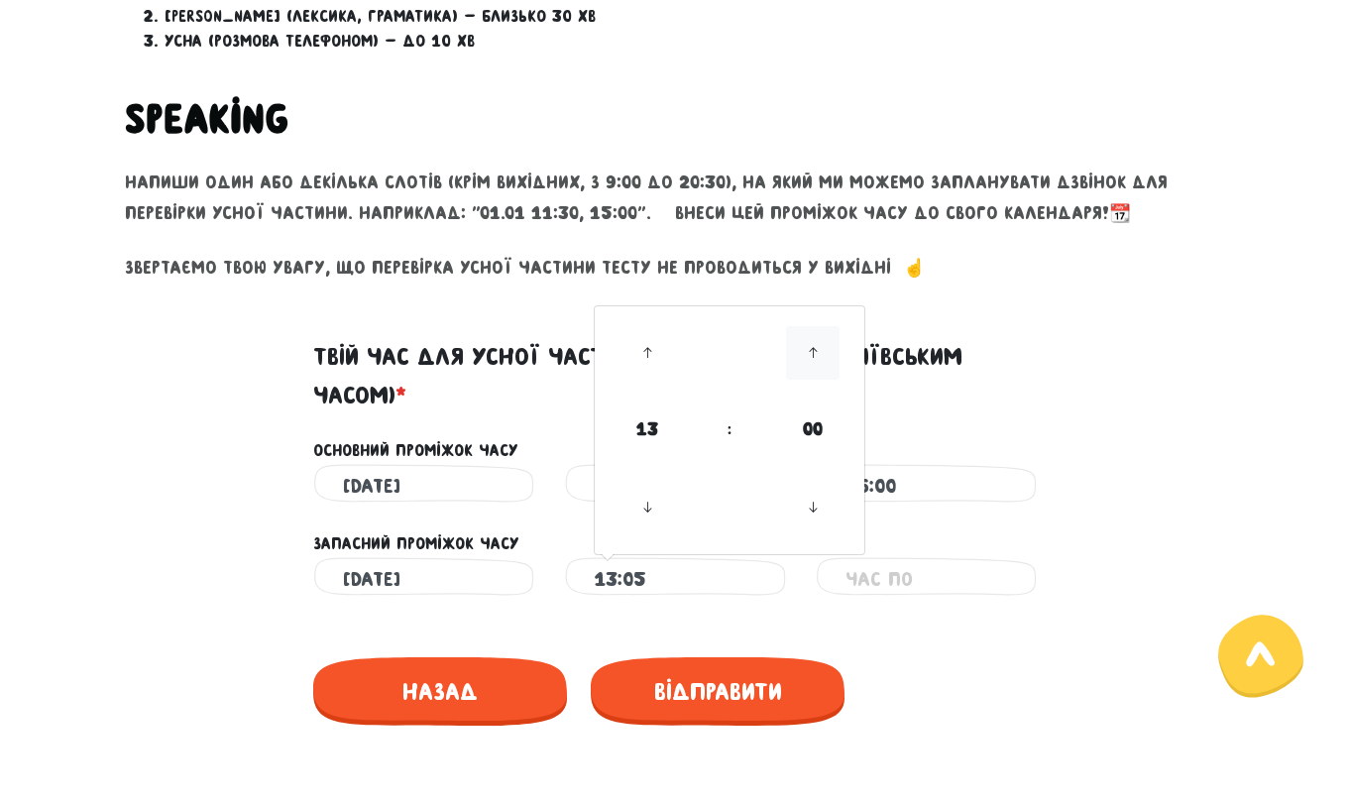
click at [817, 362] on icon at bounding box center [813, 353] width 54 height 54
click at [823, 512] on icon at bounding box center [813, 508] width 54 height 54
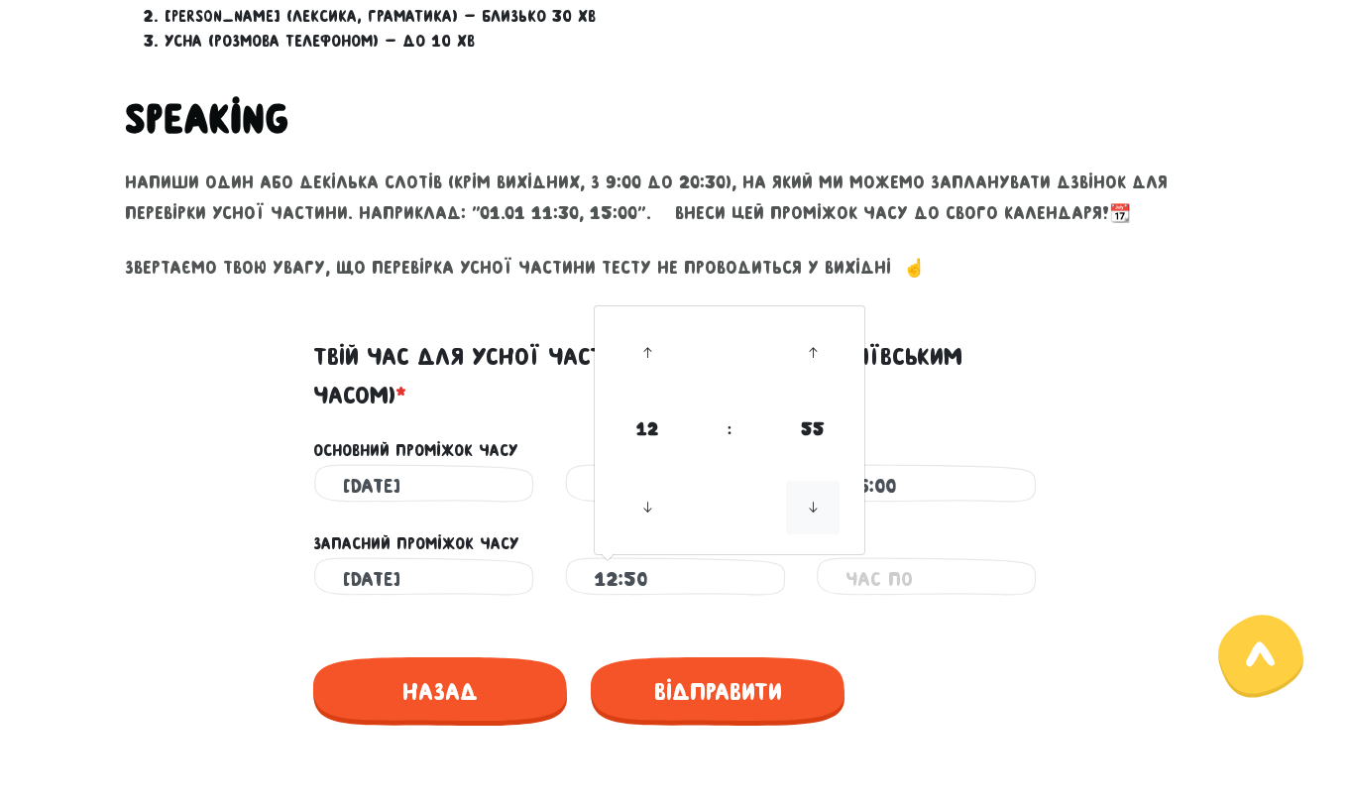
click at [823, 512] on icon at bounding box center [813, 508] width 54 height 54
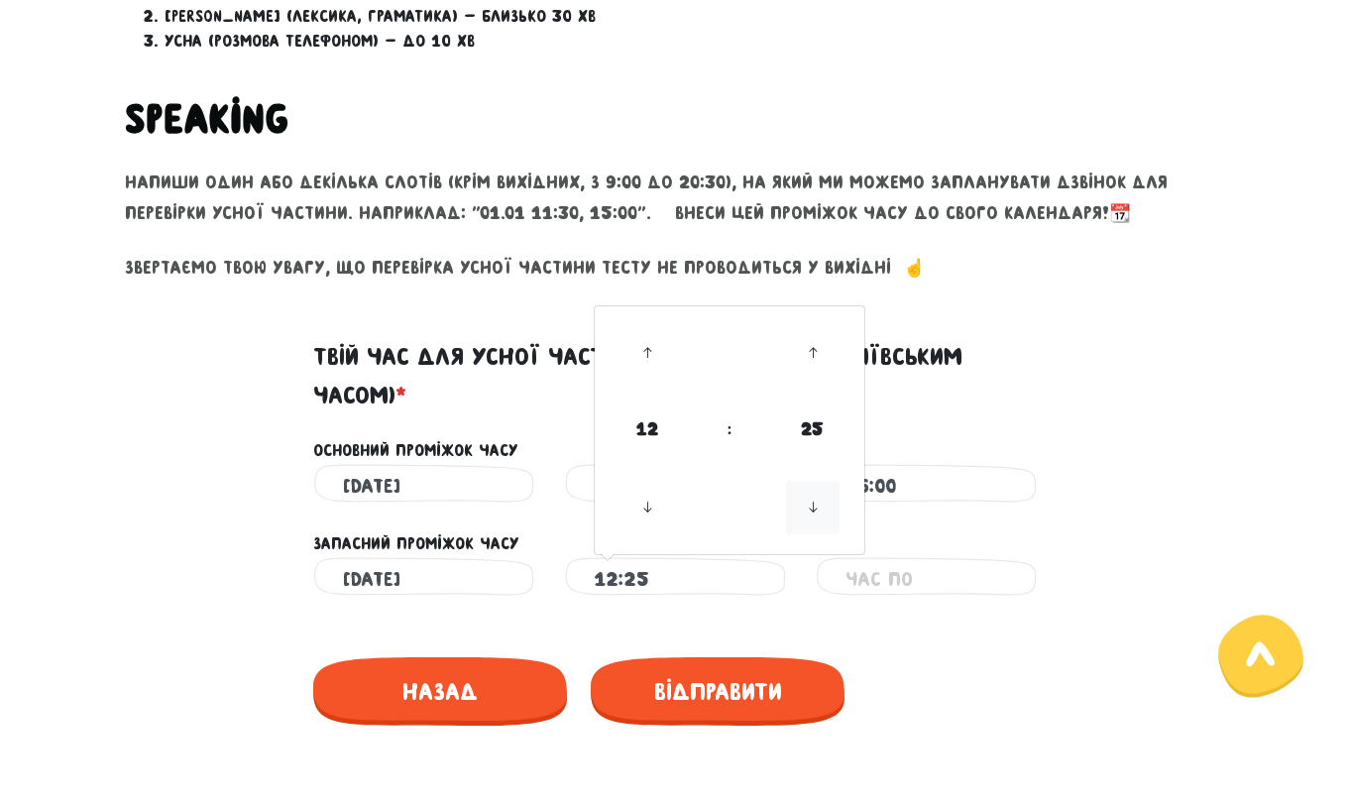
click at [823, 512] on icon at bounding box center [813, 508] width 54 height 54
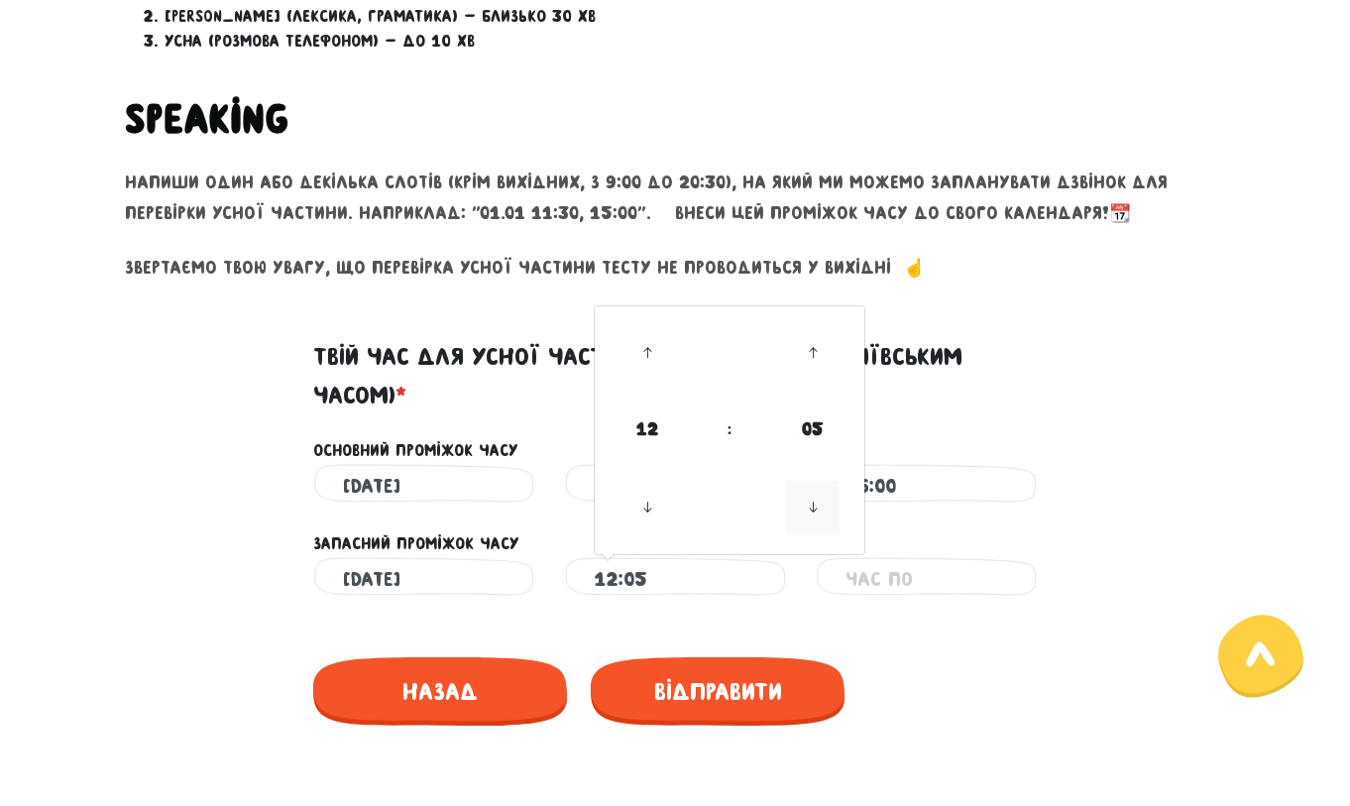
type input "12:00"
click at [892, 577] on input "text" at bounding box center [926, 579] width 162 height 45
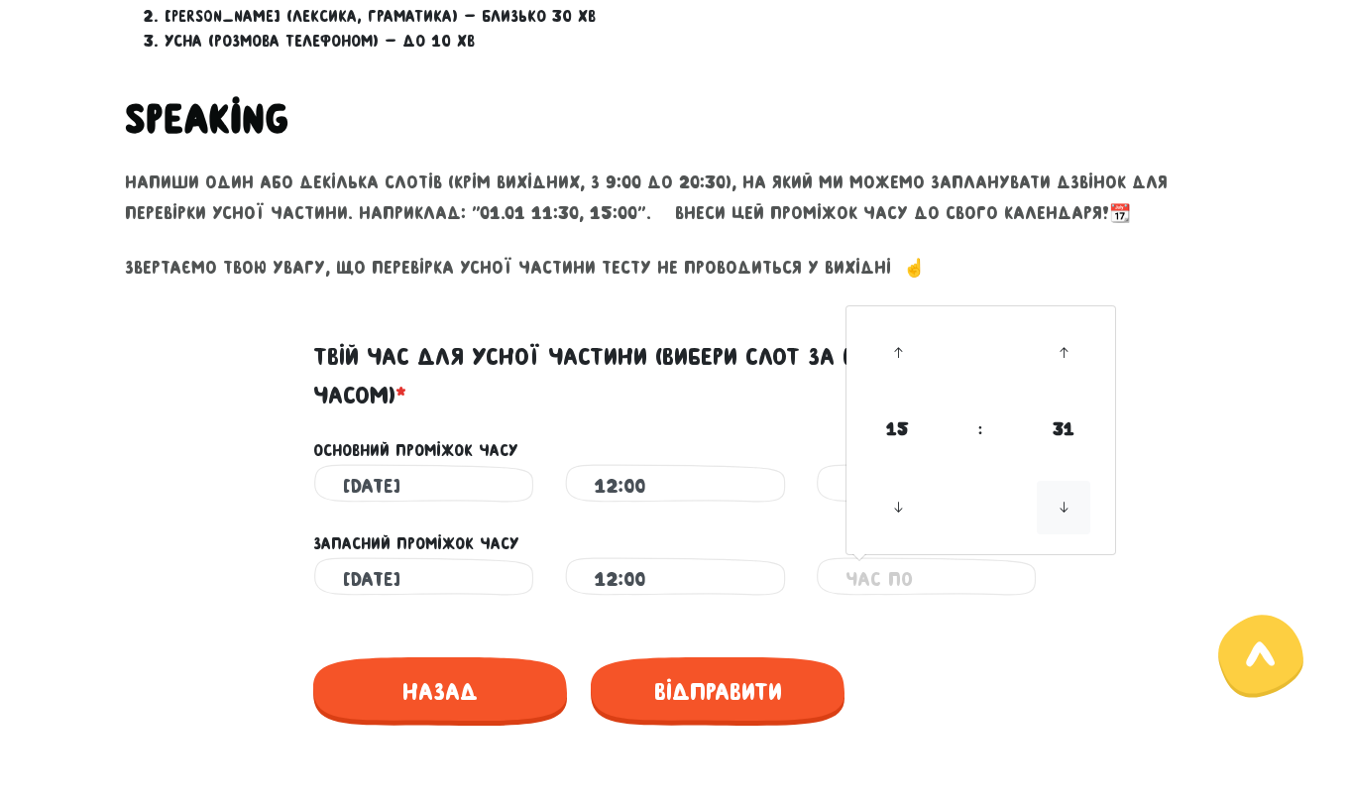
click at [1069, 499] on icon at bounding box center [1064, 508] width 54 height 54
click at [1068, 508] on icon at bounding box center [1064, 508] width 54 height 54
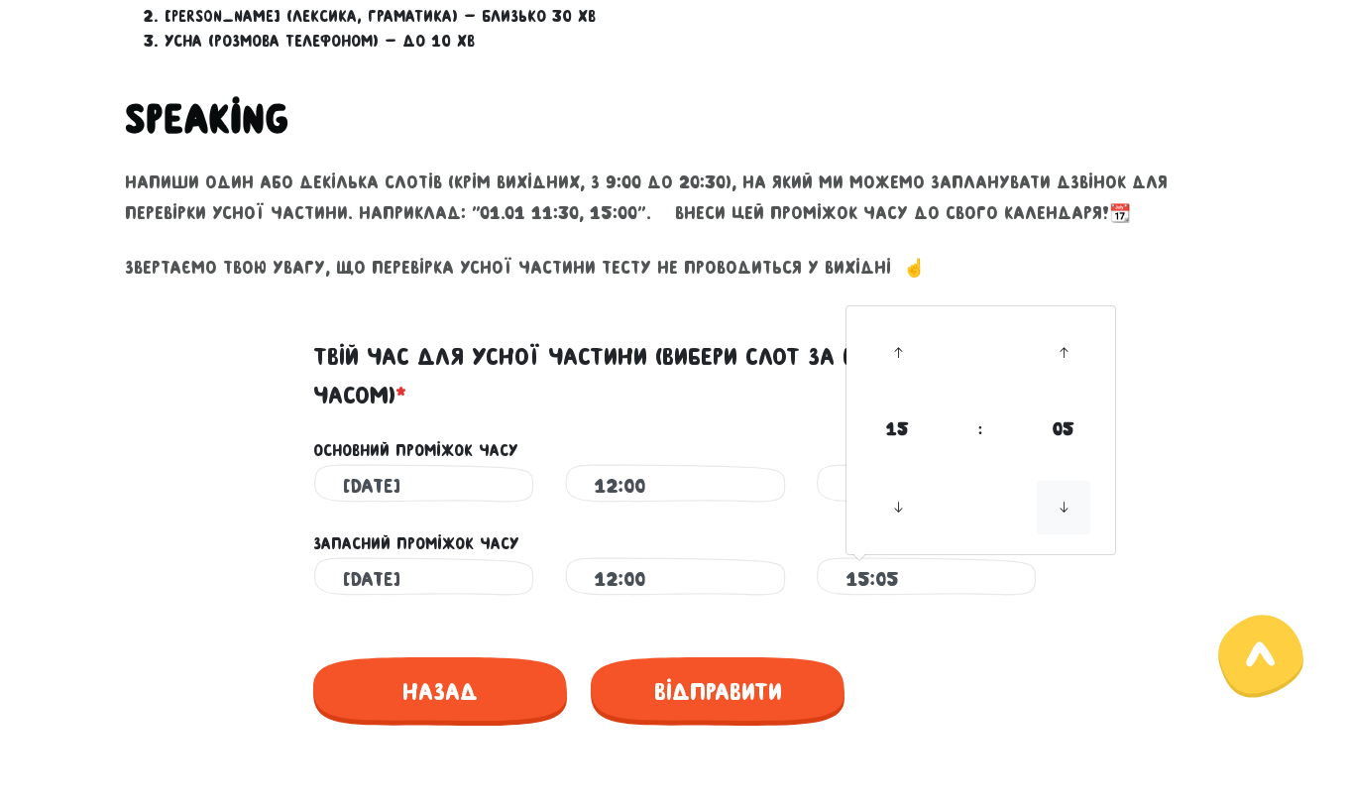
click at [1068, 508] on icon at bounding box center [1064, 508] width 54 height 54
type input "15:00"
click at [1036, 664] on div "Назад" at bounding box center [675, 687] width 724 height 108
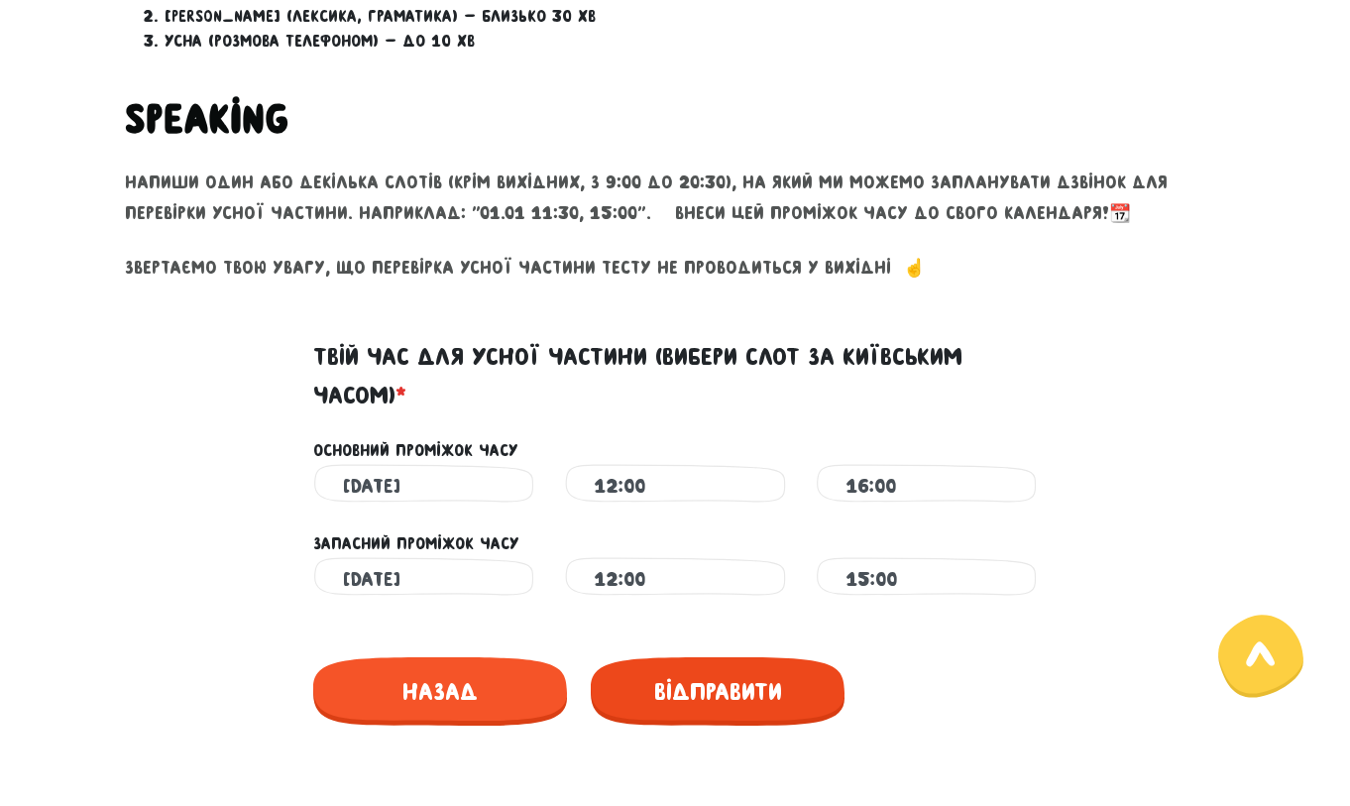
click at [736, 706] on span "Відправити" at bounding box center [718, 691] width 254 height 68
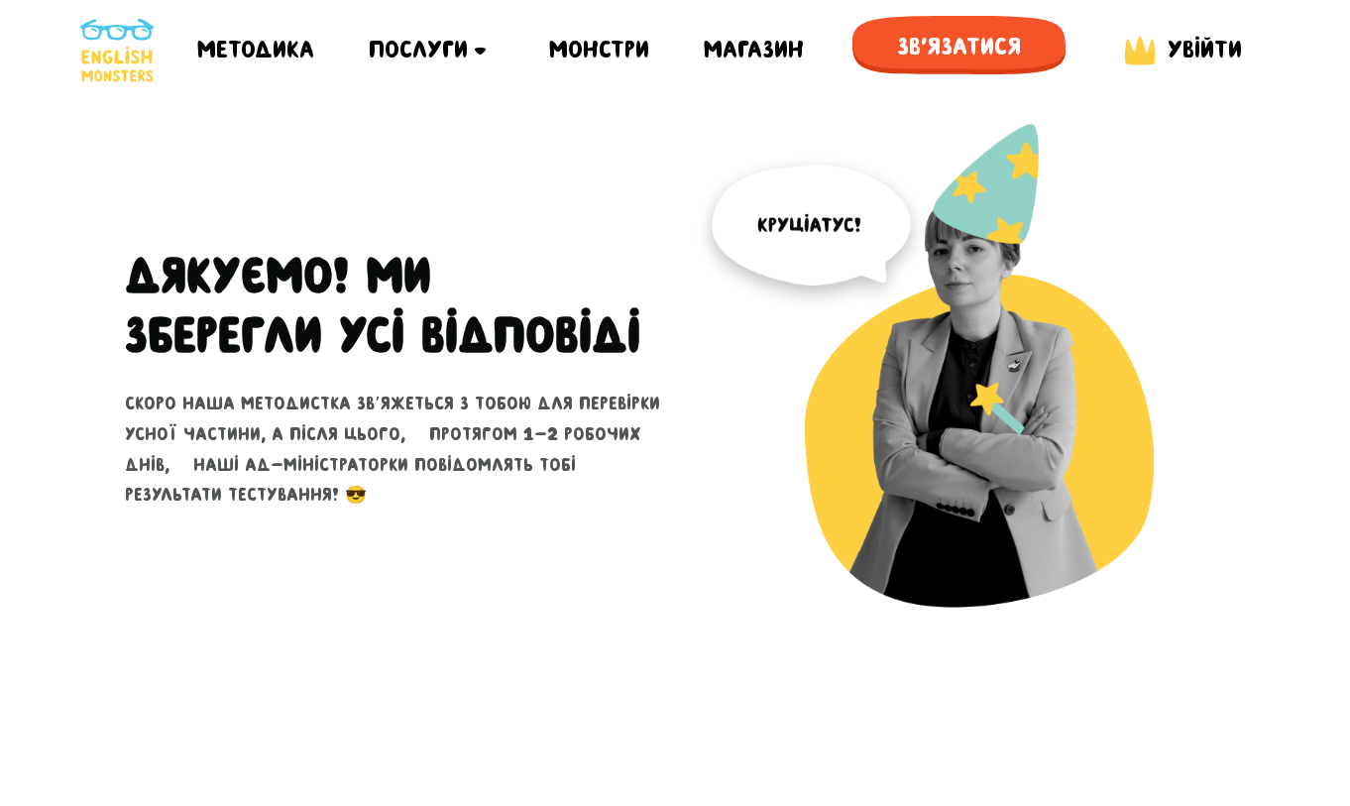
click at [455, 781] on div at bounding box center [675, 752] width 1100 height 95
